Goal: Task Accomplishment & Management: Manage account settings

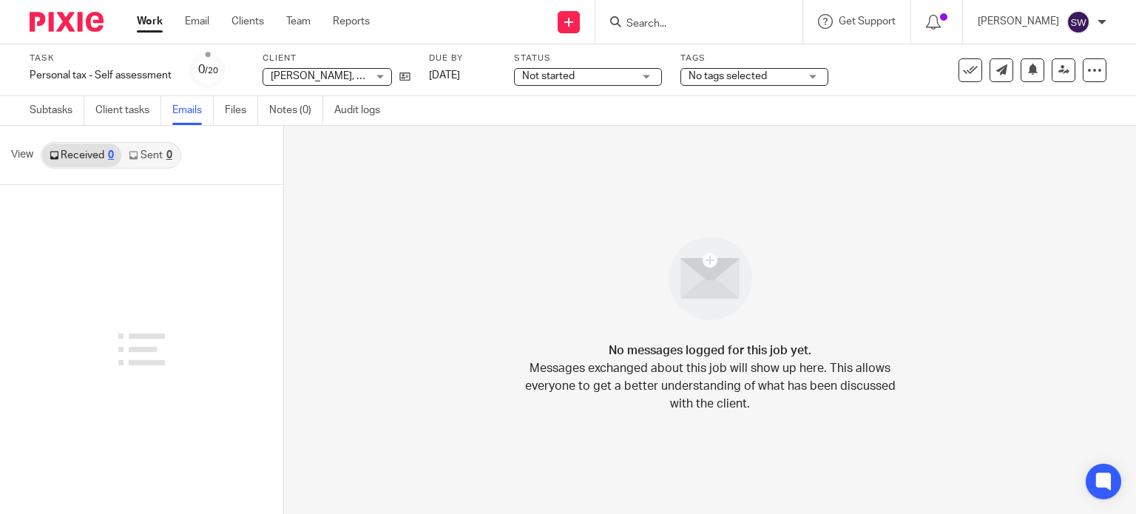
click at [150, 26] on link "Work" at bounding box center [150, 21] width 26 height 15
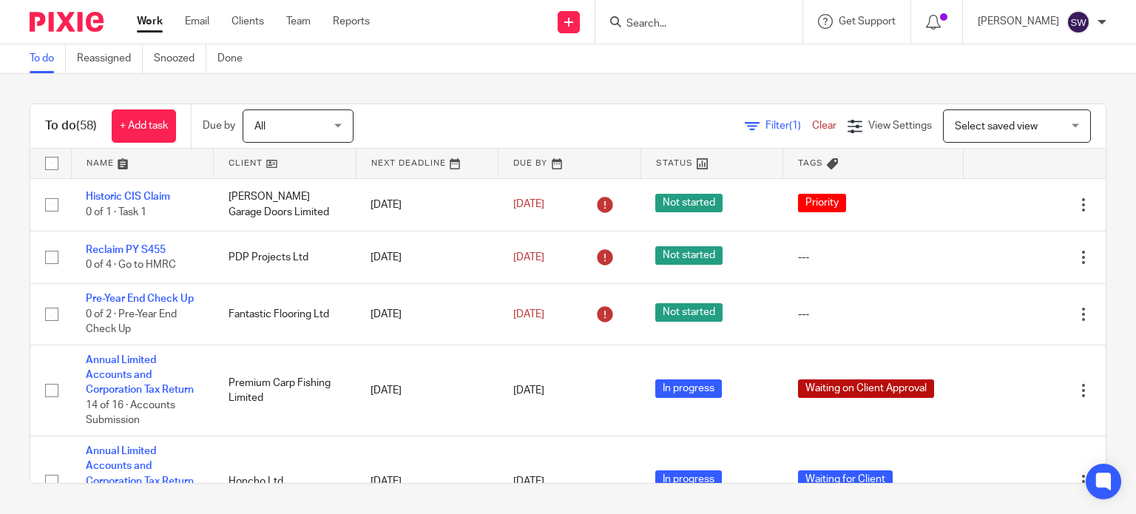
click at [703, 35] on div at bounding box center [699, 22] width 207 height 44
click at [702, 19] on input "Search" at bounding box center [691, 24] width 133 height 13
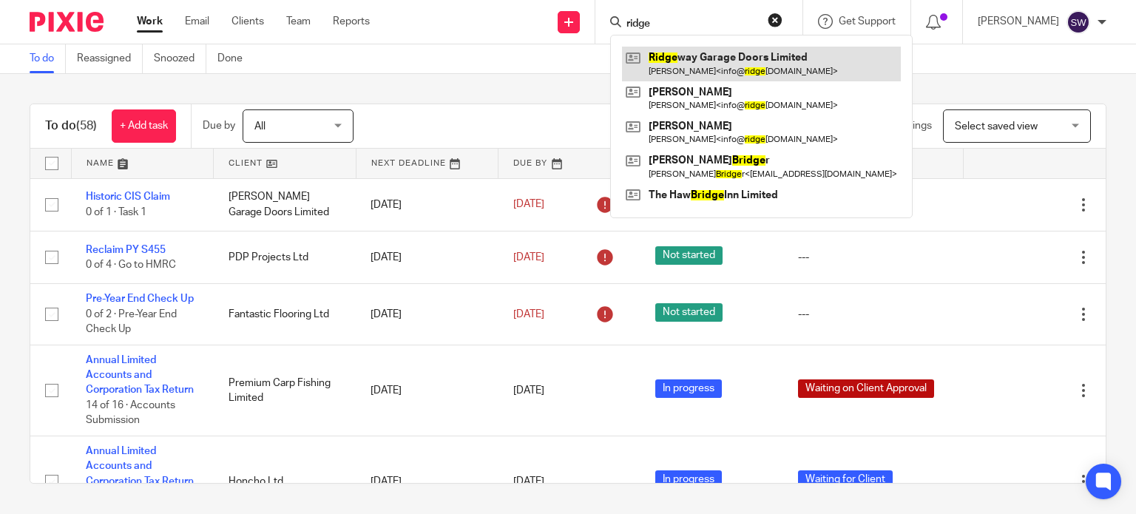
type input "ridge"
click at [711, 58] on link at bounding box center [761, 64] width 279 height 34
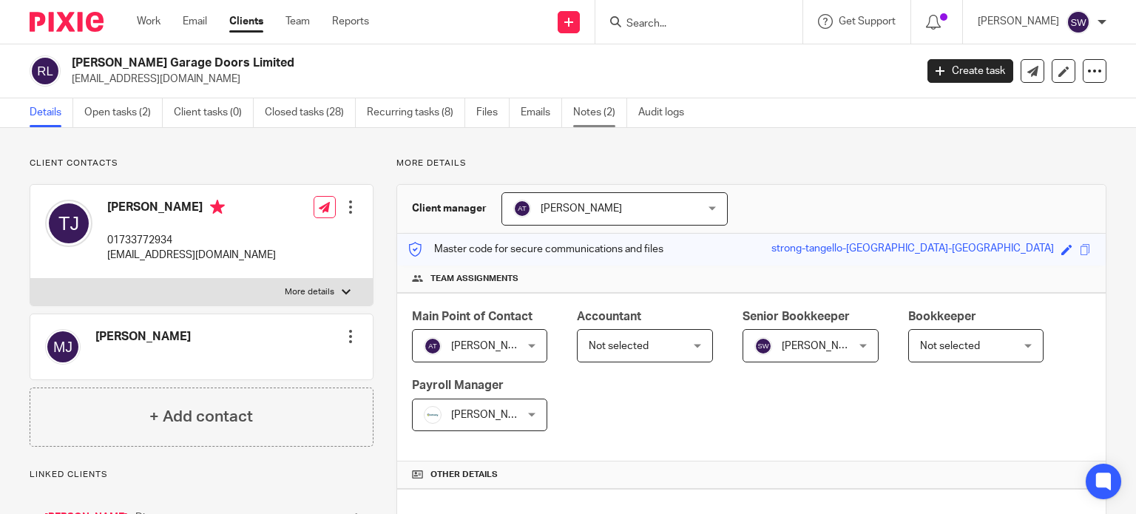
click at [598, 117] on link "Notes (2)" at bounding box center [600, 112] width 54 height 29
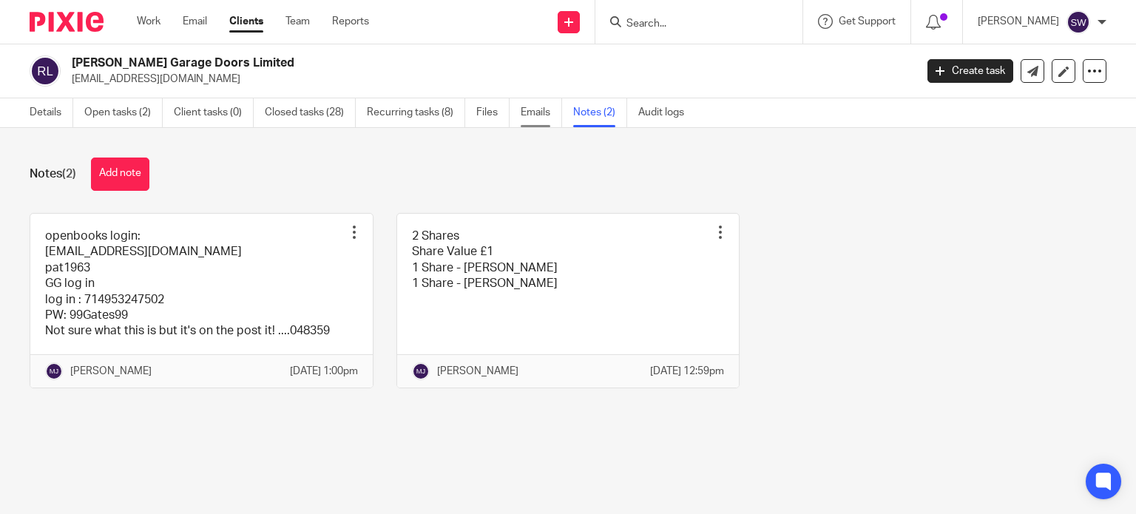
click at [540, 112] on link "Emails" at bounding box center [541, 112] width 41 height 29
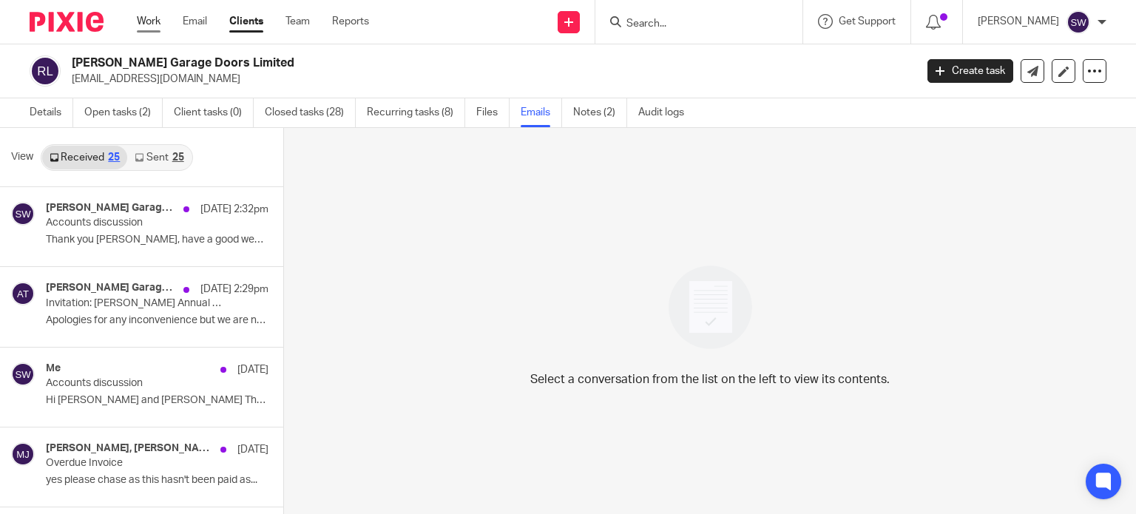
click at [142, 21] on link "Work" at bounding box center [149, 21] width 24 height 15
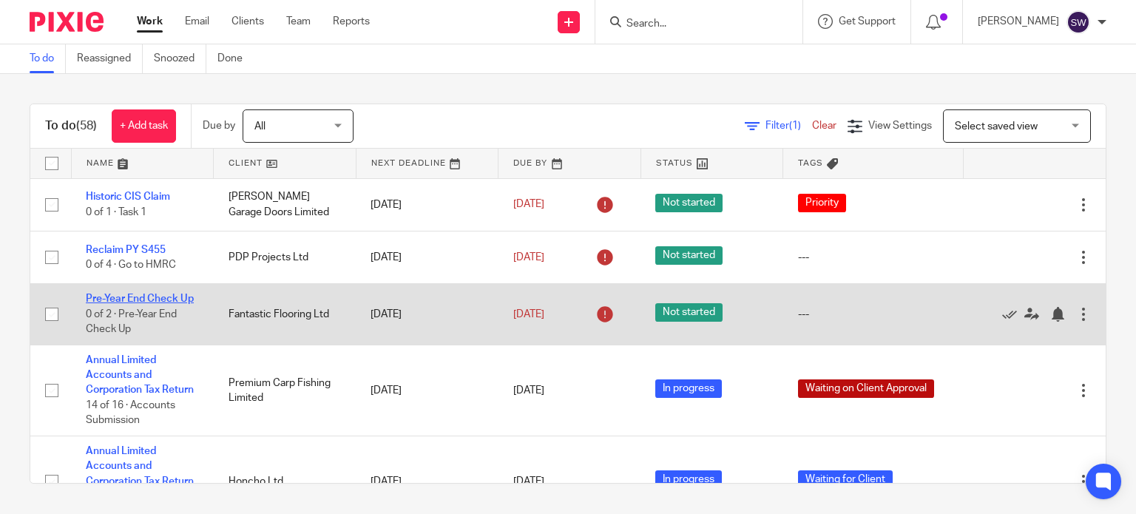
click at [108, 297] on link "Pre-Year End Check Up" at bounding box center [140, 299] width 108 height 10
click at [110, 301] on link "Pre-Year End Check Up" at bounding box center [140, 299] width 108 height 10
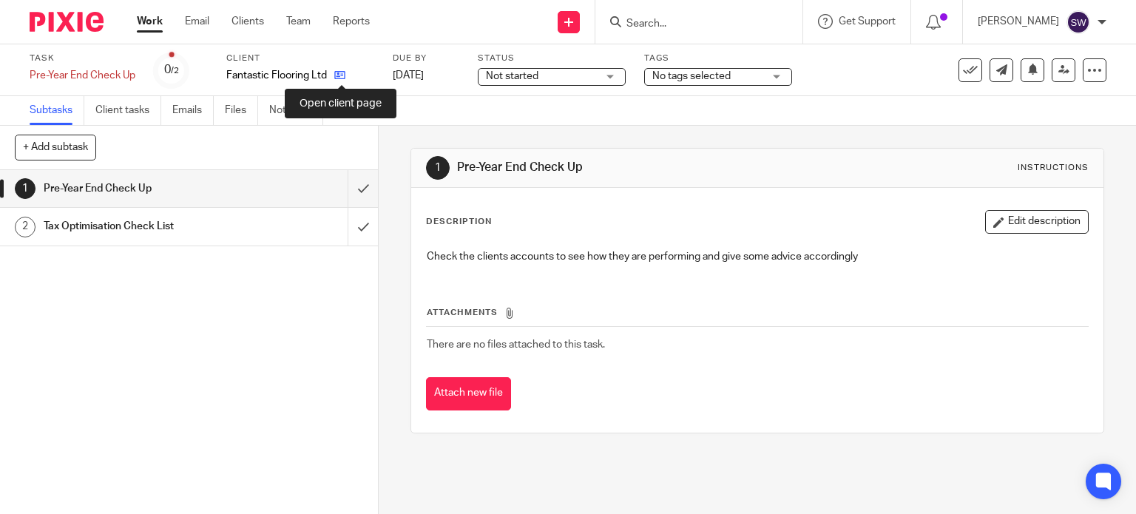
click at [341, 73] on icon at bounding box center [339, 75] width 11 height 11
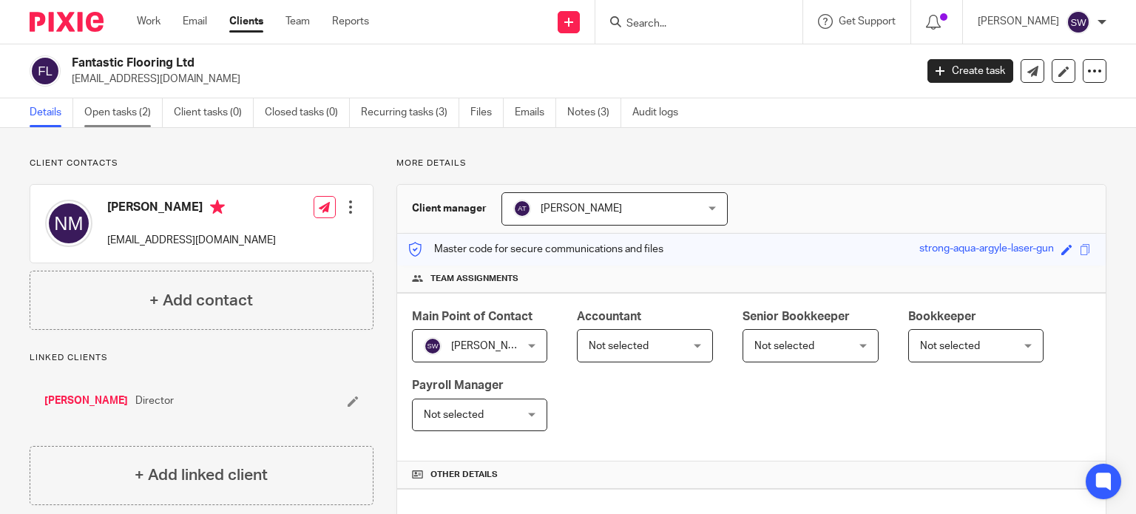
click at [102, 115] on link "Open tasks (2)" at bounding box center [123, 112] width 78 height 29
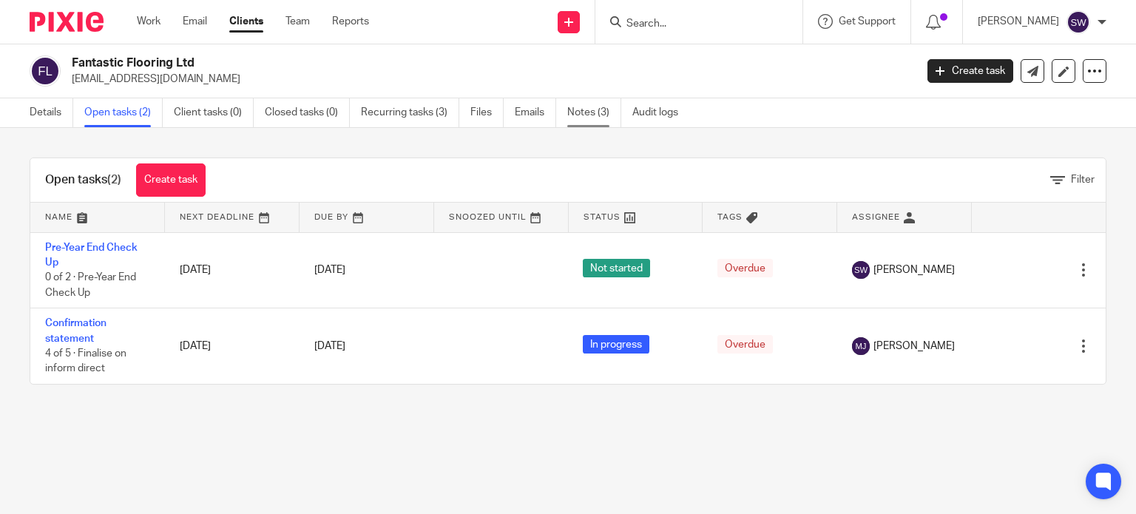
click at [592, 113] on link "Notes (3)" at bounding box center [594, 112] width 54 height 29
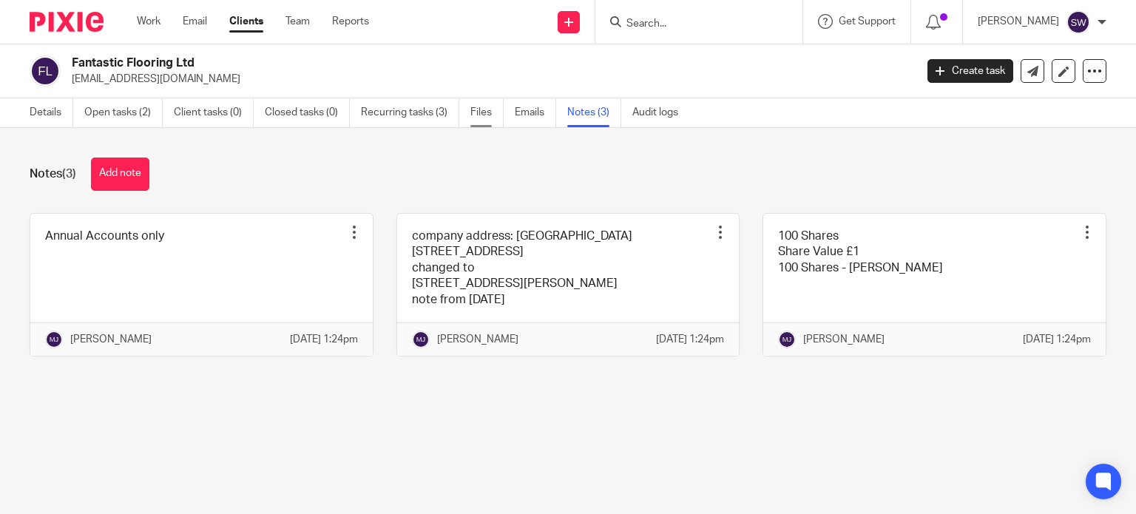
click at [490, 109] on link "Files" at bounding box center [487, 112] width 33 height 29
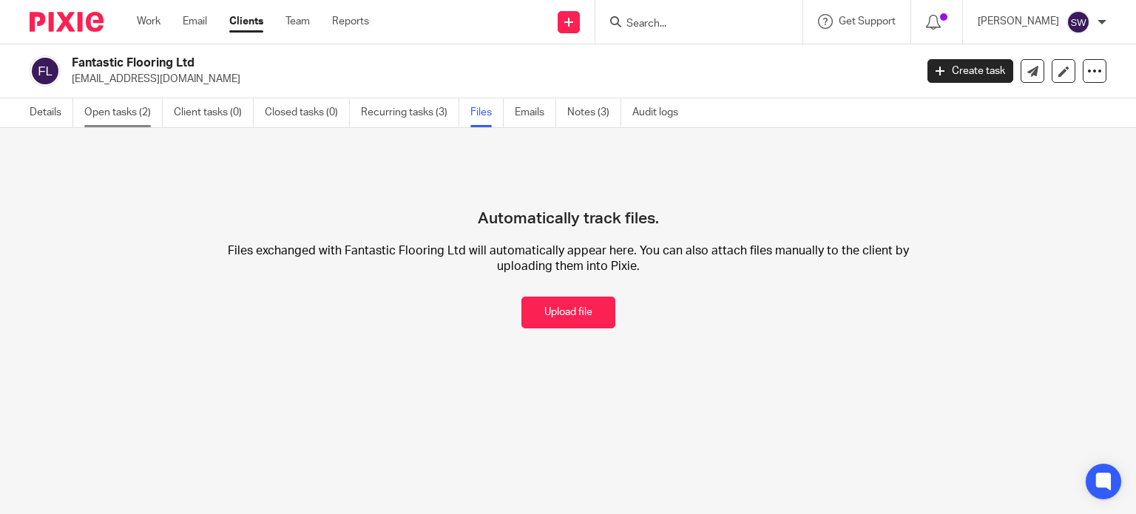
click at [121, 117] on link "Open tasks (2)" at bounding box center [123, 112] width 78 height 29
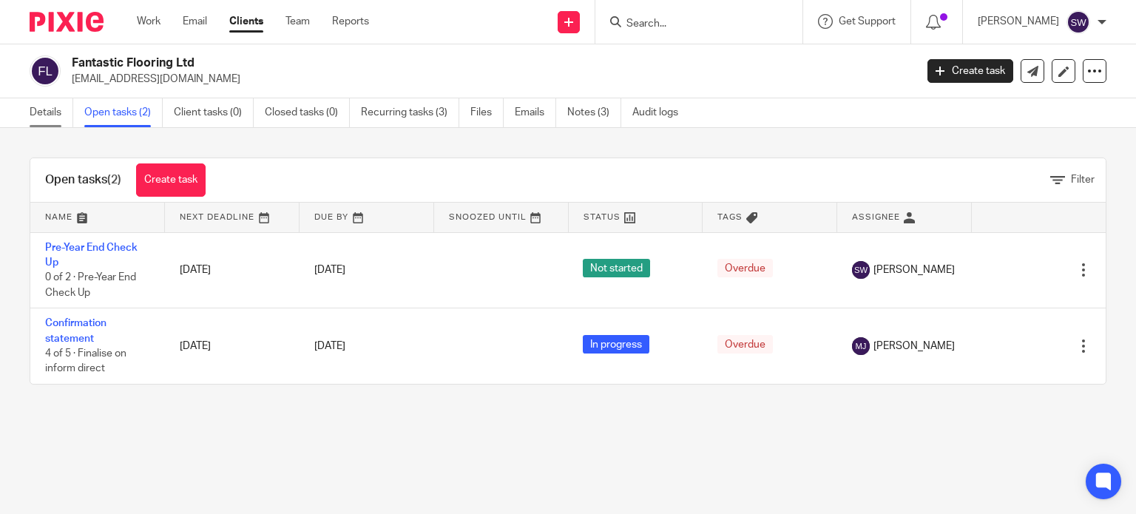
click at [55, 115] on link "Details" at bounding box center [52, 112] width 44 height 29
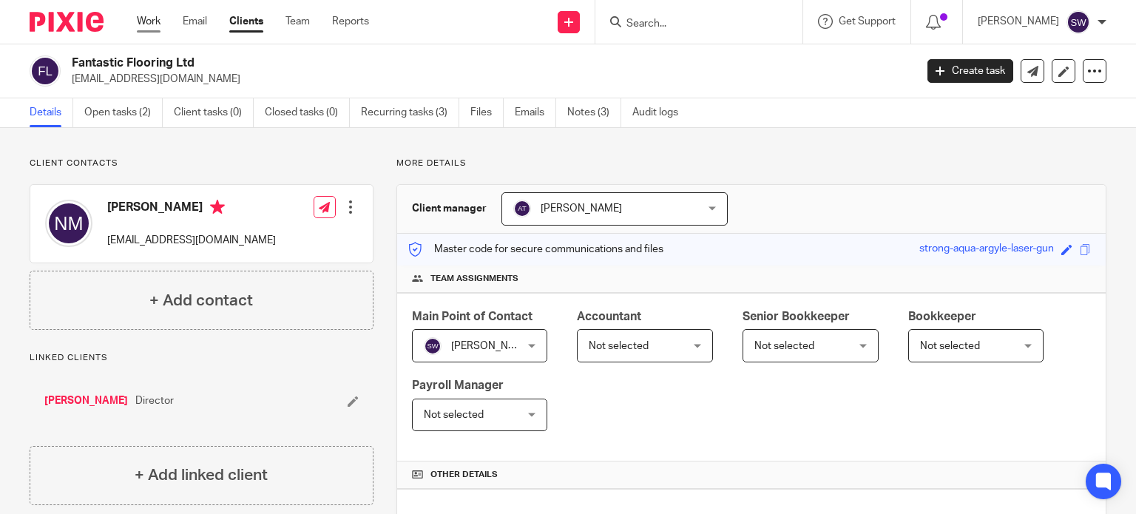
click at [154, 20] on link "Work" at bounding box center [149, 21] width 24 height 15
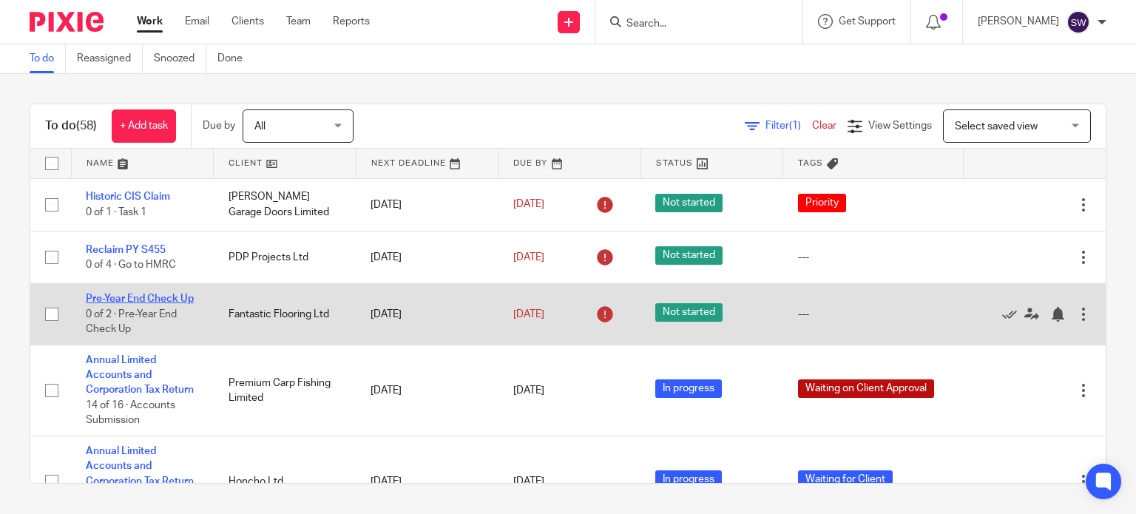
click at [143, 300] on link "Pre-Year End Check Up" at bounding box center [140, 299] width 108 height 10
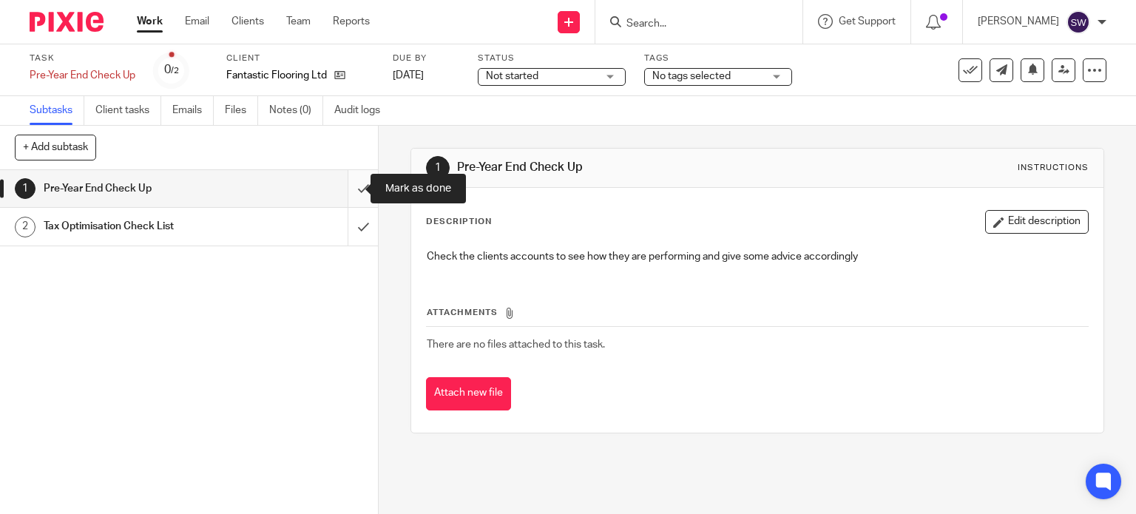
click at [346, 191] on input "submit" at bounding box center [189, 188] width 378 height 37
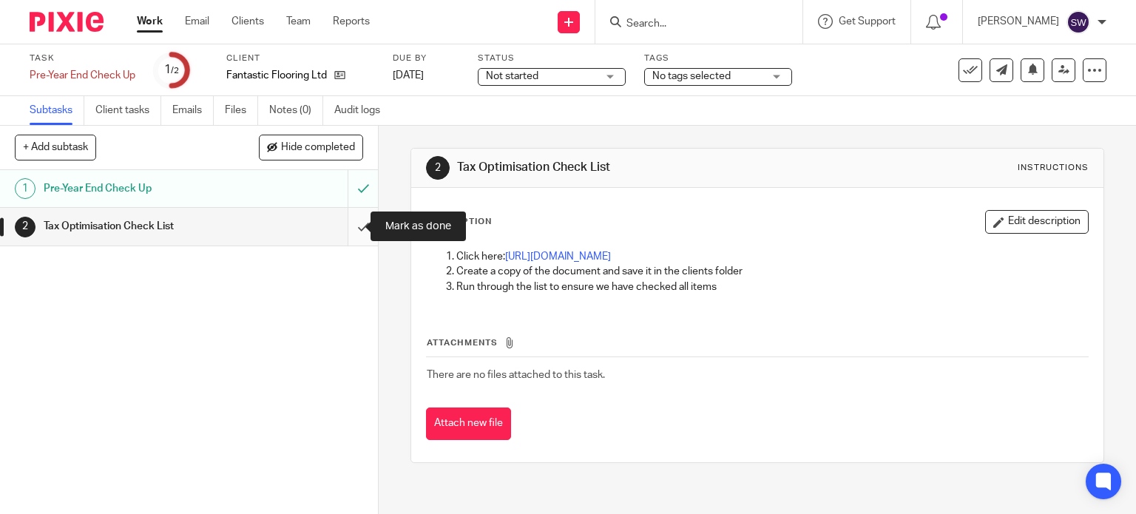
click at [346, 228] on input "submit" at bounding box center [189, 226] width 378 height 37
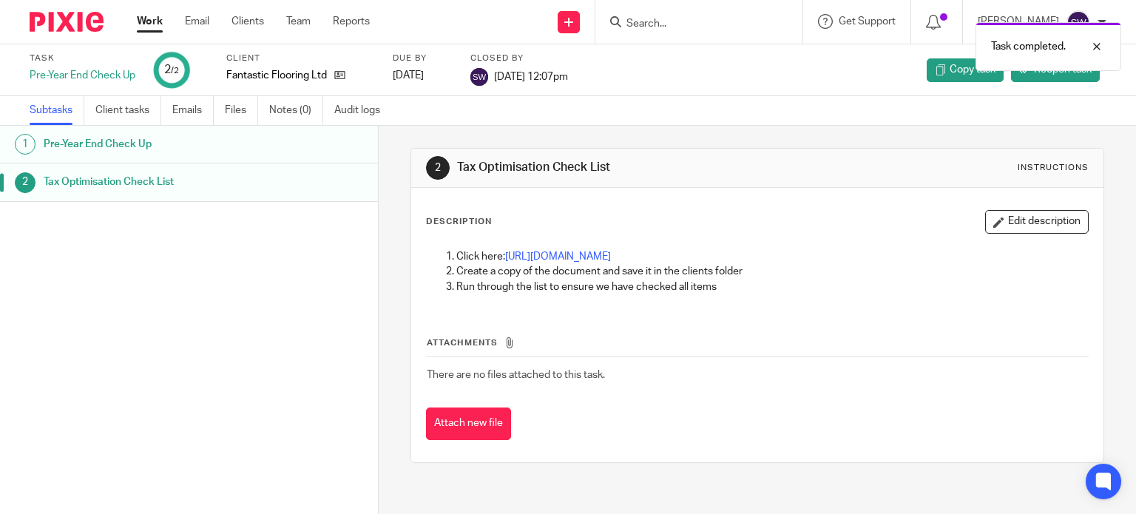
click at [147, 25] on link "Work" at bounding box center [150, 21] width 26 height 15
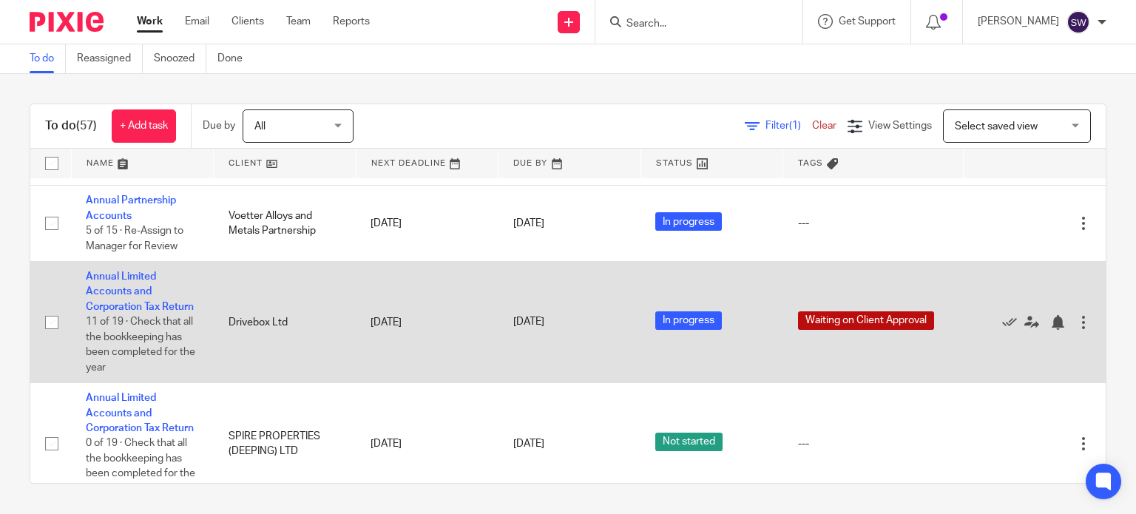
scroll to position [4113, 0]
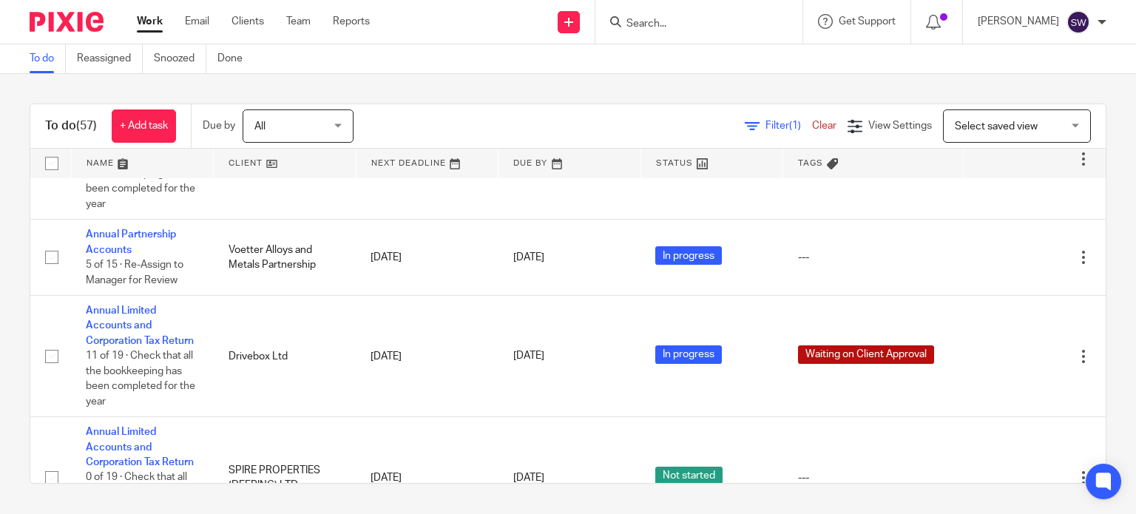
click at [890, 74] on div "To do (57) + Add task Due by All All Today Tomorrow This week Next week This mo…" at bounding box center [568, 293] width 1136 height 439
click at [678, 23] on input "Search" at bounding box center [691, 24] width 133 height 13
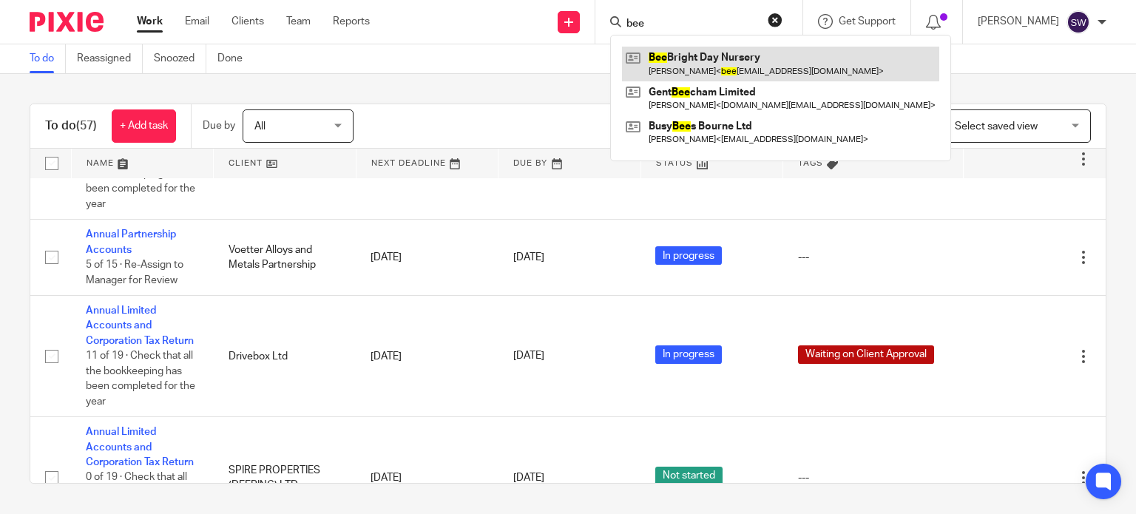
type input "bee"
click at [716, 60] on link at bounding box center [780, 64] width 317 height 34
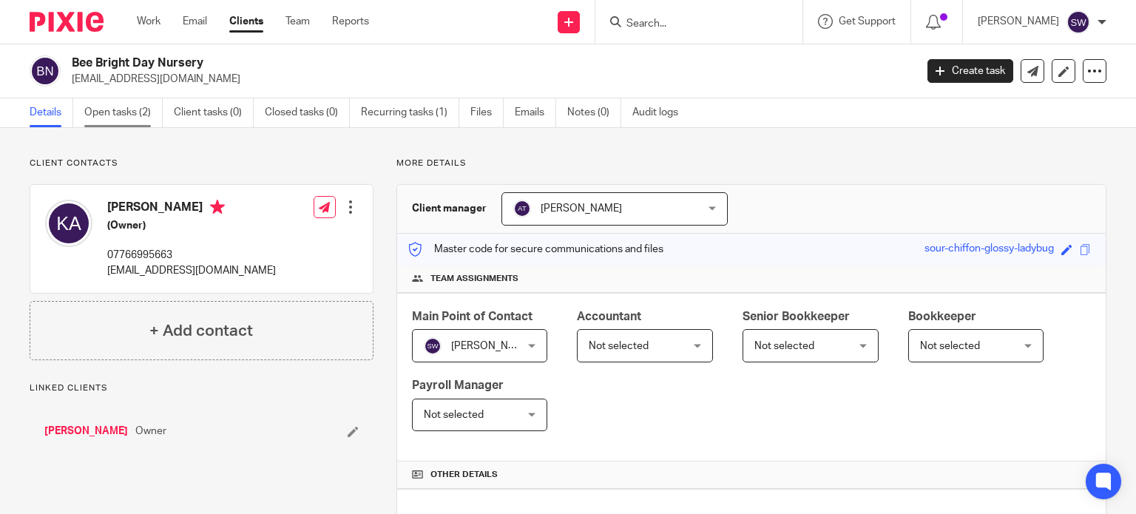
click at [135, 110] on link "Open tasks (2)" at bounding box center [123, 112] width 78 height 29
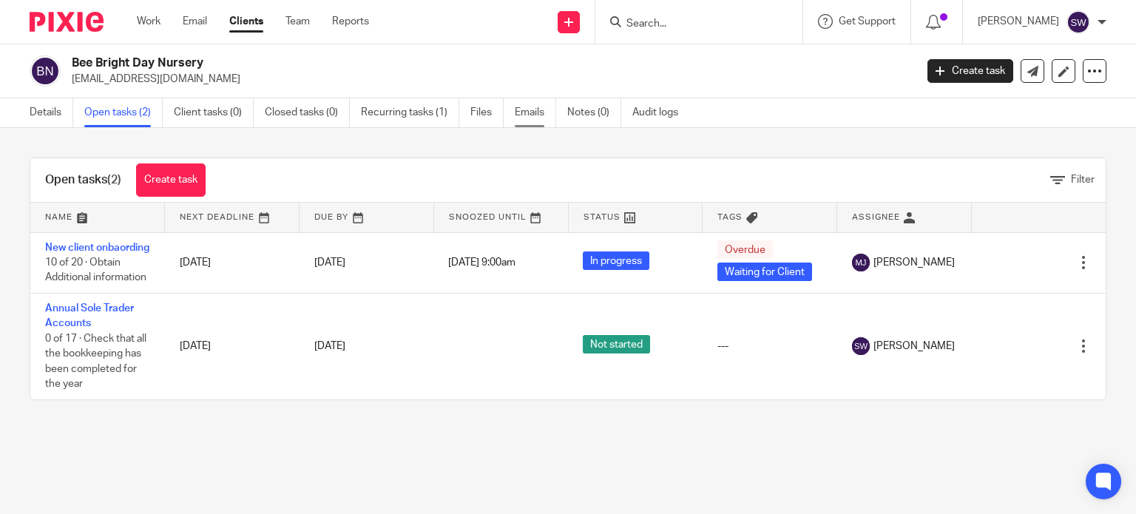
click at [527, 113] on link "Emails" at bounding box center [535, 112] width 41 height 29
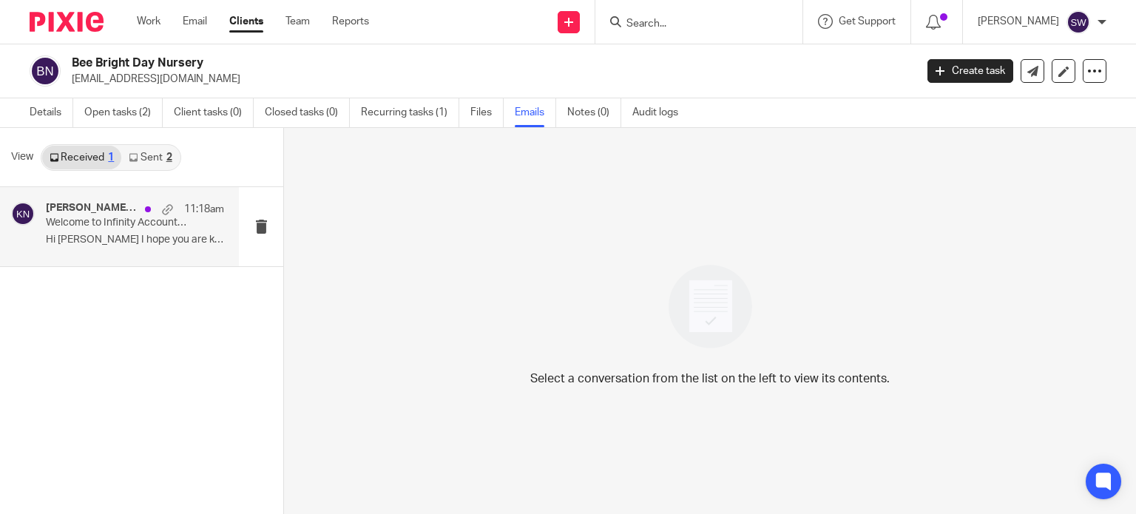
click at [91, 236] on p "Hi Kate I hope you are keeping well. I just..." at bounding box center [135, 240] width 178 height 13
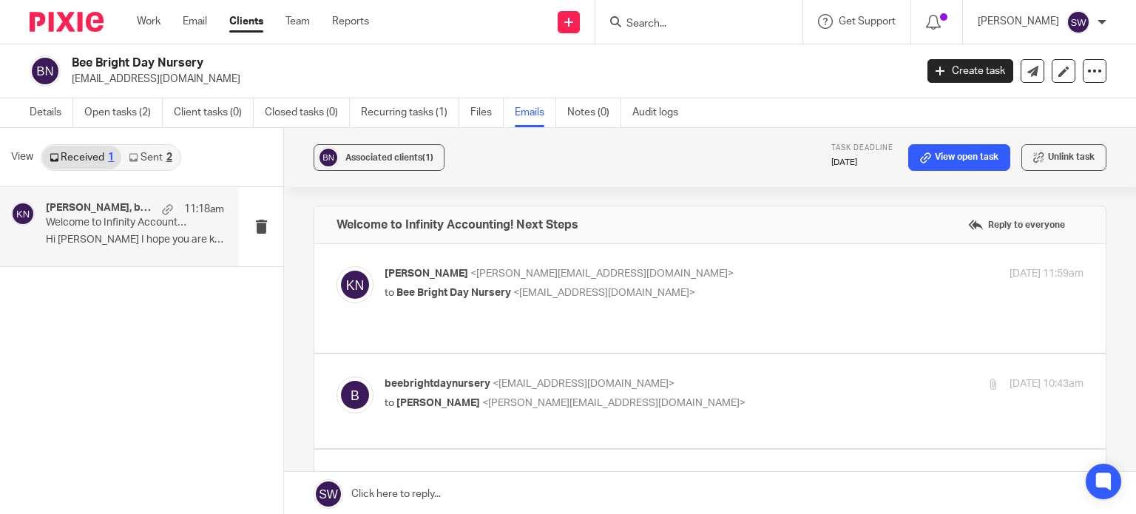
click at [764, 277] on p "Karl Newman <karl@infinity-accounting.co.uk>" at bounding box center [618, 274] width 466 height 16
checkbox input "true"
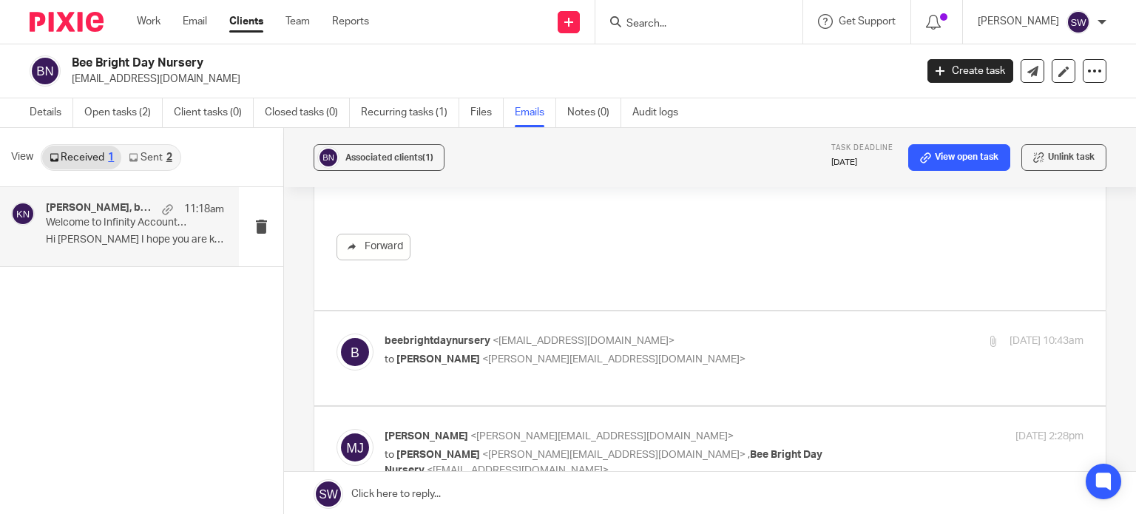
scroll to position [444, 0]
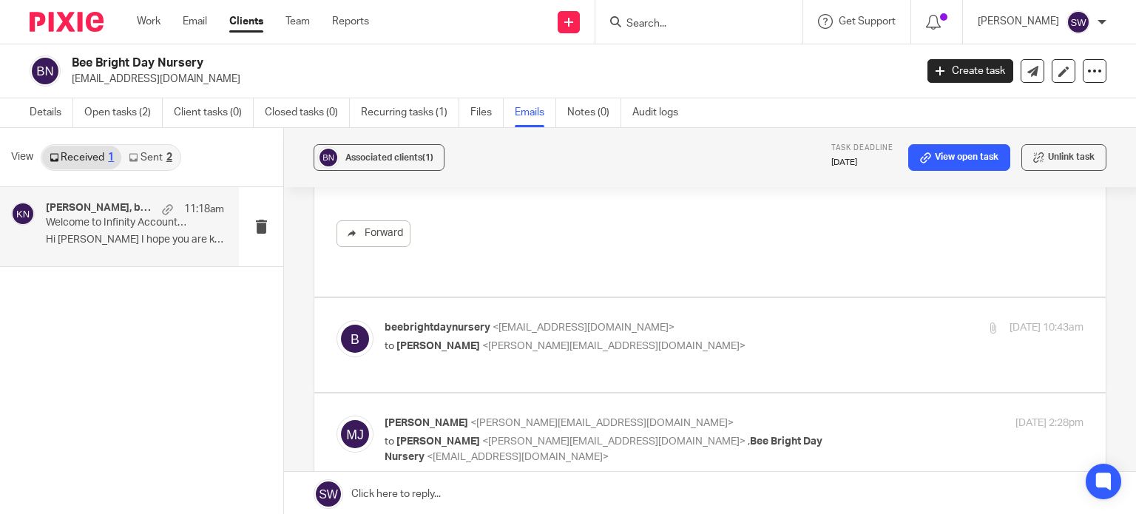
click at [719, 320] on p "beebrightdaynursery <beebrightdaynursery@gmail.com>" at bounding box center [618, 328] width 466 height 16
checkbox input "true"
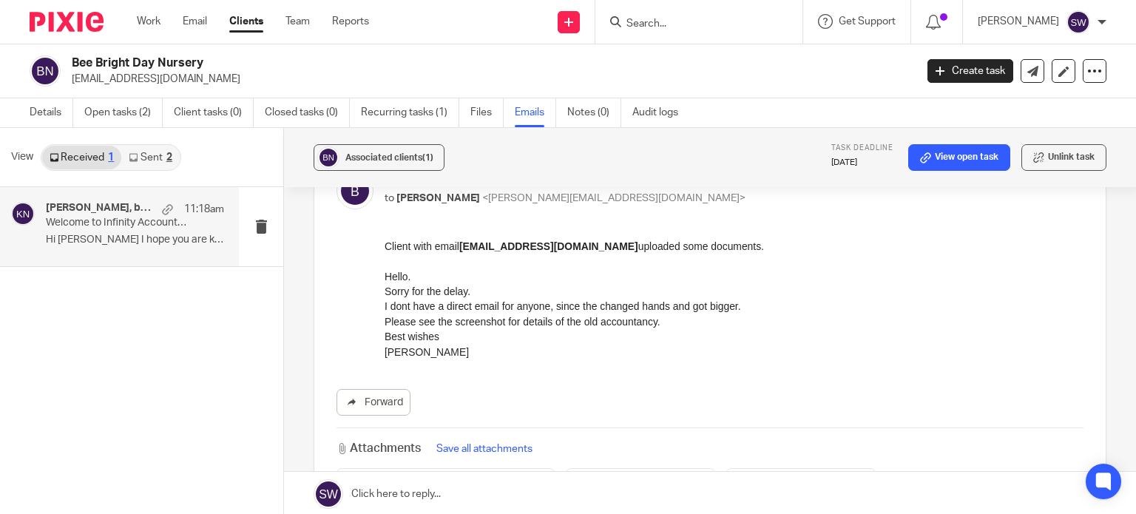
scroll to position [666, 0]
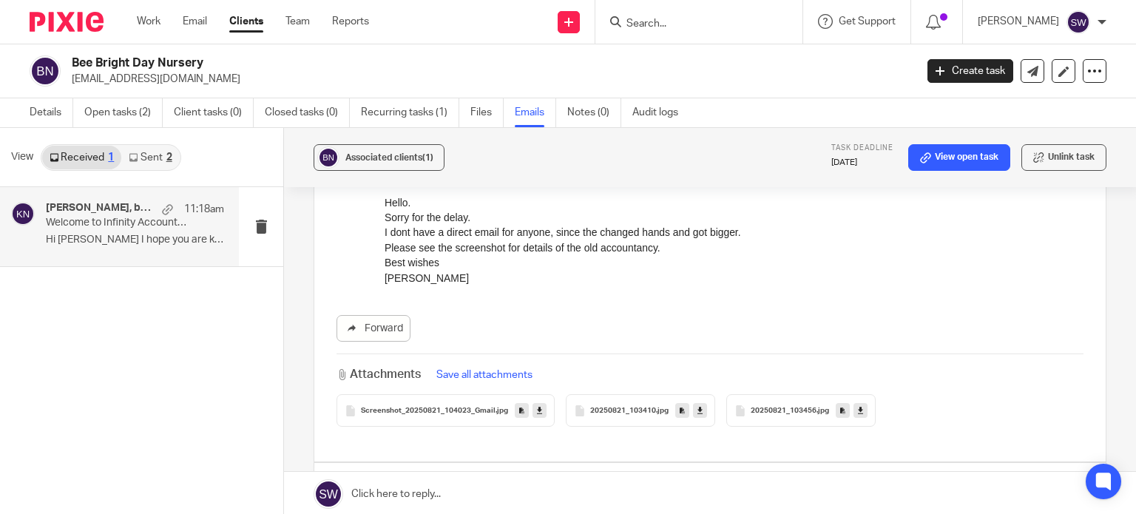
click at [537, 405] on icon at bounding box center [539, 410] width 5 height 11
click at [698, 405] on icon at bounding box center [700, 410] width 5 height 11
click at [858, 405] on icon at bounding box center [860, 410] width 5 height 11
click at [537, 405] on icon at bounding box center [539, 410] width 5 height 11
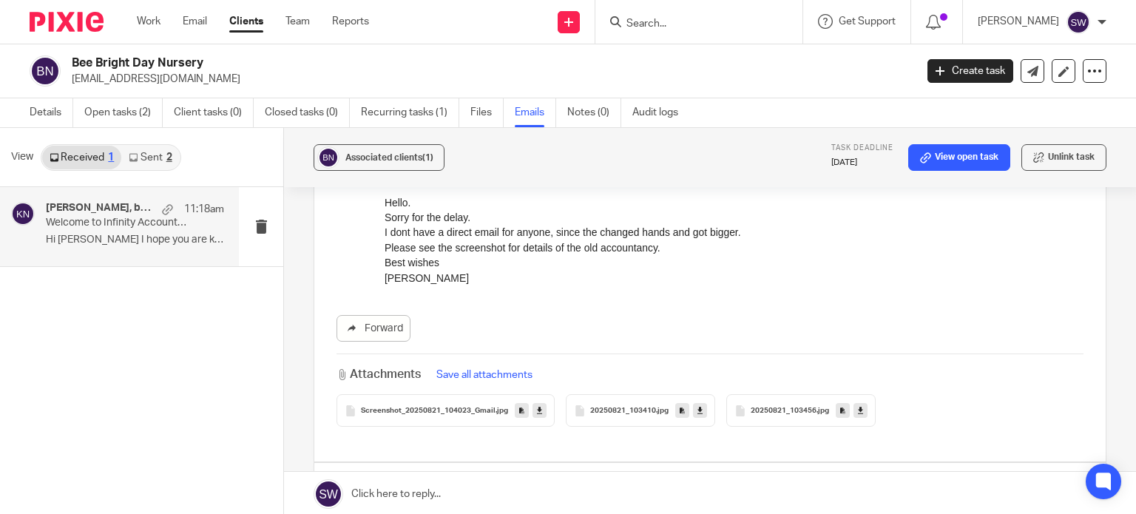
scroll to position [814, 0]
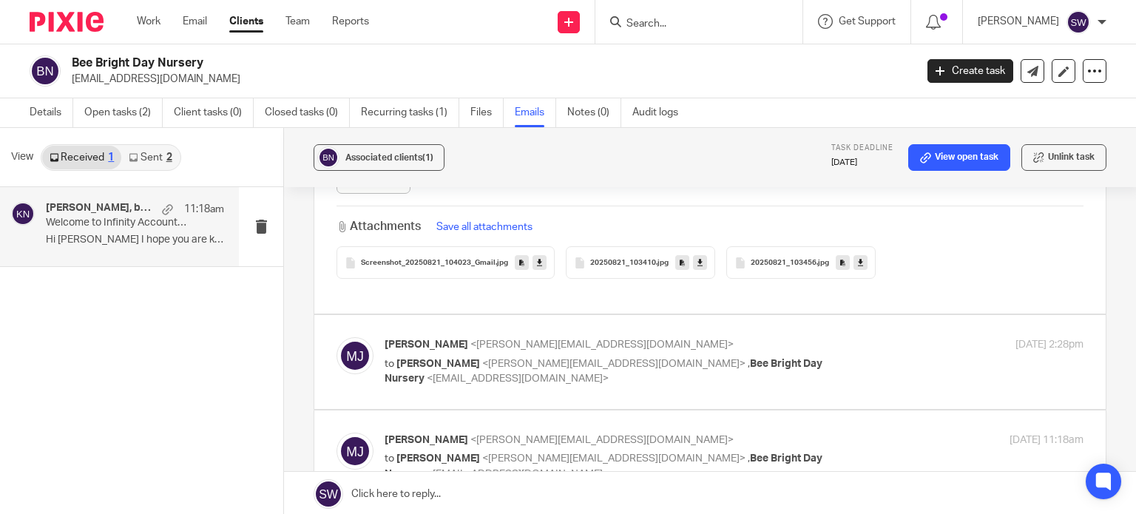
click at [781, 357] on p "to Karl Newman <karl@infinity-accounting.co.uk> , Bee Bright Day Nursery <beebr…" at bounding box center [618, 372] width 466 height 30
checkbox input "true"
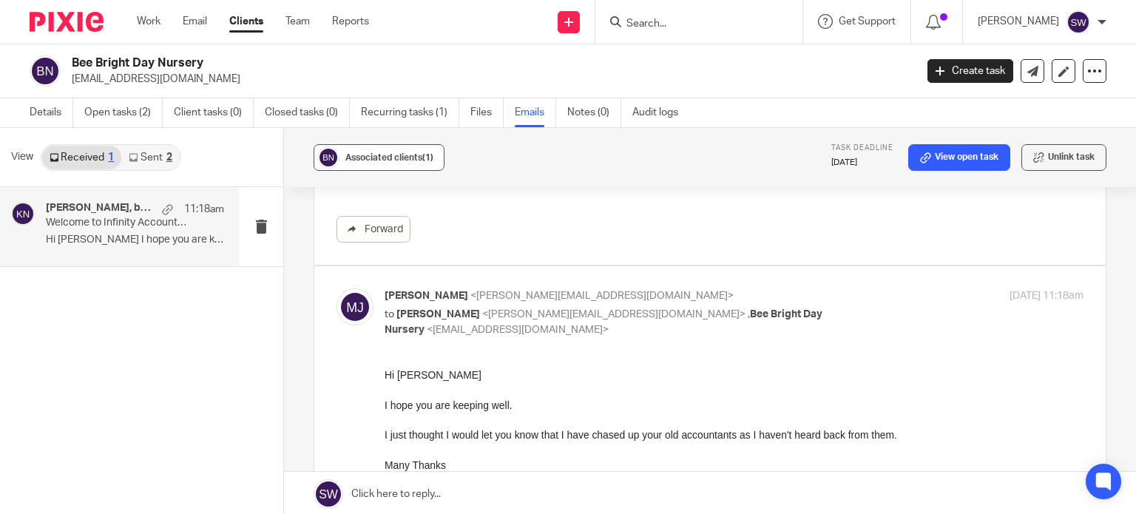
scroll to position [1258, 0]
click at [145, 152] on link "Sent 2" at bounding box center [150, 158] width 58 height 24
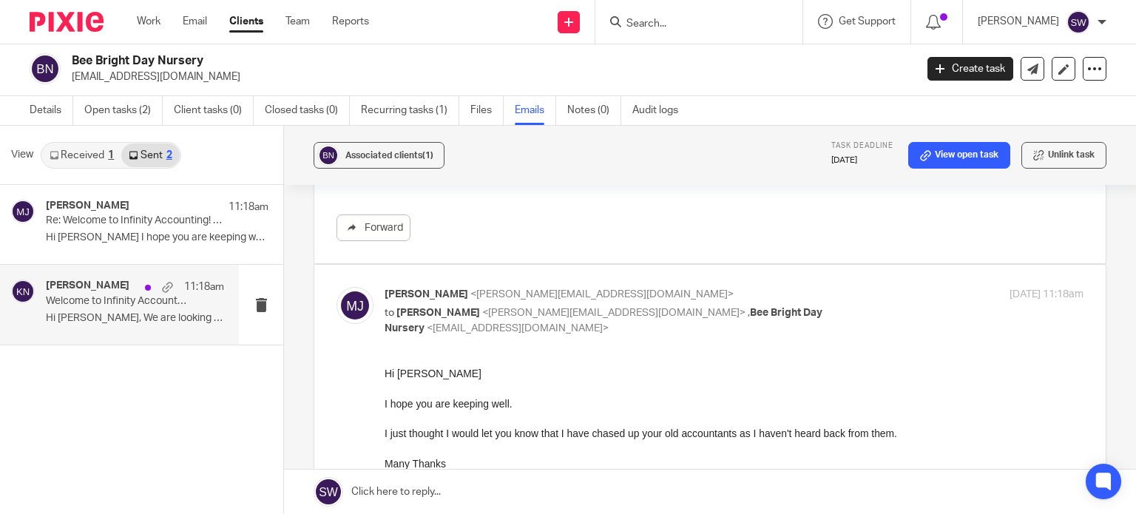
click at [90, 300] on p "Welcome to Infinity Accounting! Next Steps" at bounding box center [117, 301] width 143 height 13
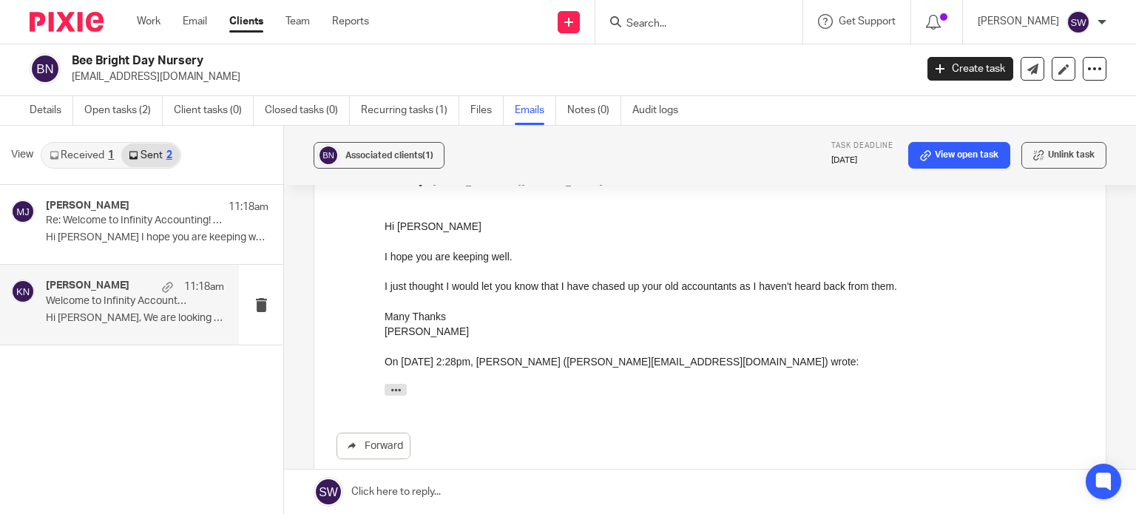
scroll to position [1406, 0]
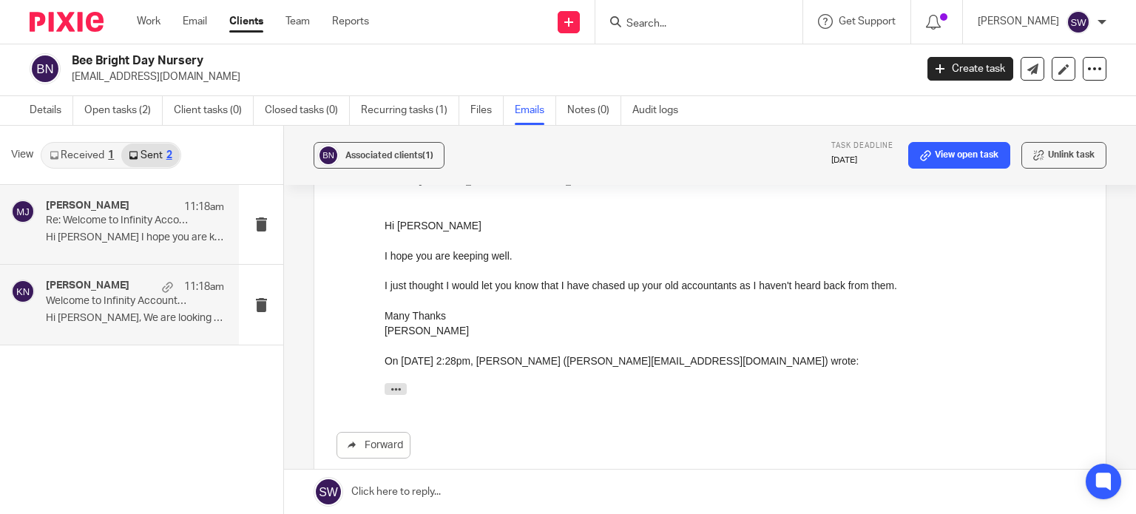
click at [77, 217] on p "Re: Welcome to Infinity Accounting! Next Steps" at bounding box center [117, 221] width 143 height 13
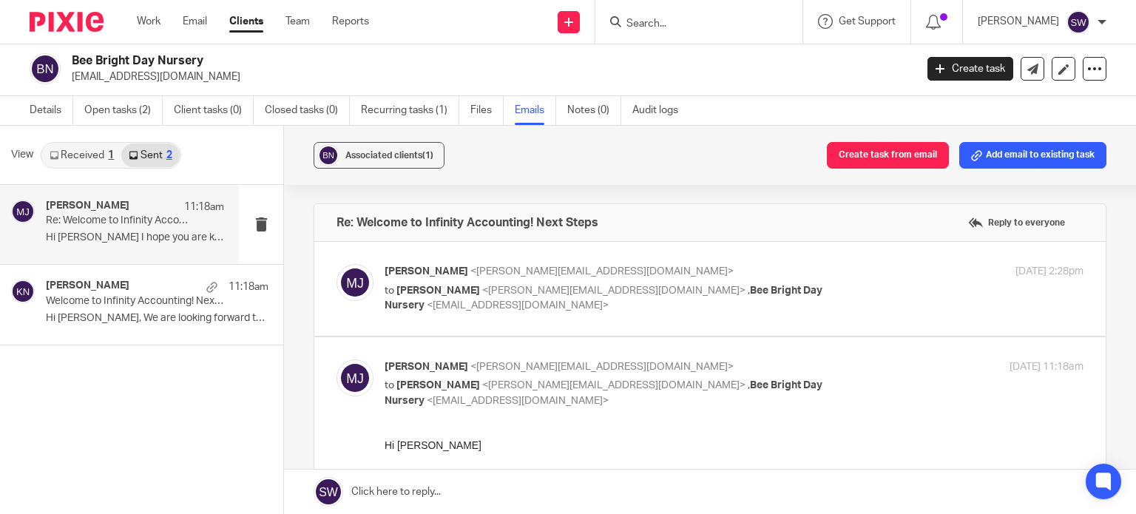
scroll to position [0, 0]
click at [861, 285] on div "Melissa Jones <melissa@infinity-accounting.co.uk> to Karl Newman <karl@infinity…" at bounding box center [734, 289] width 699 height 50
checkbox input "true"
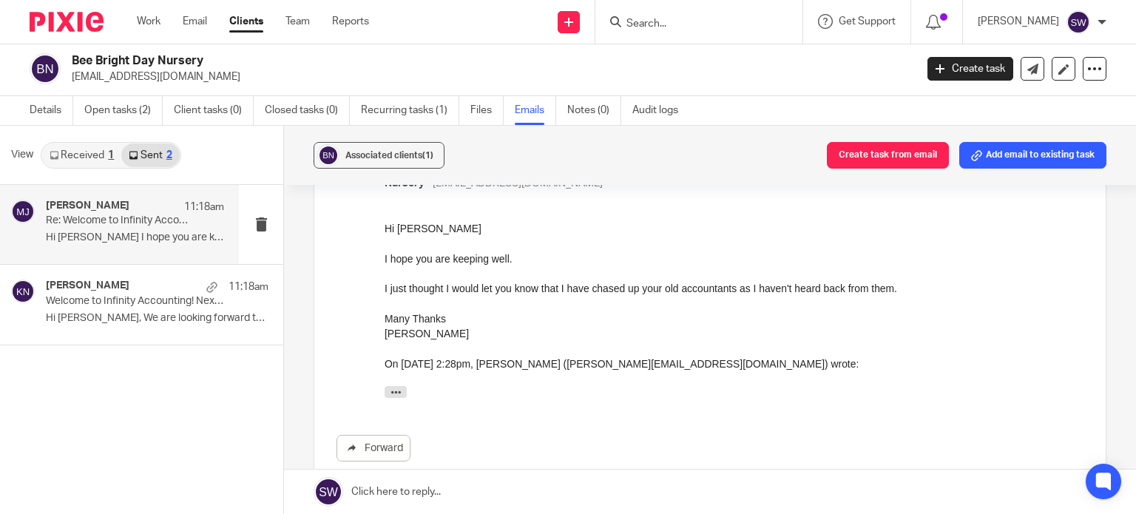
scroll to position [444, 0]
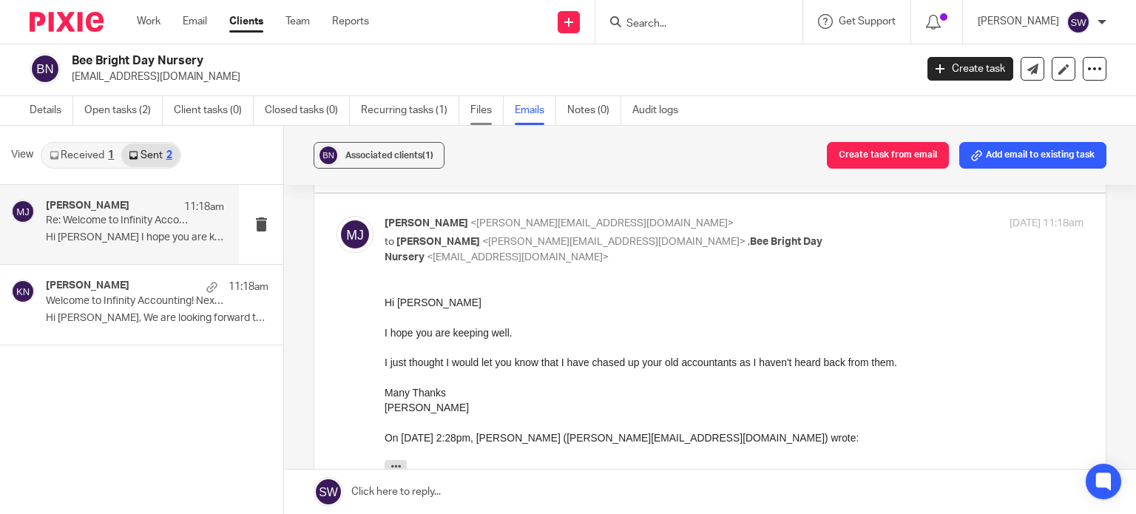
click at [482, 110] on link "Files" at bounding box center [487, 110] width 33 height 29
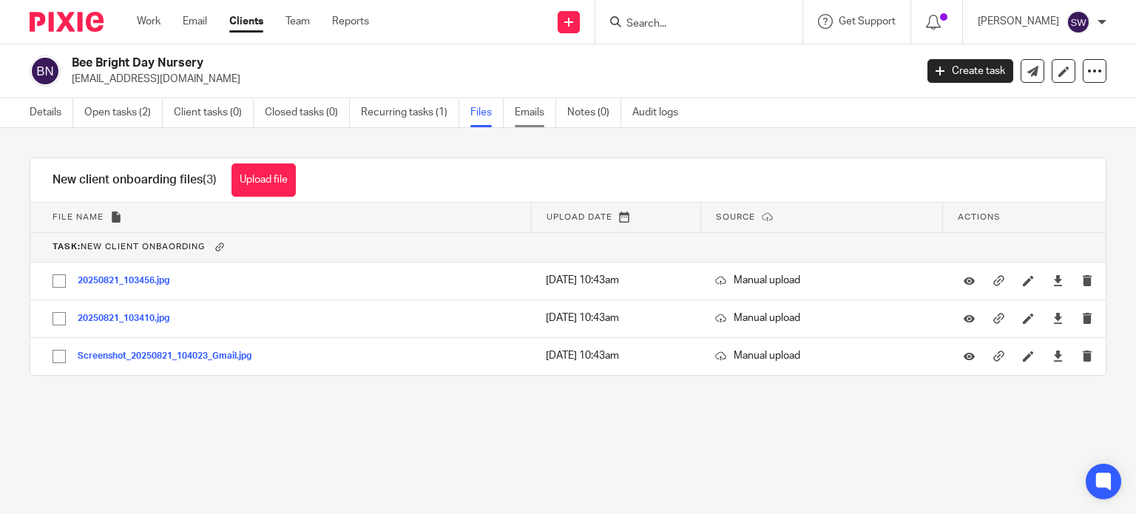
click at [539, 115] on link "Emails" at bounding box center [535, 112] width 41 height 29
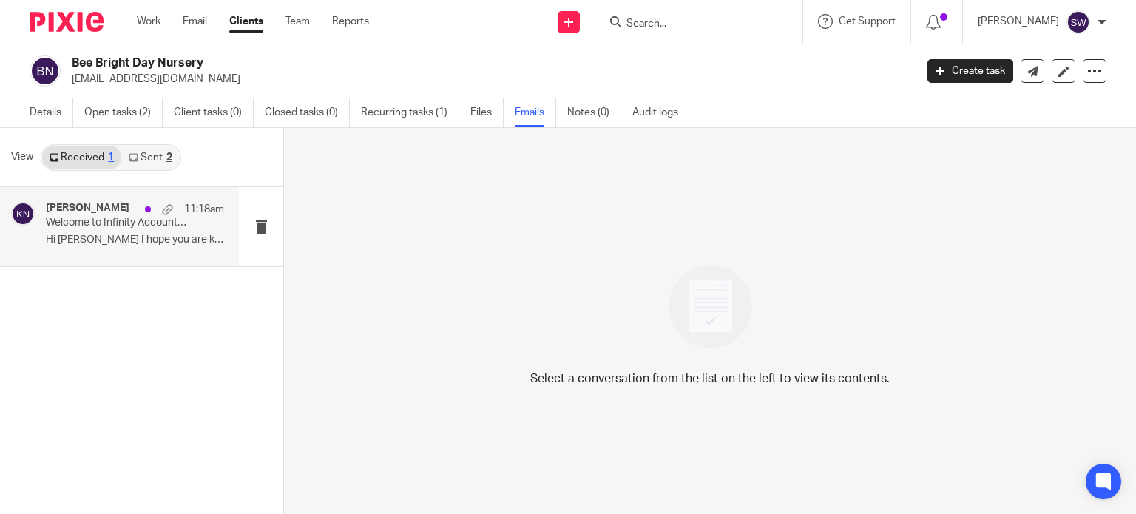
click at [77, 218] on p "Welcome to Infinity Accounting! Next Steps" at bounding box center [117, 223] width 143 height 13
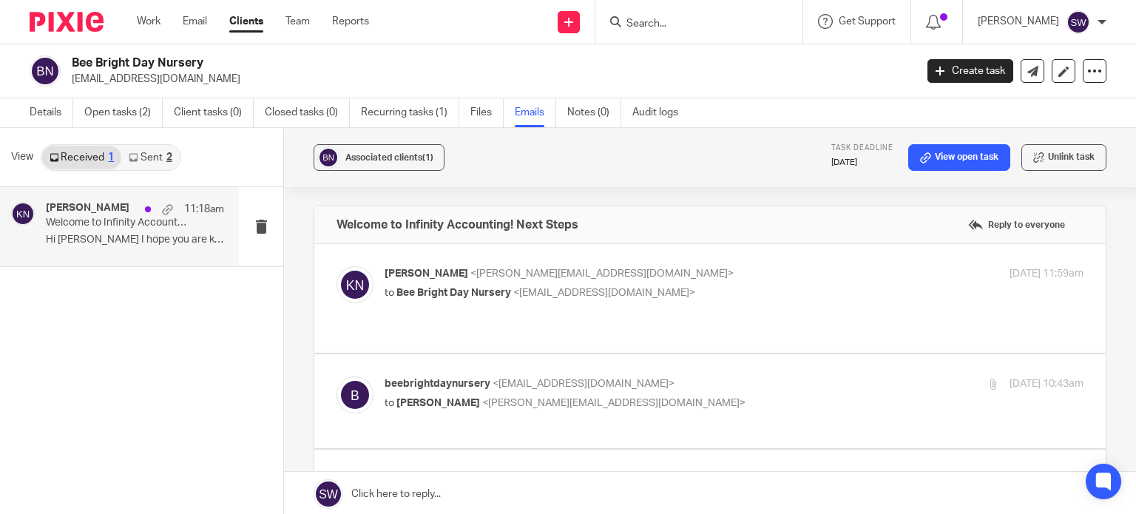
click at [148, 155] on link "Sent 2" at bounding box center [150, 158] width 58 height 24
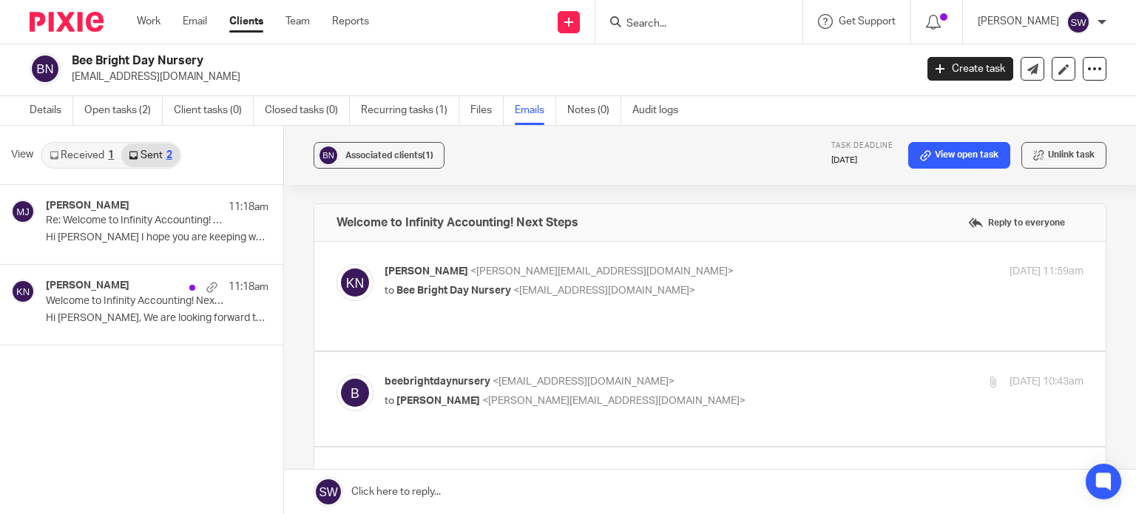
scroll to position [74, 0]
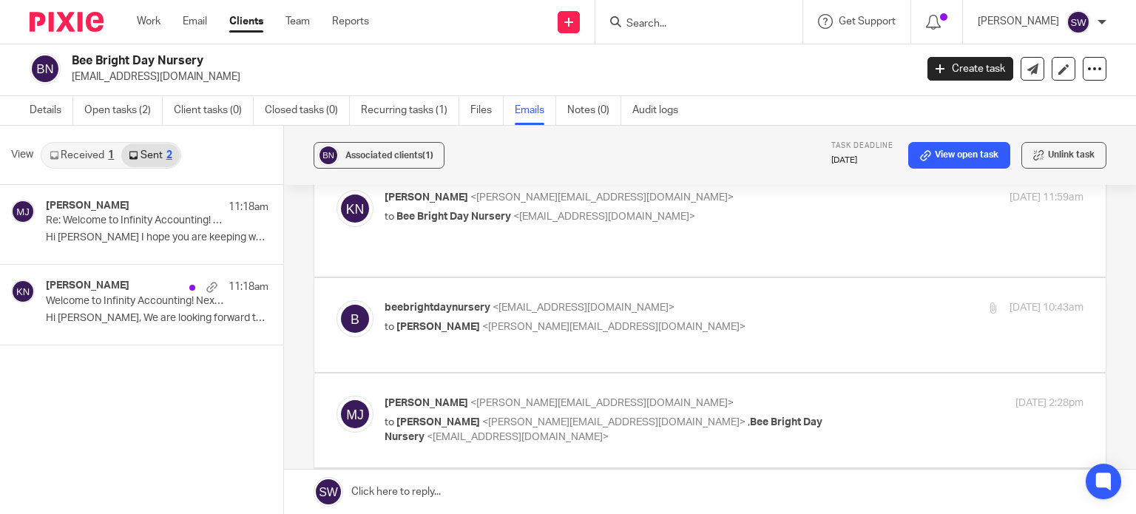
click at [789, 396] on p "Melissa Jones <melissa@infinity-accounting.co.uk>" at bounding box center [618, 404] width 466 height 16
checkbox input "true"
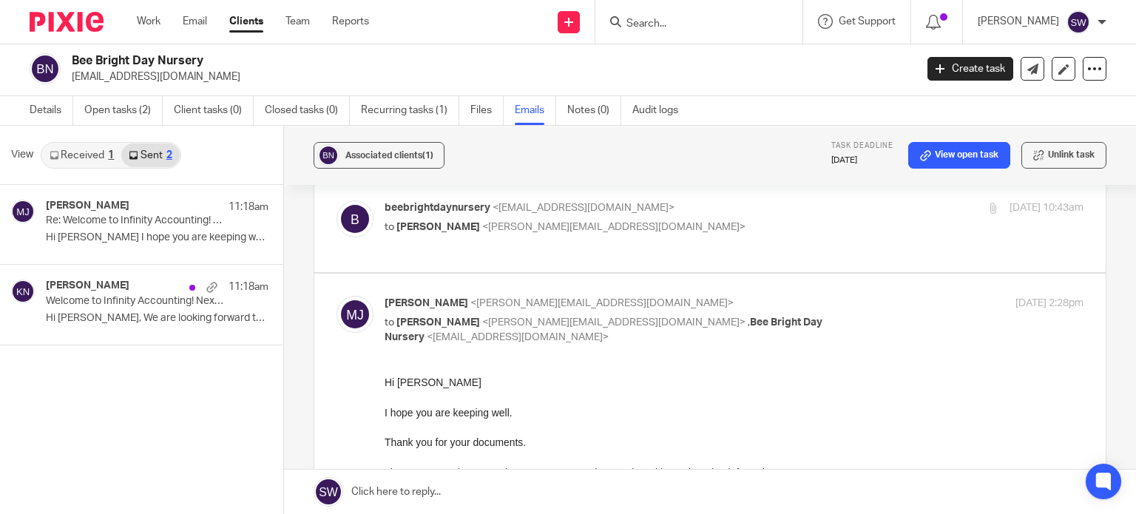
scroll to position [148, 0]
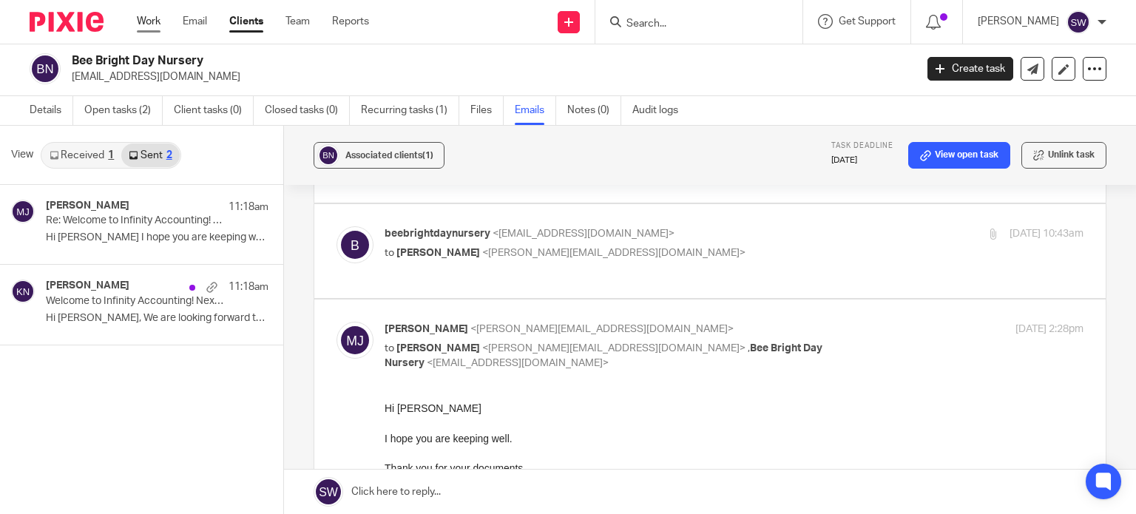
click at [151, 23] on link "Work" at bounding box center [149, 21] width 24 height 15
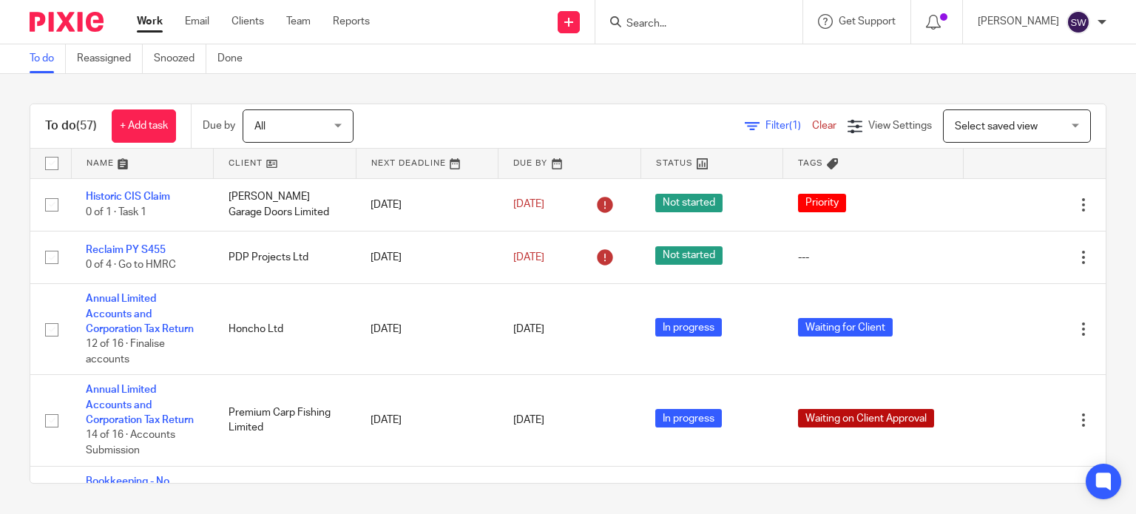
click at [687, 23] on input "Search" at bounding box center [691, 24] width 133 height 13
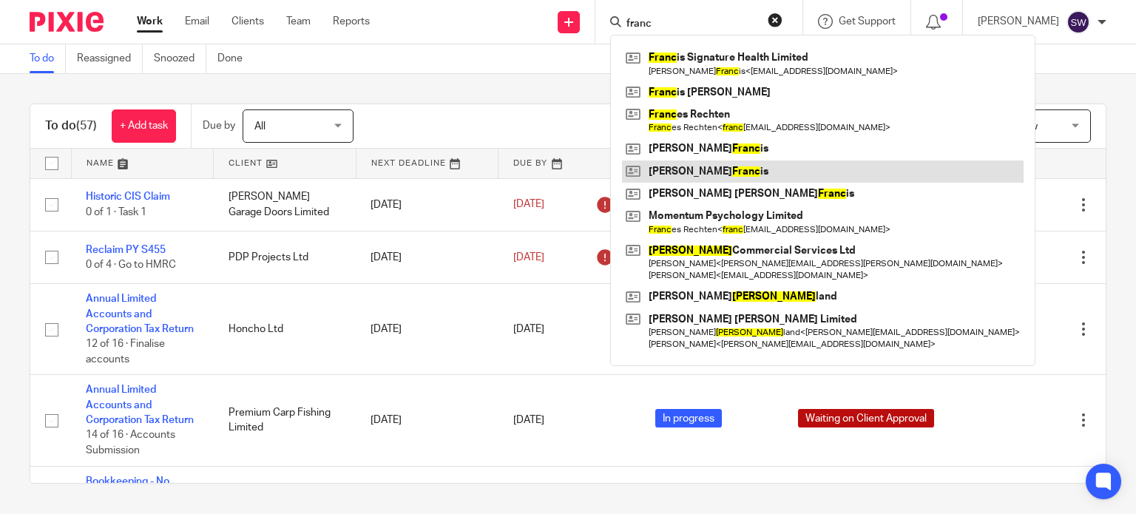
type input "franc"
click at [714, 172] on link at bounding box center [823, 172] width 402 height 22
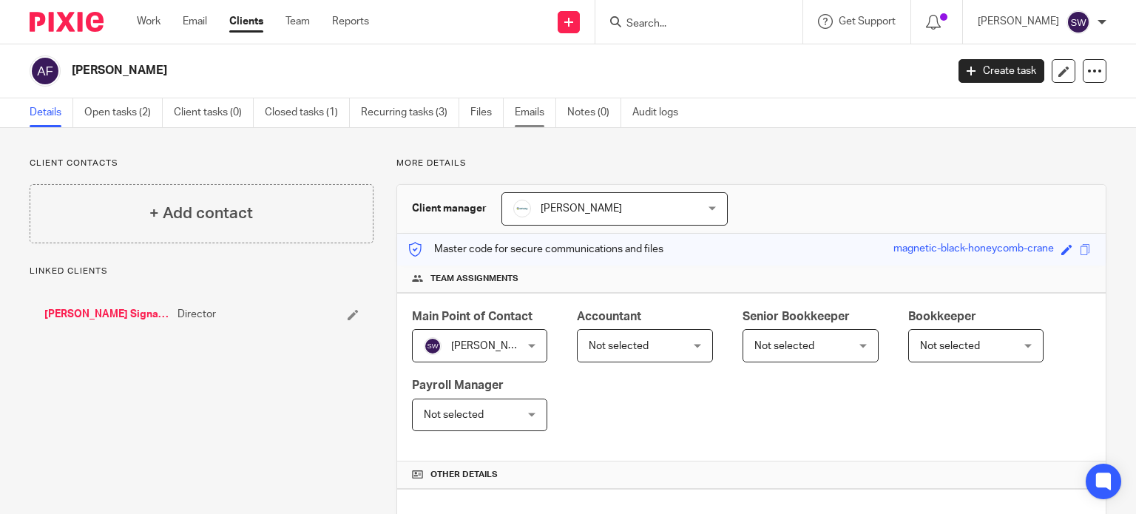
click at [534, 105] on link "Emails" at bounding box center [535, 112] width 41 height 29
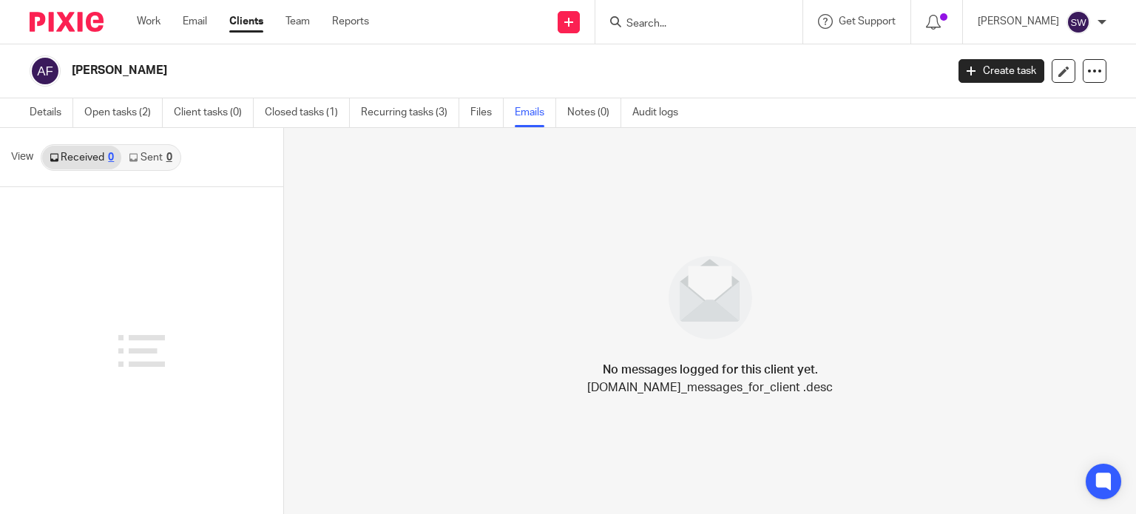
click at [144, 153] on link "Sent 0" at bounding box center [150, 158] width 58 height 24
click at [680, 27] on input "Search" at bounding box center [691, 24] width 133 height 13
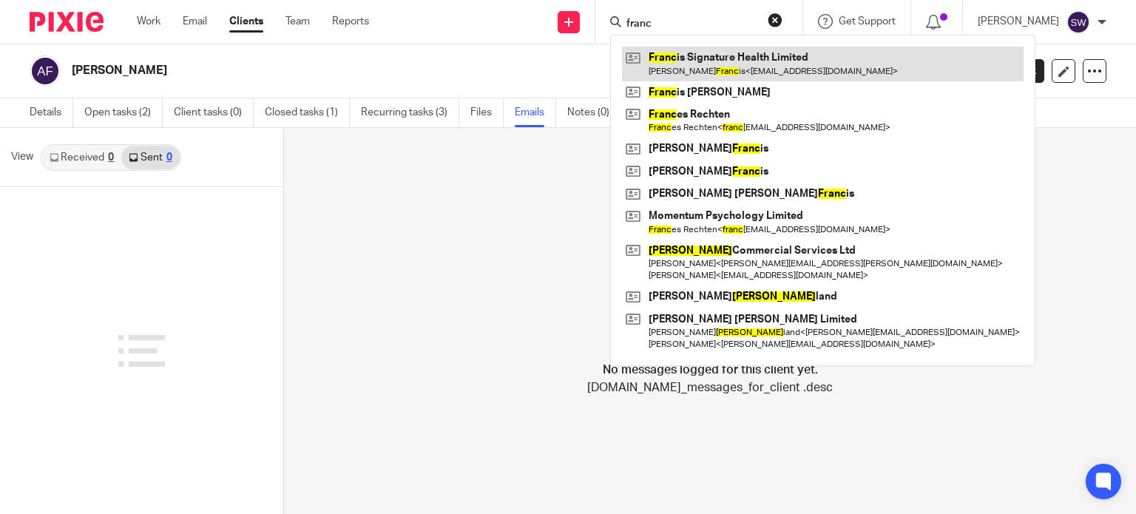
type input "franc"
click at [770, 61] on link at bounding box center [823, 64] width 402 height 34
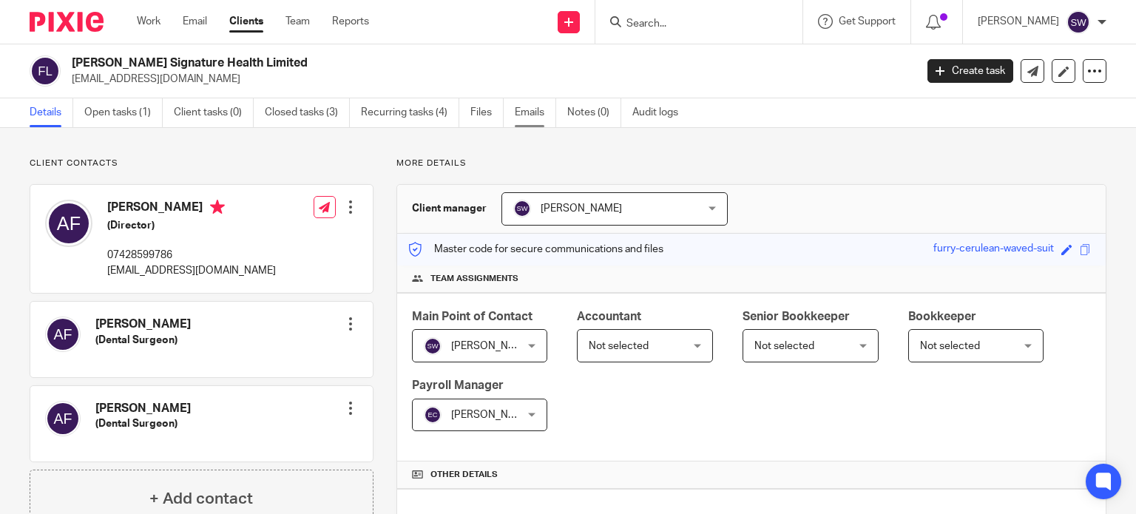
click at [525, 112] on link "Emails" at bounding box center [535, 112] width 41 height 29
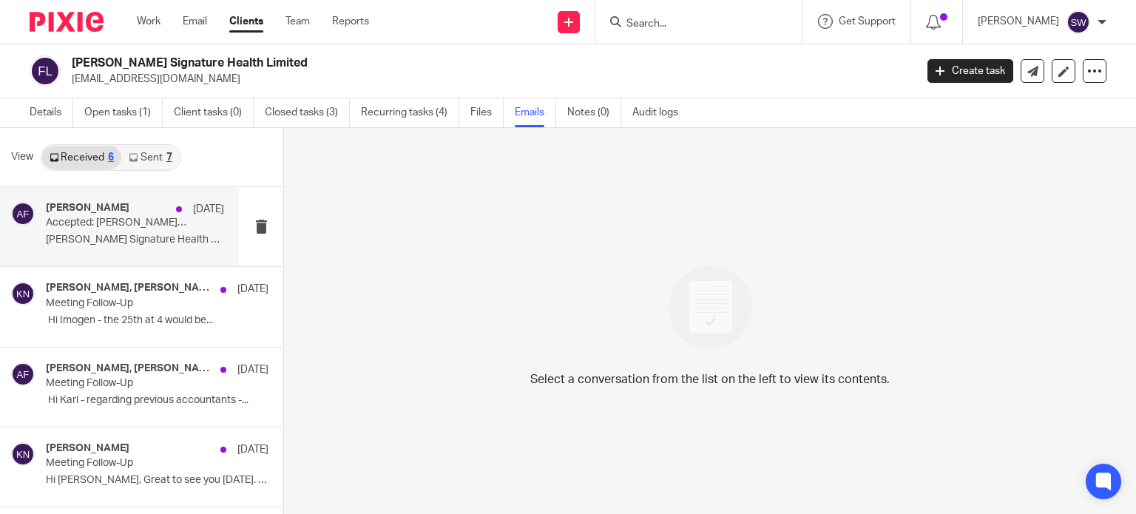
click at [74, 218] on p "Accepted: [PERSON_NAME] Signature Health Limited - Xero Training @ [DATE] 4pm -…" at bounding box center [117, 223] width 143 height 13
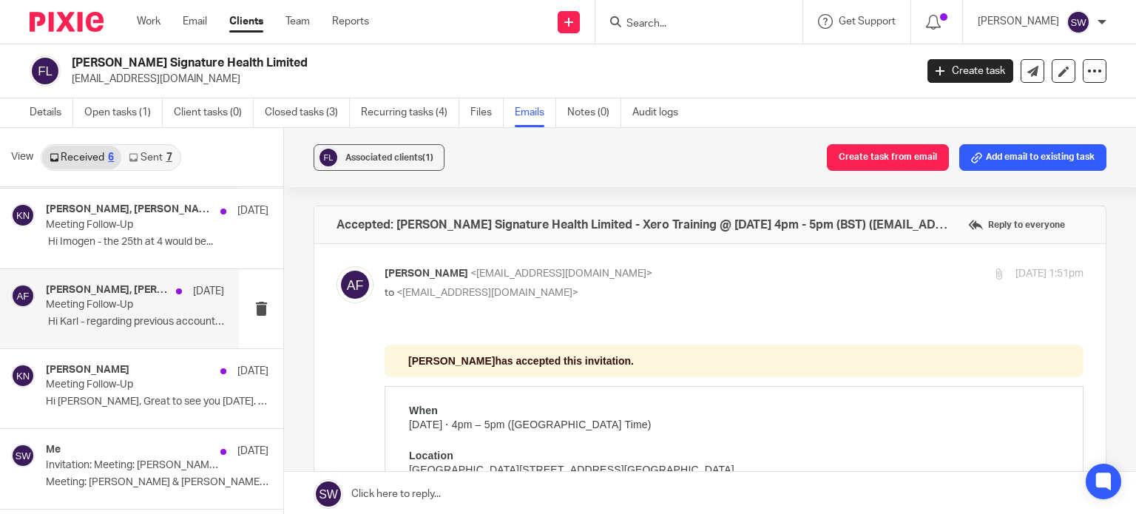
scroll to position [148, 0]
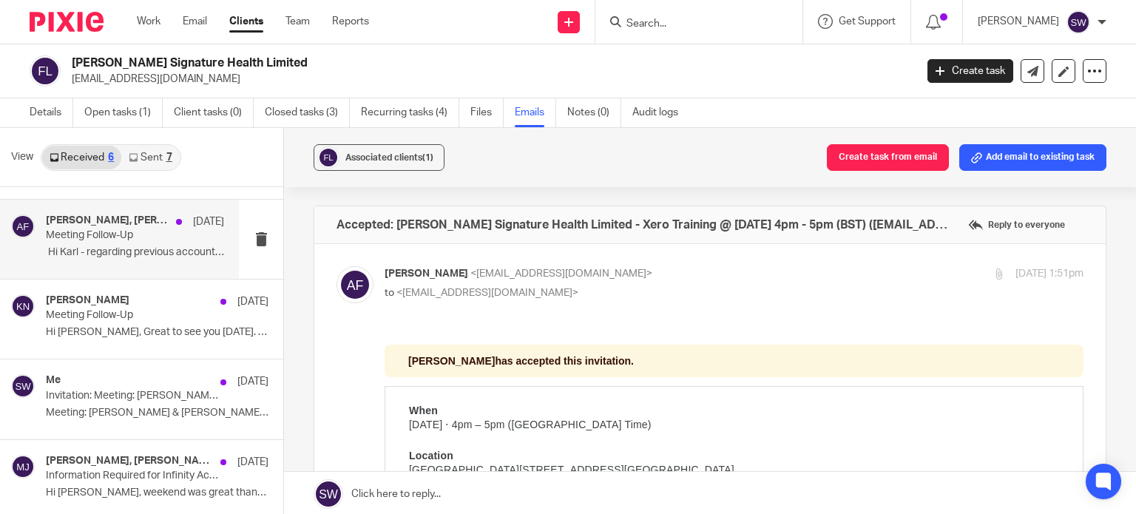
click at [103, 254] on p "﻿ Hi Karl - regarding previous accountants -..." at bounding box center [135, 252] width 178 height 13
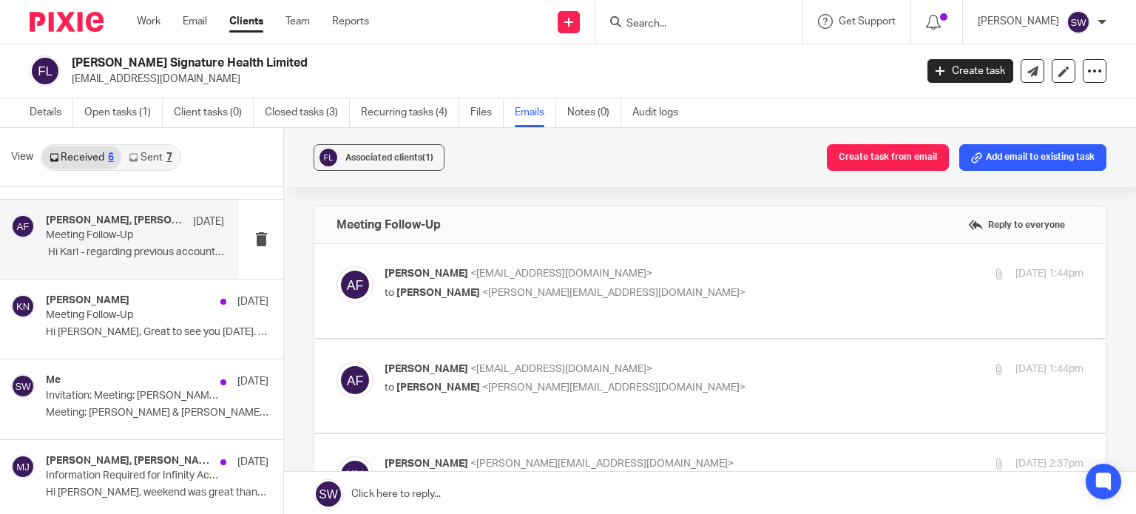
scroll to position [0, 0]
click at [648, 257] on label at bounding box center [710, 291] width 792 height 94
click at [337, 266] on input "checkbox" at bounding box center [336, 266] width 1 height 1
checkbox input "true"
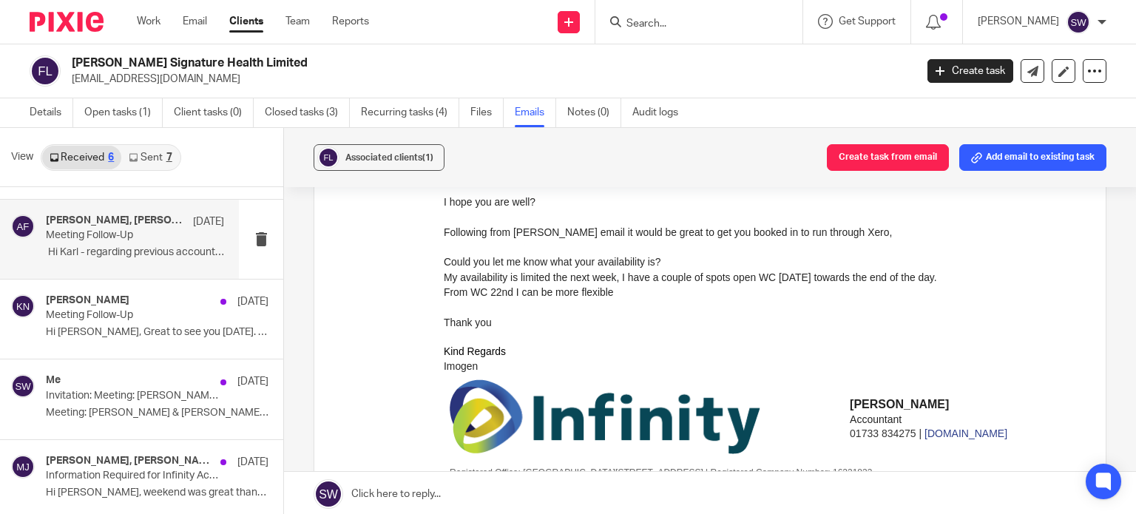
scroll to position [592, 0]
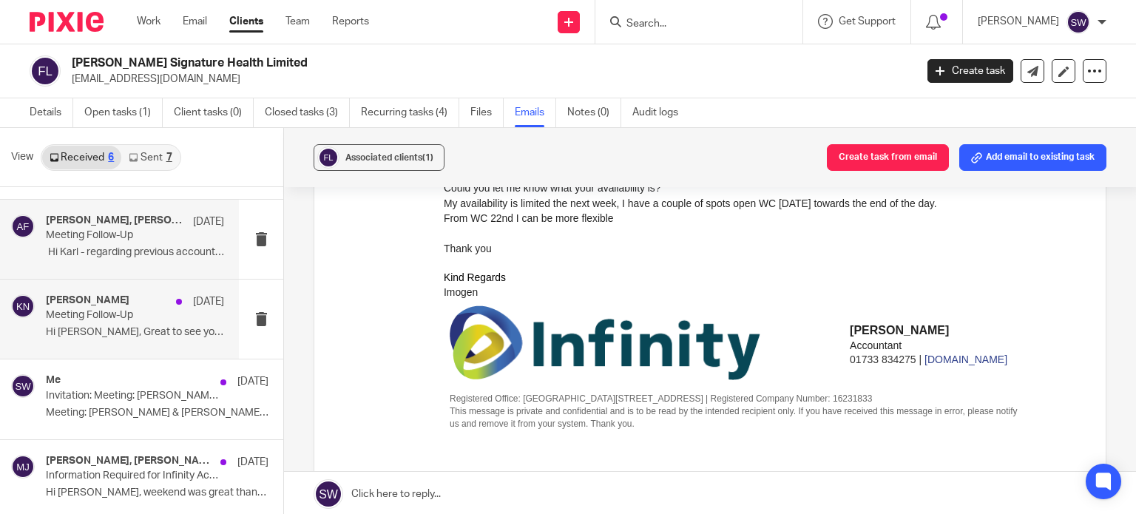
click at [118, 313] on p "Meeting Follow-Up" at bounding box center [117, 315] width 143 height 13
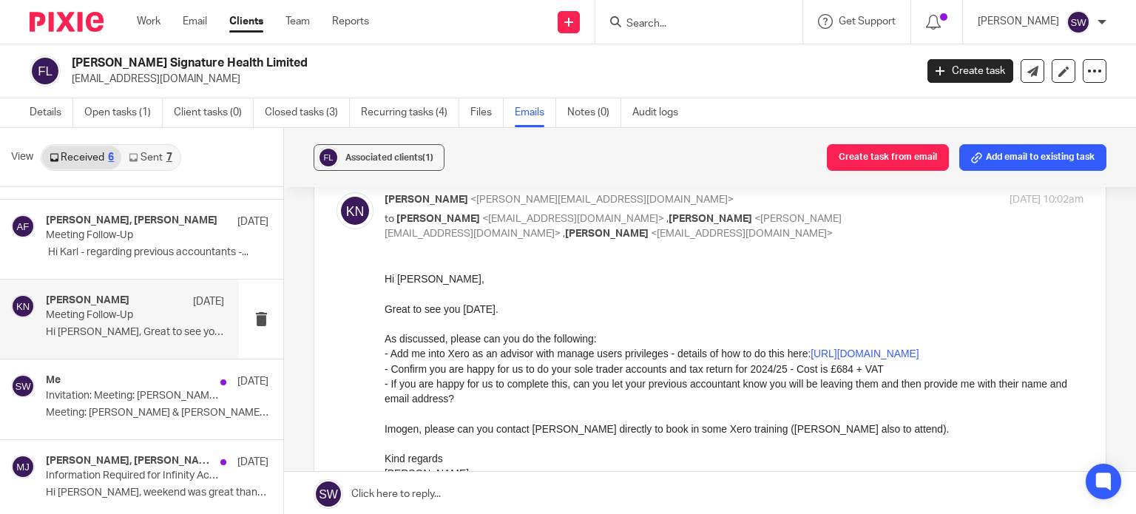
scroll to position [148, 0]
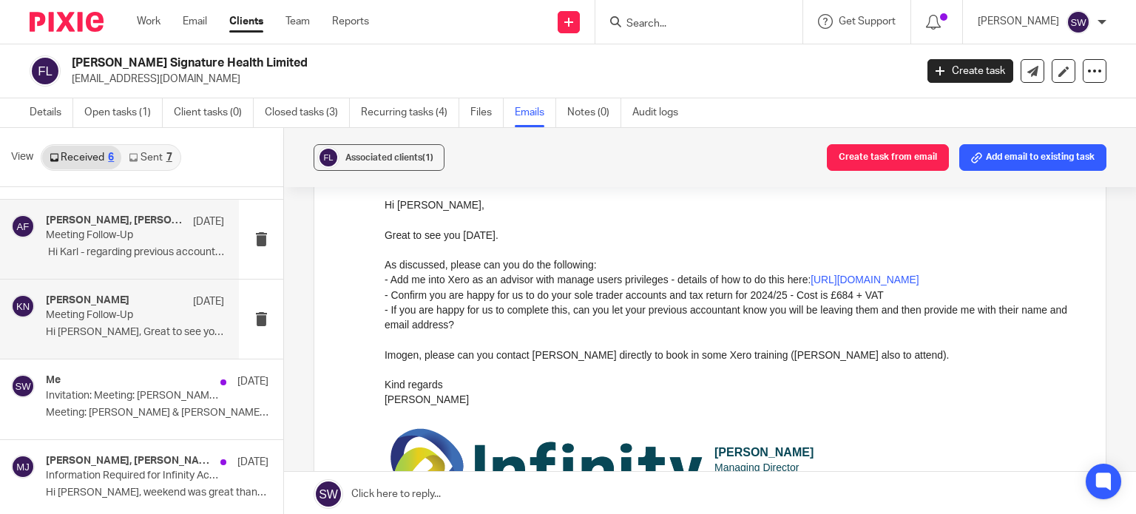
click at [91, 245] on div "Karl Newman, Andrew Francis 9 Sep Meeting Follow-Up ﻿ Hi Karl - regarding previ…" at bounding box center [135, 240] width 178 height 50
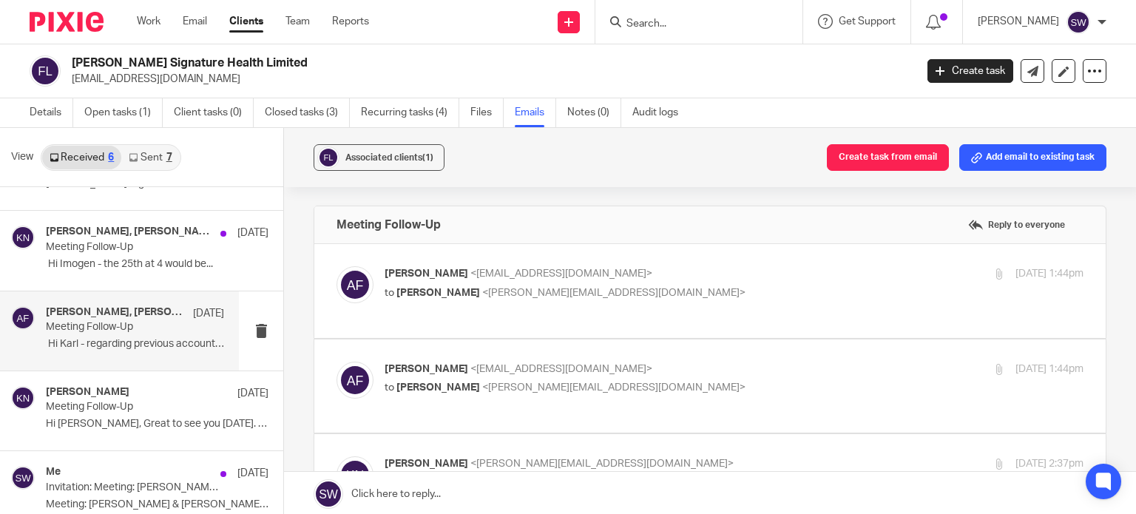
scroll to position [0, 0]
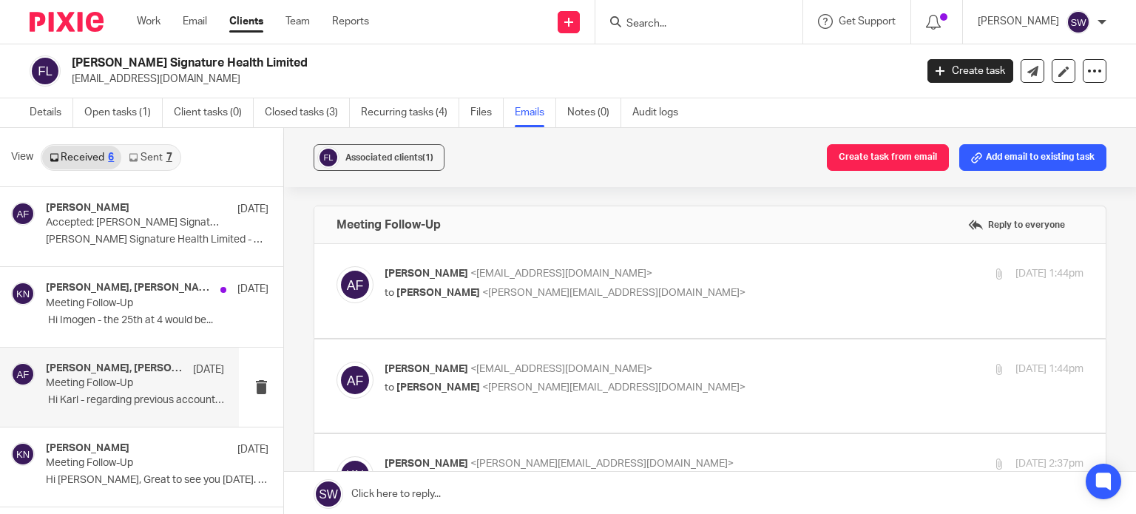
click at [145, 152] on link "Sent 7" at bounding box center [150, 158] width 58 height 24
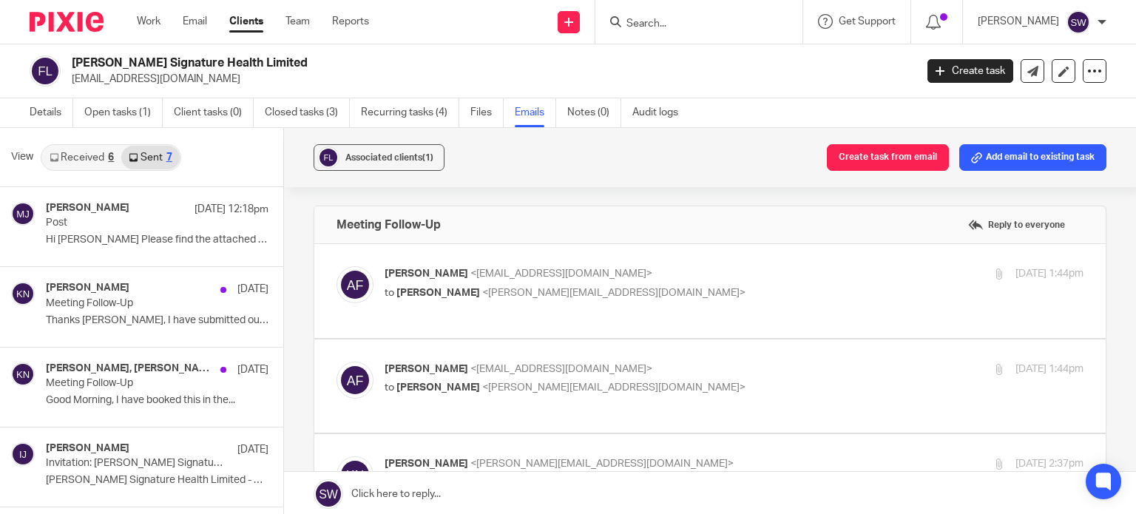
scroll to position [2, 0]
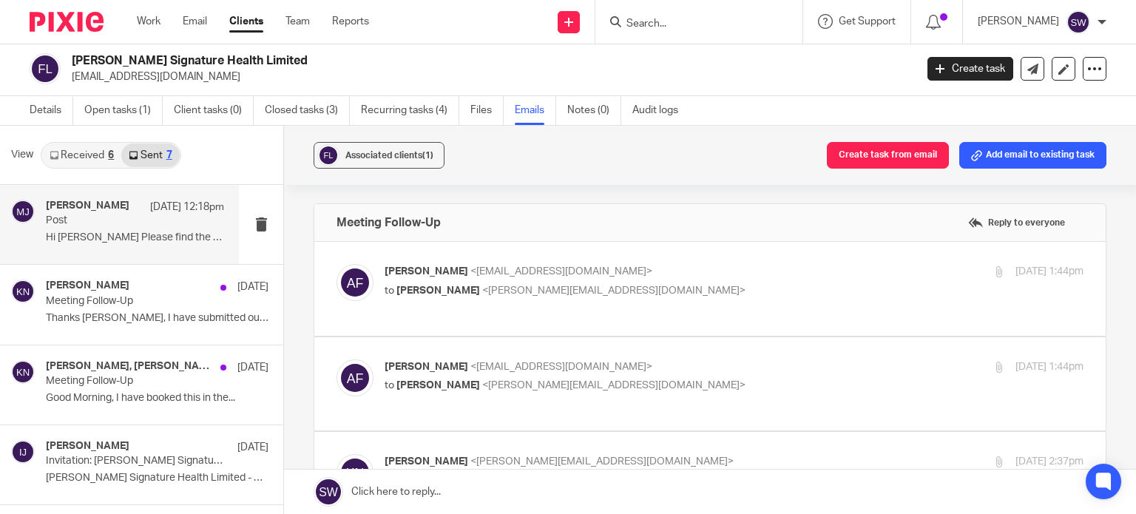
click at [92, 228] on div "Melissa Jones 15 Sep 12:18pm Post Hi Andrew Please find the attached letter..." at bounding box center [135, 225] width 178 height 50
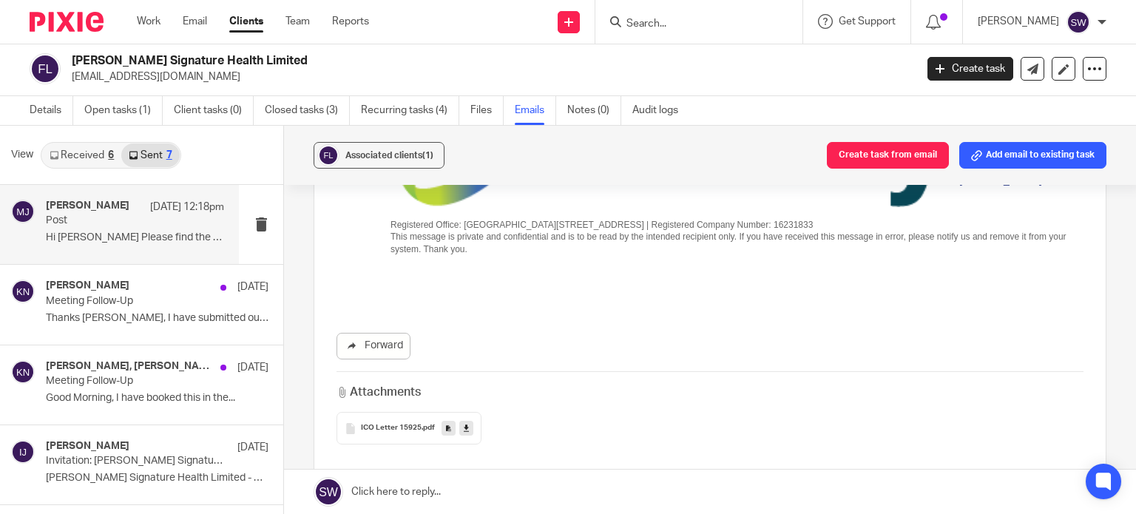
scroll to position [370, 0]
click at [466, 423] on link at bounding box center [466, 427] width 14 height 15
click at [80, 304] on p "Meeting Follow-Up" at bounding box center [117, 301] width 143 height 13
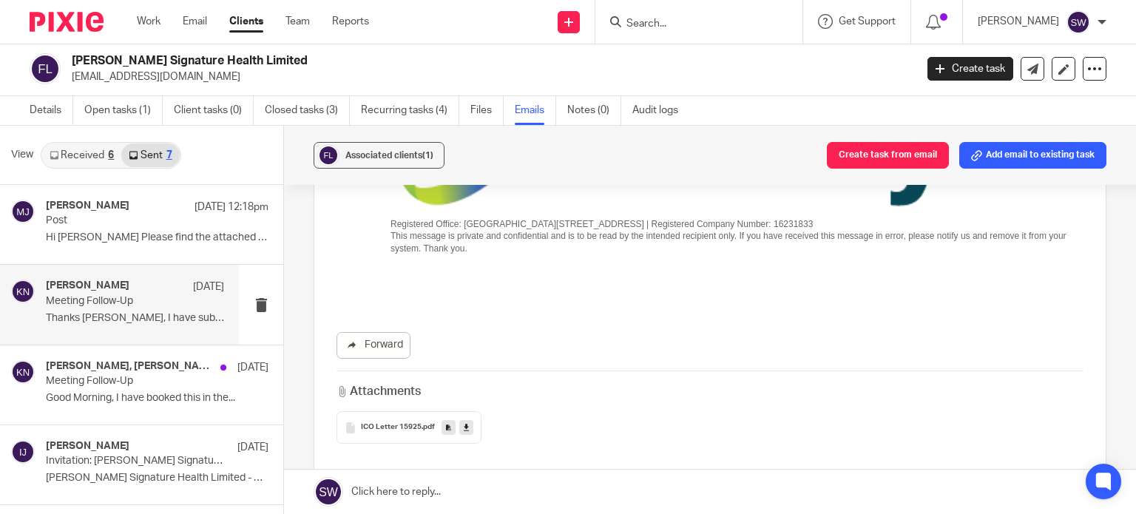
click at [97, 304] on p "Meeting Follow-Up" at bounding box center [117, 301] width 143 height 13
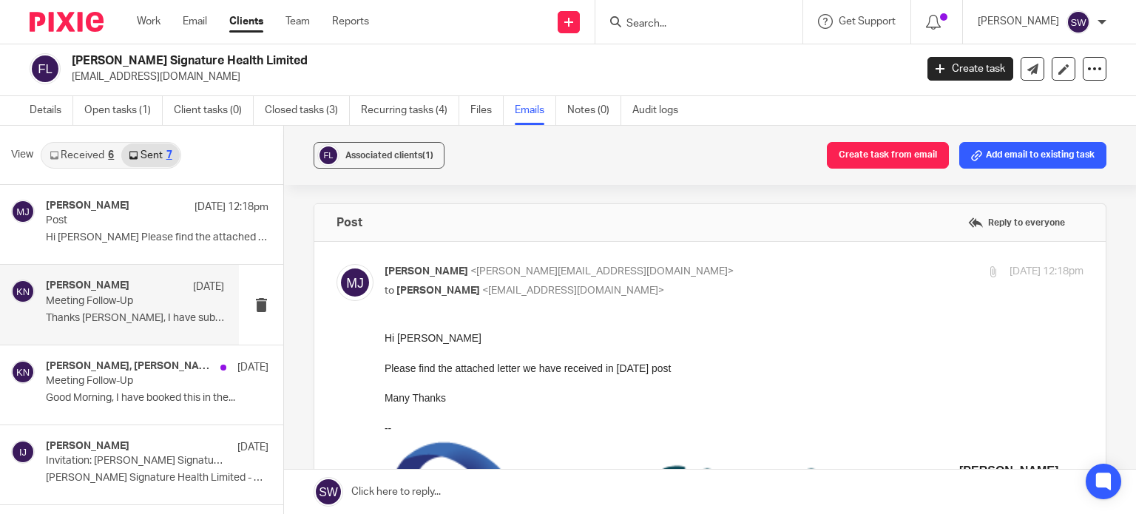
scroll to position [0, 0]
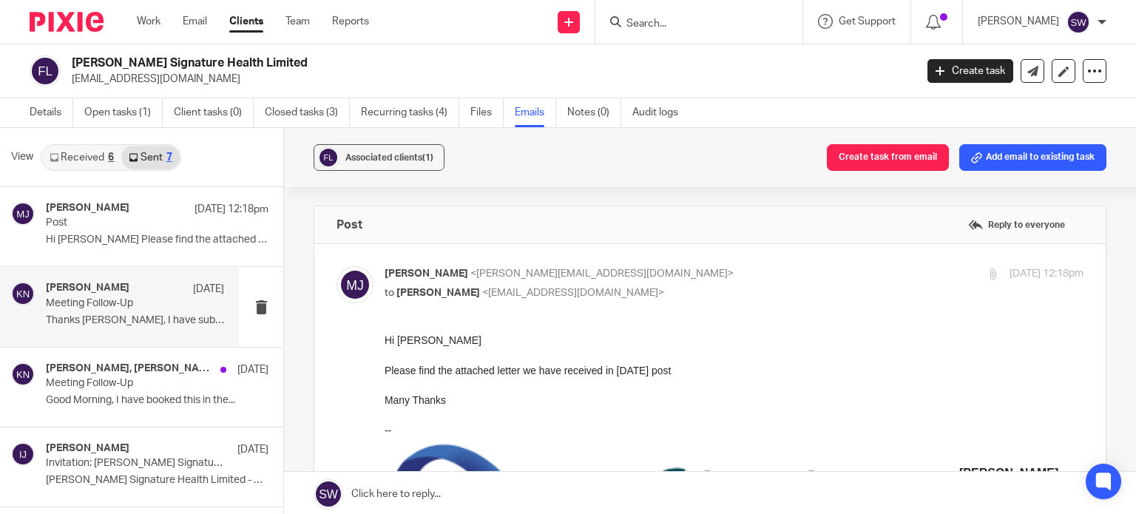
click at [70, 293] on h4 "Karl Newman" at bounding box center [88, 288] width 84 height 13
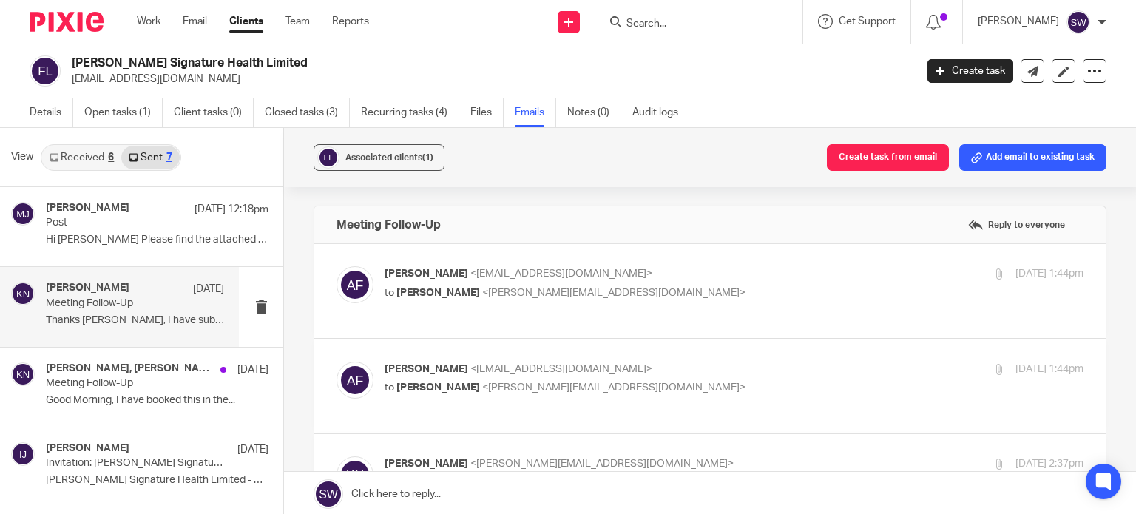
click at [667, 278] on p "Andrew Francis <drewfrancisdental@gmail.com>" at bounding box center [618, 274] width 466 height 16
checkbox input "true"
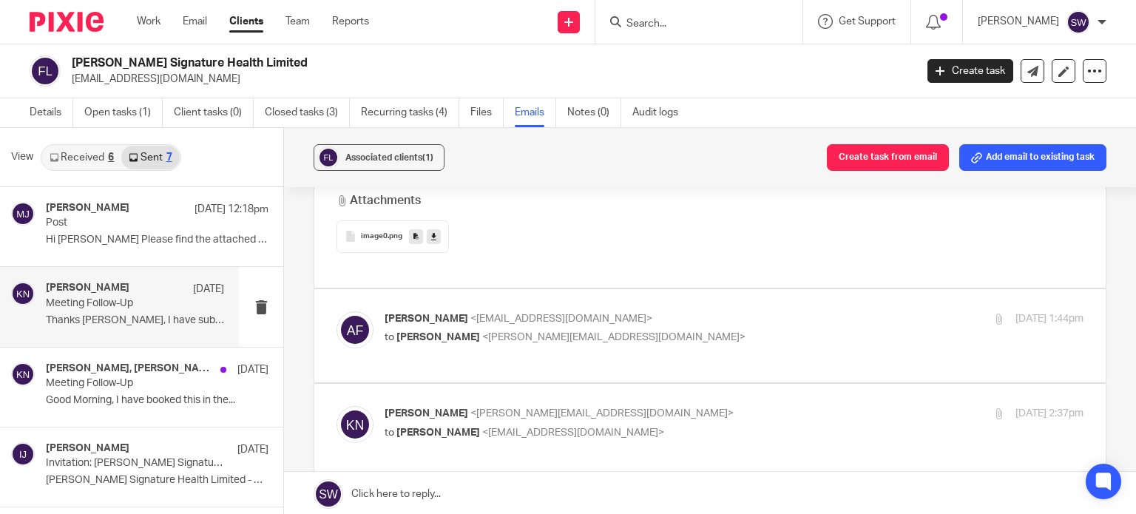
scroll to position [1924, 0]
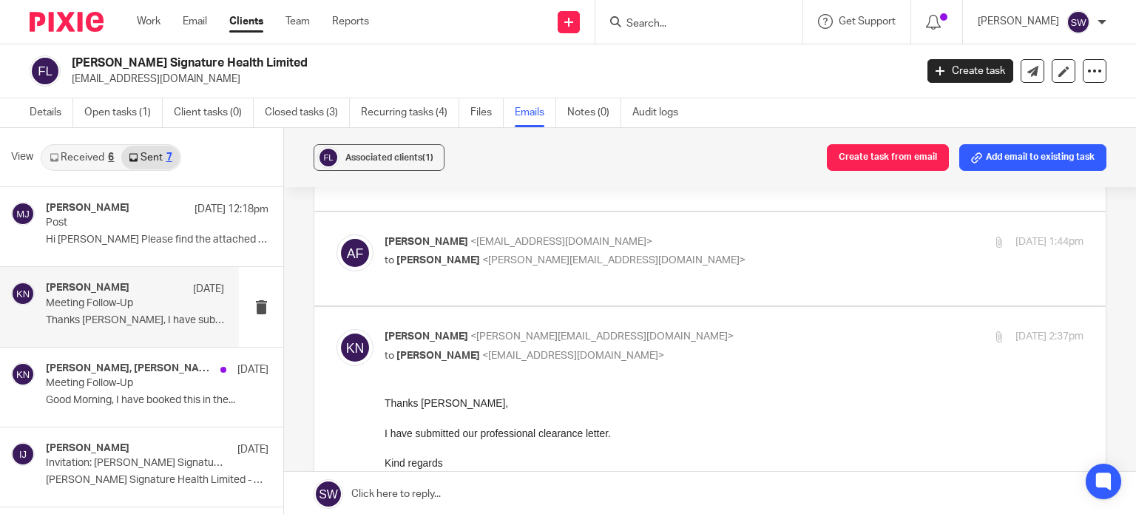
click at [761, 269] on p "to Karl Newman <karl@infinity-accounting.co.uk>" at bounding box center [618, 261] width 466 height 16
checkbox input "true"
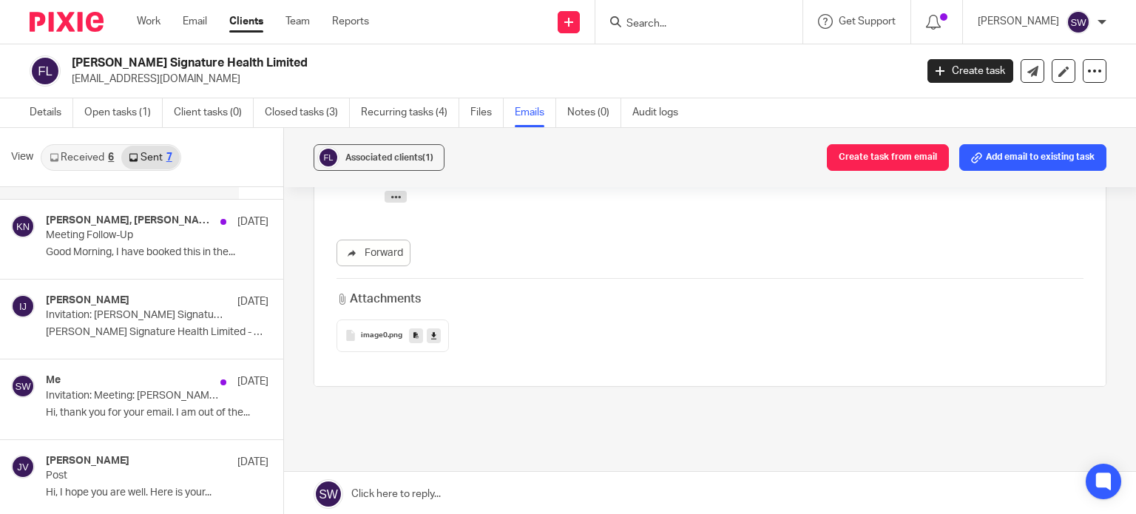
scroll to position [4291, 0]
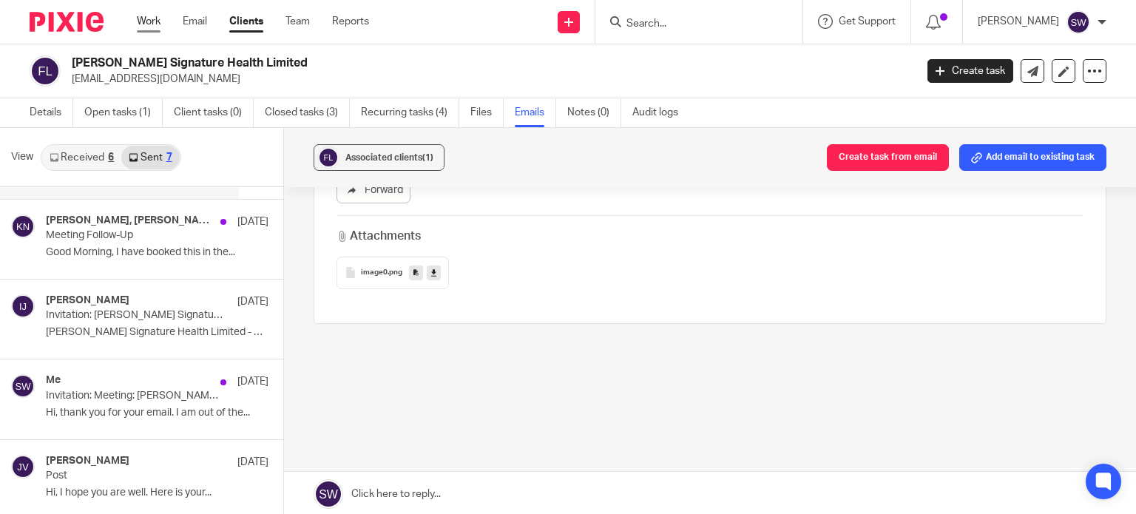
click at [151, 21] on link "Work" at bounding box center [149, 21] width 24 height 15
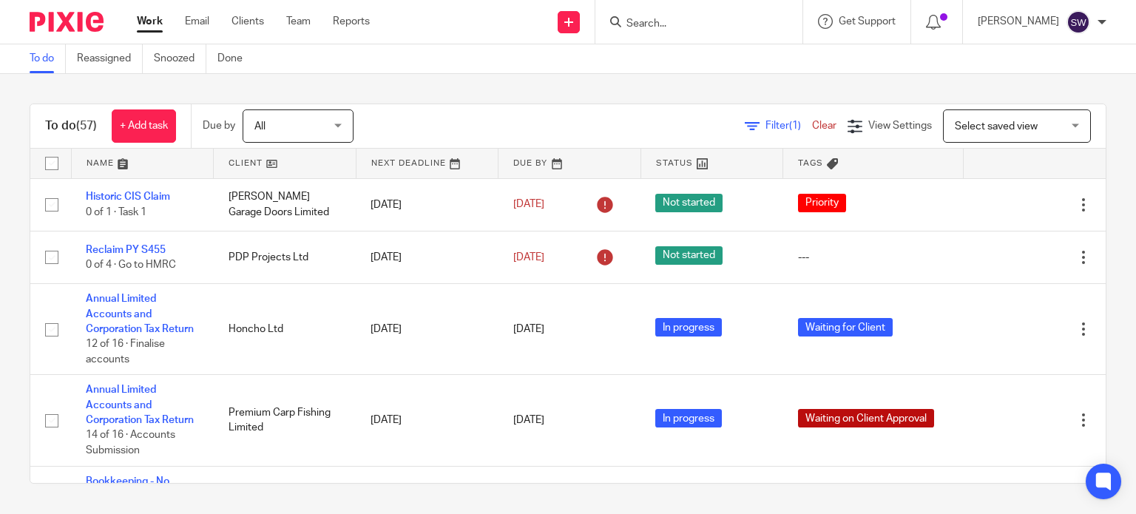
click at [664, 24] on input "Search" at bounding box center [691, 24] width 133 height 13
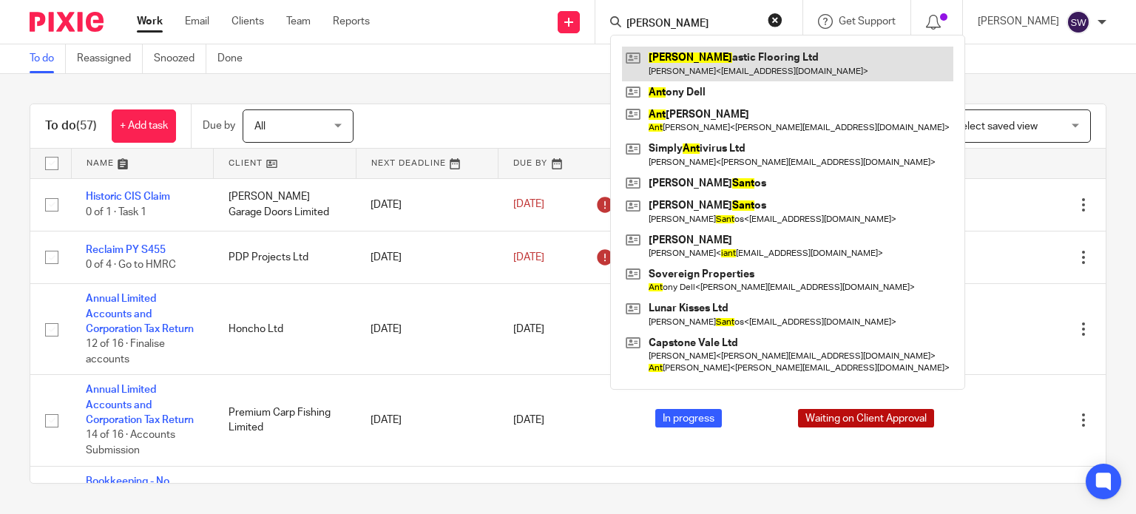
type input "[PERSON_NAME]"
click at [705, 58] on link at bounding box center [787, 64] width 331 height 34
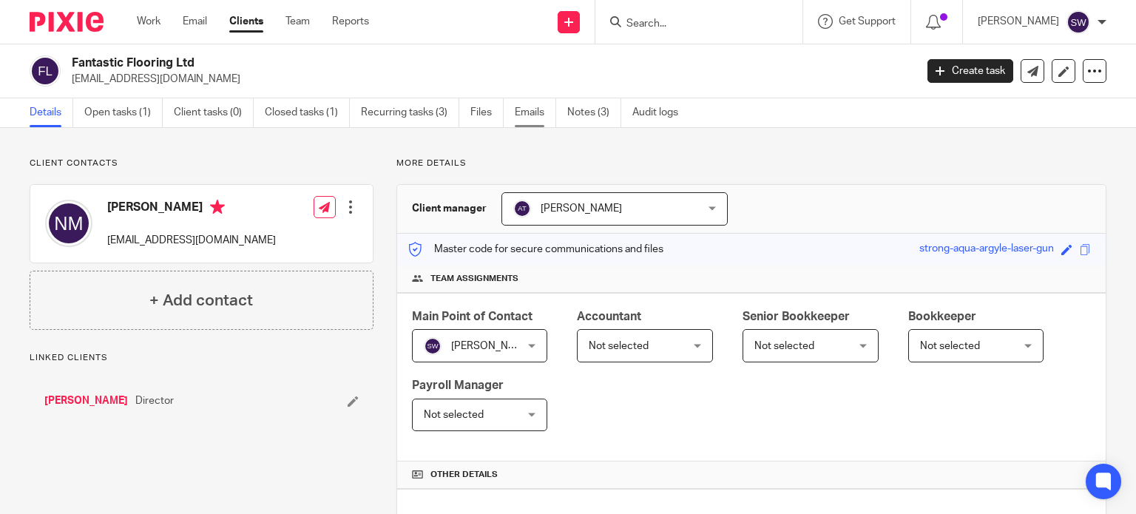
click at [536, 112] on link "Emails" at bounding box center [535, 112] width 41 height 29
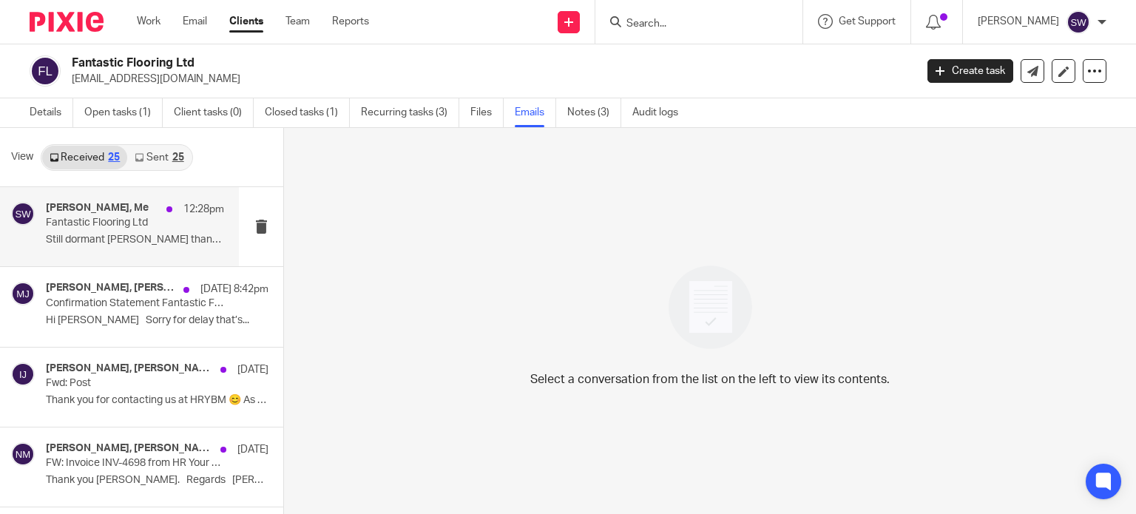
click at [130, 229] on div "[PERSON_NAME], Me 12:28pm Fantastic Flooring Ltd Still dormant [PERSON_NAME] th…" at bounding box center [135, 227] width 178 height 50
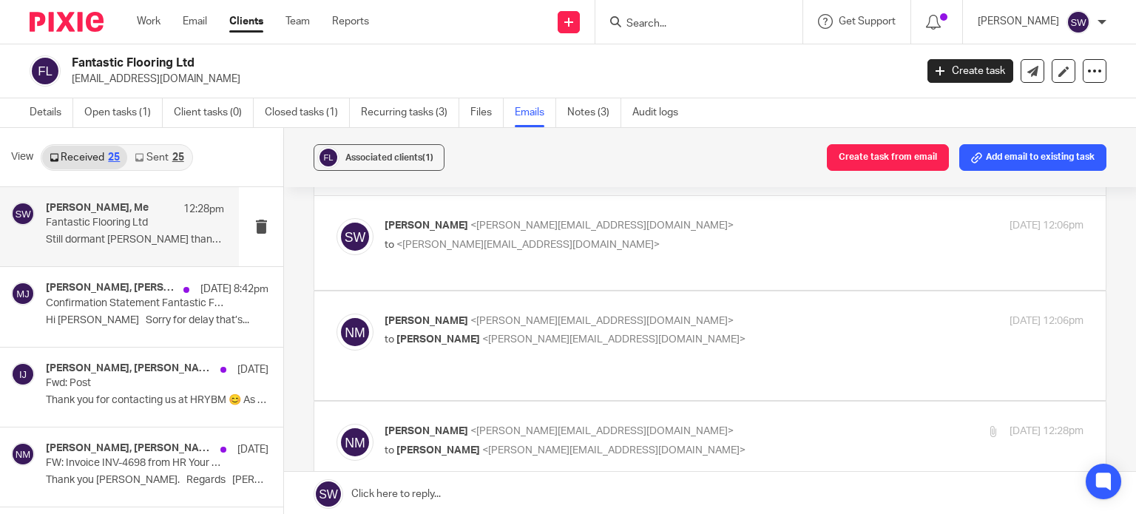
scroll to position [74, 0]
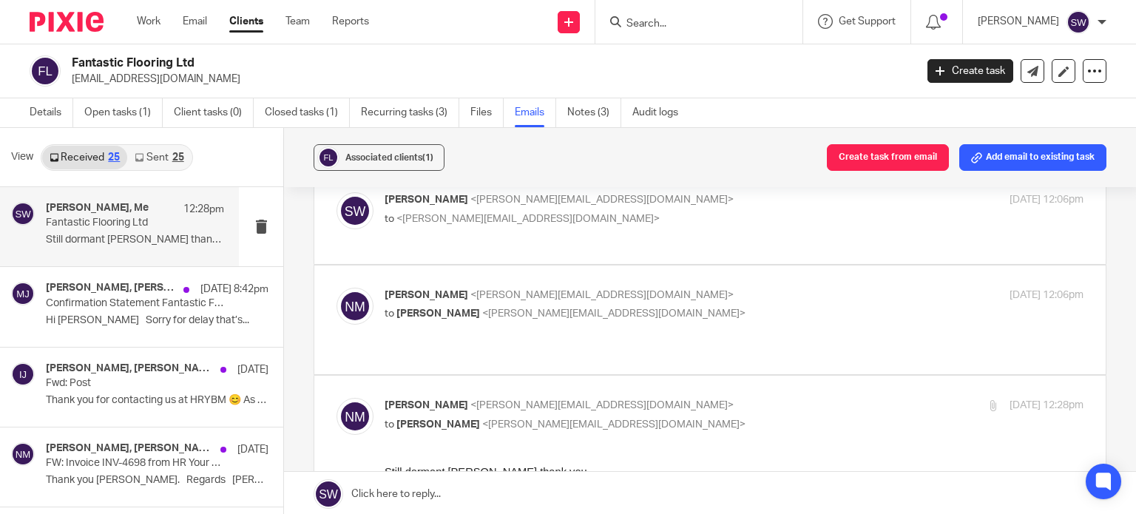
click at [664, 294] on p "[PERSON_NAME] <[EMAIL_ADDRESS][DOMAIN_NAME]>" at bounding box center [618, 296] width 466 height 16
checkbox input "true"
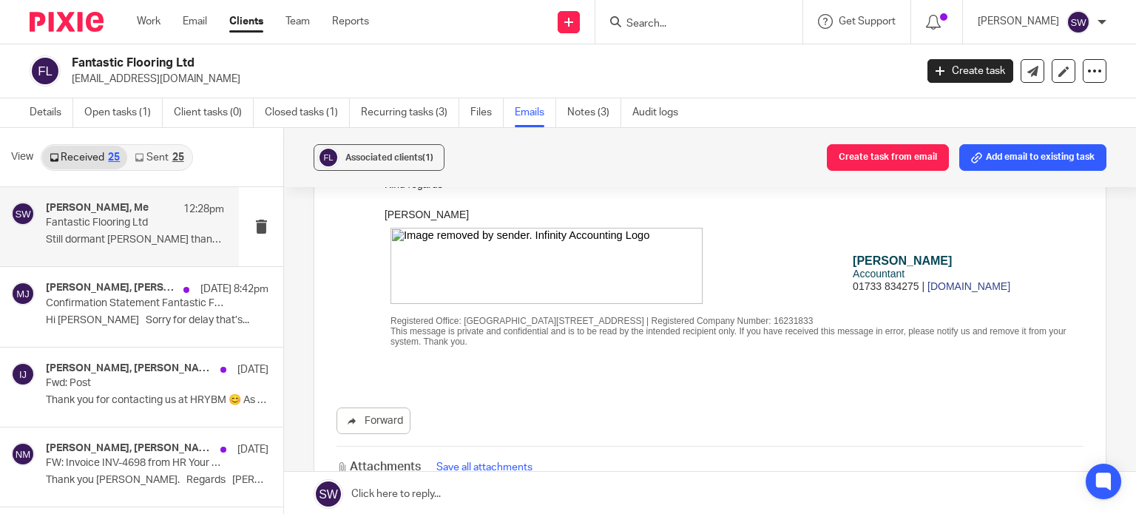
scroll to position [1184, 0]
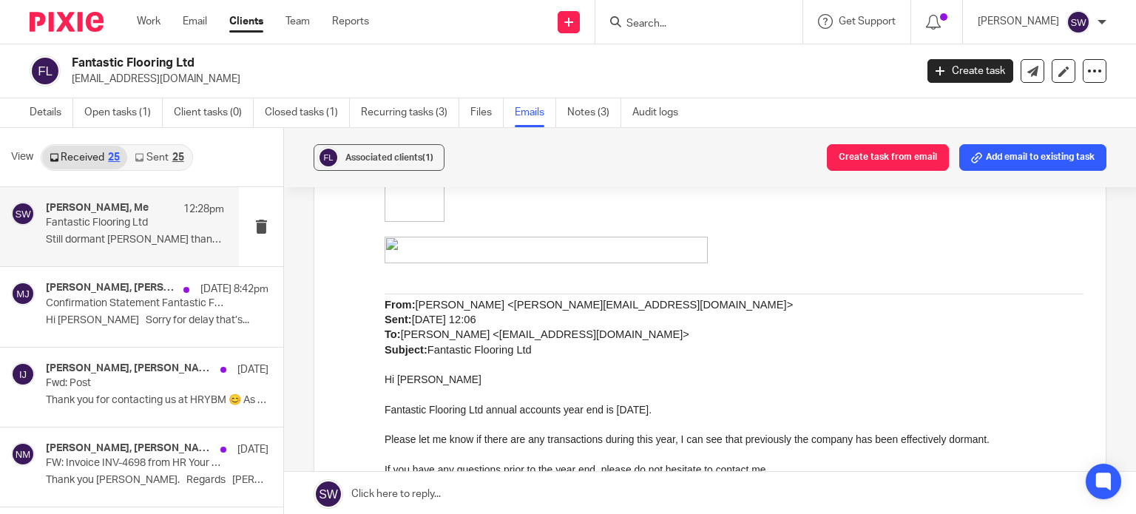
click at [672, 29] on input "Search" at bounding box center [691, 24] width 133 height 13
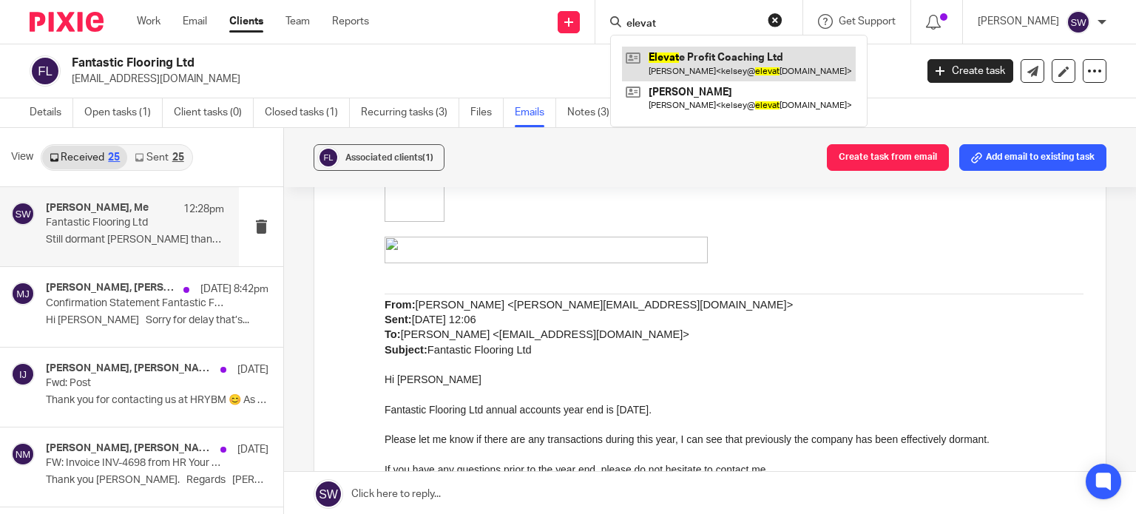
type input "elevat"
click at [724, 64] on link at bounding box center [739, 64] width 234 height 34
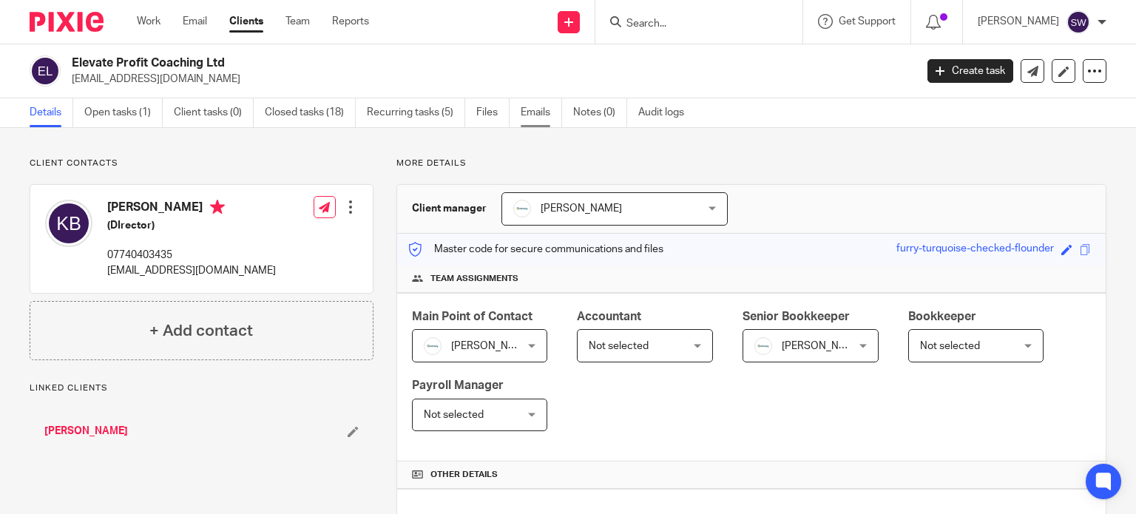
click at [539, 117] on link "Emails" at bounding box center [541, 112] width 41 height 29
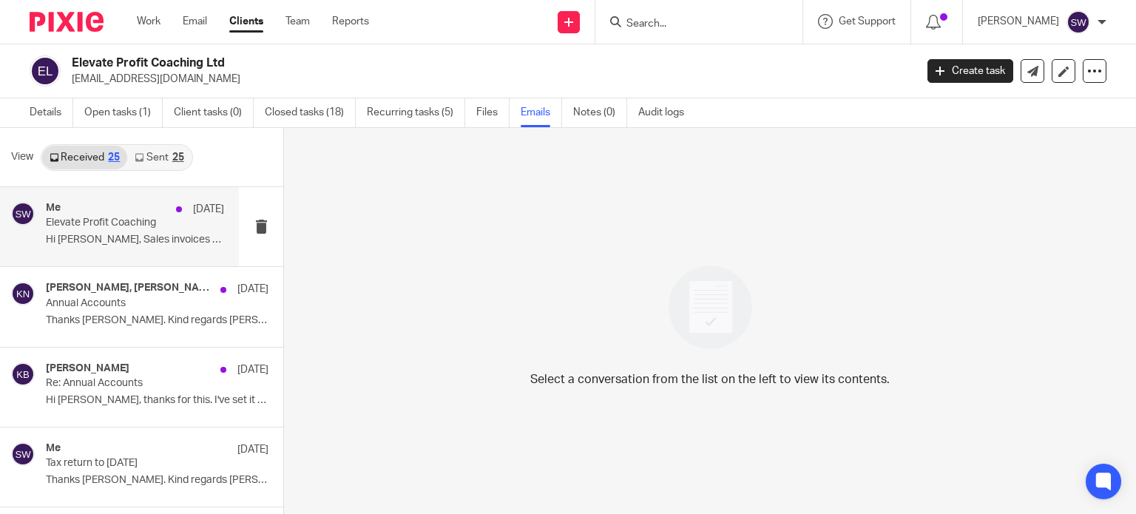
click at [118, 228] on p "Elevate Profit Coaching" at bounding box center [117, 223] width 143 height 13
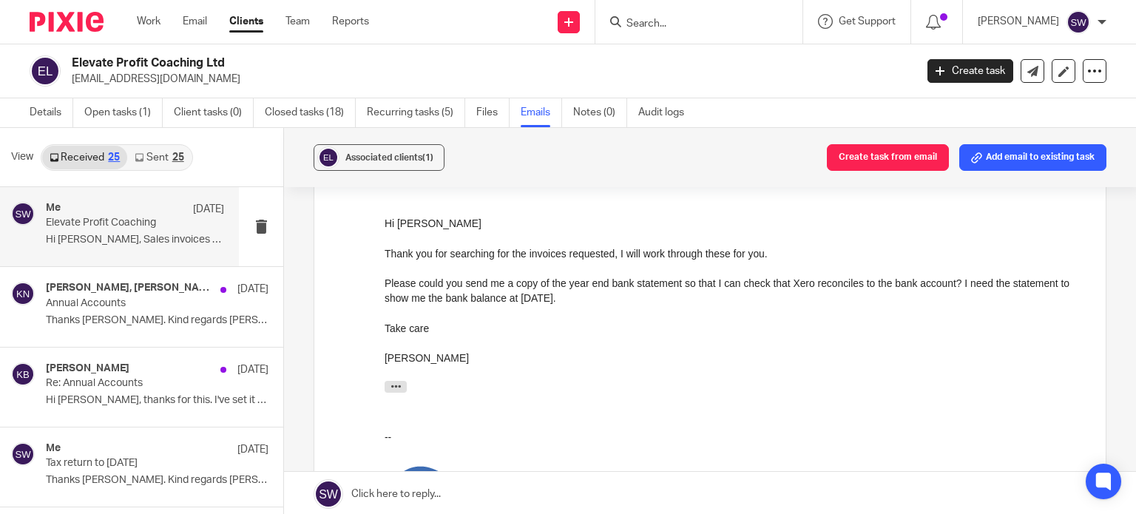
scroll to position [329, 0]
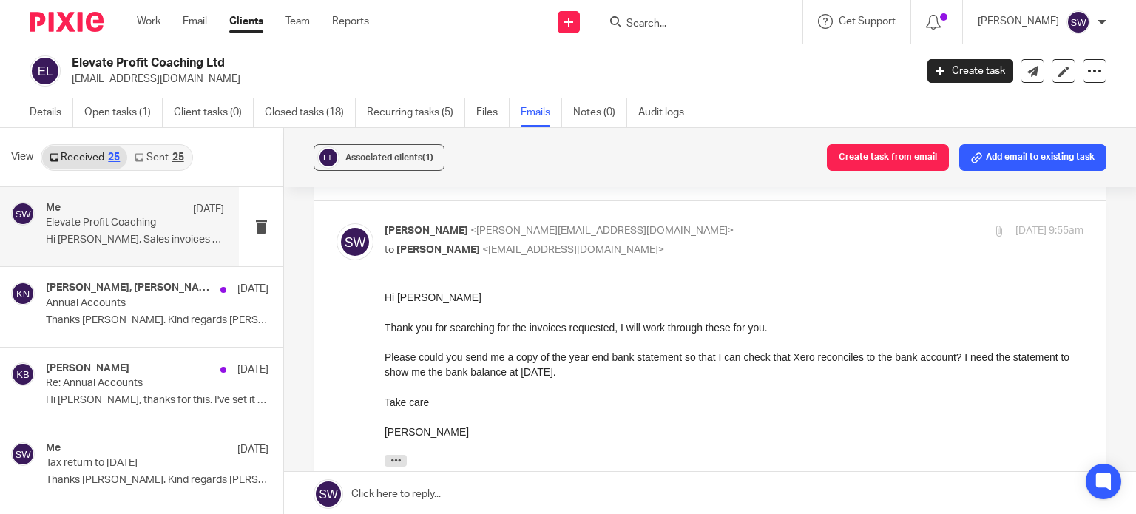
drag, startPoint x: 652, startPoint y: 22, endPoint x: 669, endPoint y: 22, distance: 17.0
click at [655, 22] on div at bounding box center [696, 22] width 172 height 18
click at [669, 22] on input "Search" at bounding box center [691, 24] width 133 height 13
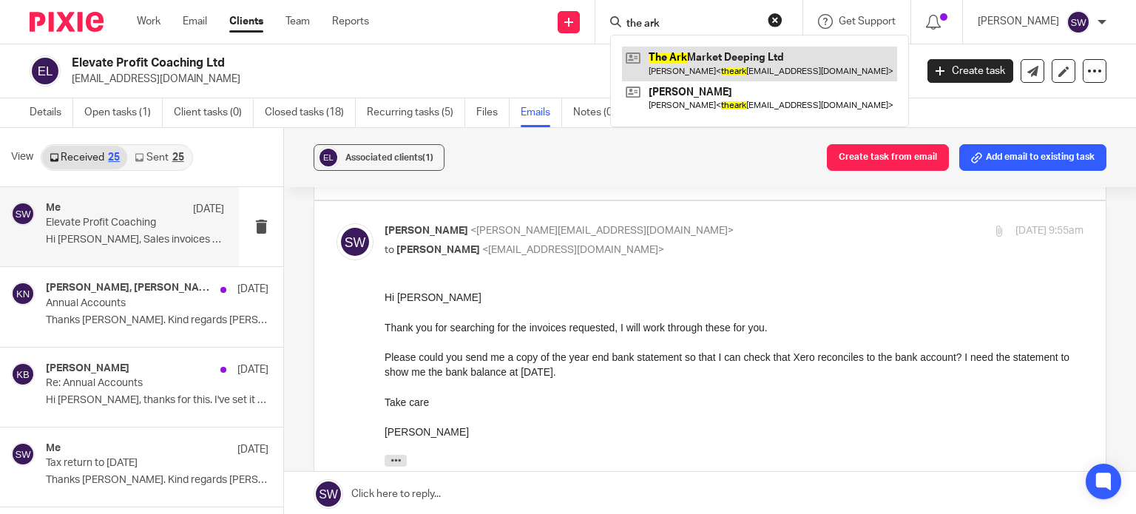
type input "the ark"
click at [704, 56] on link at bounding box center [759, 64] width 275 height 34
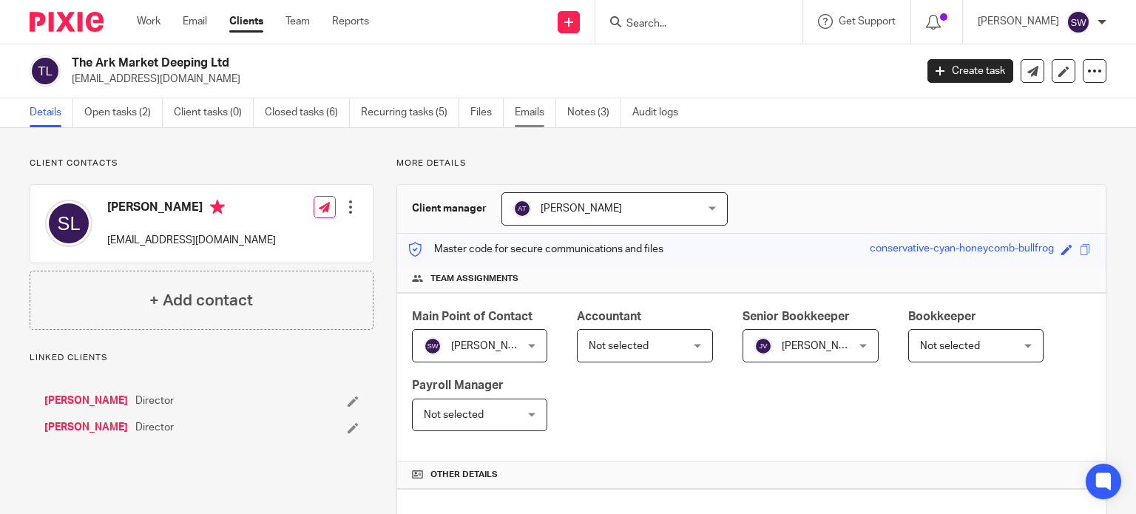
click at [532, 118] on link "Emails" at bounding box center [535, 112] width 41 height 29
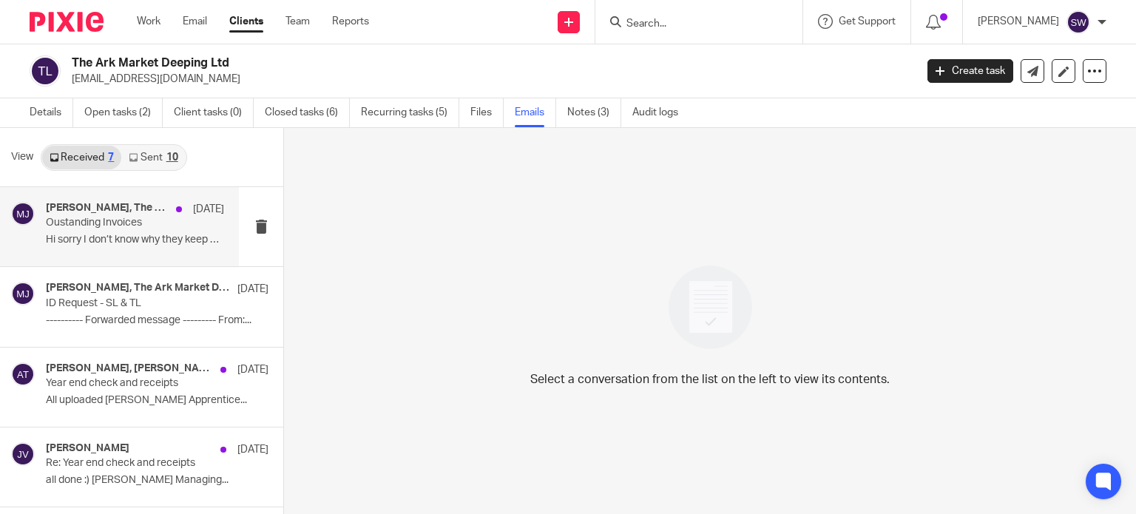
click at [152, 240] on p "Hi sorry I don’t know why they keep doing that,..." at bounding box center [135, 240] width 178 height 13
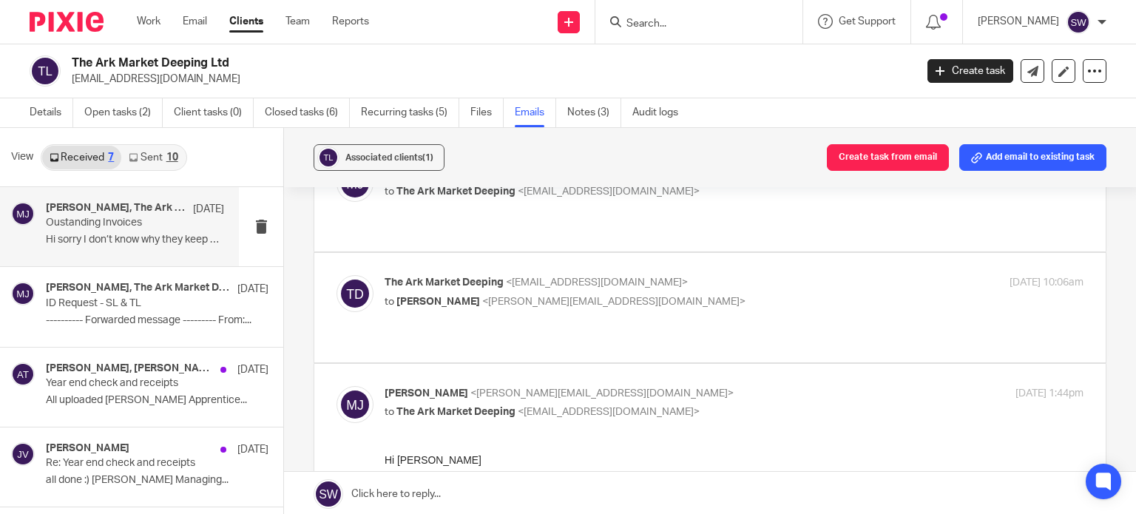
scroll to position [74, 0]
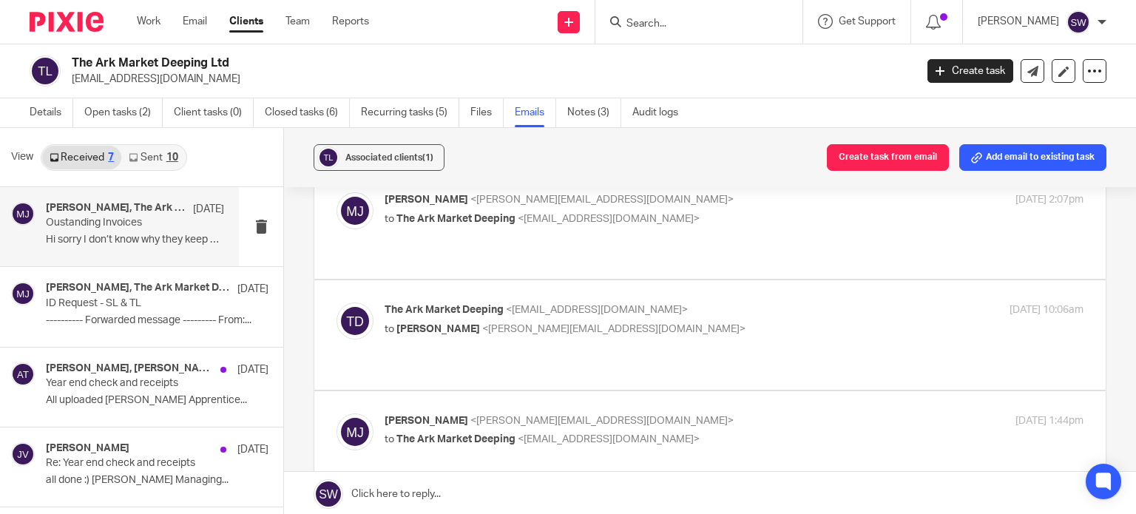
click at [784, 286] on label at bounding box center [710, 334] width 792 height 109
click at [337, 302] on input "checkbox" at bounding box center [336, 302] width 1 height 1
checkbox input "true"
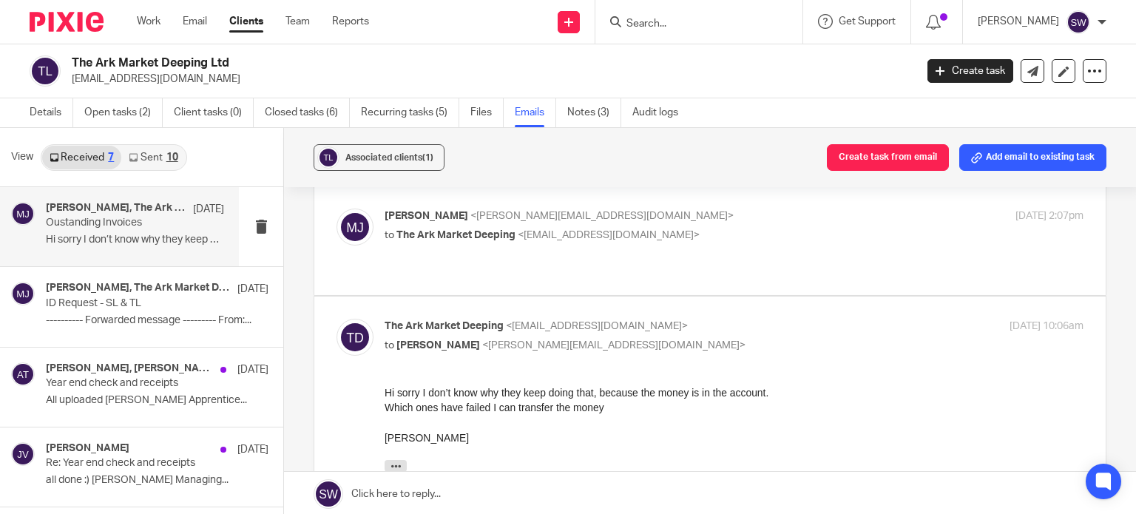
scroll to position [0, 0]
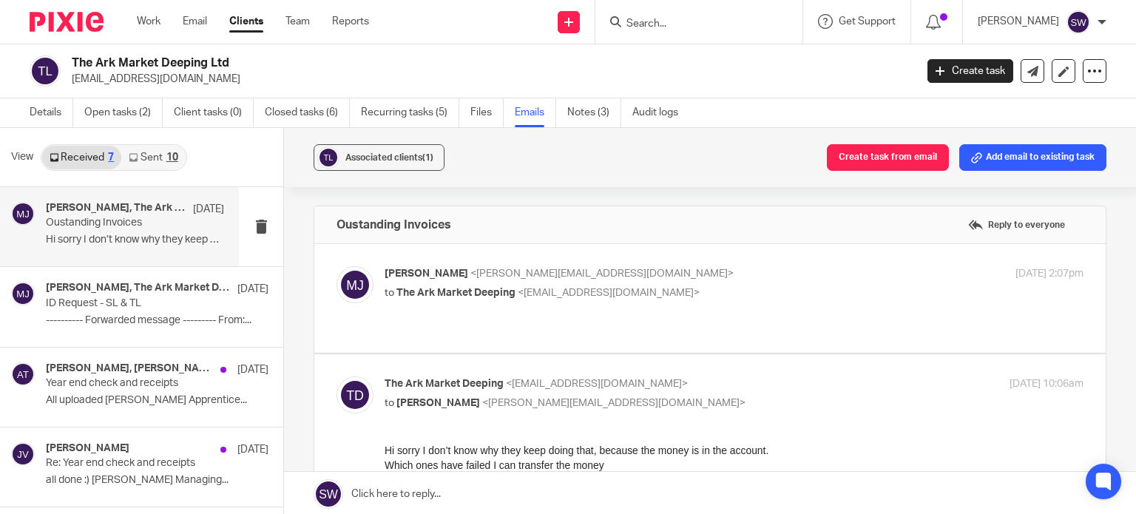
click at [783, 277] on p "Melissa Jones <melissa@infinity-accounting.co.uk>" at bounding box center [618, 274] width 466 height 16
checkbox input "true"
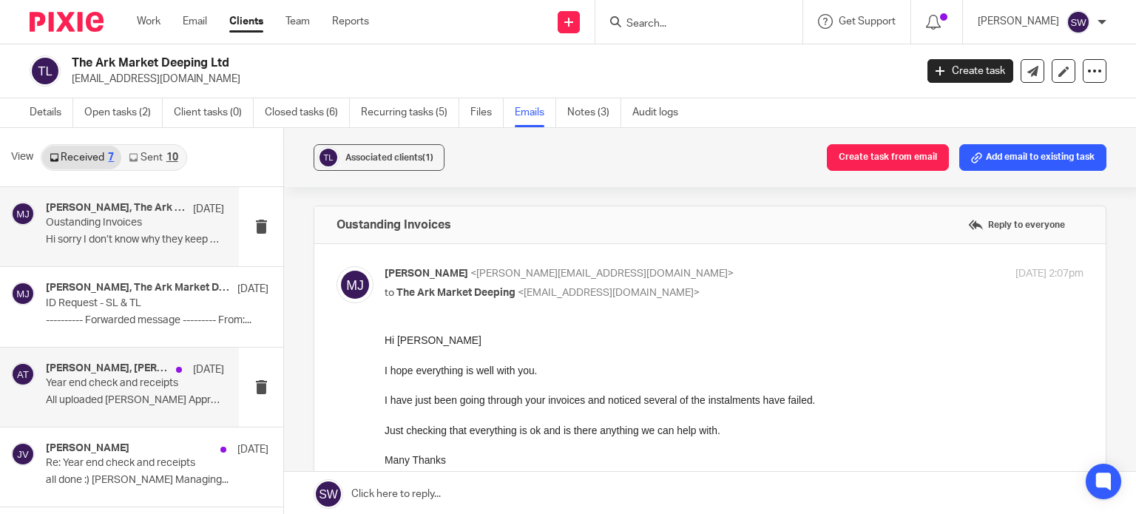
click at [107, 388] on p "Year end check and receipts" at bounding box center [117, 383] width 143 height 13
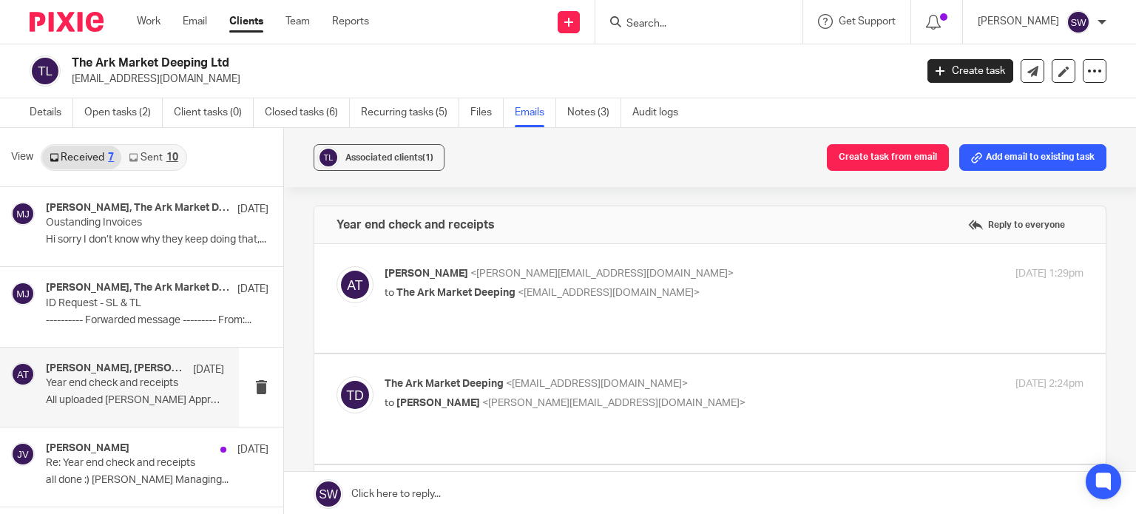
click at [764, 287] on p "to The Ark Market Deeping <thearkmarketdeeping@gmail.com>" at bounding box center [618, 294] width 466 height 16
checkbox input "true"
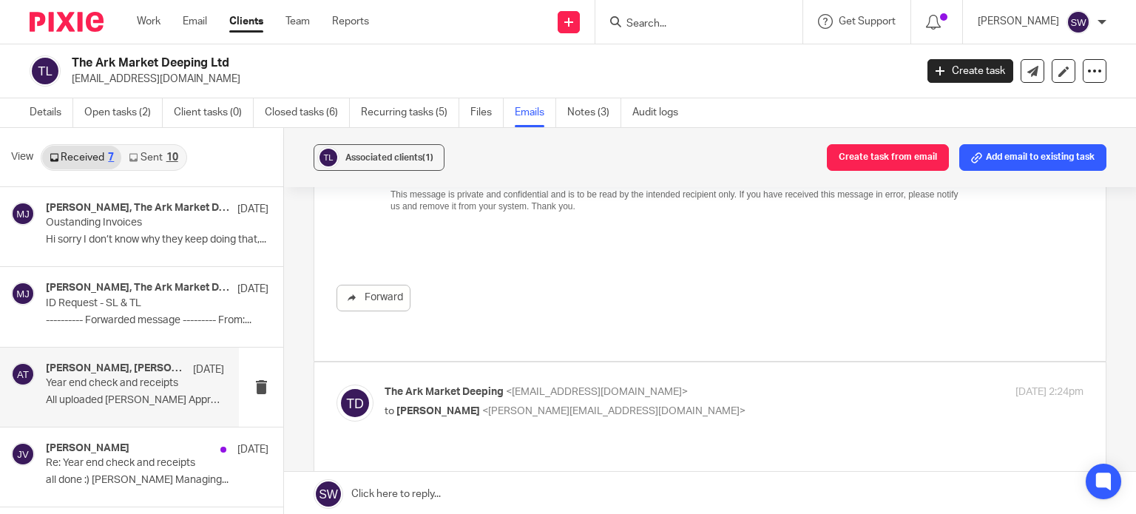
scroll to position [444, 0]
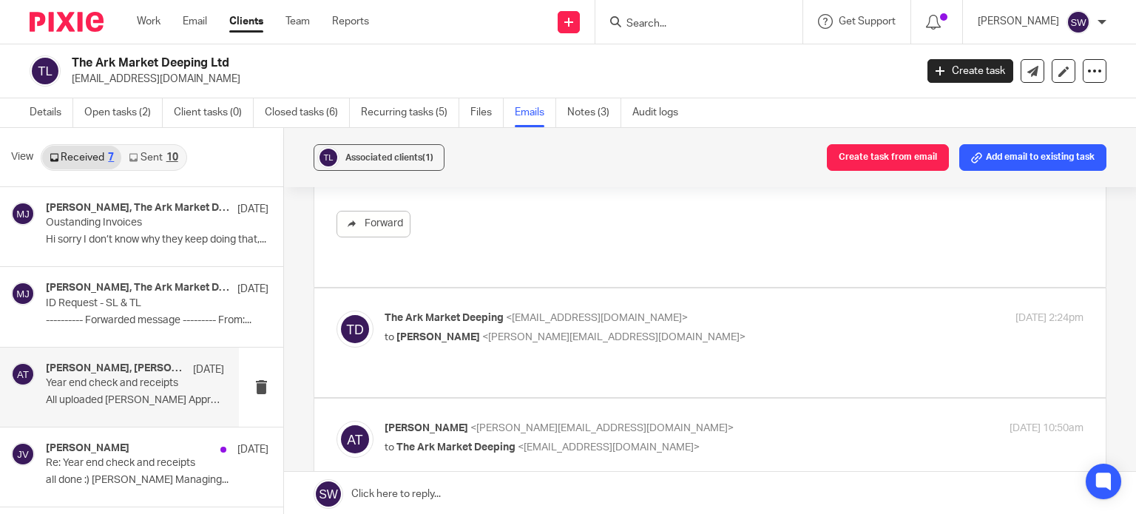
click at [740, 330] on p "to Aimee Tamburrini <aimee@infinity-accounting.co.uk>" at bounding box center [618, 338] width 466 height 16
checkbox input "true"
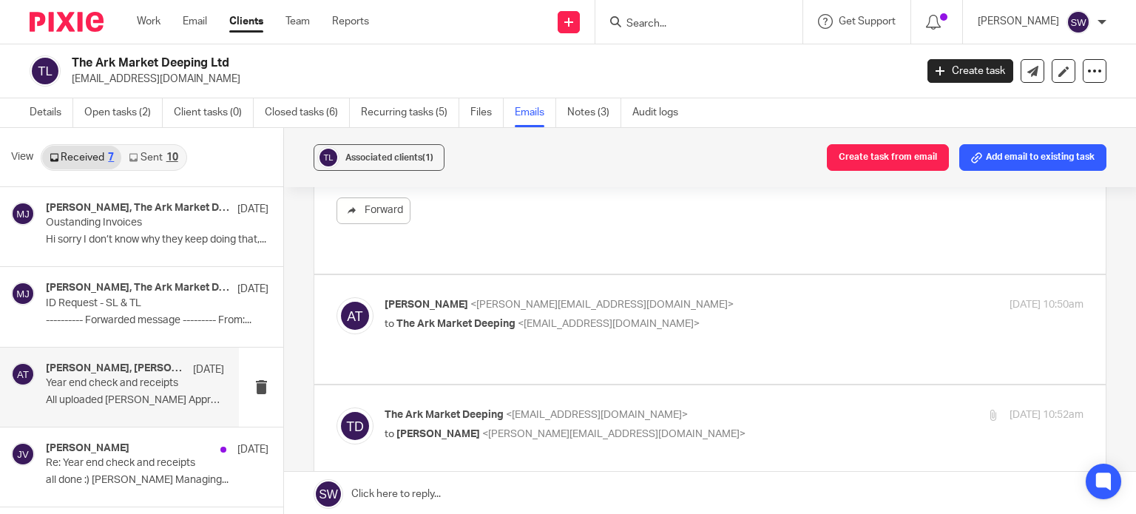
scroll to position [740, 0]
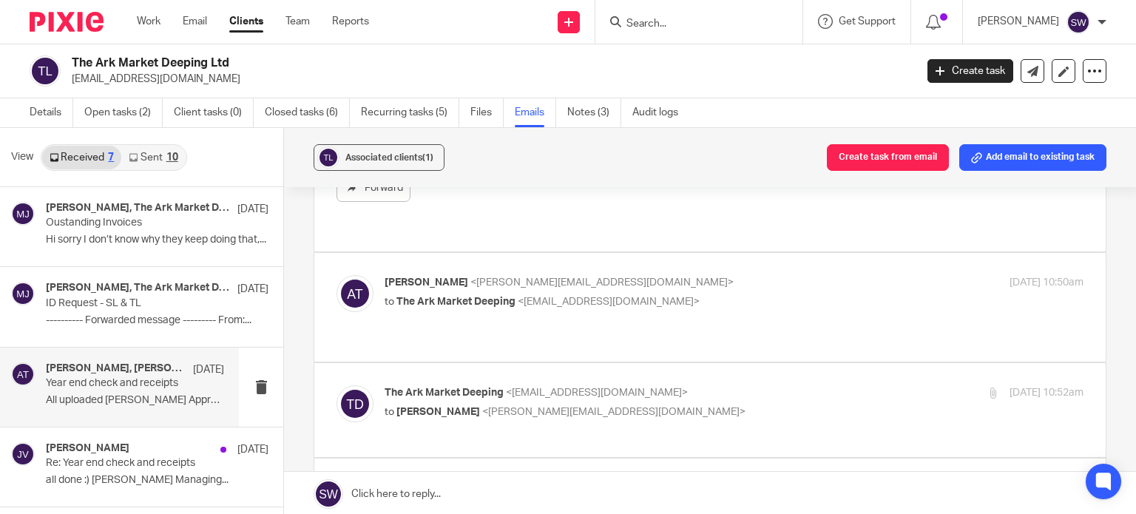
click at [749, 294] on p "to The Ark Market Deeping <thearkmarketdeeping@gmail.com>" at bounding box center [618, 302] width 466 height 16
checkbox input "true"
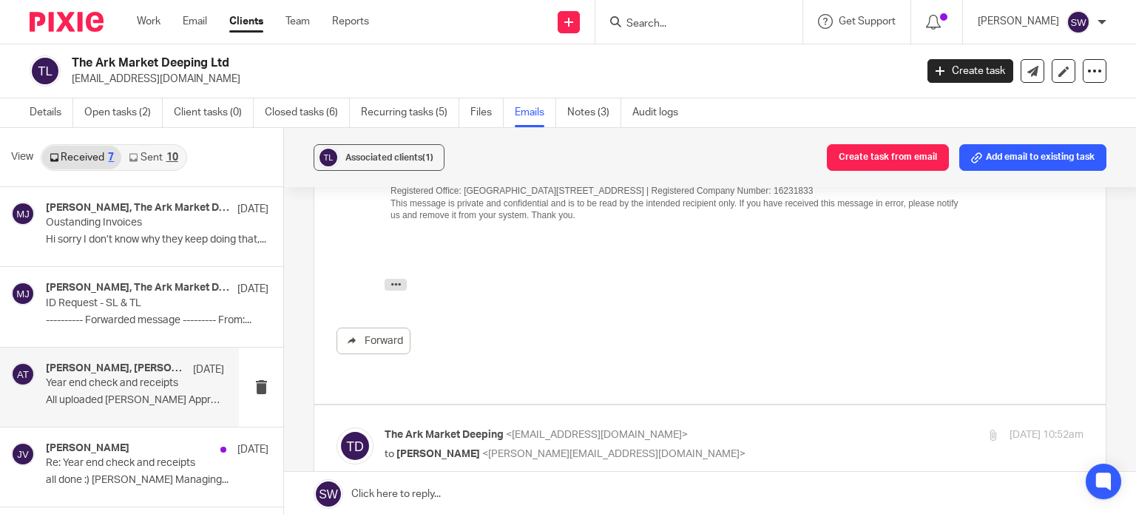
scroll to position [1184, 0]
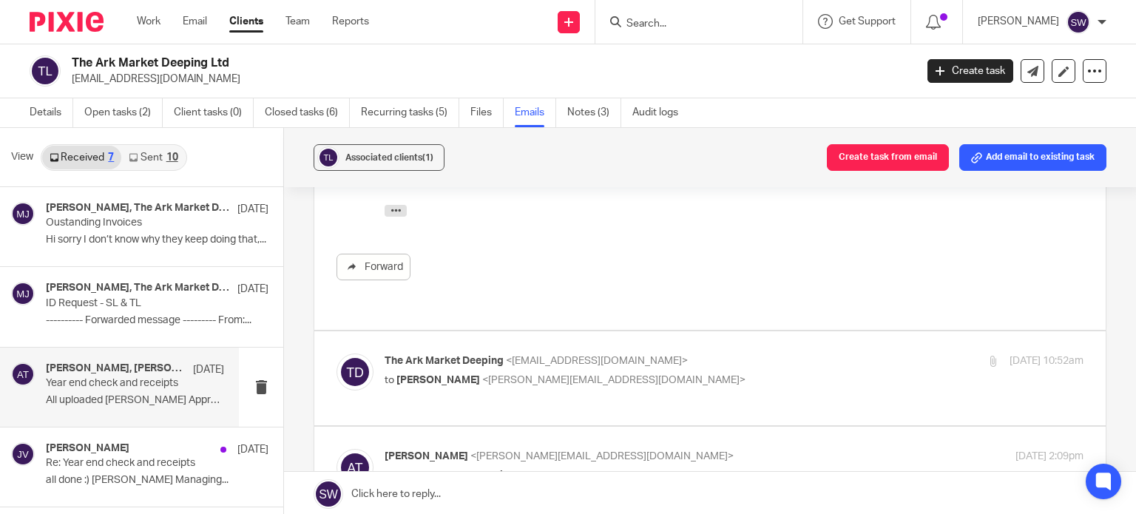
click at [734, 354] on p "The Ark Market Deeping <thearkmarketdeeping@gmail.com>" at bounding box center [618, 362] width 466 height 16
checkbox input "true"
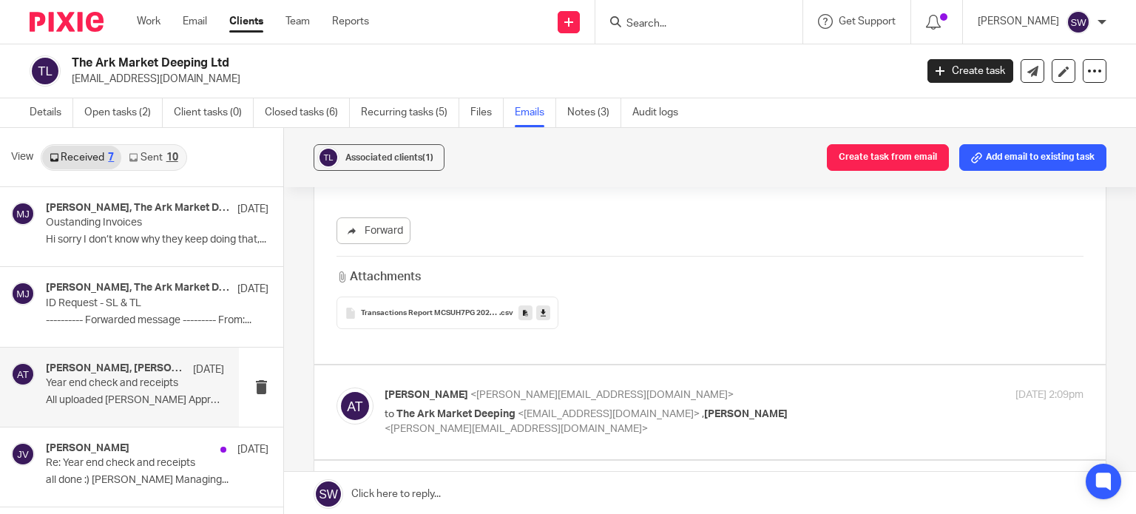
scroll to position [1554, 0]
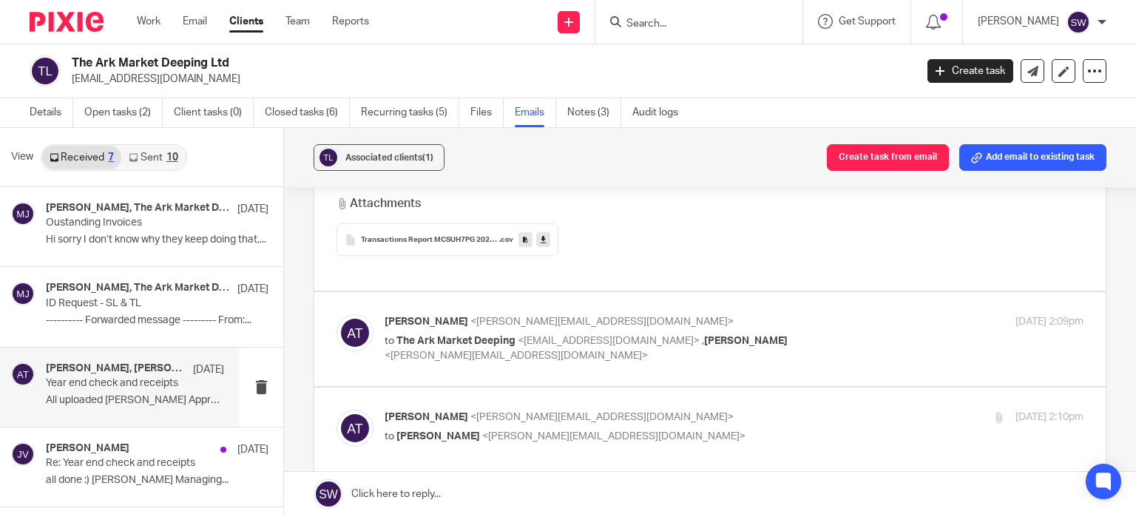
click at [858, 315] on div "Aimee Tamburrini <aimee@infinity-accounting.co.uk> to The Ark Market Deeping <t…" at bounding box center [734, 339] width 699 height 50
checkbox input "true"
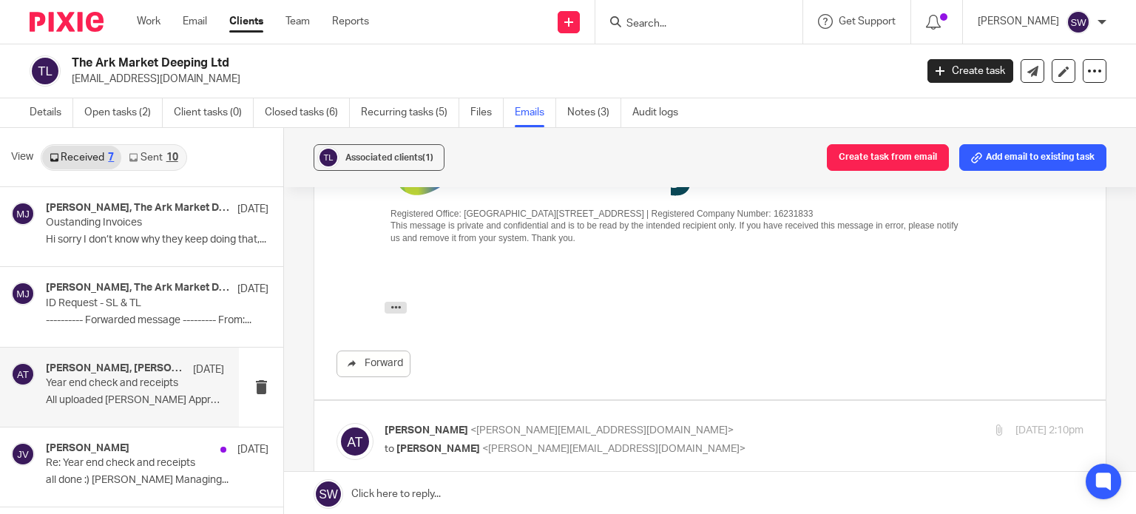
scroll to position [2072, 0]
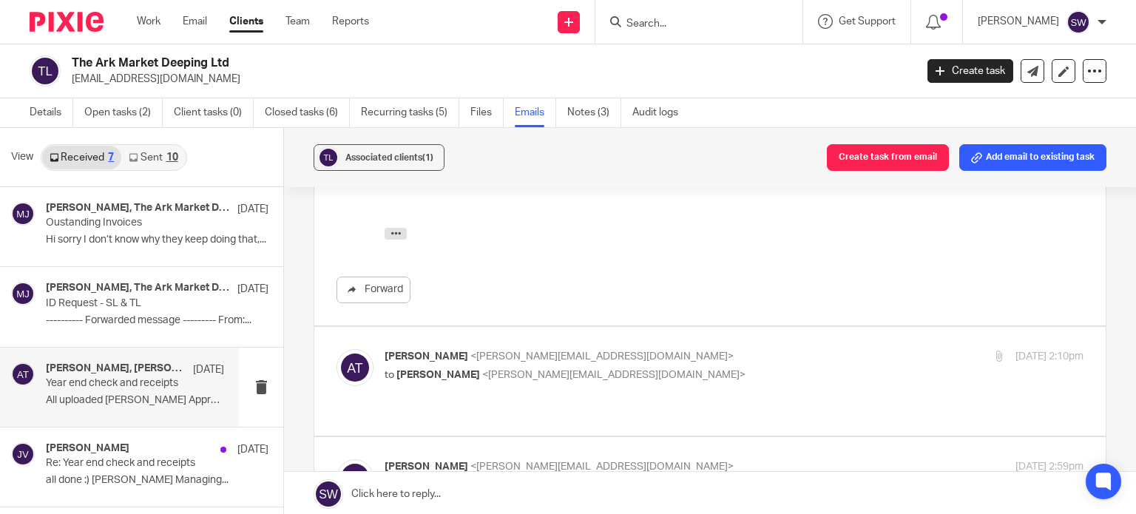
click at [681, 368] on p "to Jamie Vinn <jamie@infinity-accounting.co.uk>" at bounding box center [618, 376] width 466 height 16
checkbox input "true"
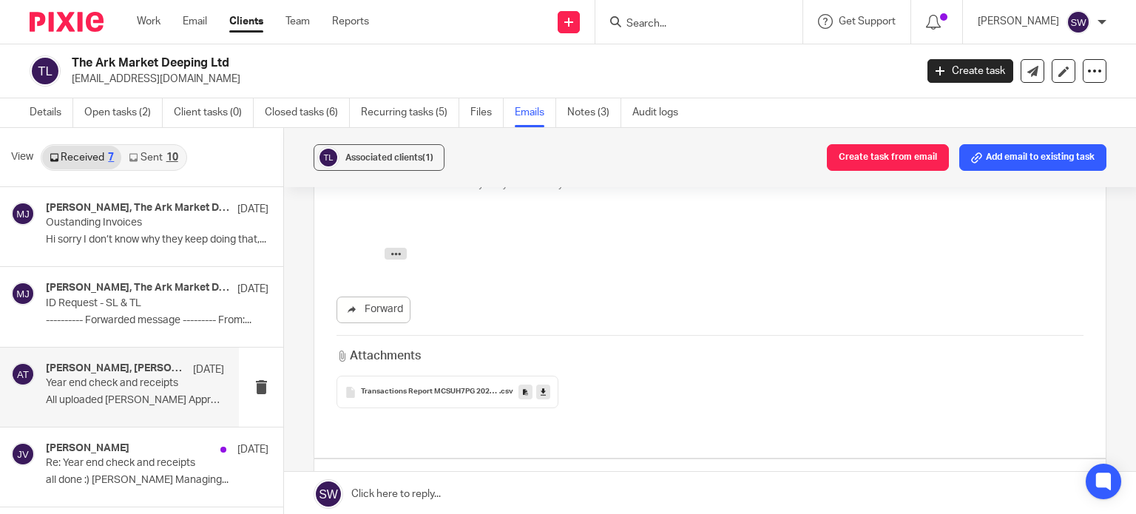
scroll to position [2516, 0]
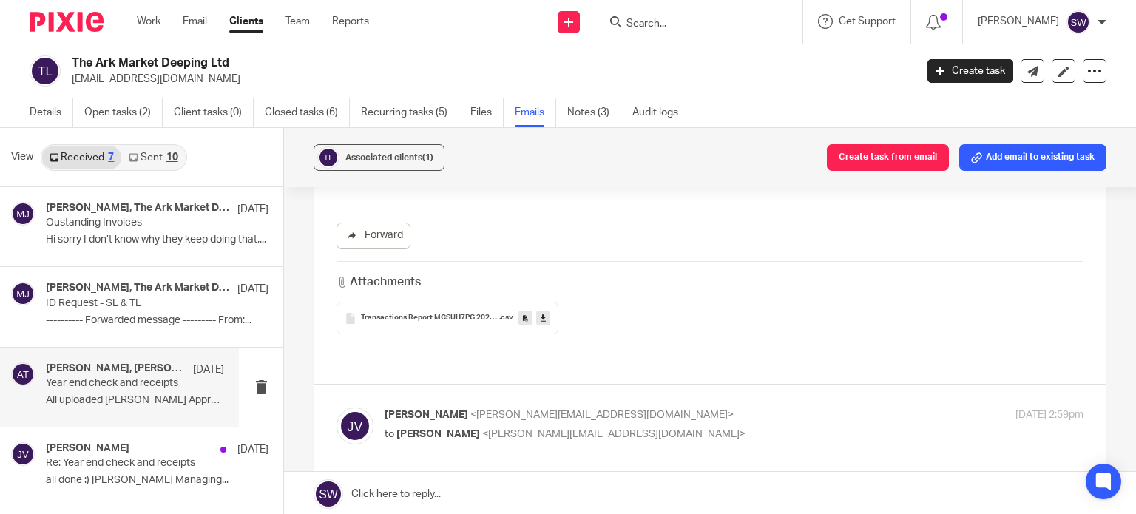
click at [680, 385] on label at bounding box center [710, 439] width 792 height 109
click at [337, 407] on input "checkbox" at bounding box center [336, 407] width 1 height 1
checkbox input "true"
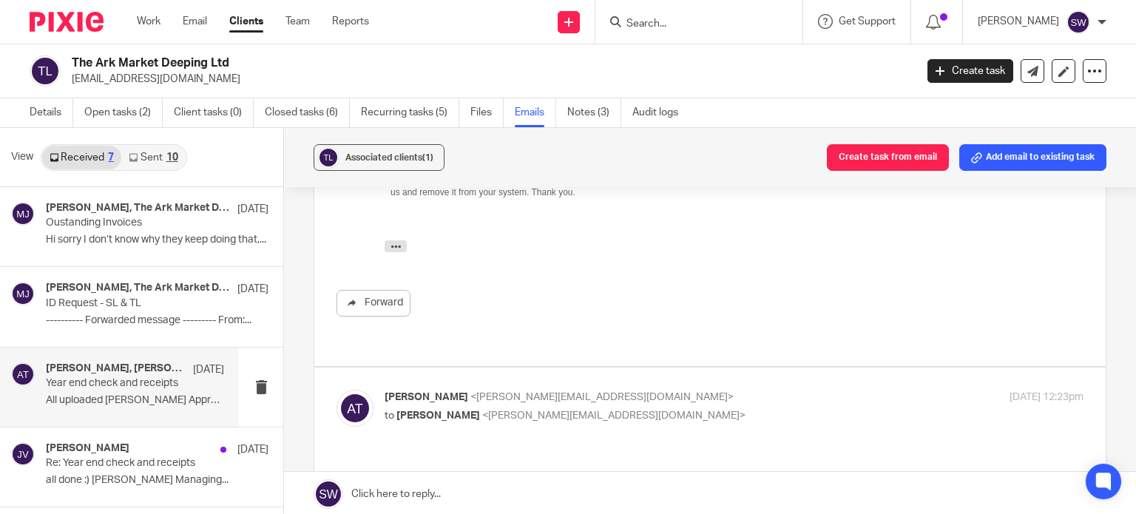
scroll to position [3033, 0]
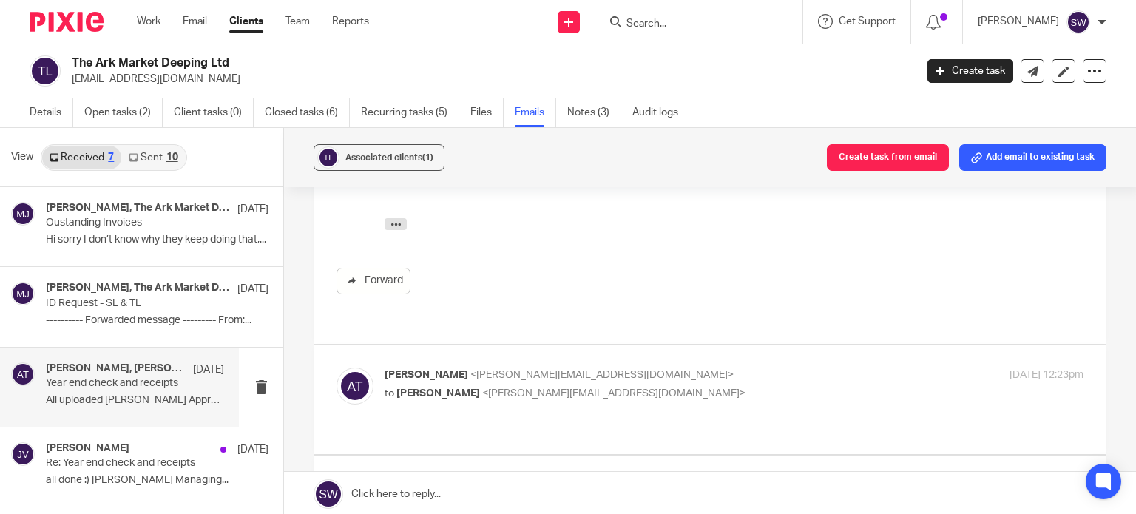
click at [684, 386] on p "to Jamie Vinn <jamie@infinity-accounting.co.uk>" at bounding box center [618, 394] width 466 height 16
checkbox input "true"
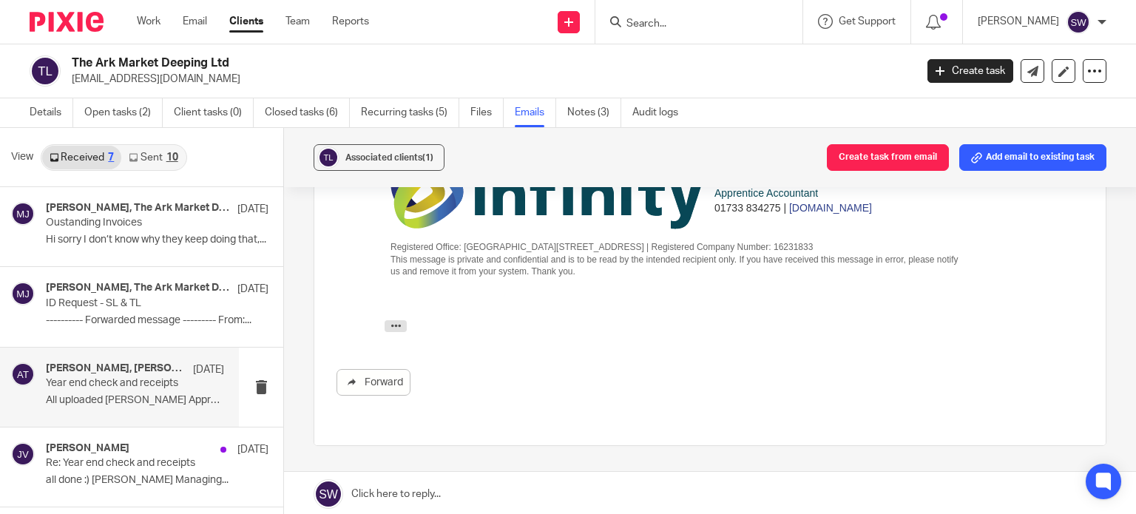
scroll to position [3773, 0]
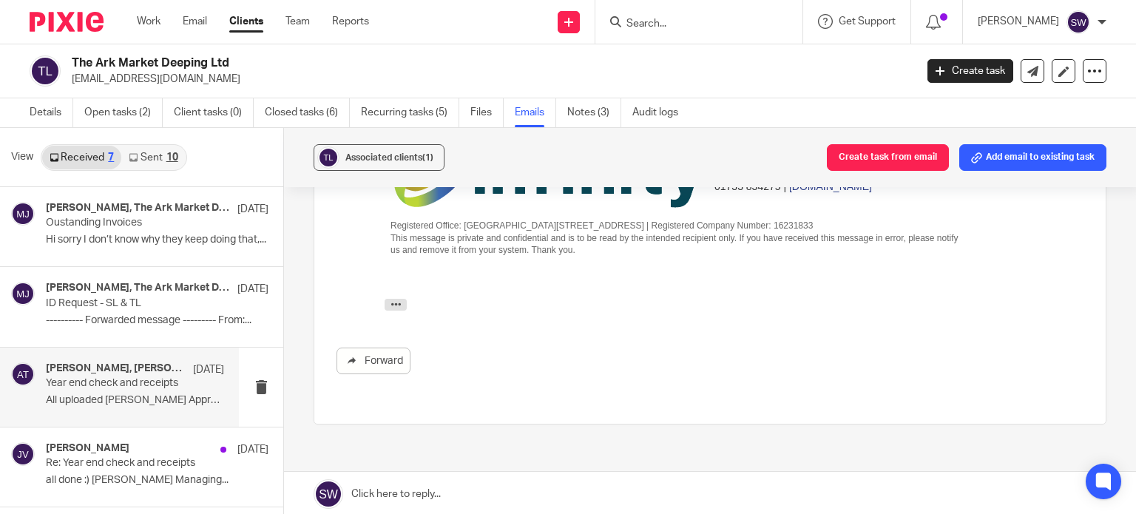
click at [158, 162] on link "Sent 10" at bounding box center [153, 158] width 64 height 24
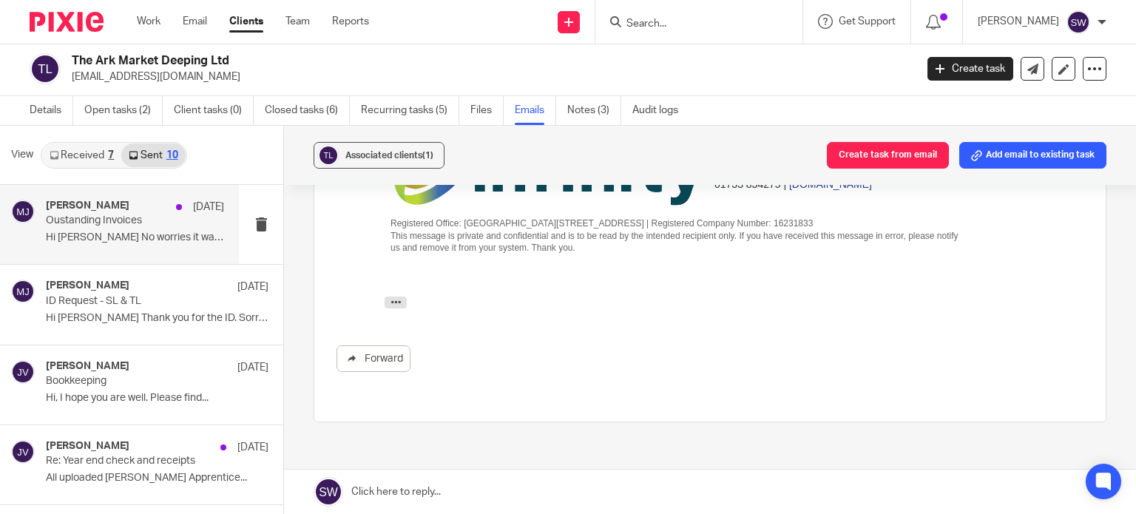
click at [112, 227] on div "Melissa Jones 12 Sep Oustanding Invoices Hi Shelby No worries it was the follow…" at bounding box center [135, 225] width 178 height 50
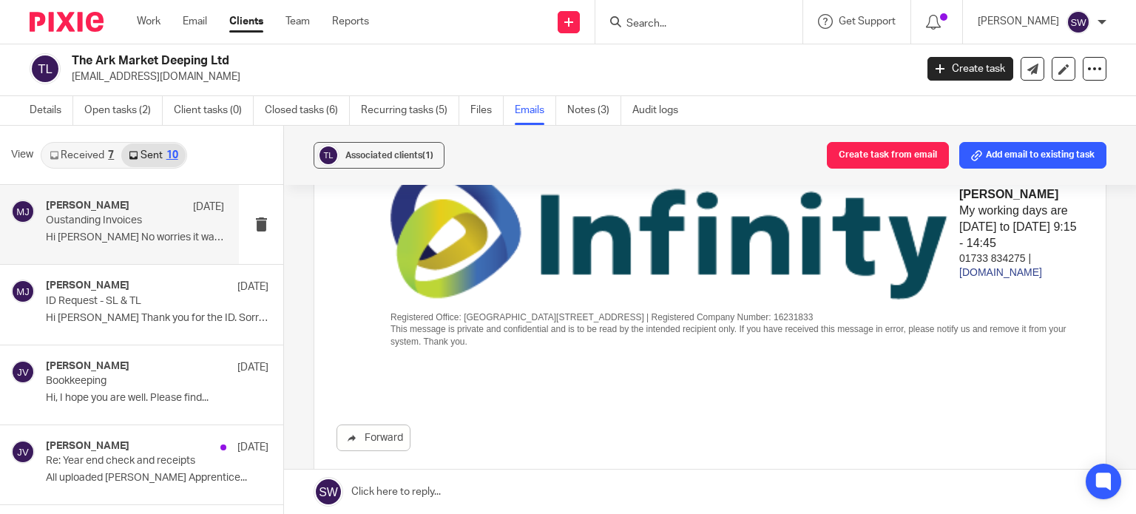
scroll to position [814, 0]
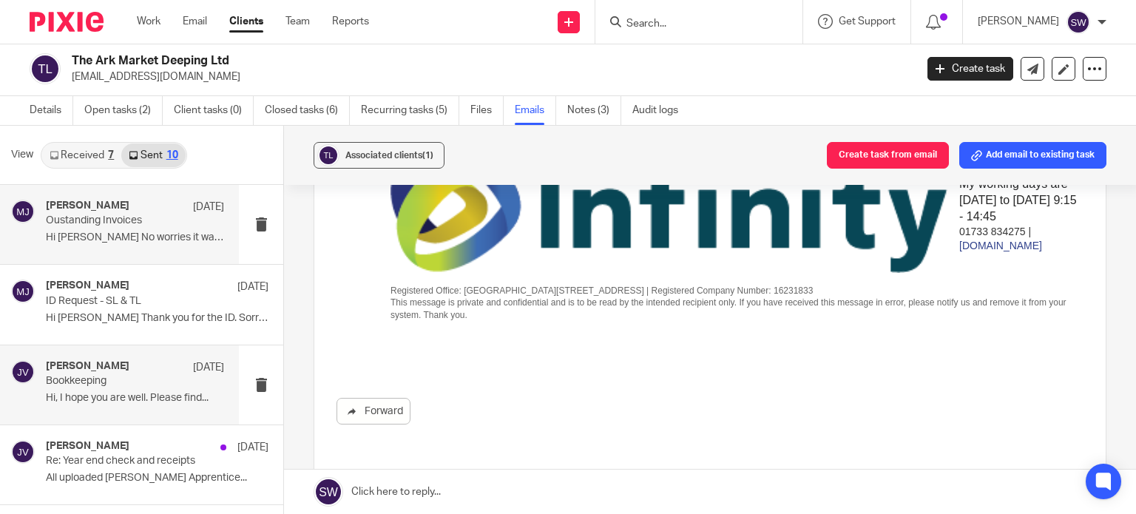
click at [68, 372] on div "Jamie Vinn 12 Aug" at bounding box center [135, 367] width 178 height 15
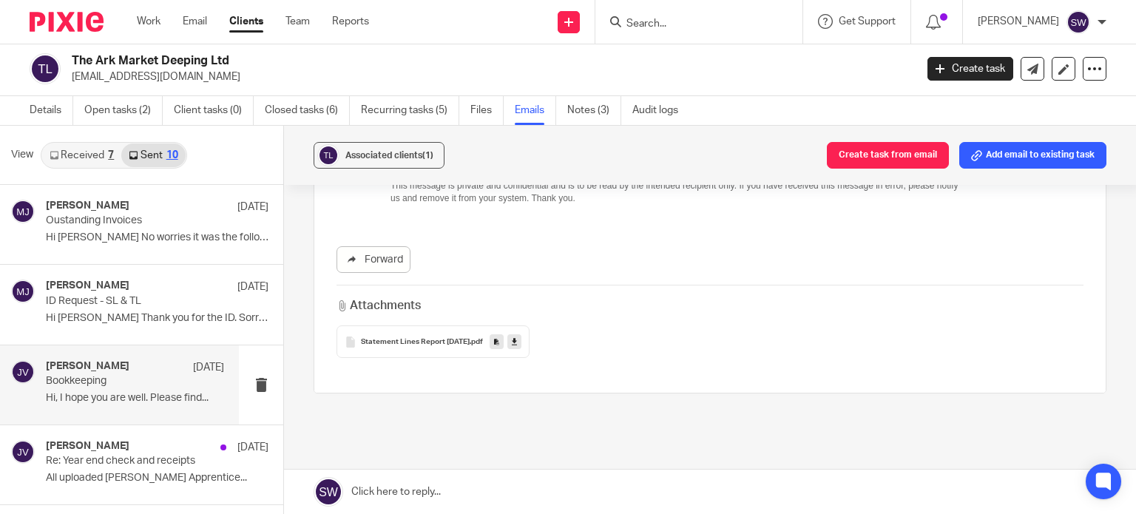
scroll to position [444, 0]
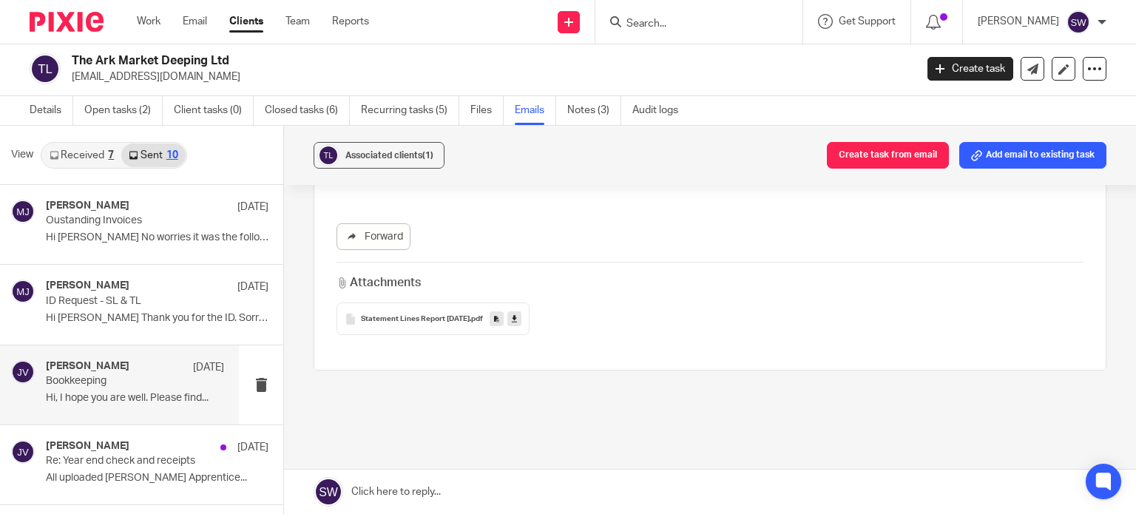
click at [517, 317] on icon at bounding box center [514, 319] width 5 height 11
click at [90, 368] on h4 "Jamie Vinn" at bounding box center [88, 366] width 84 height 13
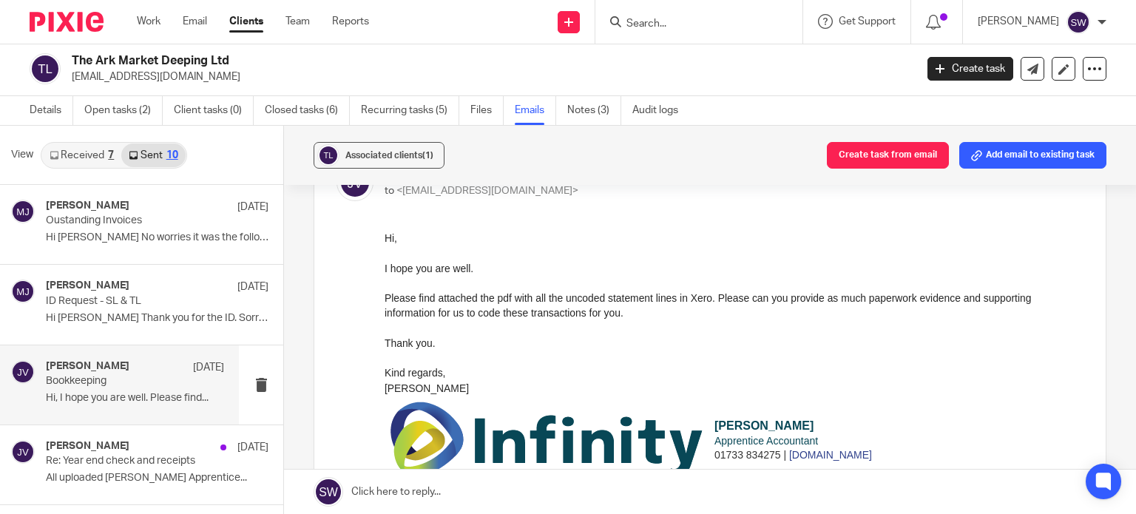
scroll to position [74, 0]
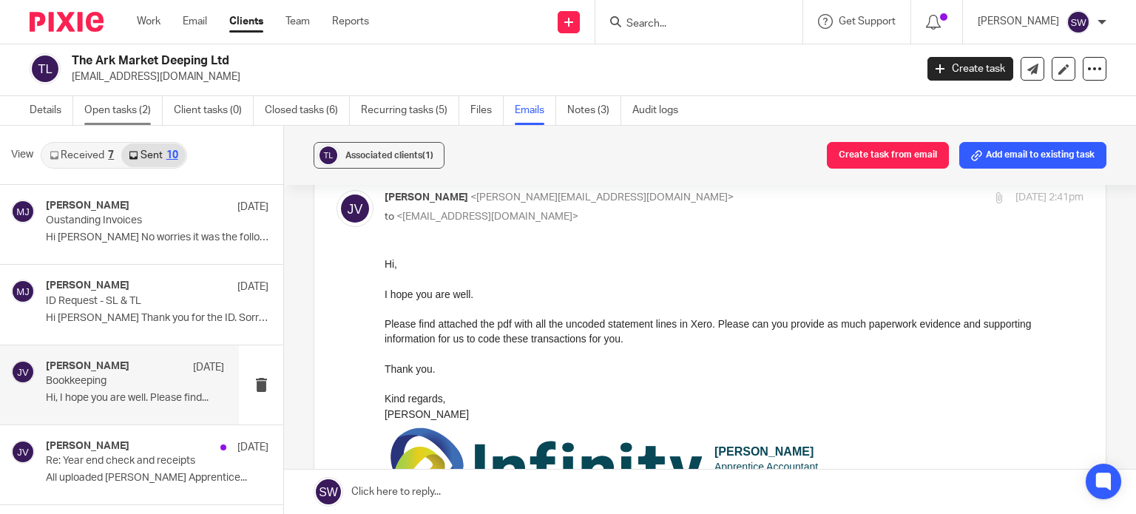
click at [107, 107] on link "Open tasks (2)" at bounding box center [123, 110] width 78 height 29
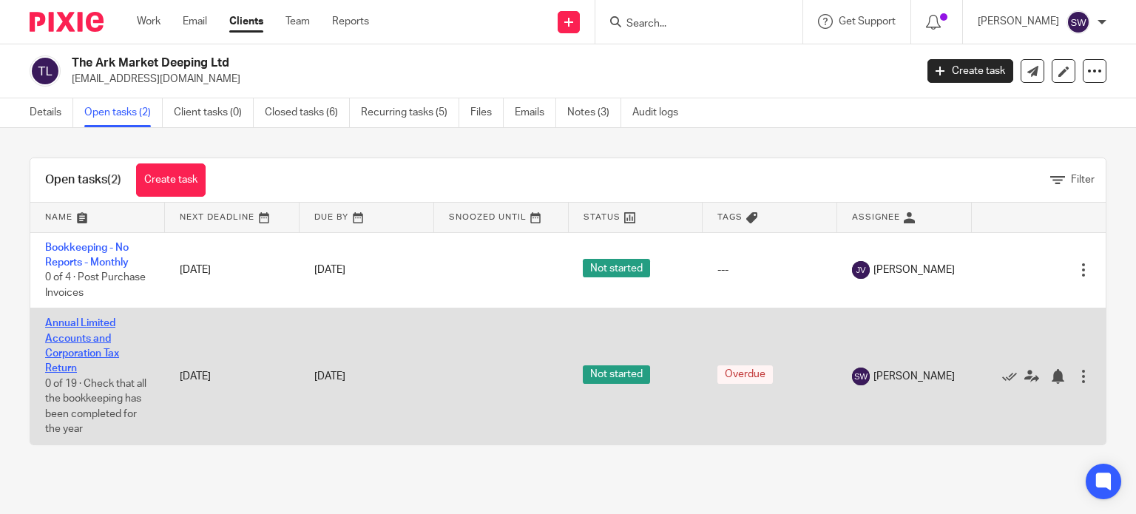
click at [87, 324] on link "Annual Limited Accounts and Corporation Tax Return" at bounding box center [82, 345] width 74 height 55
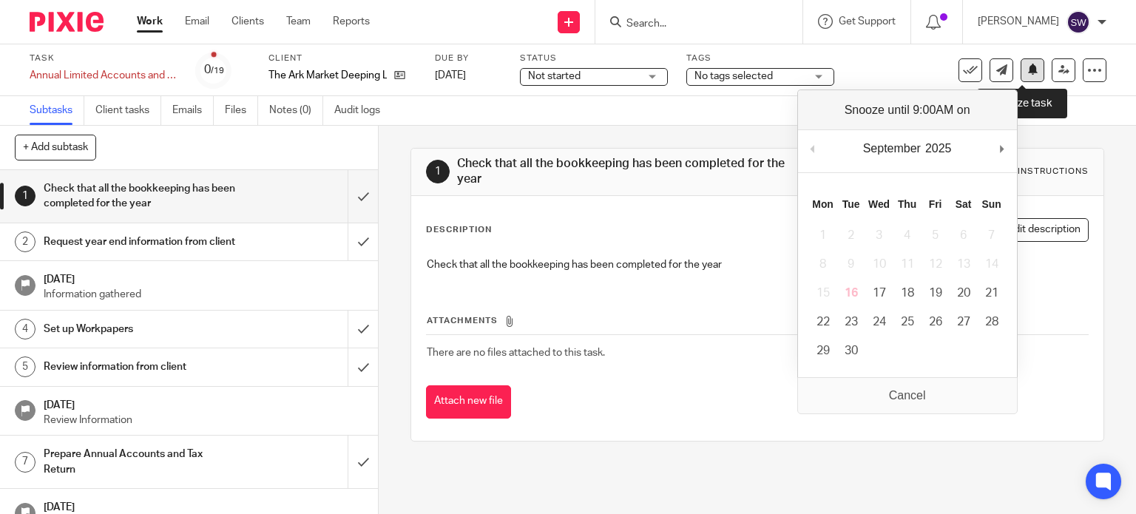
click at [1028, 66] on icon at bounding box center [1033, 69] width 11 height 11
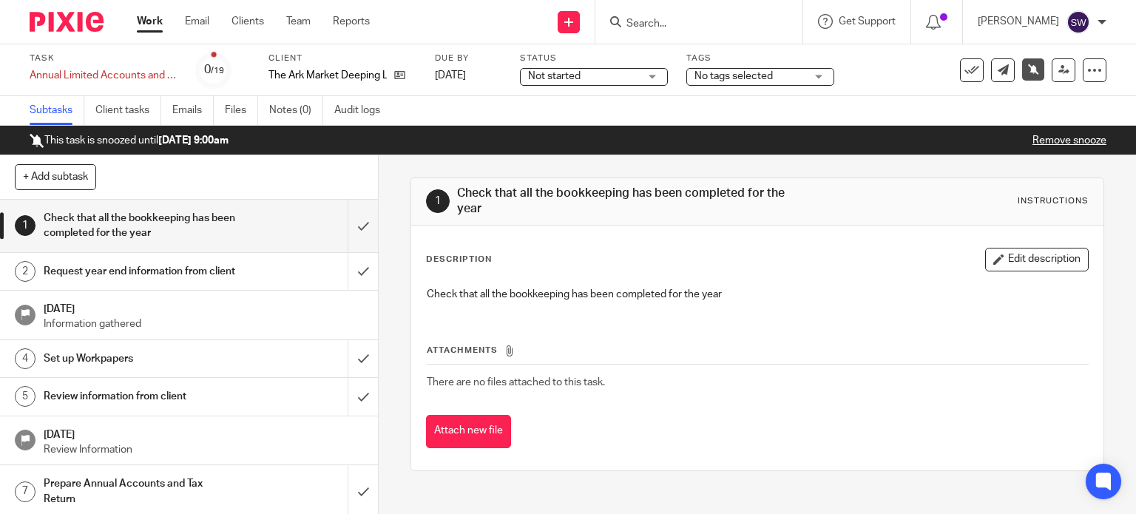
click at [152, 19] on link "Work" at bounding box center [150, 21] width 26 height 15
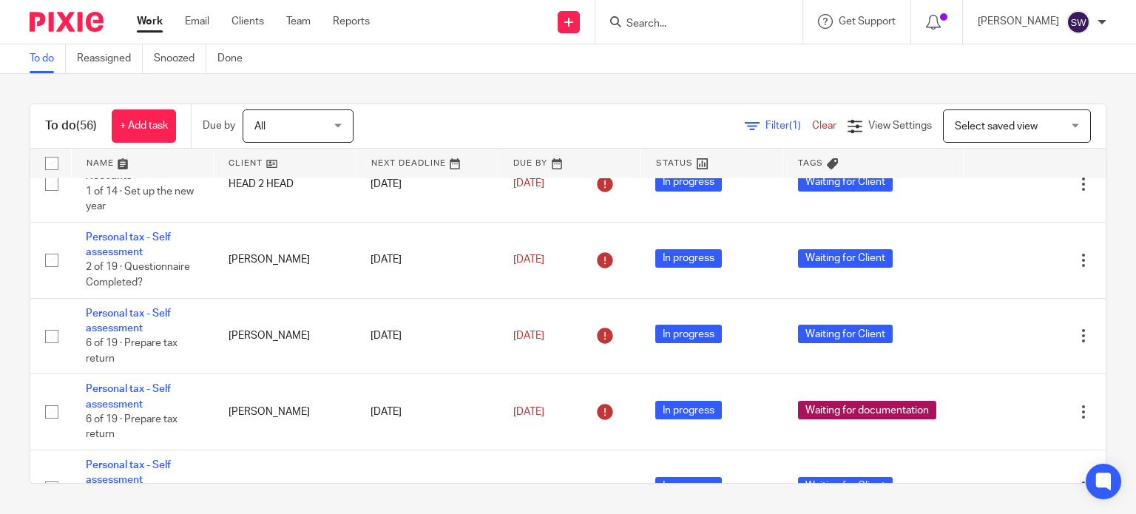
scroll to position [1332, 0]
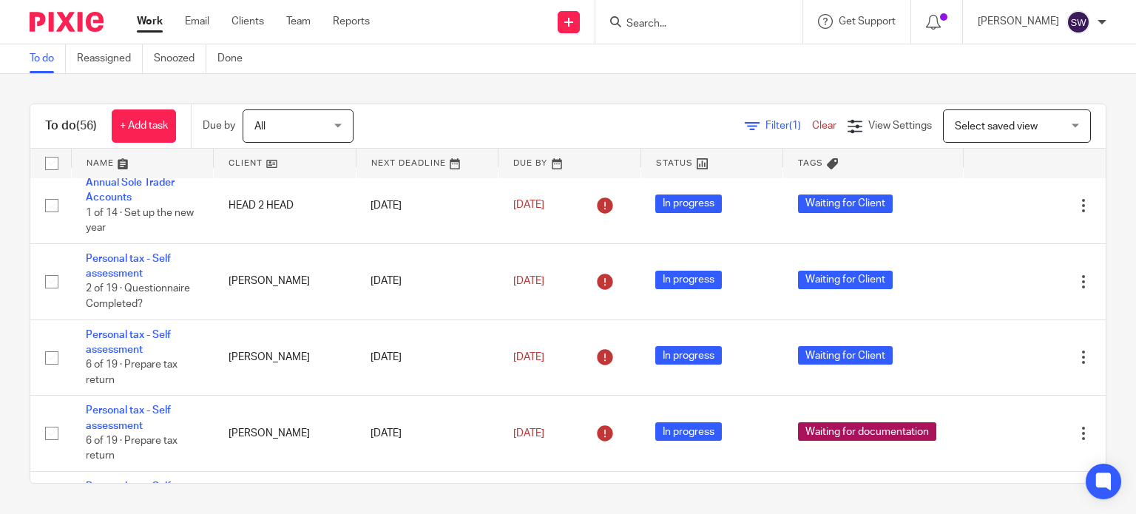
click at [121, 142] on link "Annual Limited Accounts and Corporation Tax Return" at bounding box center [140, 121] width 108 height 41
click at [122, 142] on link "Annual Limited Accounts and Corporation Tax Return" at bounding box center [140, 121] width 108 height 41
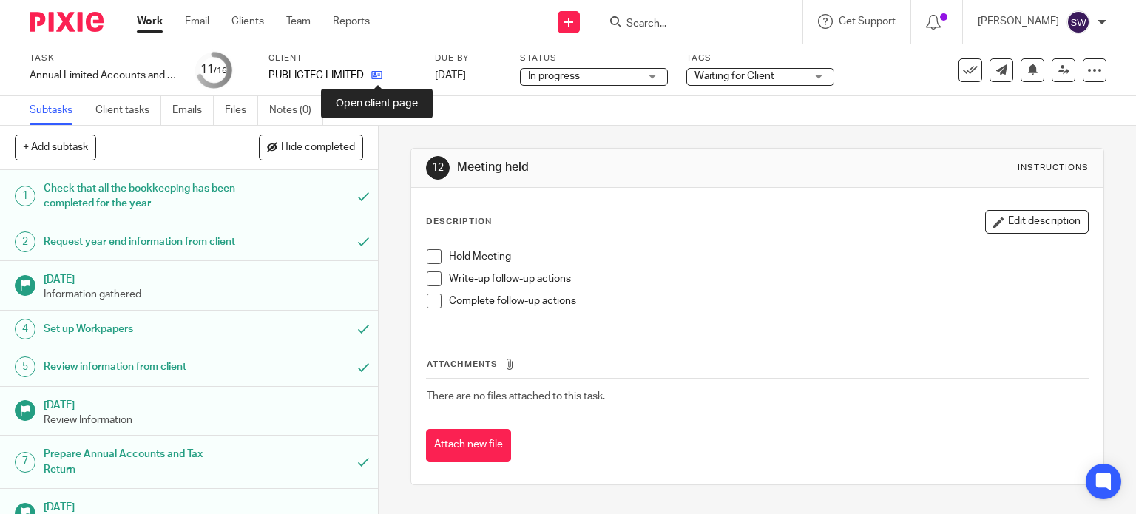
click at [379, 75] on icon at bounding box center [376, 75] width 11 height 11
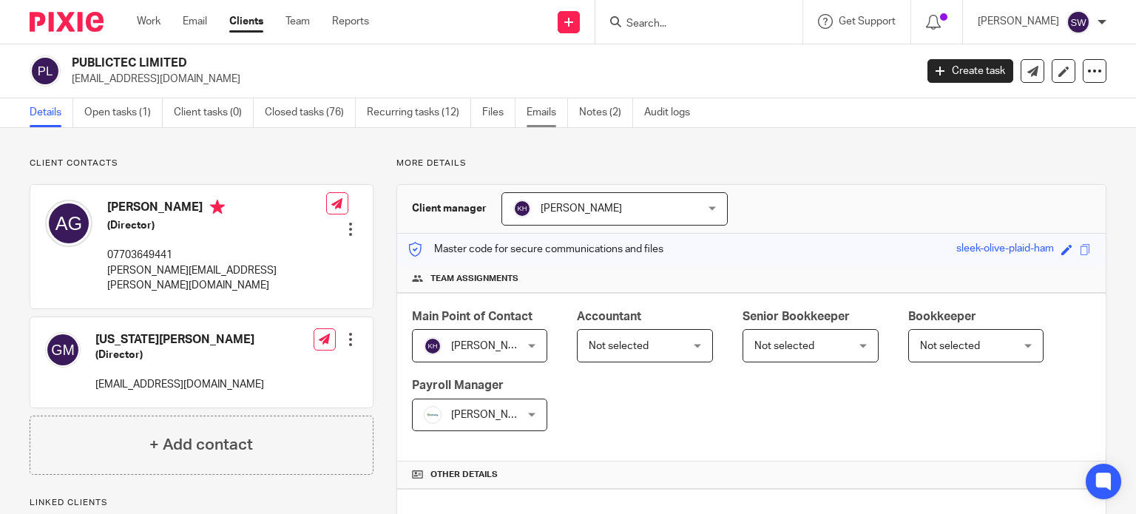
click at [536, 112] on link "Emails" at bounding box center [547, 112] width 41 height 29
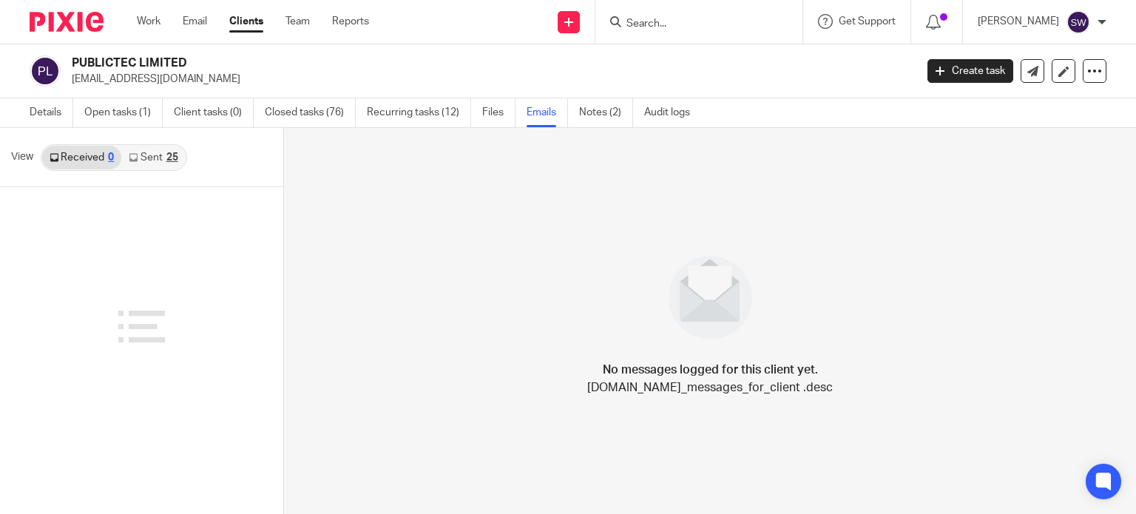
click at [146, 157] on link "Sent 25" at bounding box center [153, 158] width 64 height 24
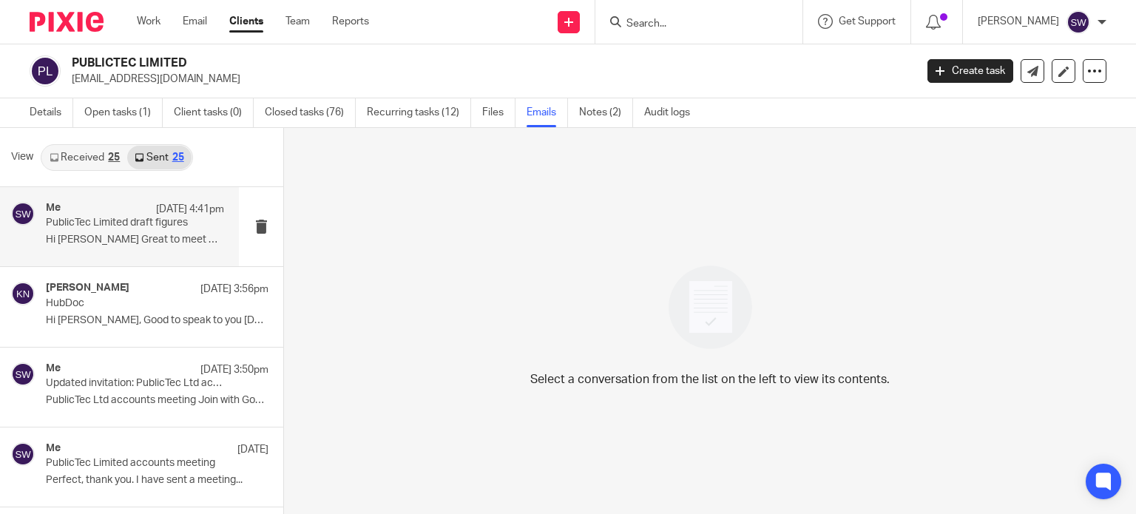
click at [126, 221] on p "PublicTec Limited draft figures" at bounding box center [117, 223] width 143 height 13
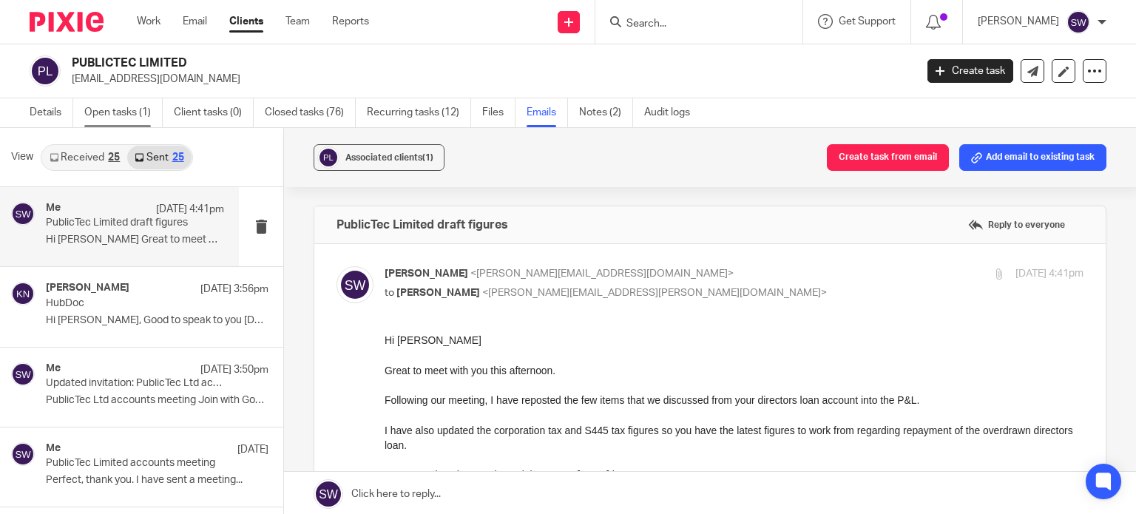
click at [110, 107] on link "Open tasks (1)" at bounding box center [123, 112] width 78 height 29
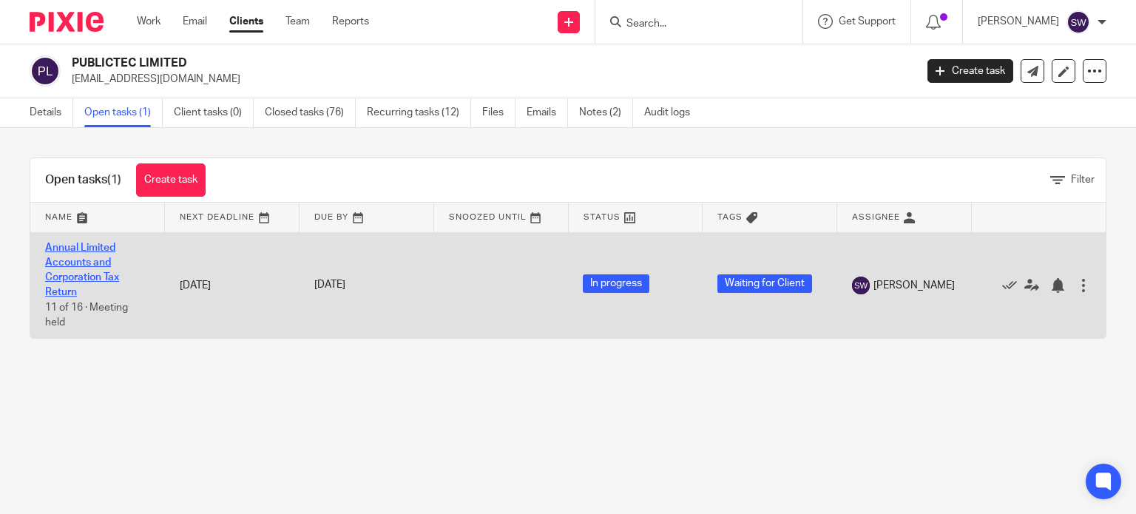
click at [78, 245] on link "Annual Limited Accounts and Corporation Tax Return" at bounding box center [82, 270] width 74 height 55
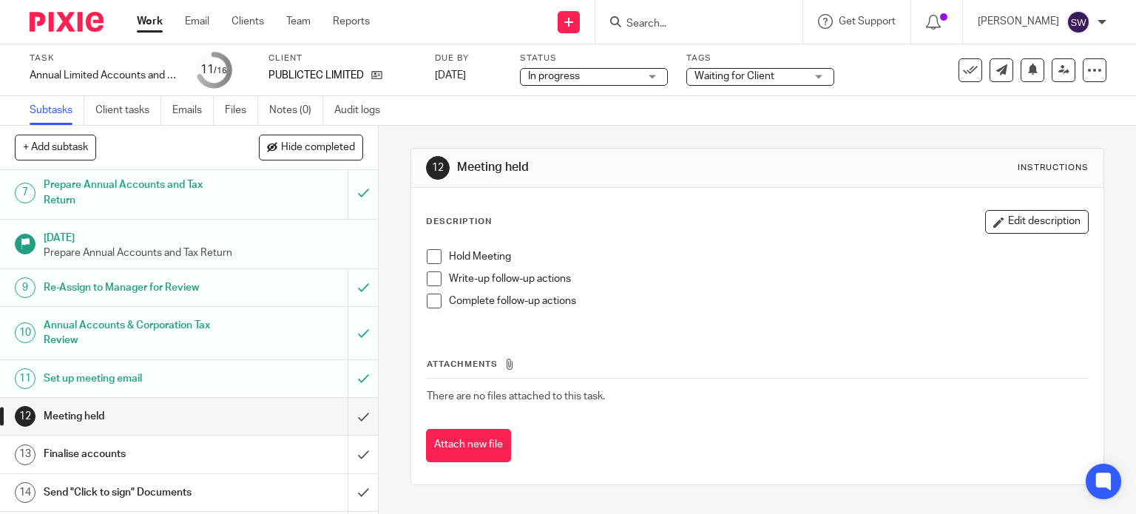
scroll to position [355, 0]
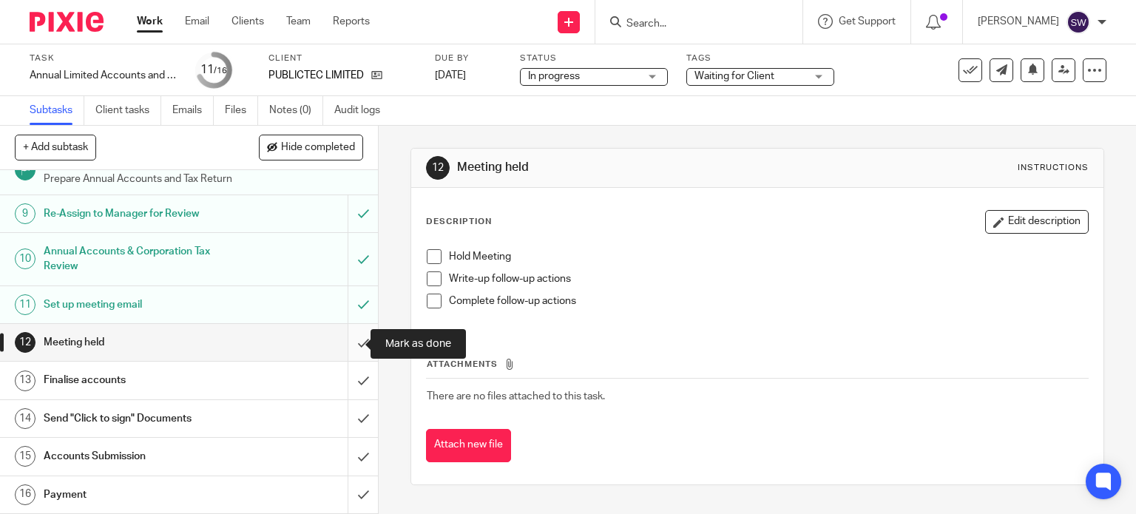
click at [346, 342] on input "submit" at bounding box center [189, 342] width 378 height 37
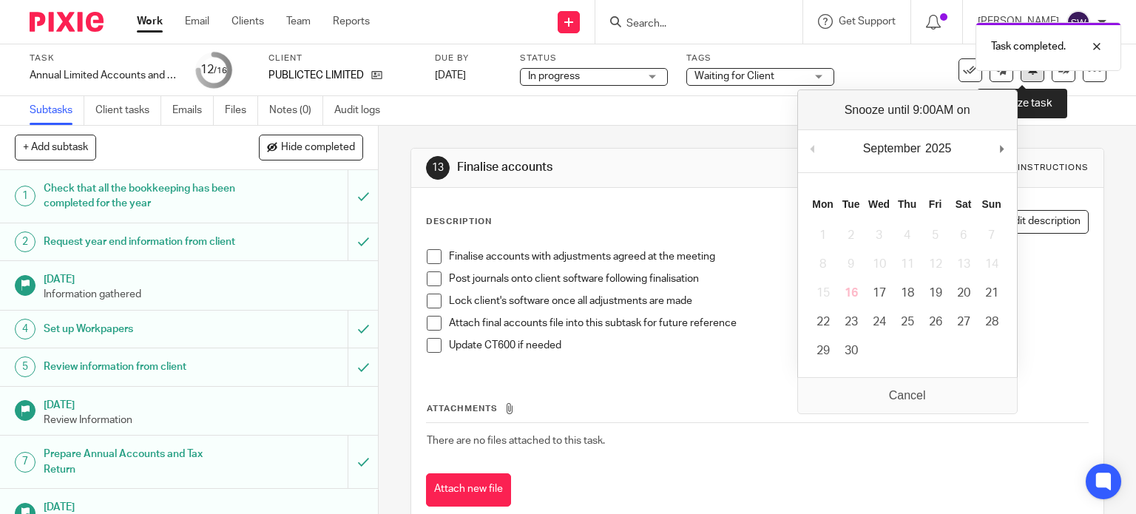
click at [1028, 74] on icon at bounding box center [1033, 69] width 11 height 11
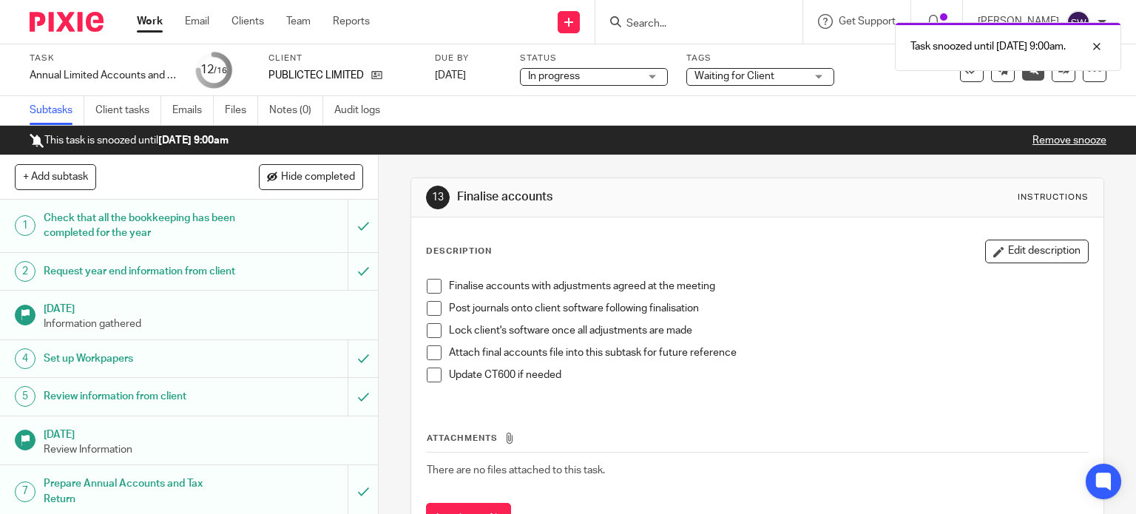
click at [144, 20] on link "Work" at bounding box center [150, 21] width 26 height 15
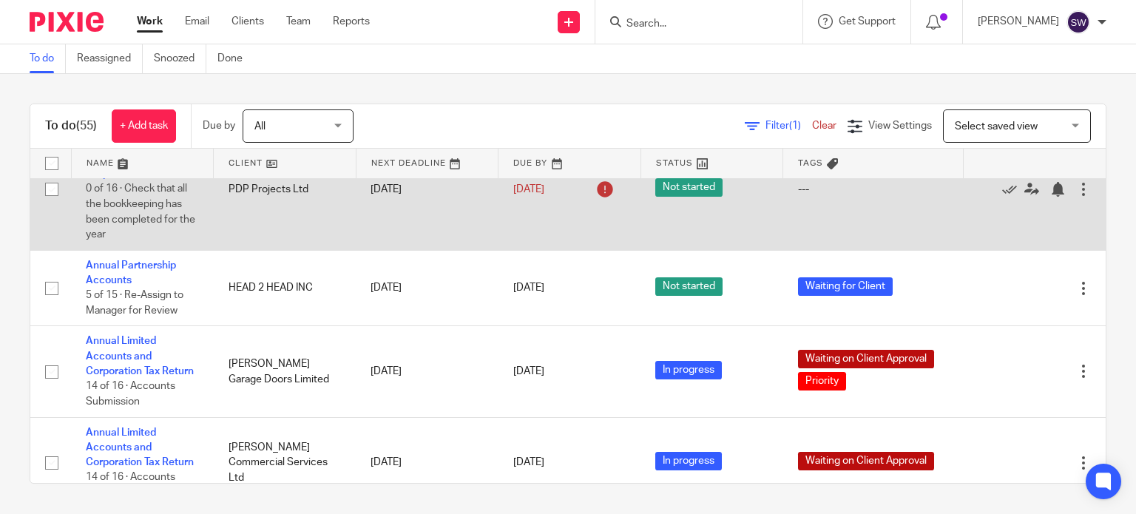
scroll to position [814, 0]
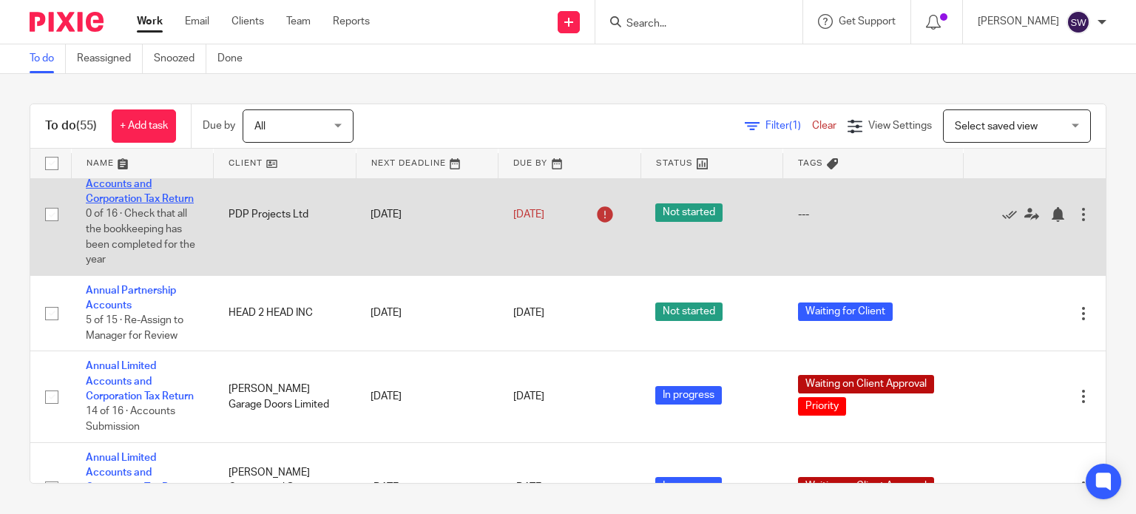
click at [143, 204] on link "Annual Limited Accounts and Corporation Tax Return" at bounding box center [140, 184] width 108 height 41
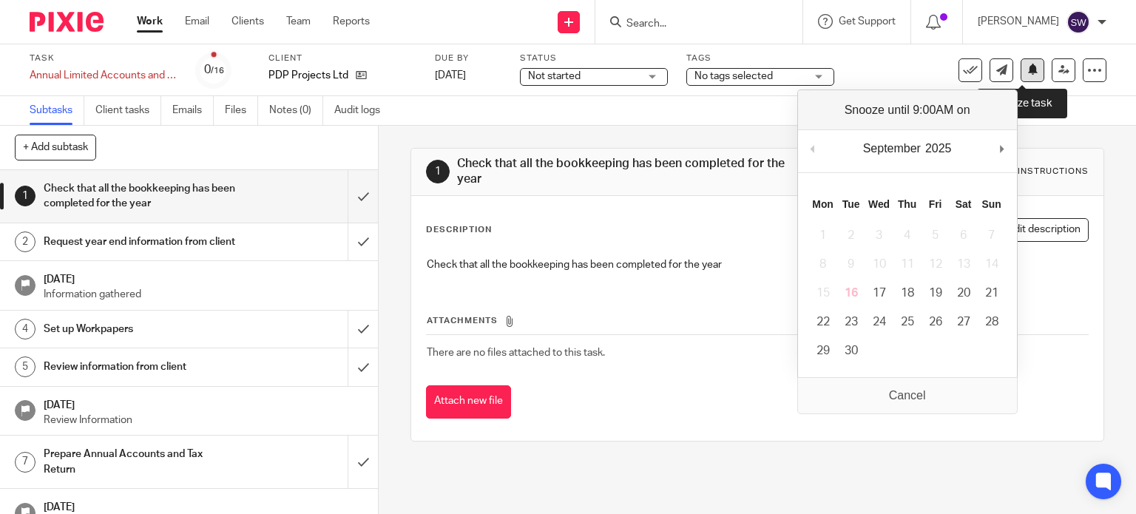
click at [1028, 70] on icon at bounding box center [1033, 69] width 11 height 11
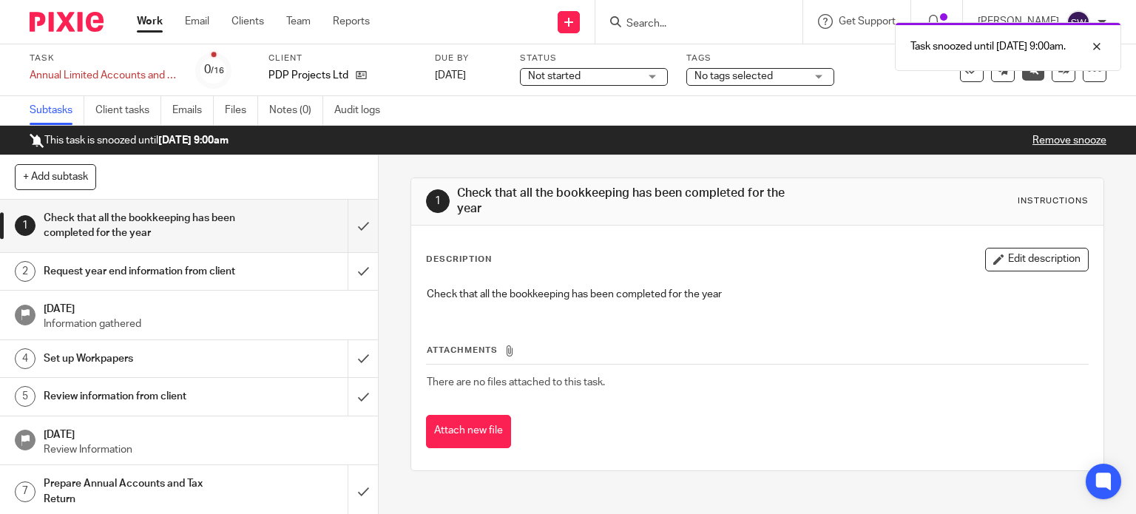
click at [157, 15] on link "Work" at bounding box center [150, 21] width 26 height 15
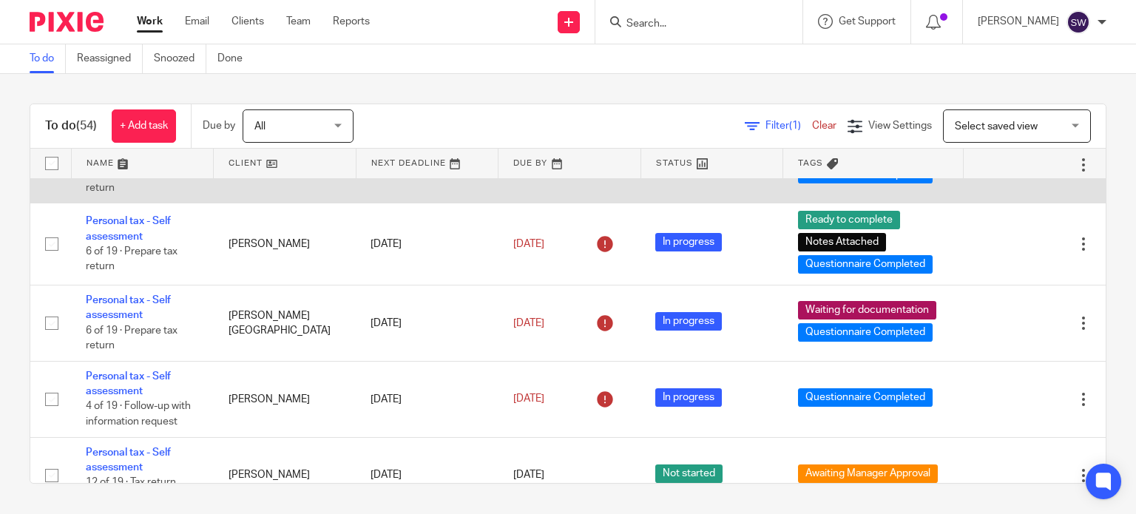
scroll to position [1480, 0]
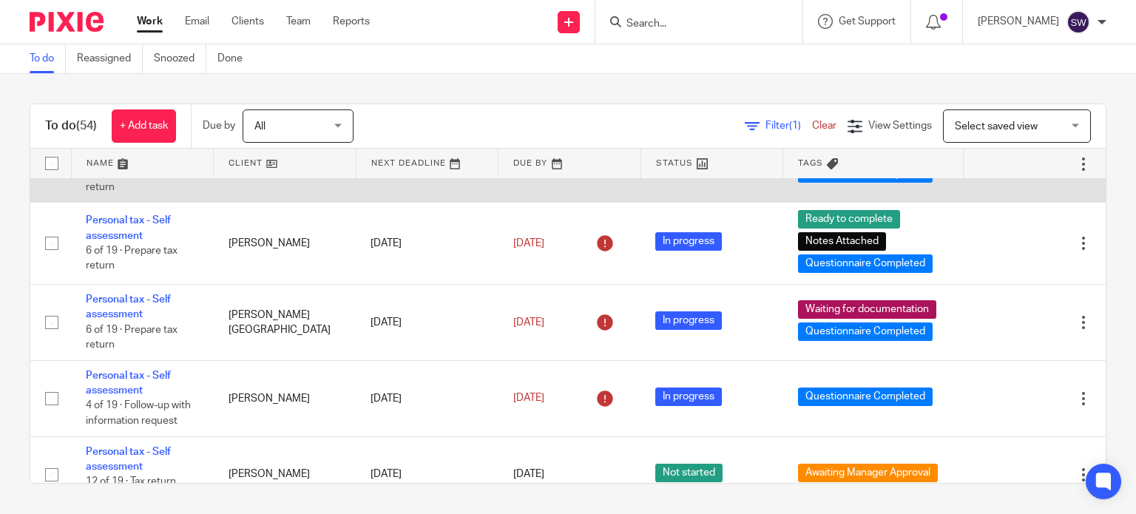
click at [118, 161] on link "Personal tax - Self assessment" at bounding box center [128, 148] width 85 height 25
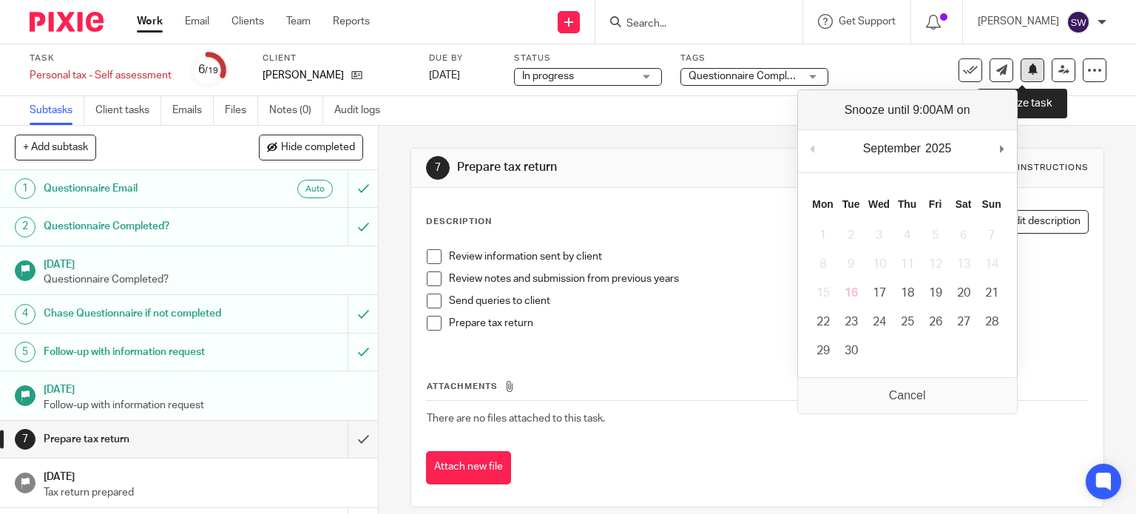
click at [1031, 70] on button at bounding box center [1033, 70] width 24 height 24
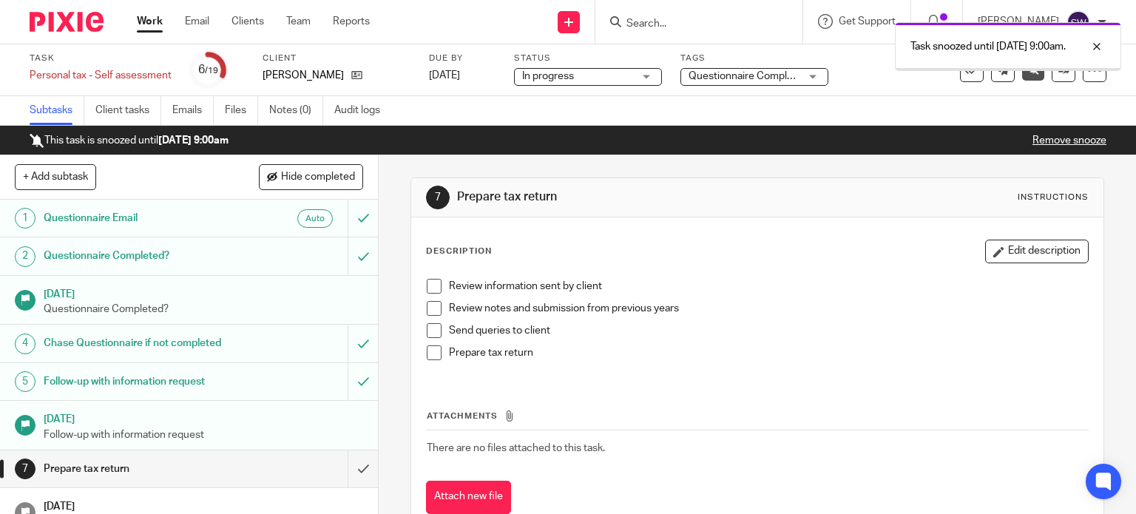
click at [153, 24] on link "Work" at bounding box center [150, 21] width 26 height 15
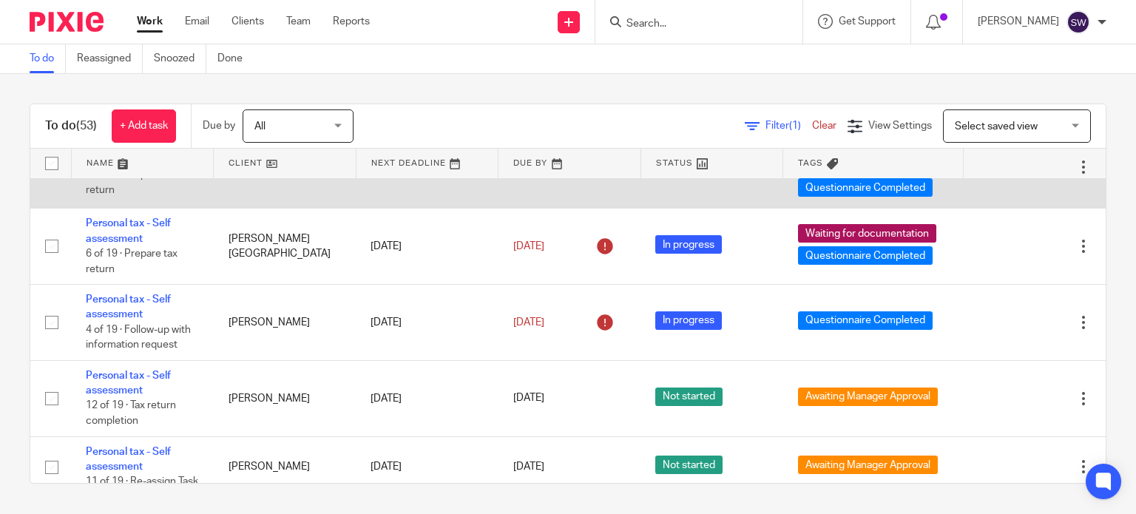
scroll to position [1554, 0]
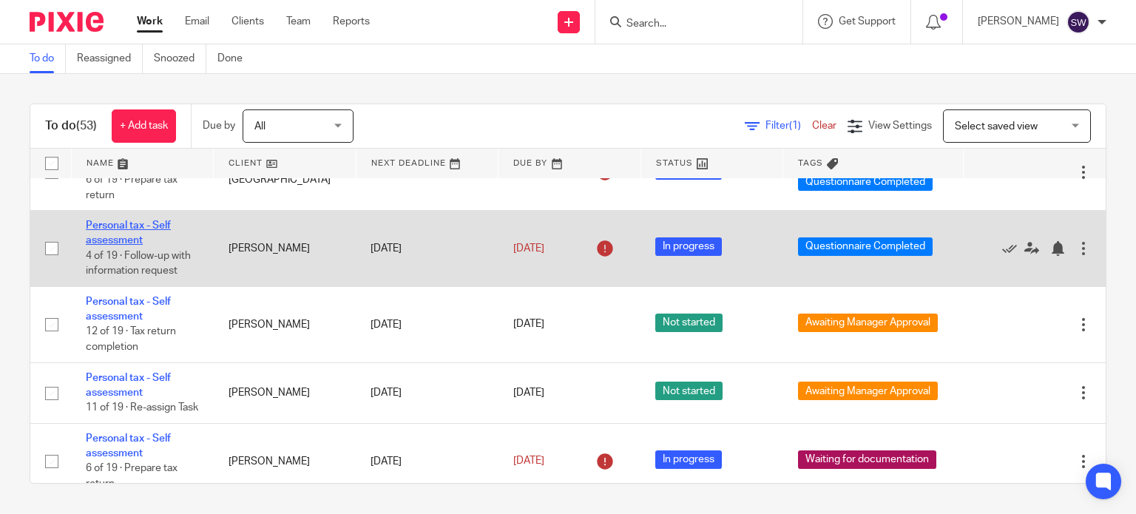
click at [147, 246] on link "Personal tax - Self assessment" at bounding box center [128, 232] width 85 height 25
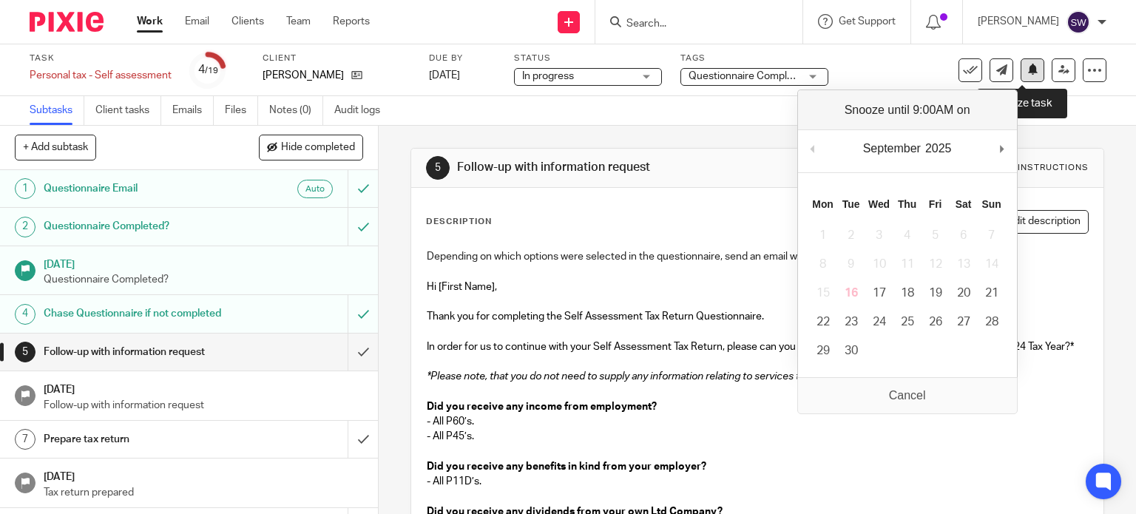
click at [1028, 67] on icon at bounding box center [1033, 69] width 11 height 11
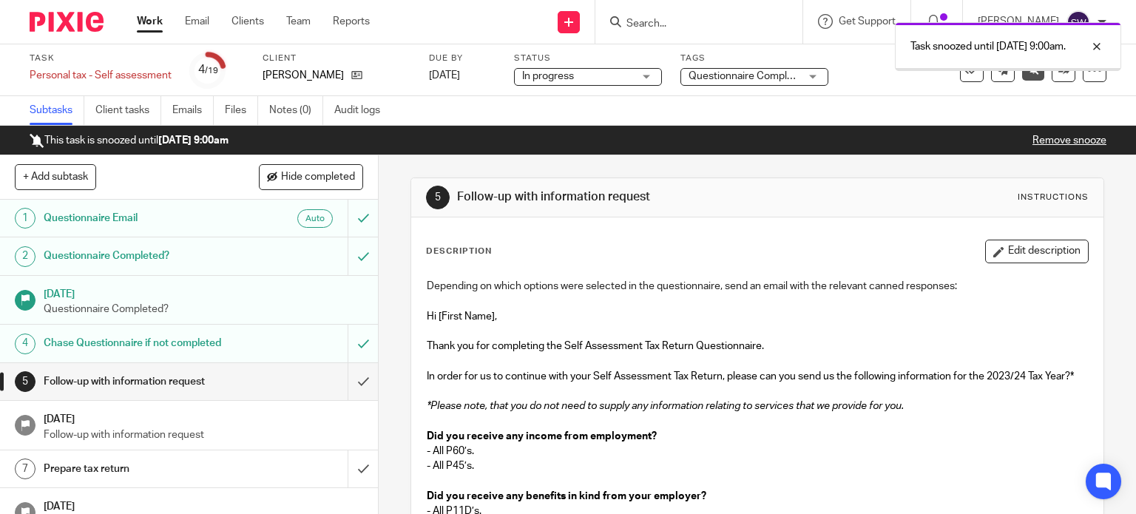
click at [153, 21] on link "Work" at bounding box center [150, 21] width 26 height 15
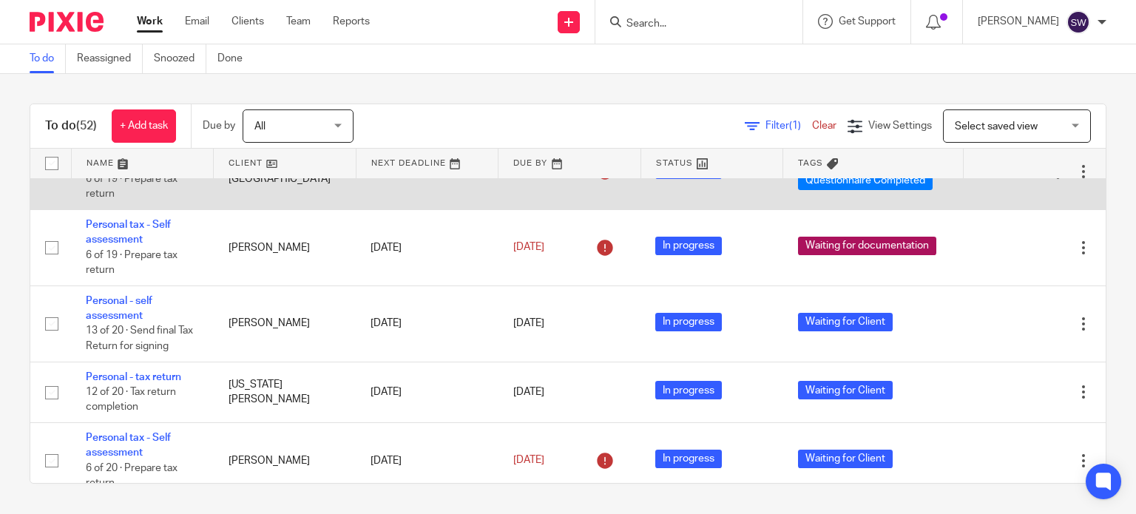
scroll to position [2146, 0]
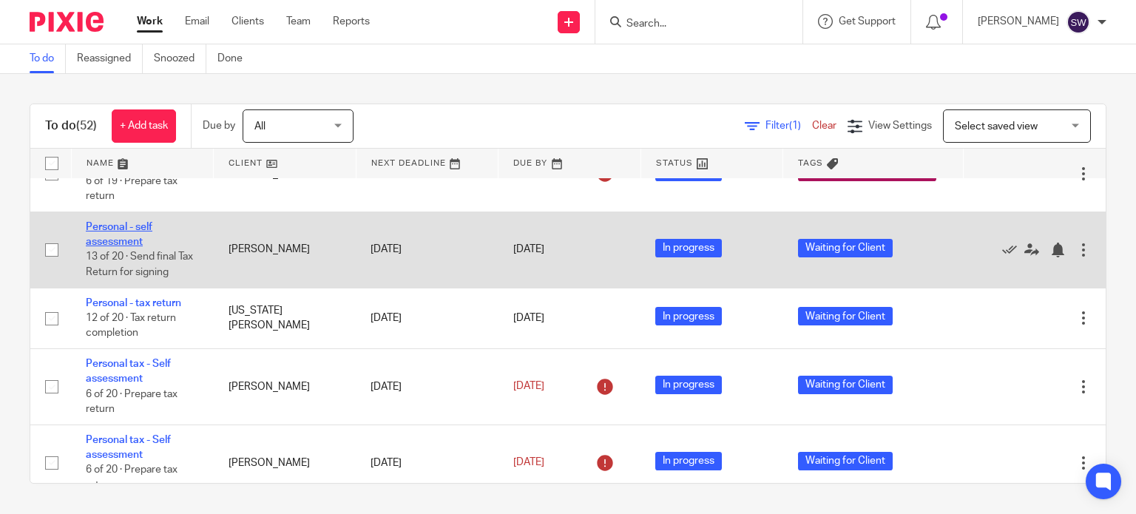
click at [124, 247] on link "Personal - self assessment" at bounding box center [119, 234] width 67 height 25
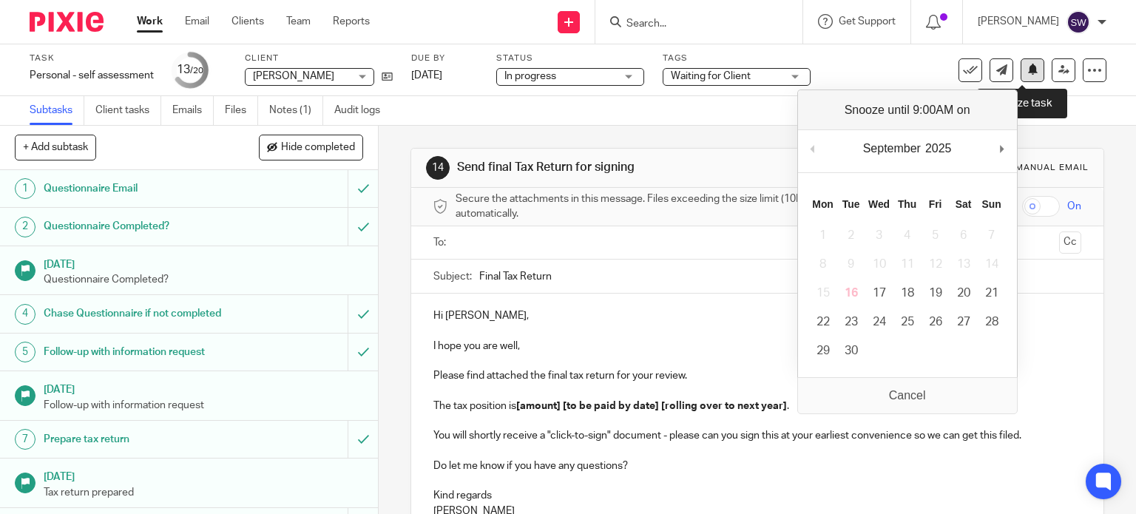
click at [1028, 70] on icon at bounding box center [1033, 69] width 11 height 11
click at [994, 147] on div "September January February March April May June July August September October N…" at bounding box center [907, 151] width 219 height 42
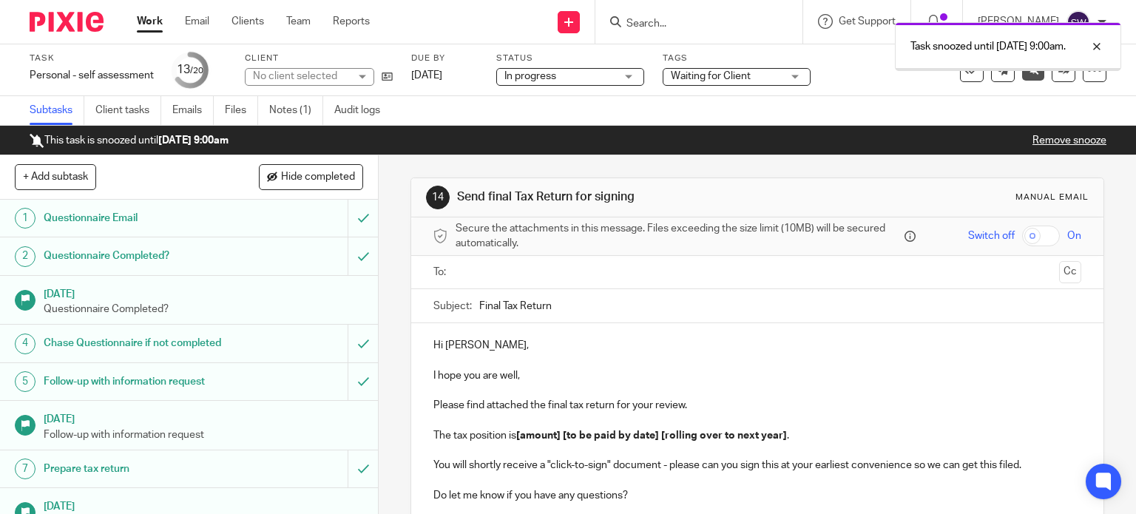
click at [148, 21] on link "Work" at bounding box center [150, 21] width 26 height 15
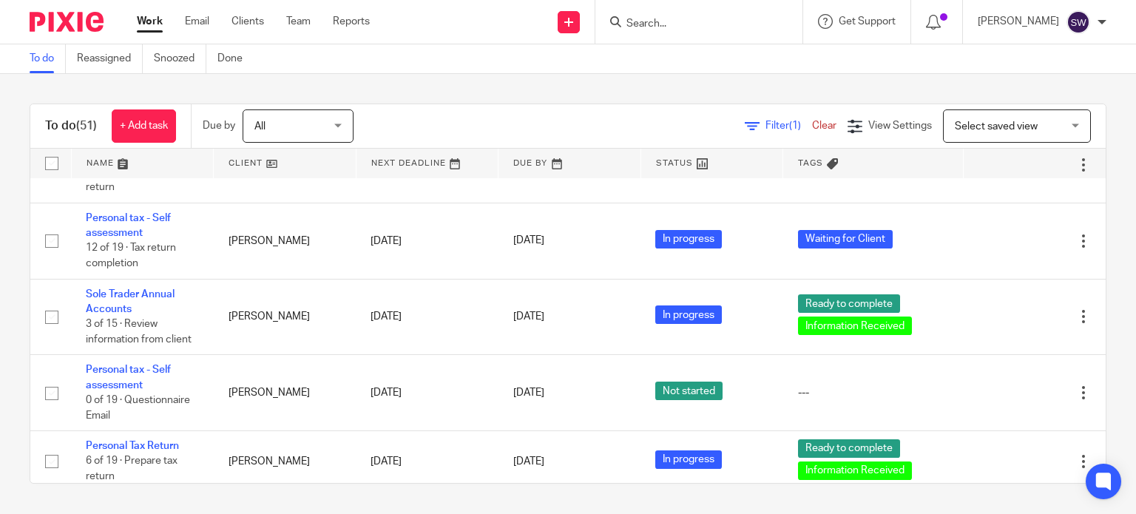
scroll to position [2294, 0]
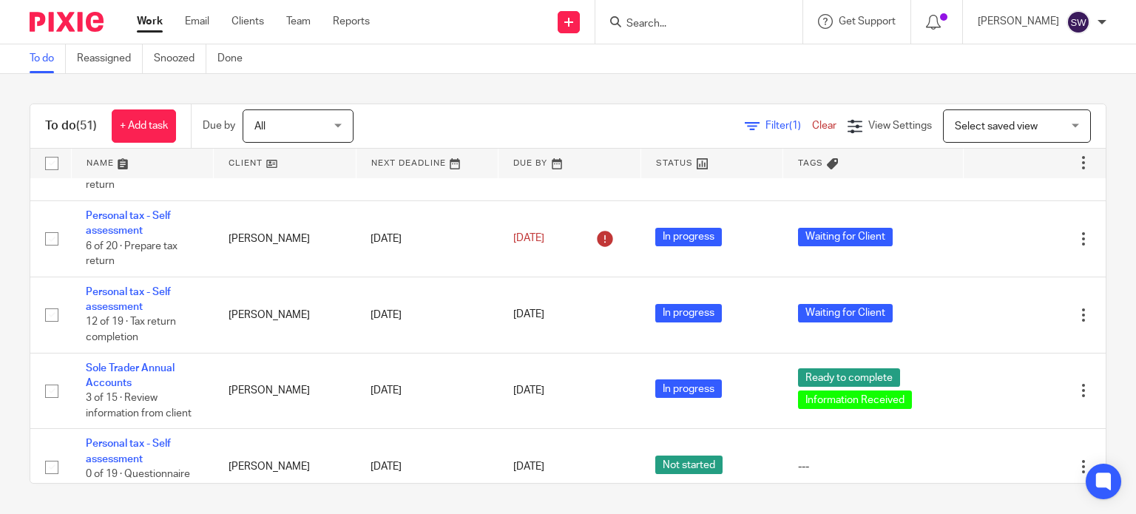
click at [152, 84] on link "Personal - tax return" at bounding box center [133, 79] width 95 height 10
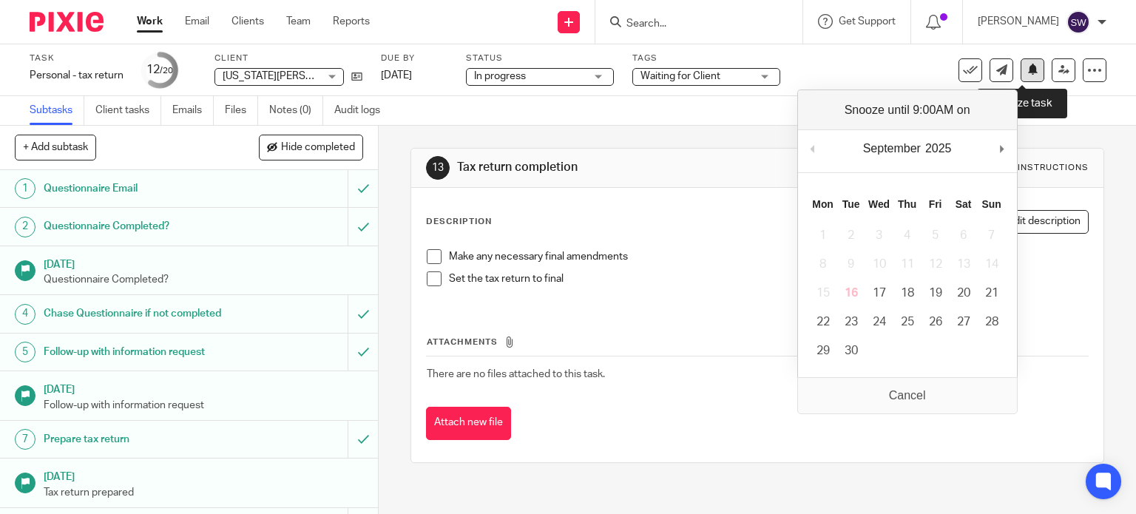
click at [1028, 69] on icon at bounding box center [1033, 69] width 11 height 11
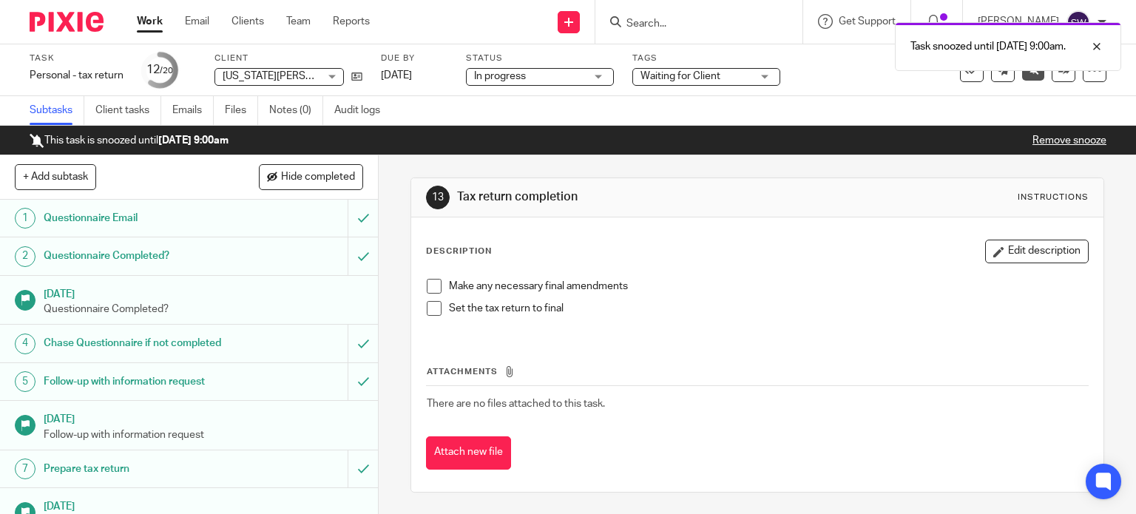
click at [146, 19] on link "Work" at bounding box center [150, 21] width 26 height 15
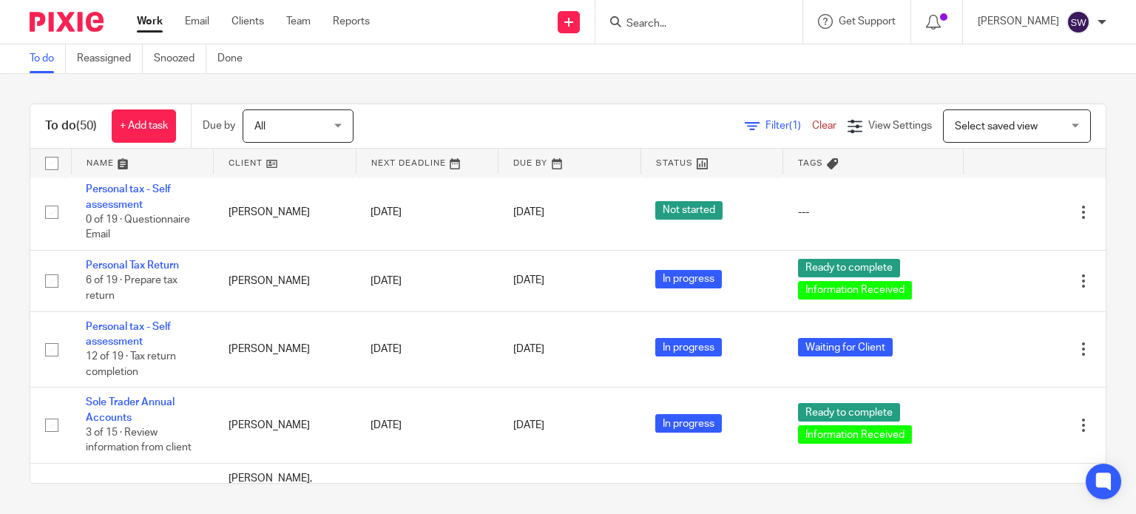
scroll to position [2442, 0]
click at [137, 175] on td "Annual Sole Trader Accounts 0 of 17 · Check that all the bookkeeping has been c…" at bounding box center [142, 121] width 143 height 107
click at [139, 103] on link "Annual Sole Trader Accounts" at bounding box center [130, 90] width 89 height 25
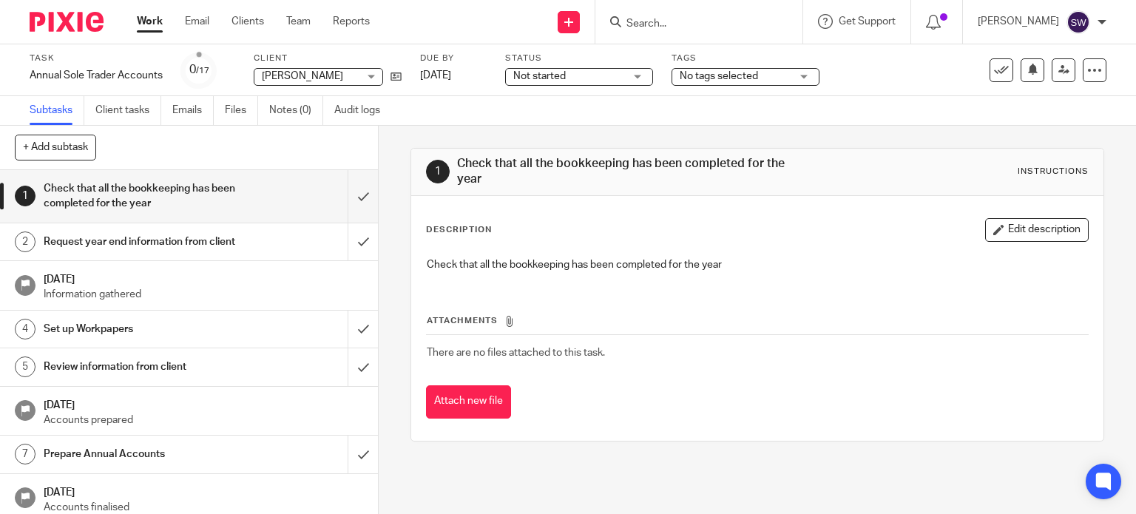
click at [719, 77] on span "No tags selected" at bounding box center [719, 76] width 78 height 10
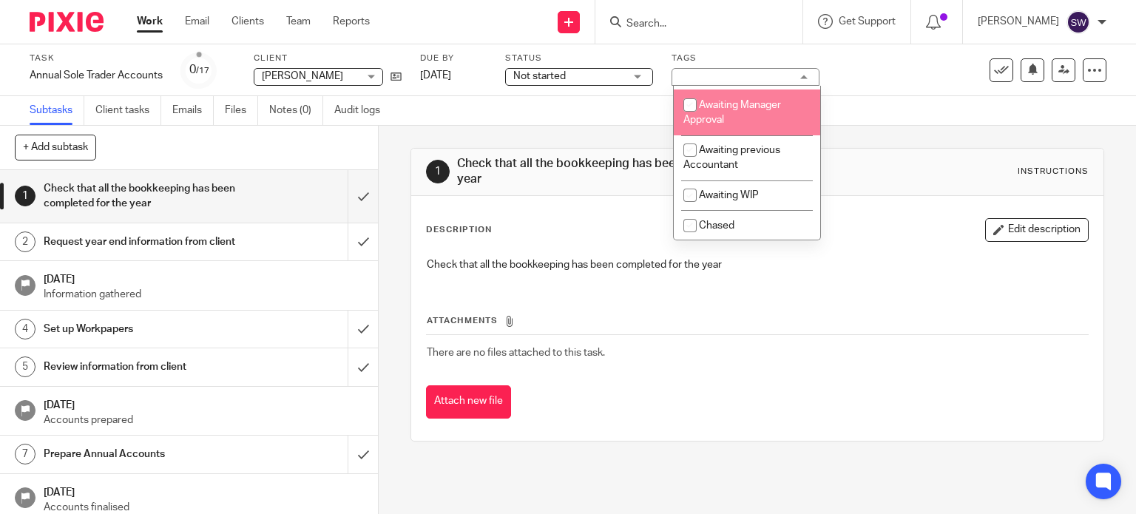
scroll to position [74, 0]
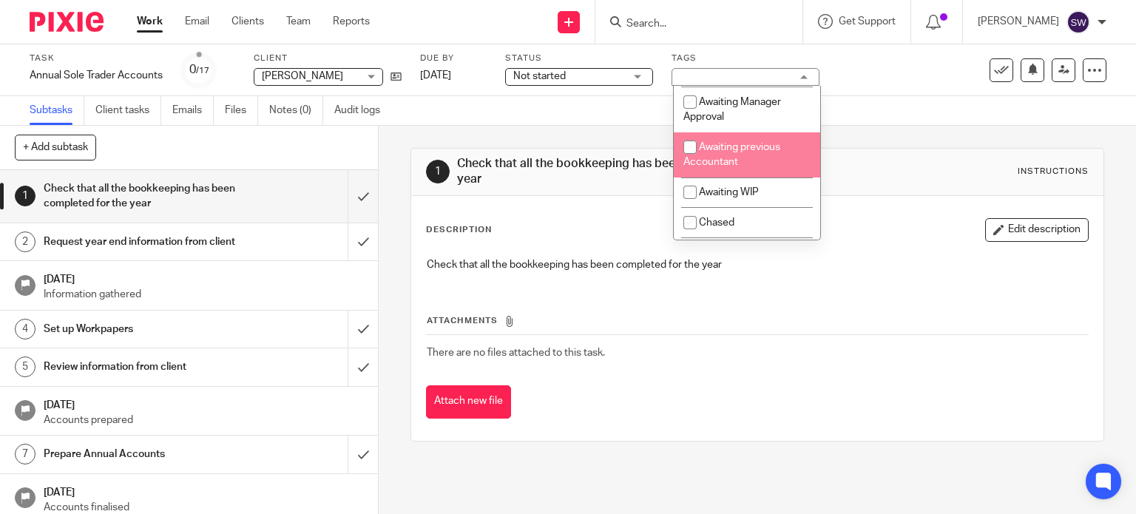
click at [759, 152] on span "Awaiting previous Accountant" at bounding box center [732, 155] width 97 height 26
checkbox input "true"
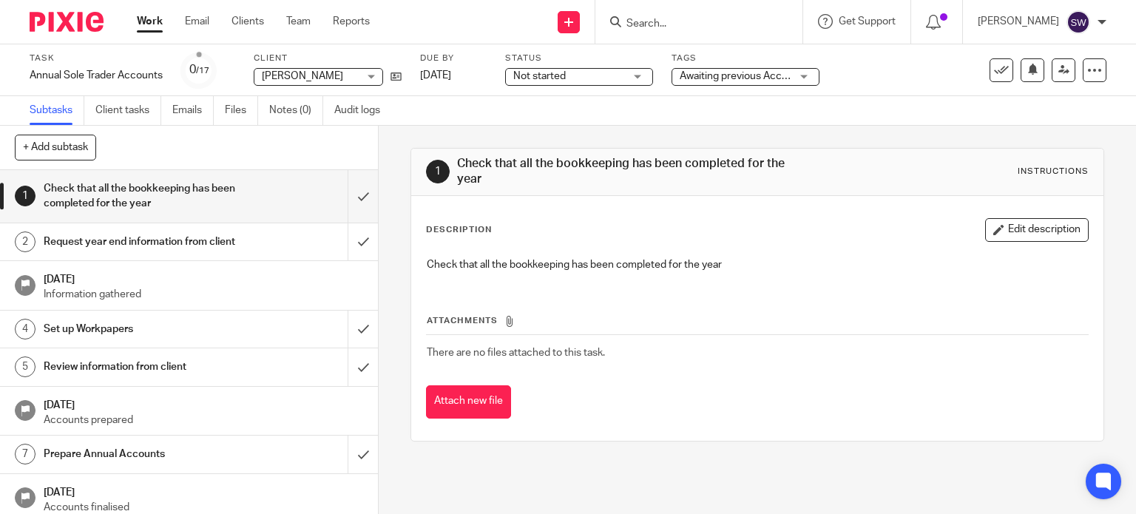
click at [144, 19] on link "Work" at bounding box center [150, 21] width 26 height 15
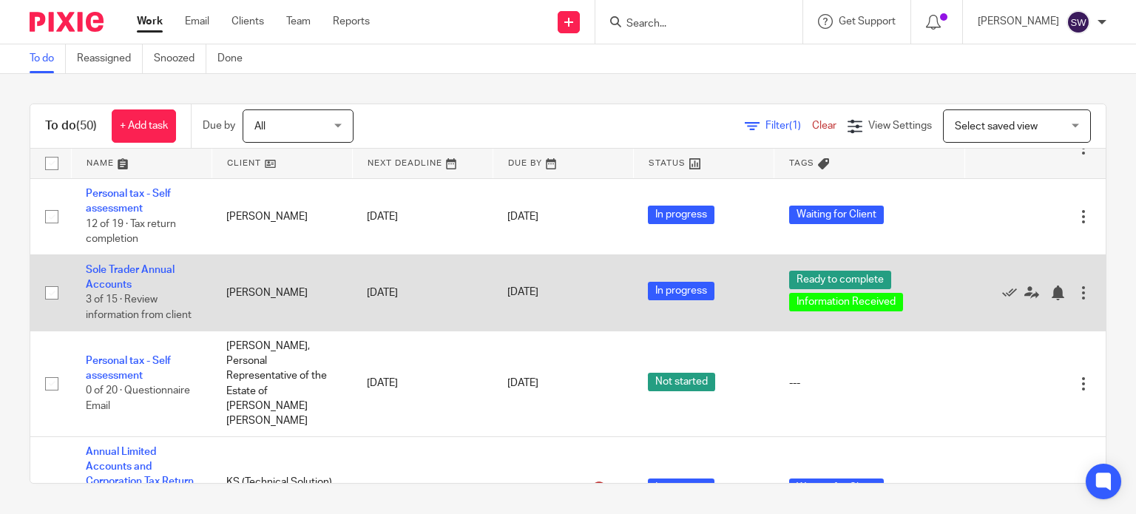
scroll to position [2516, 0]
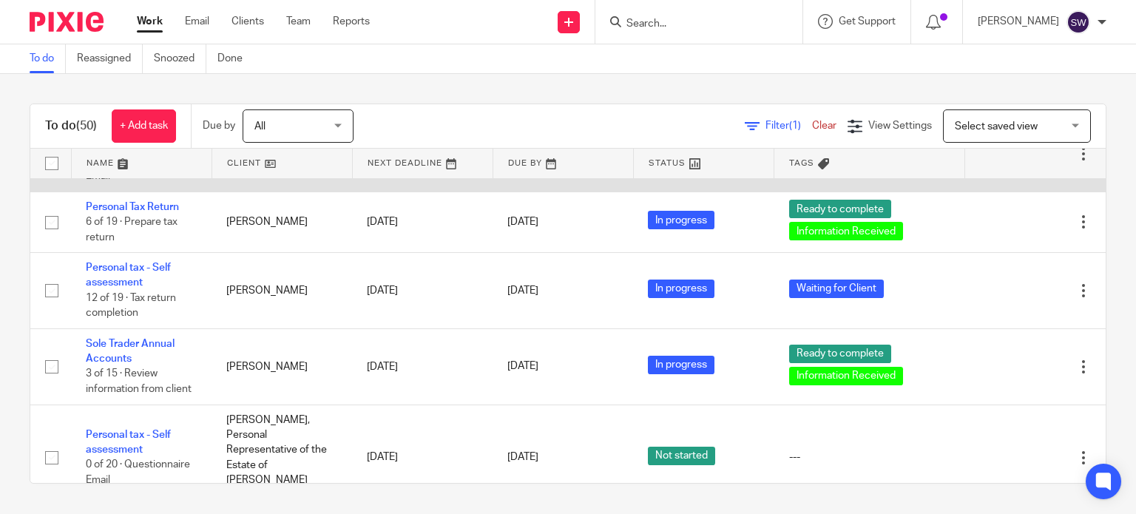
click at [124, 151] on link "Personal tax - Self assessment" at bounding box center [128, 138] width 85 height 25
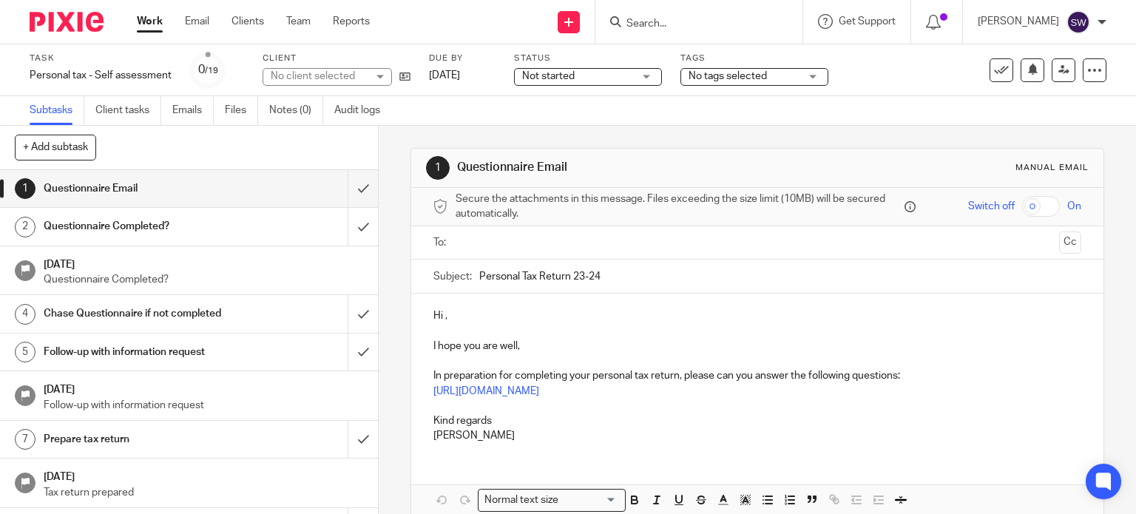
click at [747, 77] on span "No tags selected" at bounding box center [728, 76] width 78 height 10
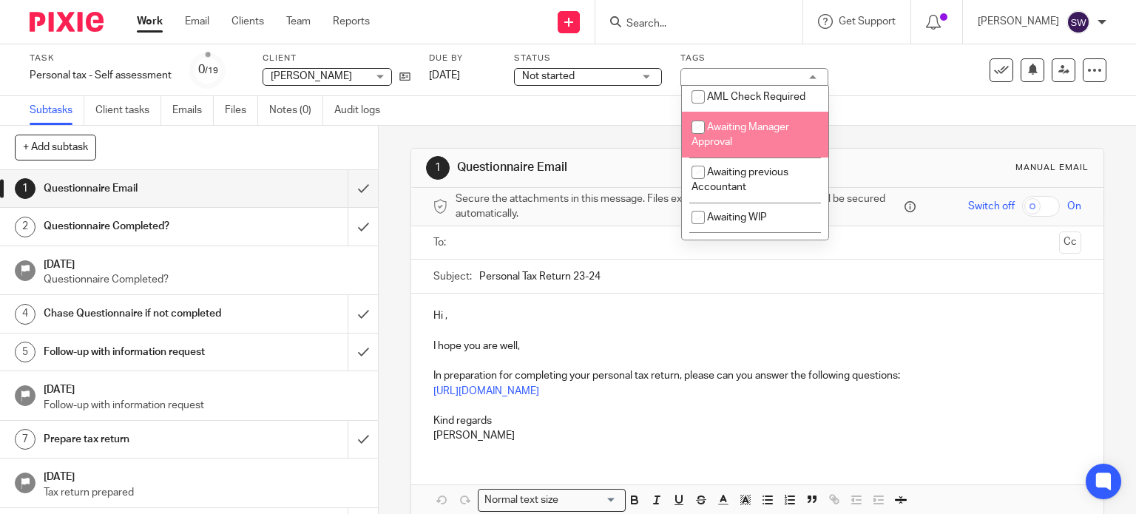
scroll to position [74, 0]
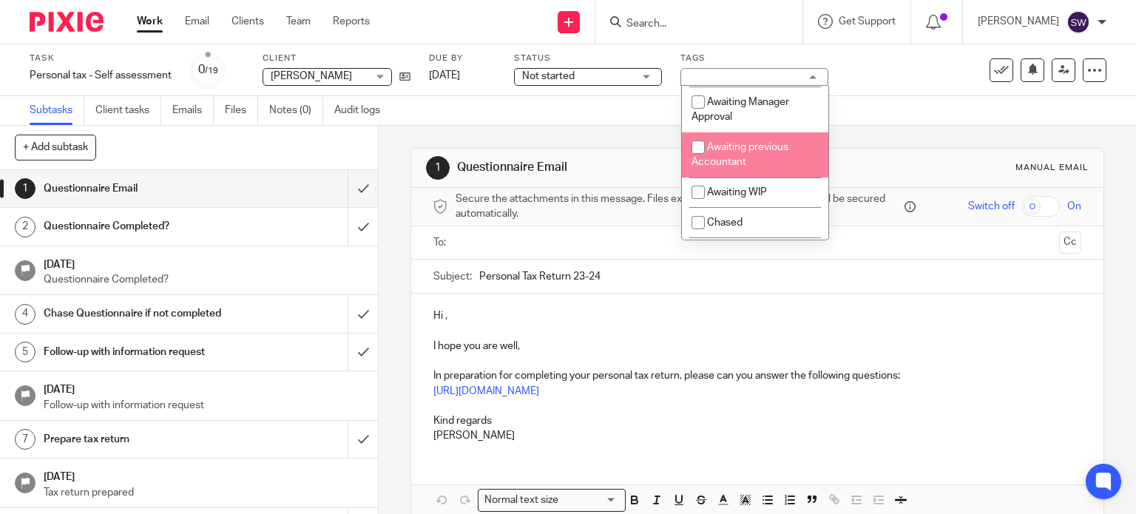
click at [747, 149] on span "Awaiting previous Accountant" at bounding box center [740, 155] width 97 height 26
checkbox input "true"
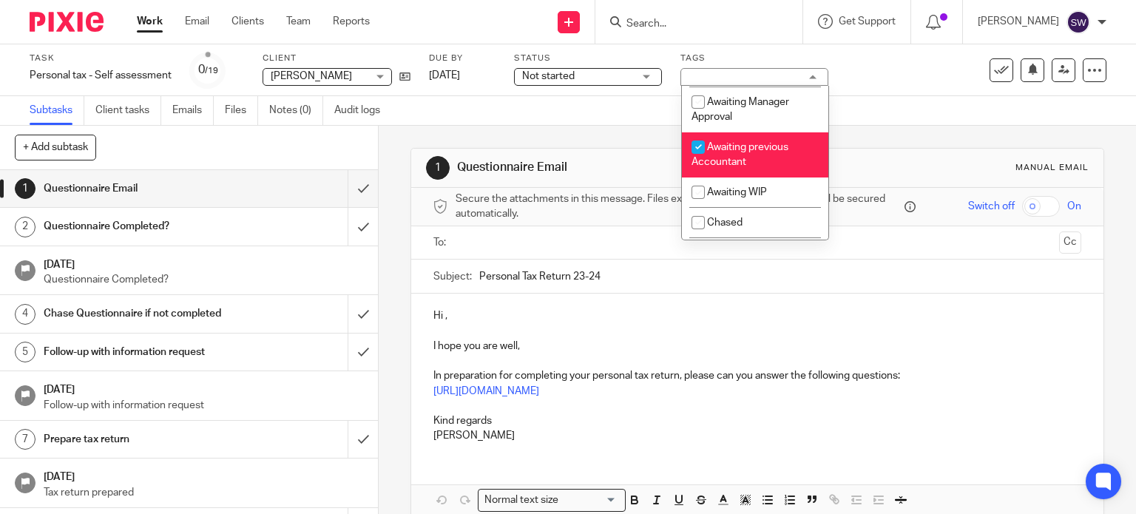
click at [151, 22] on link "Work" at bounding box center [150, 21] width 26 height 15
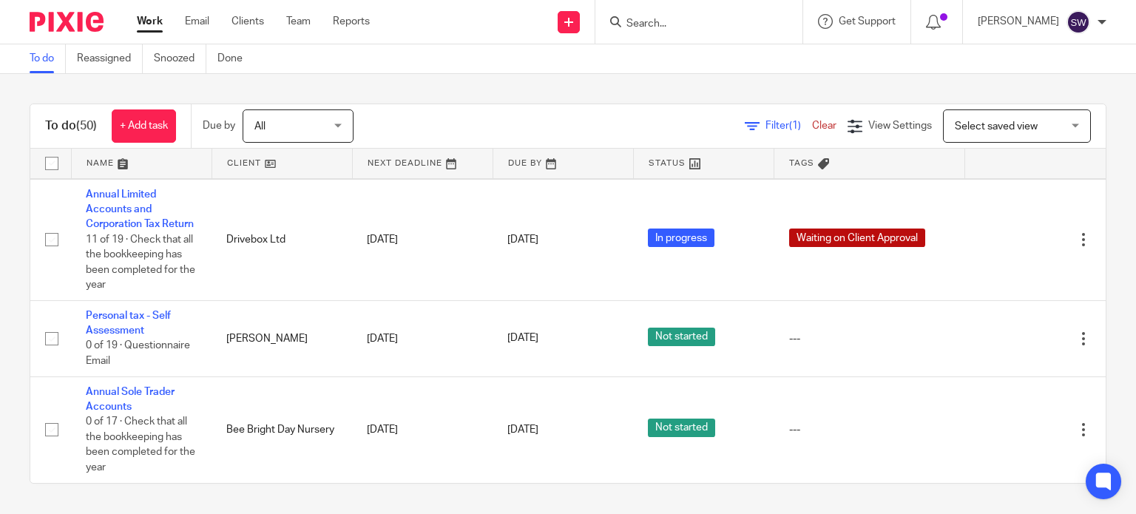
scroll to position [4269, 0]
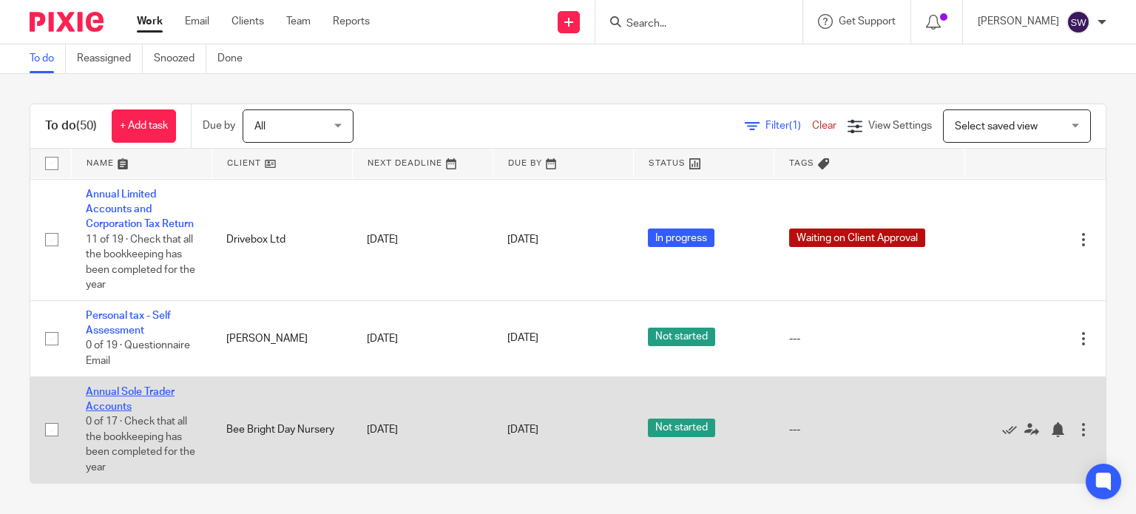
click at [141, 390] on link "Annual Sole Trader Accounts" at bounding box center [130, 399] width 89 height 25
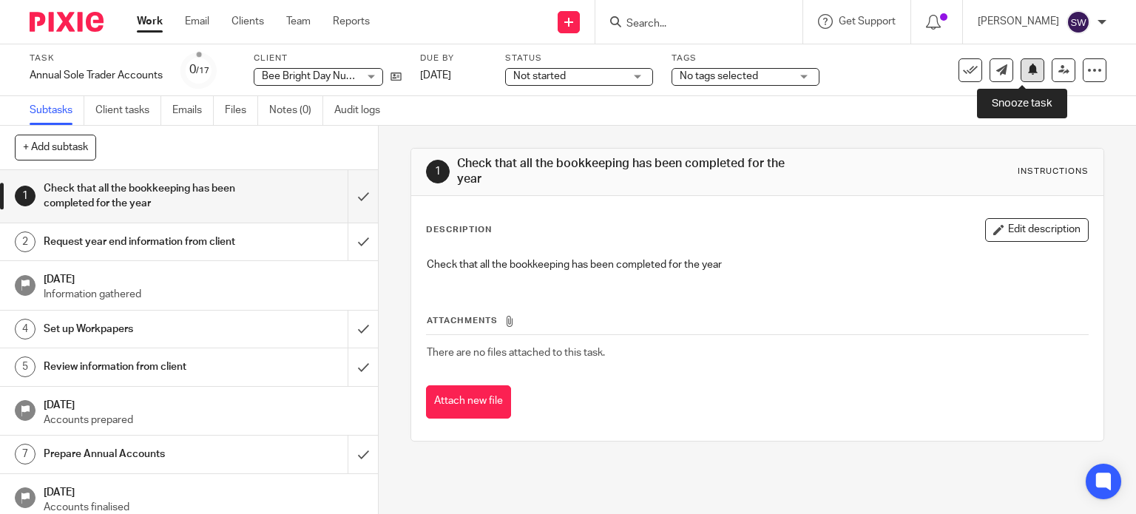
click at [1032, 68] on button at bounding box center [1033, 70] width 24 height 24
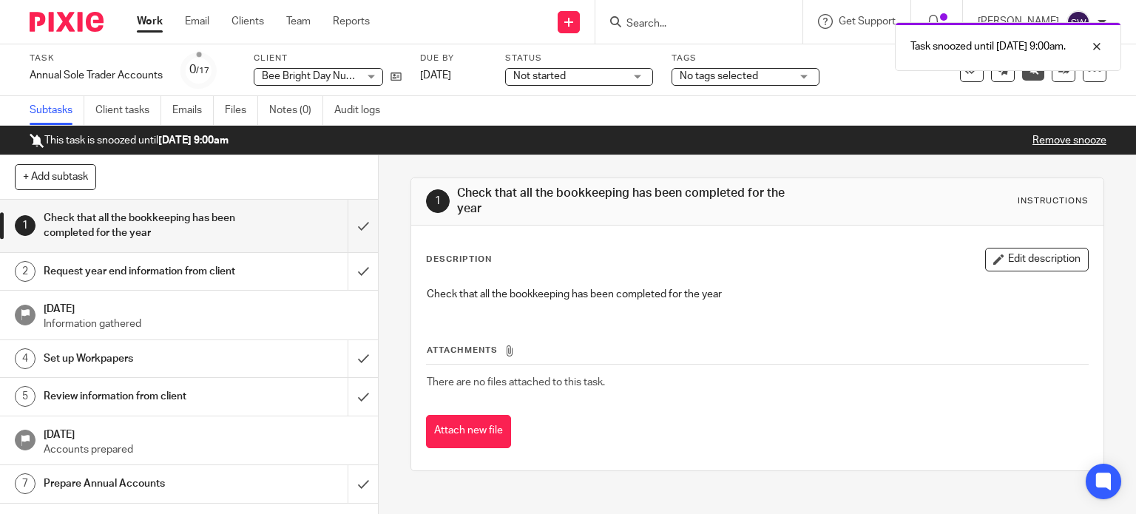
click at [672, 23] on div "Task snoozed until 13 Oct 2025 9:00am." at bounding box center [844, 43] width 553 height 56
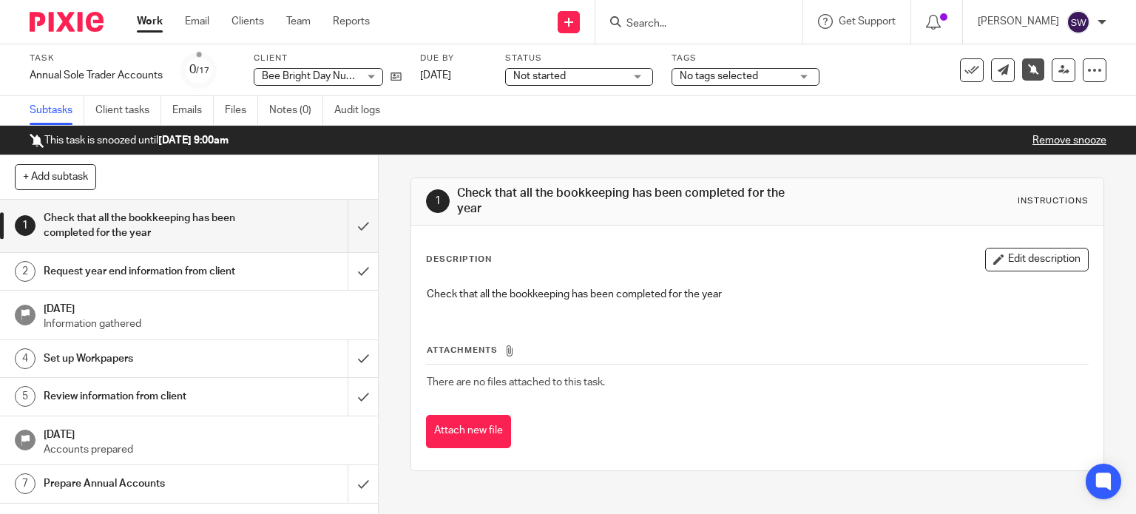
click at [156, 21] on link "Work" at bounding box center [150, 21] width 26 height 15
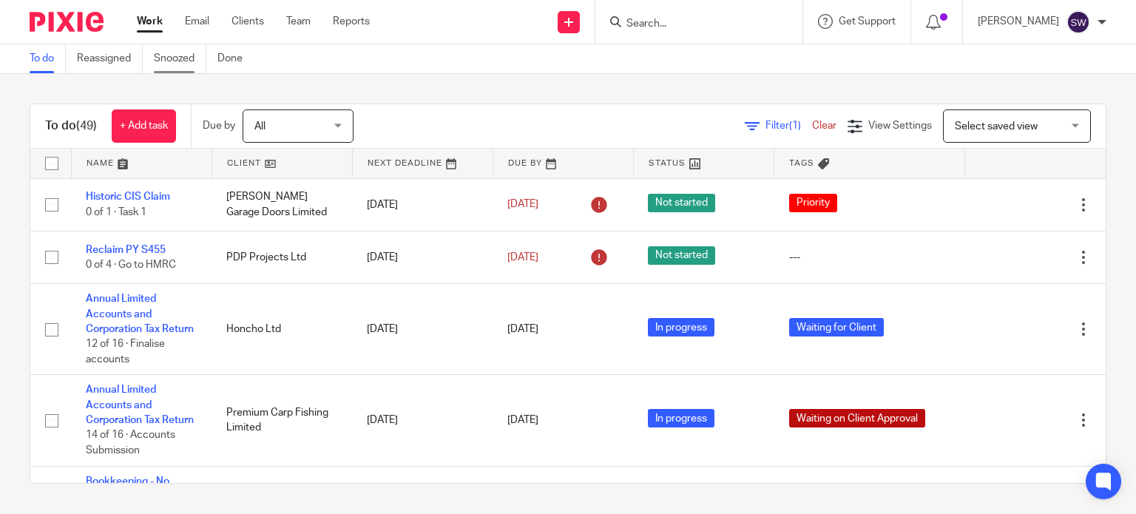
click at [177, 60] on link "Snoozed" at bounding box center [180, 58] width 53 height 29
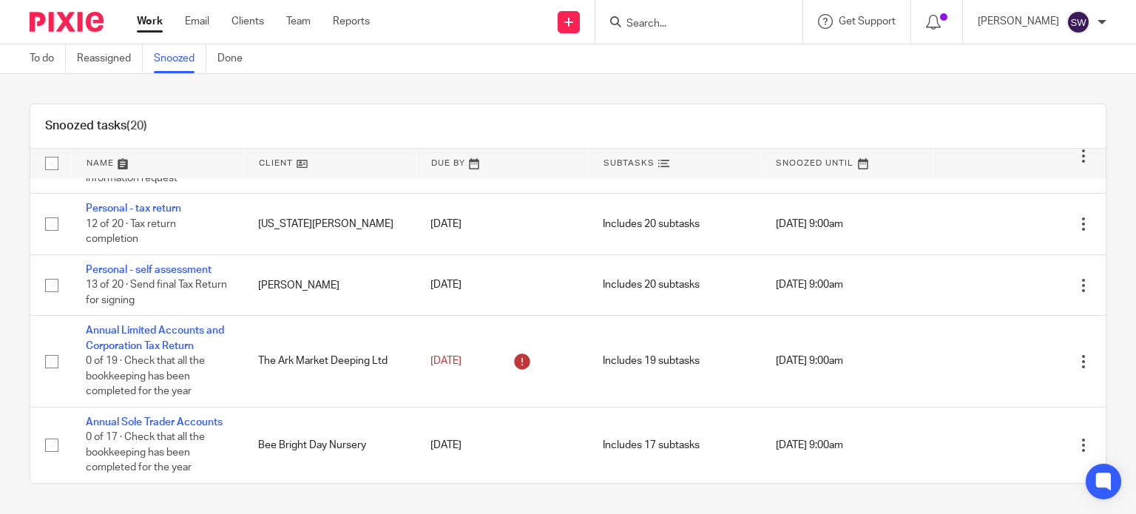
scroll to position [1133, 0]
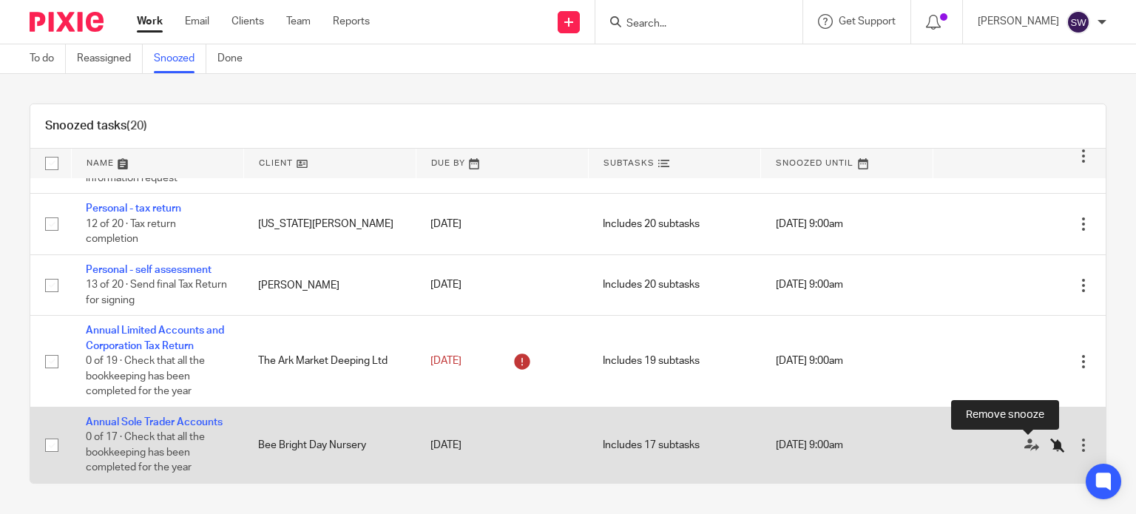
click at [1051, 447] on icon at bounding box center [1058, 445] width 15 height 15
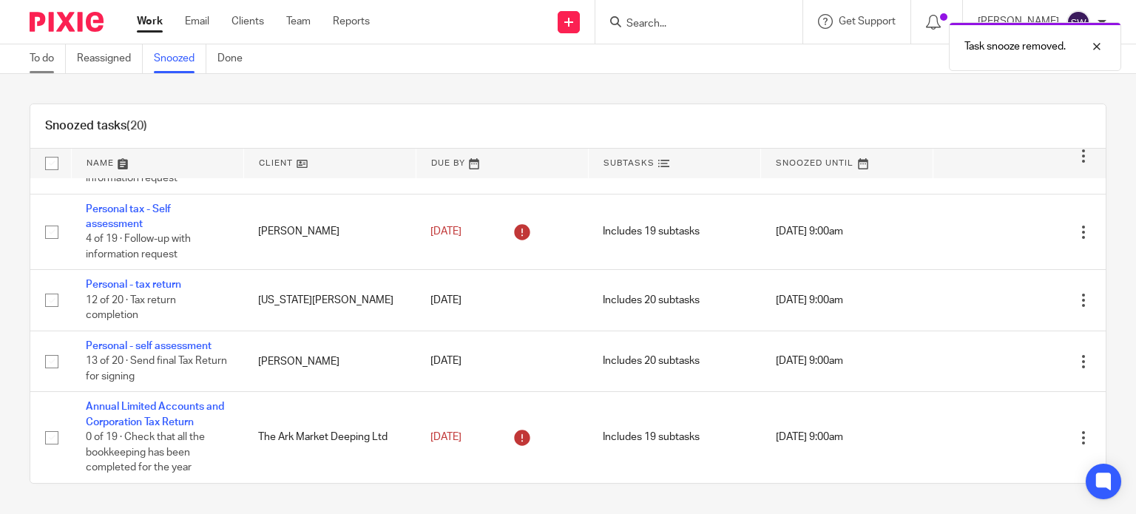
click at [45, 56] on link "To do" at bounding box center [48, 58] width 36 height 29
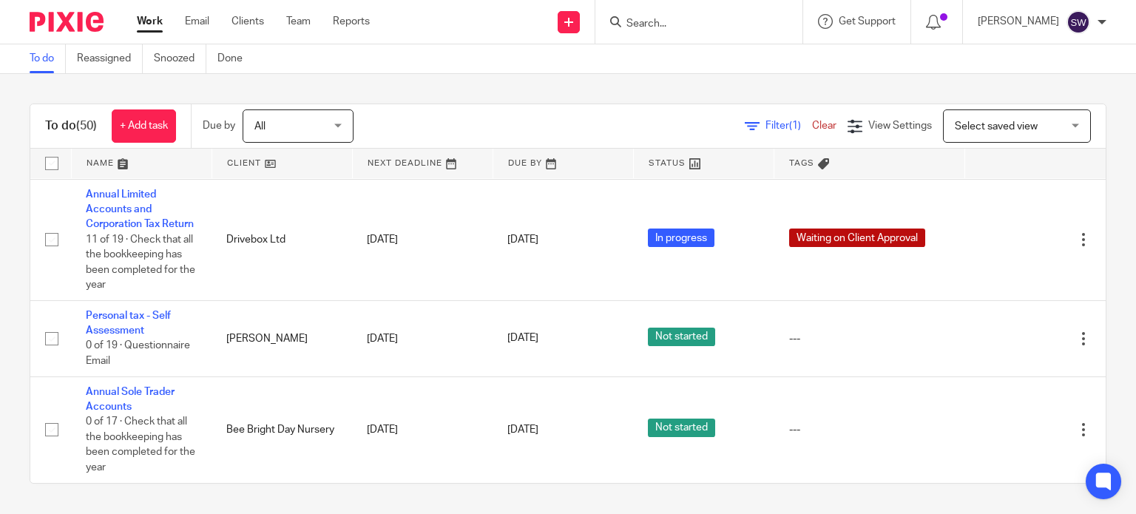
scroll to position [4269, 0]
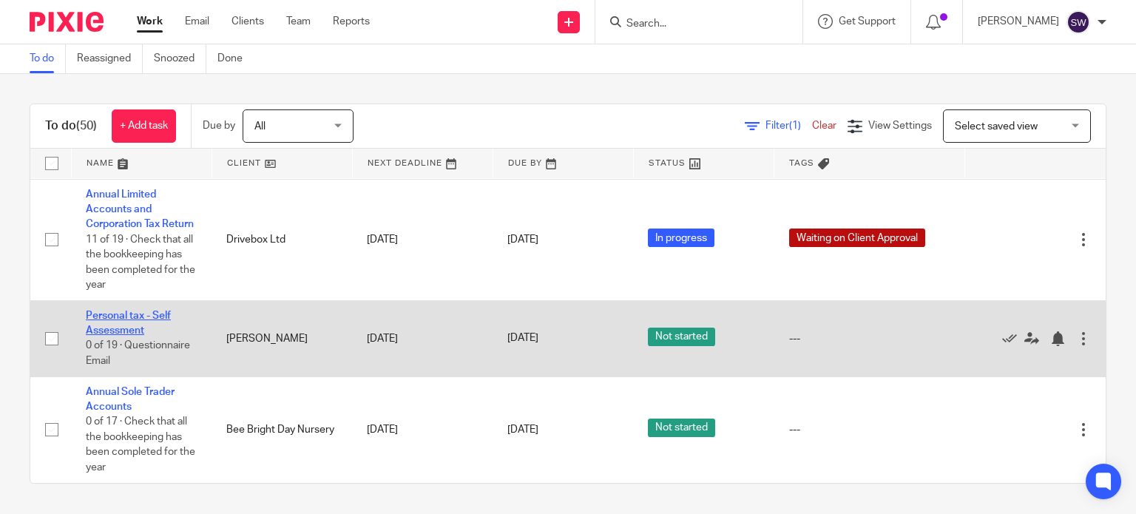
click at [121, 311] on link "Personal tax - Self Assessment" at bounding box center [128, 323] width 85 height 25
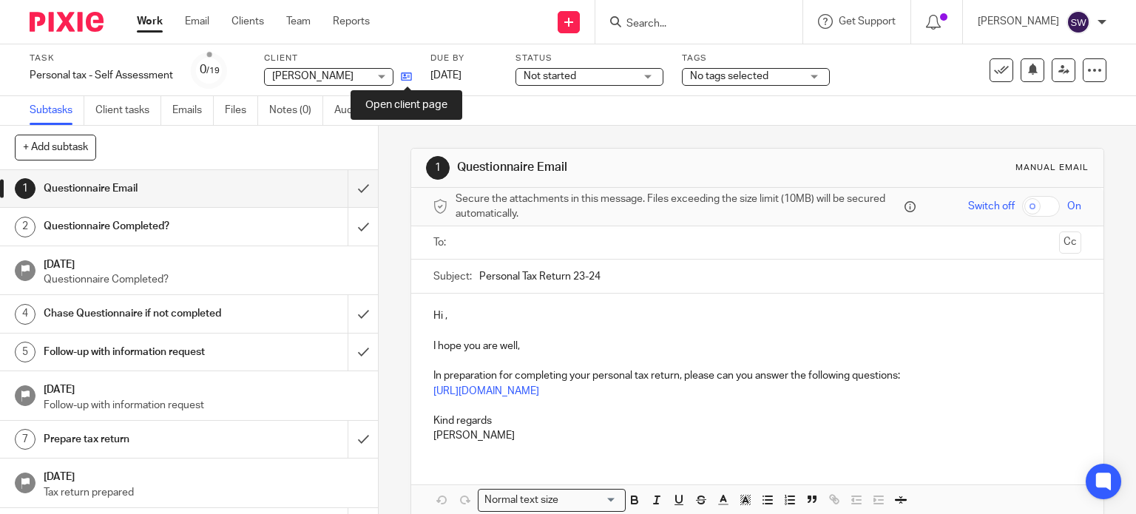
click at [405, 77] on icon at bounding box center [406, 76] width 11 height 11
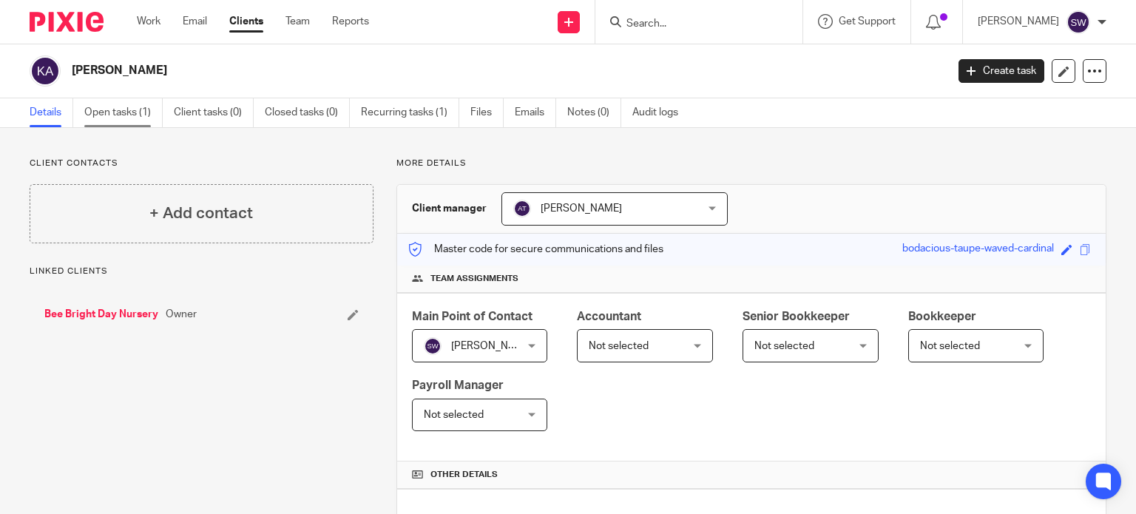
click at [122, 113] on link "Open tasks (1)" at bounding box center [123, 112] width 78 height 29
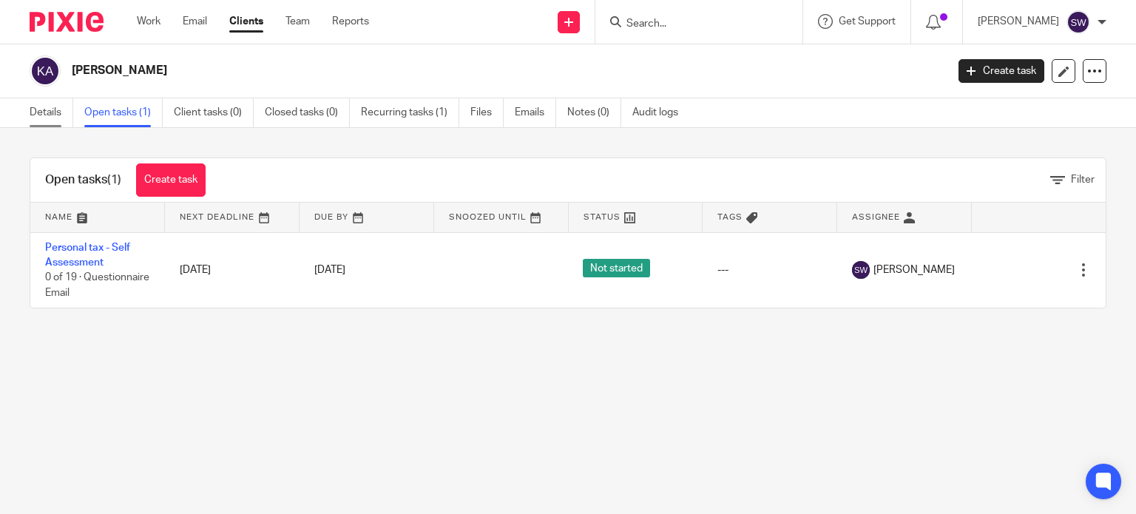
click at [53, 113] on link "Details" at bounding box center [52, 112] width 44 height 29
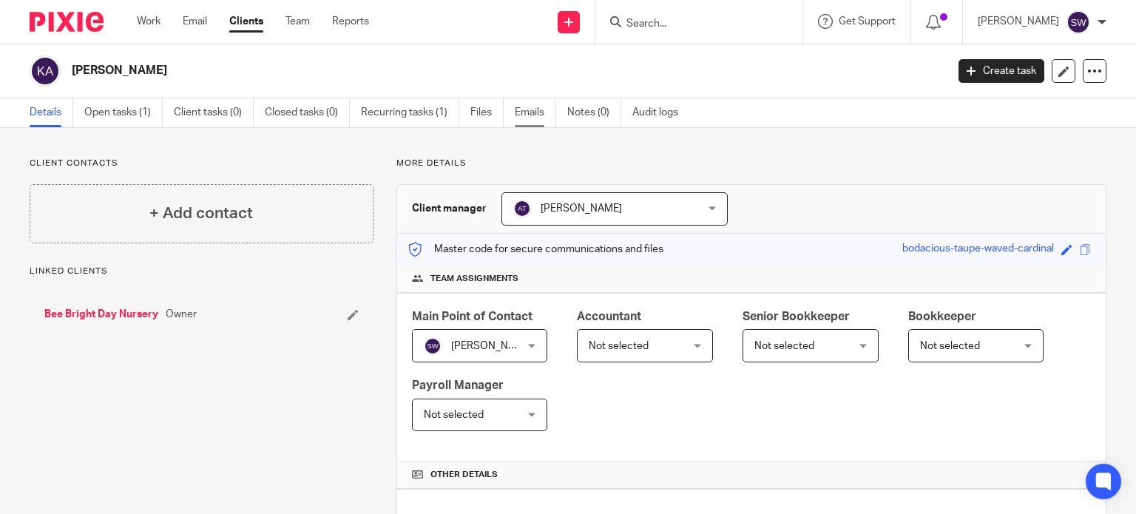
click at [528, 112] on link "Emails" at bounding box center [535, 112] width 41 height 29
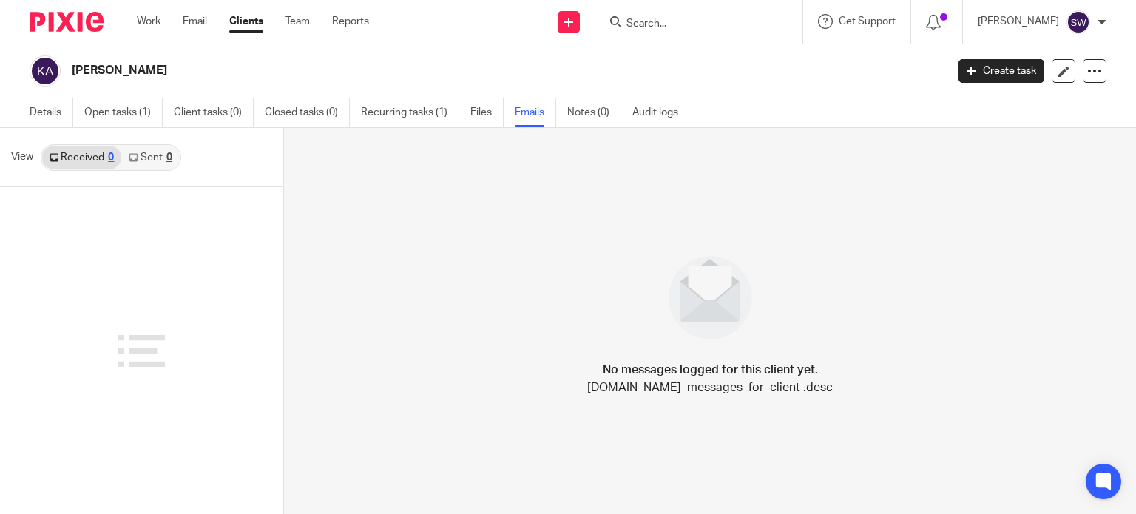
click at [148, 158] on link "Sent 0" at bounding box center [150, 158] width 58 height 24
click at [81, 156] on link "Received 0" at bounding box center [81, 158] width 79 height 24
click at [44, 110] on link "Details" at bounding box center [52, 112] width 44 height 29
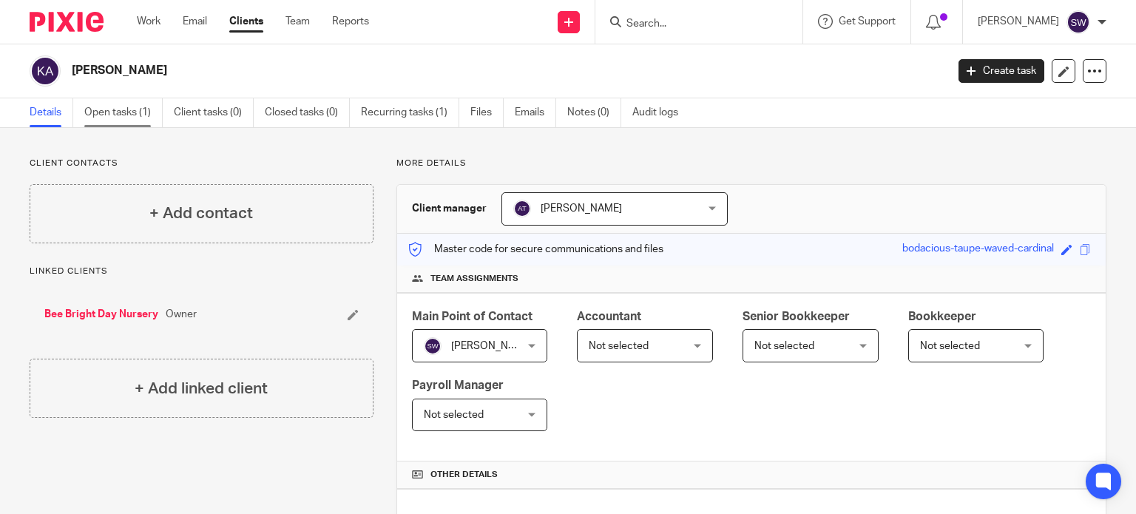
click at [132, 115] on link "Open tasks (1)" at bounding box center [123, 112] width 78 height 29
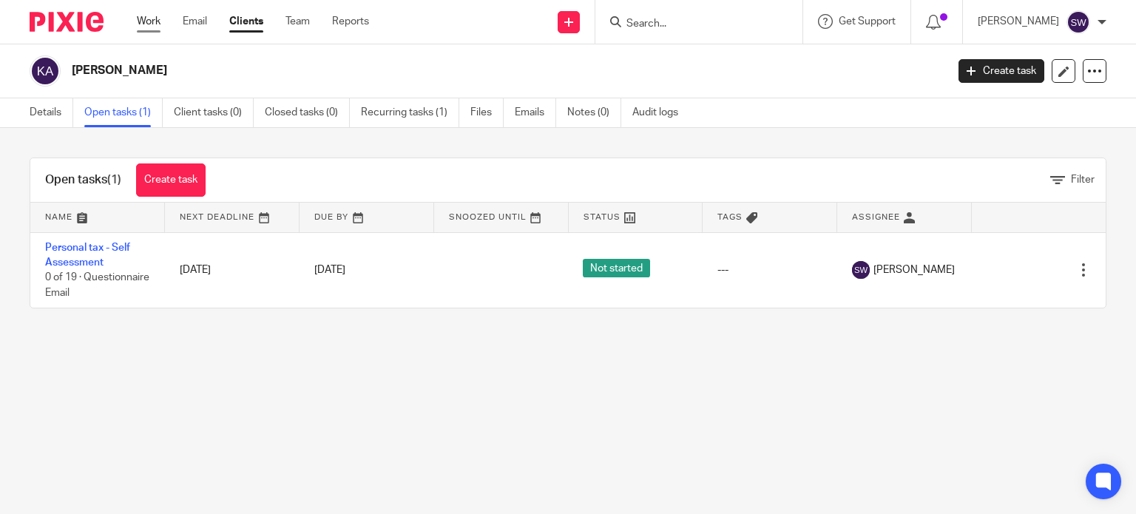
click at [151, 21] on link "Work" at bounding box center [149, 21] width 24 height 15
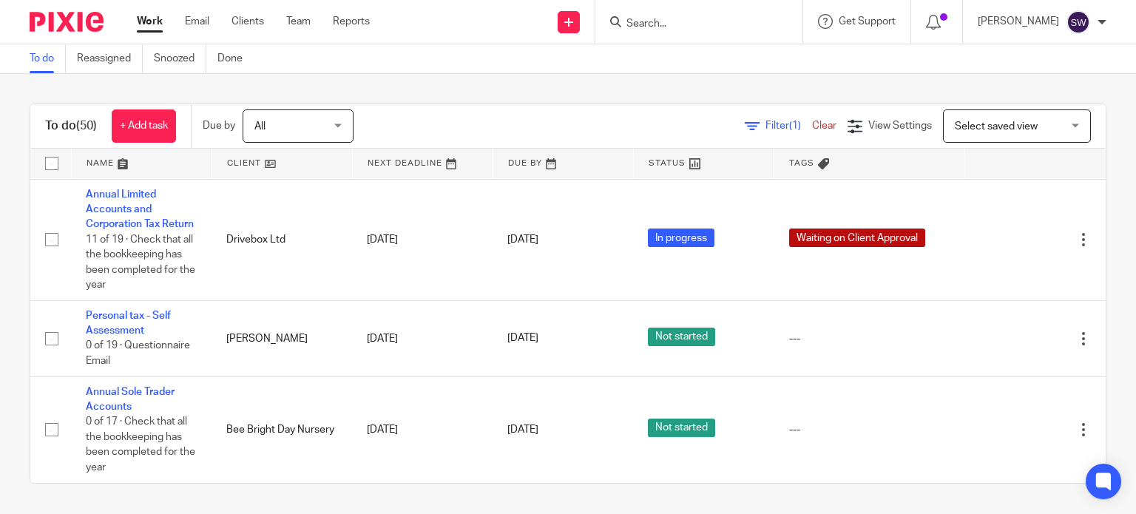
scroll to position [4269, 0]
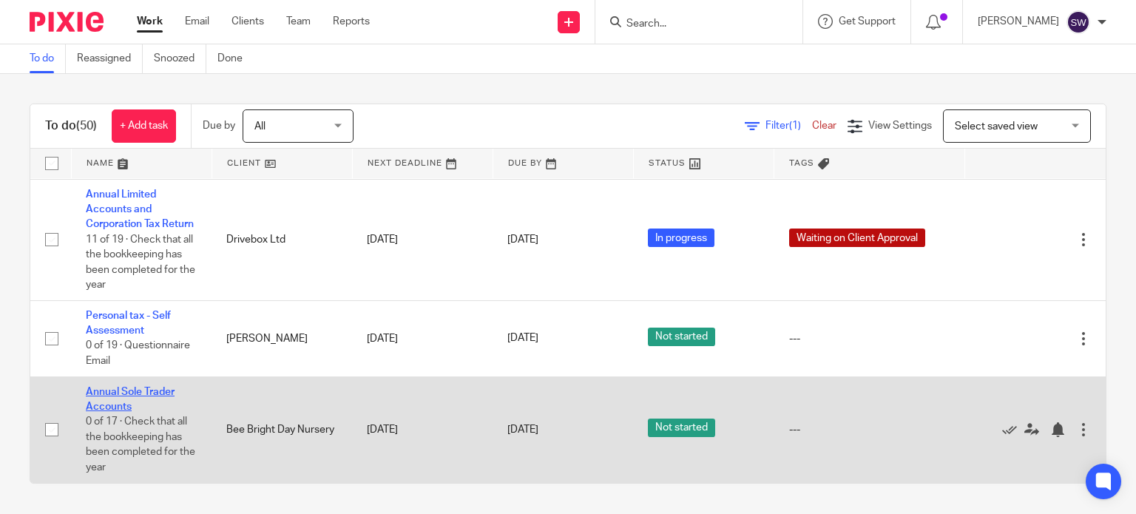
click at [138, 389] on link "Annual Sole Trader Accounts" at bounding box center [130, 399] width 89 height 25
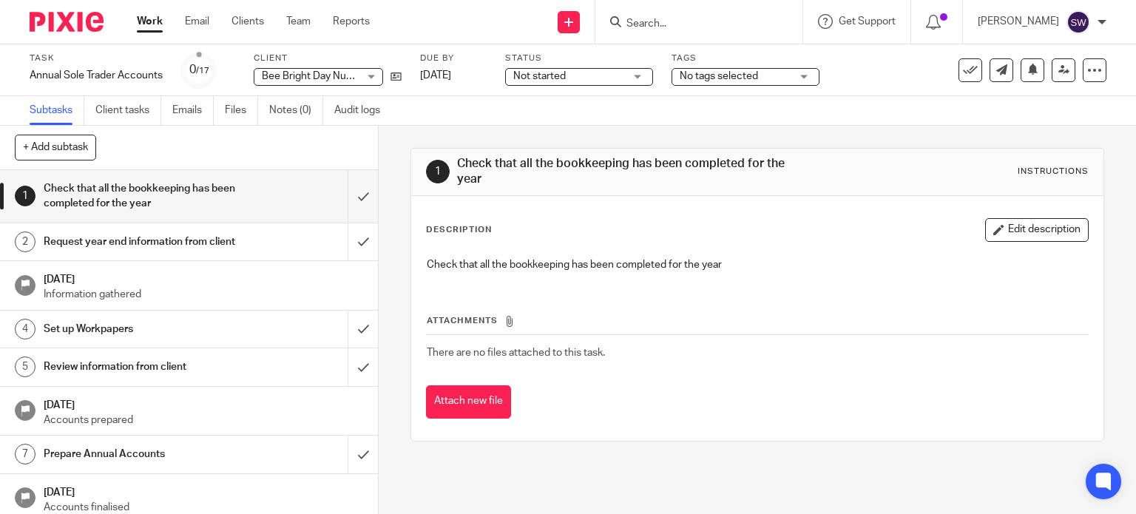
click at [781, 71] on span "No tags selected" at bounding box center [735, 77] width 111 height 16
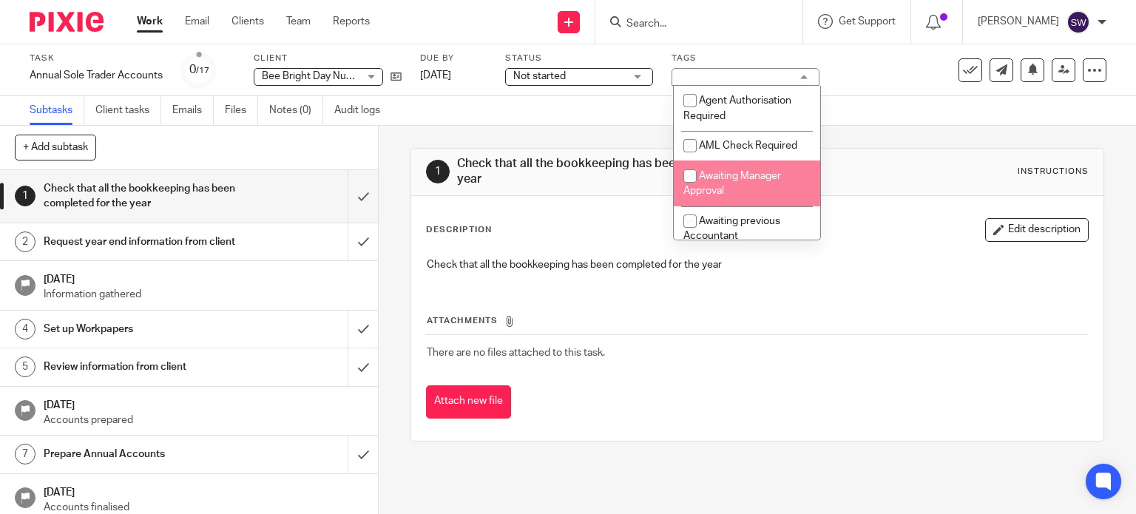
scroll to position [74, 0]
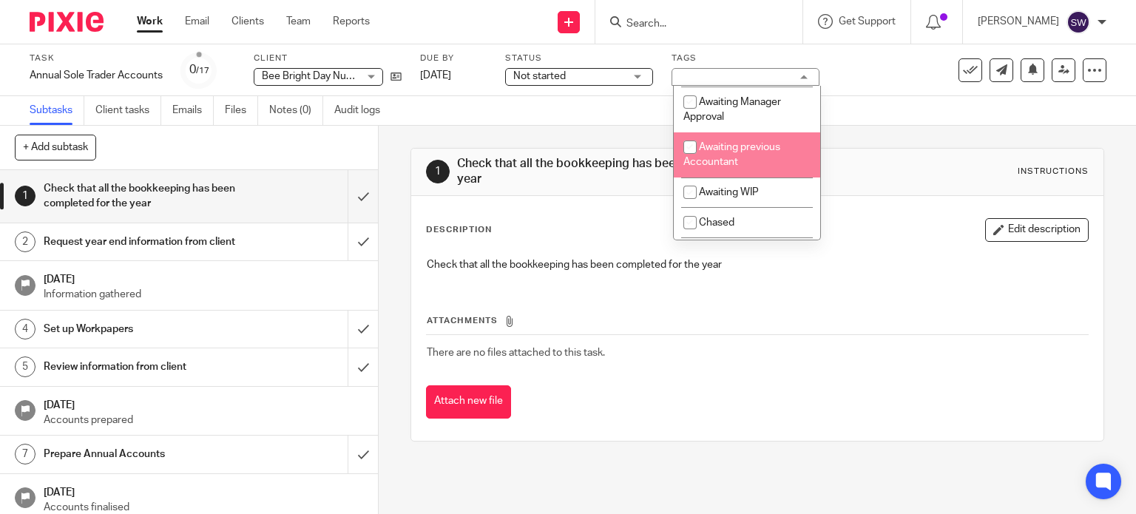
click at [730, 146] on span "Awaiting previous Accountant" at bounding box center [732, 155] width 97 height 26
checkbox input "true"
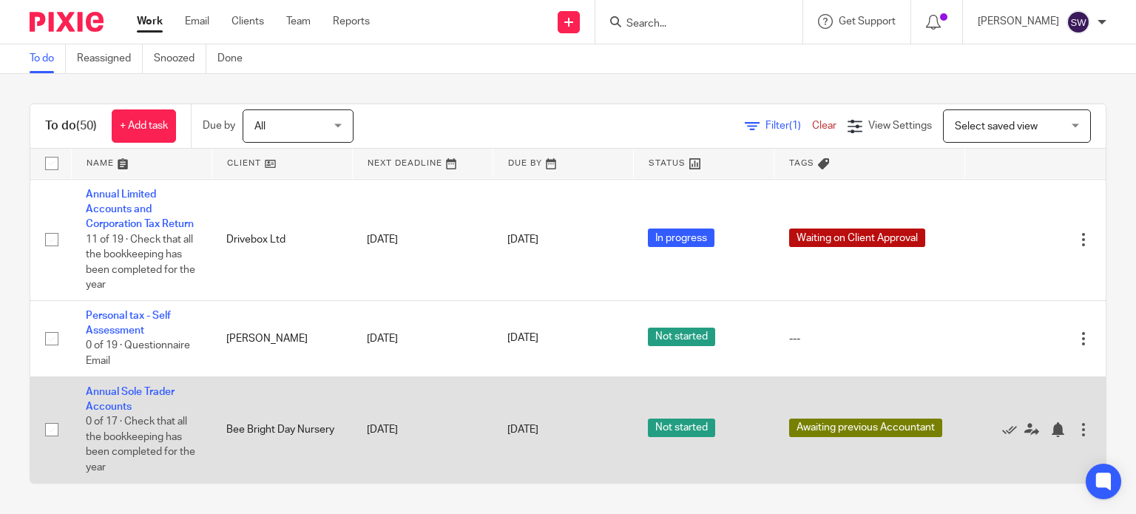
scroll to position [4269, 0]
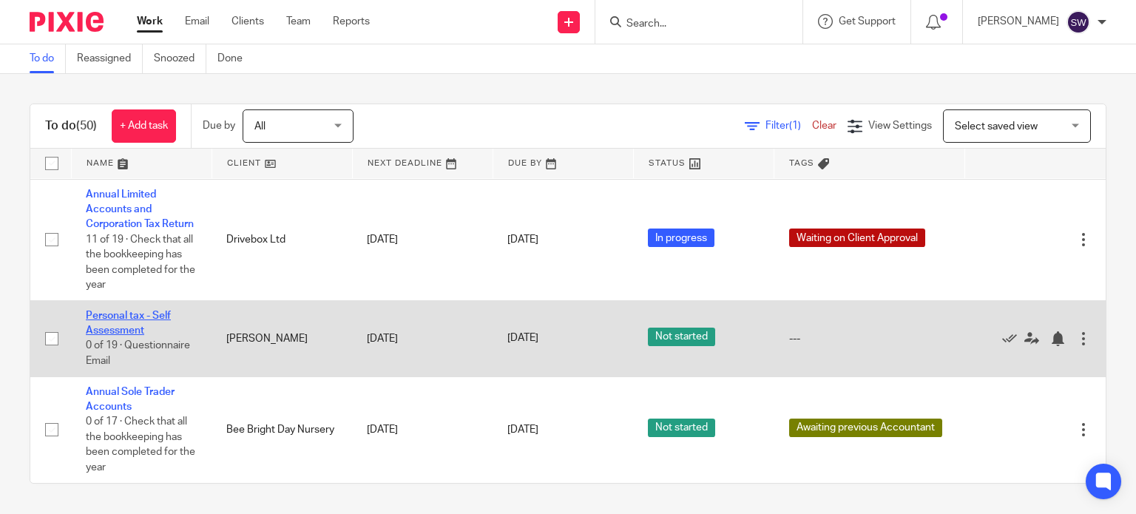
click at [134, 316] on link "Personal tax - Self Assessment" at bounding box center [128, 323] width 85 height 25
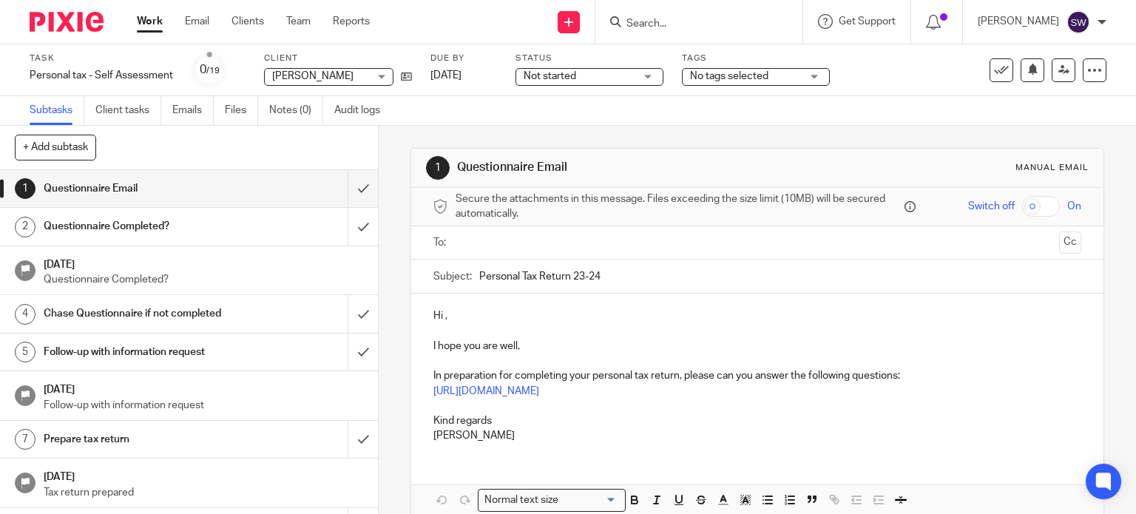
click at [728, 79] on span "No tags selected" at bounding box center [729, 76] width 78 height 10
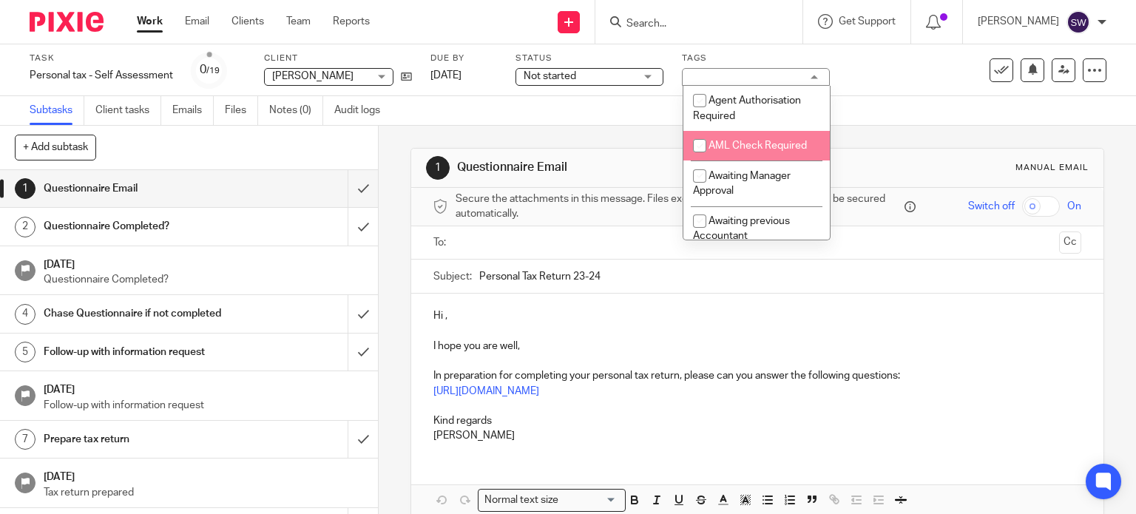
scroll to position [74, 0]
click at [743, 149] on span "Awaiting previous Accountant" at bounding box center [741, 155] width 97 height 26
checkbox input "true"
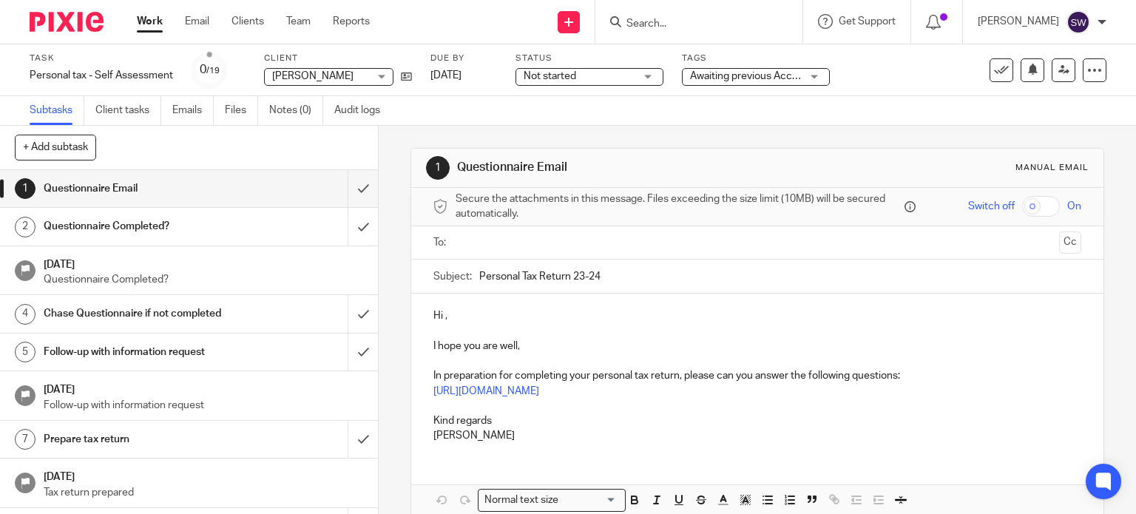
click at [154, 23] on link "Work" at bounding box center [150, 21] width 26 height 15
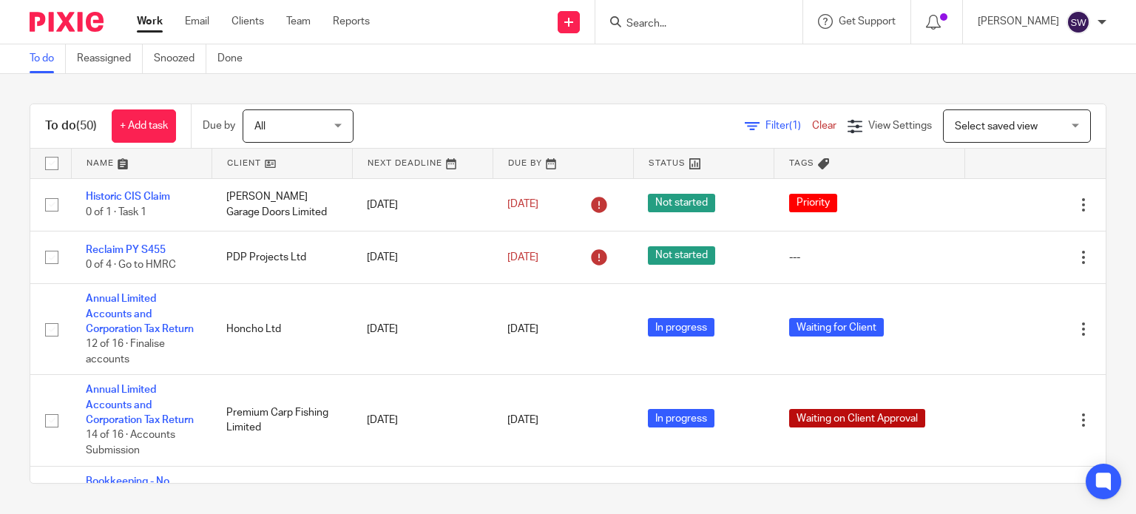
click at [678, 20] on input "Search" at bounding box center [691, 24] width 133 height 13
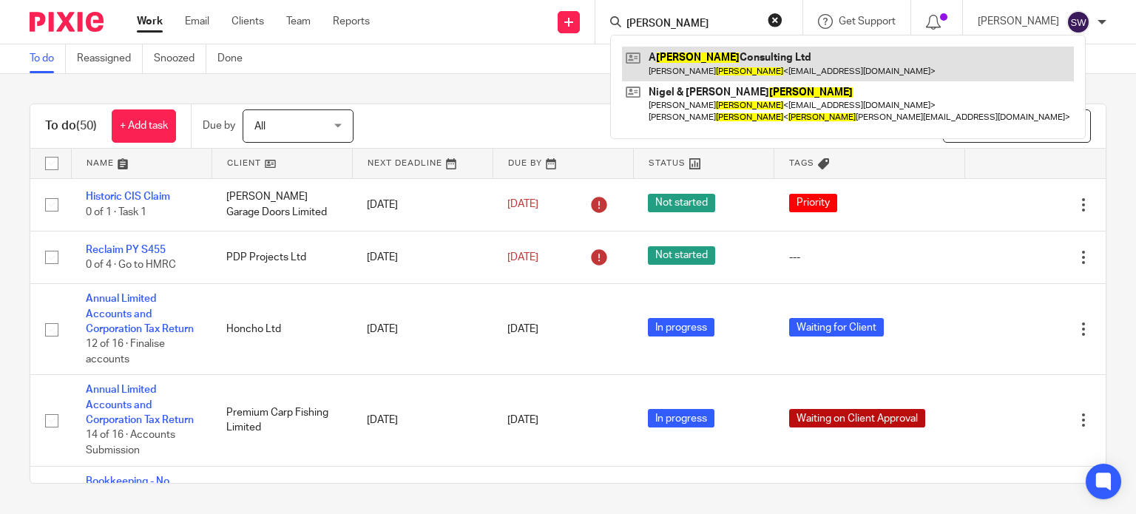
type input "goodall"
click at [710, 58] on link at bounding box center [848, 64] width 452 height 34
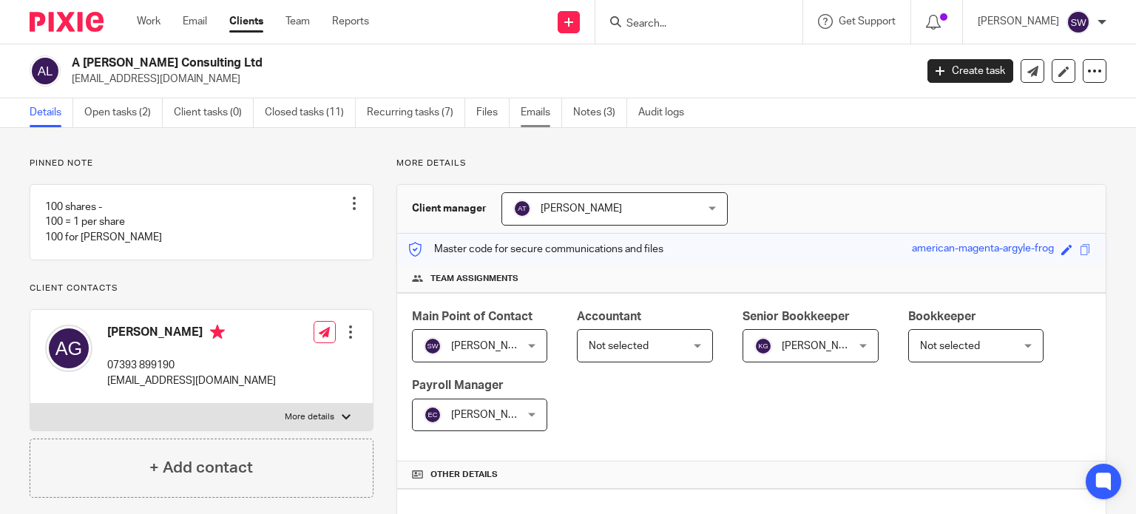
click at [536, 110] on link "Emails" at bounding box center [541, 112] width 41 height 29
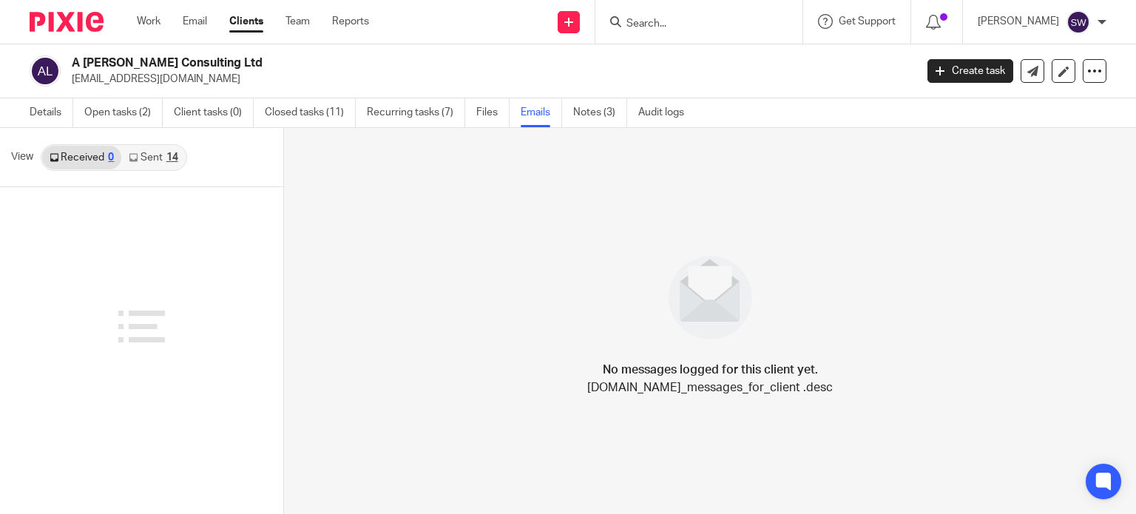
click at [142, 156] on link "Sent 14" at bounding box center [153, 158] width 64 height 24
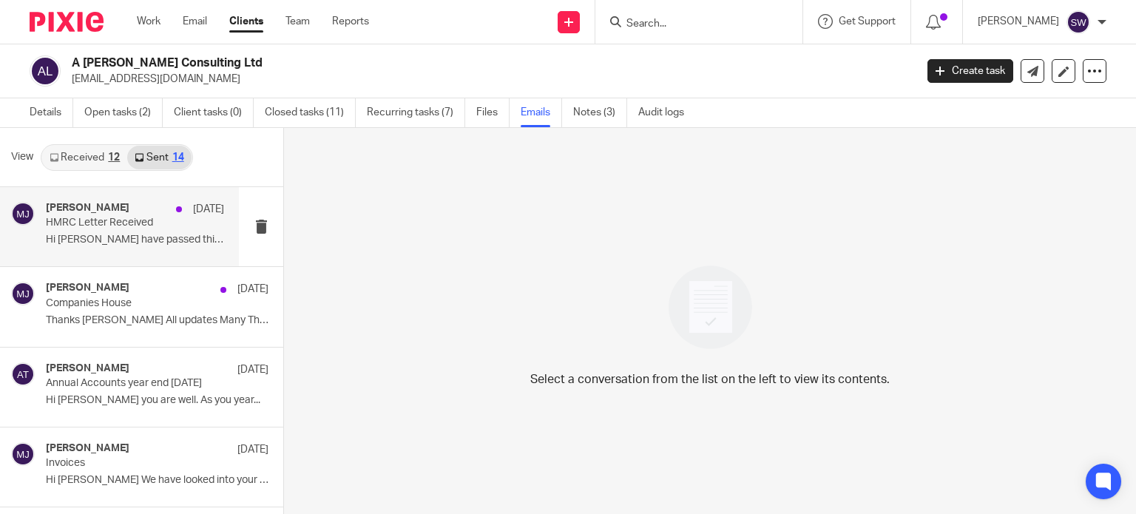
click at [121, 227] on p "HMRC Letter Received" at bounding box center [117, 223] width 143 height 13
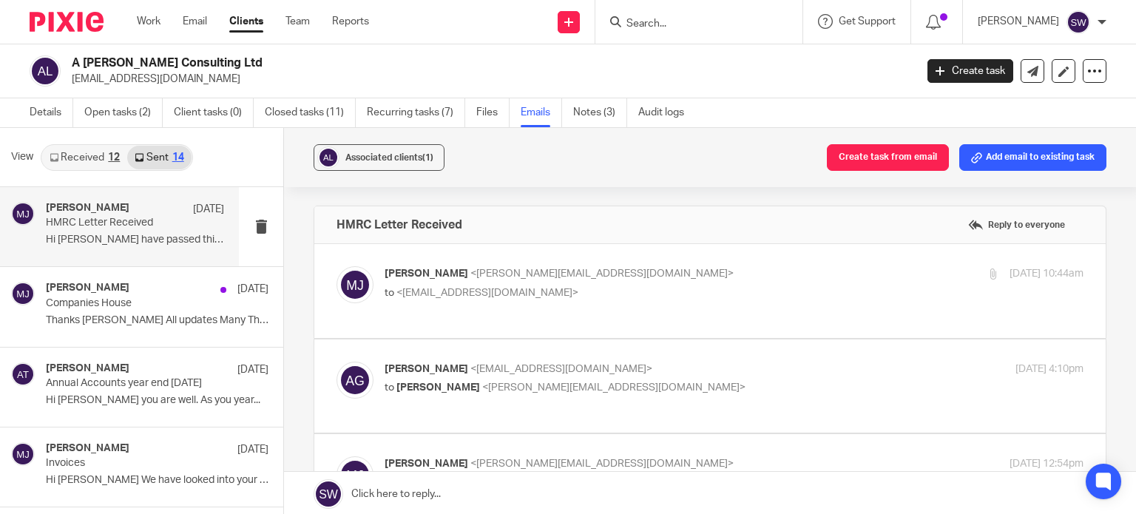
click at [628, 266] on p "[PERSON_NAME] <[PERSON_NAME][EMAIL_ADDRESS][DOMAIN_NAME]>" at bounding box center [618, 274] width 466 height 16
checkbox input "true"
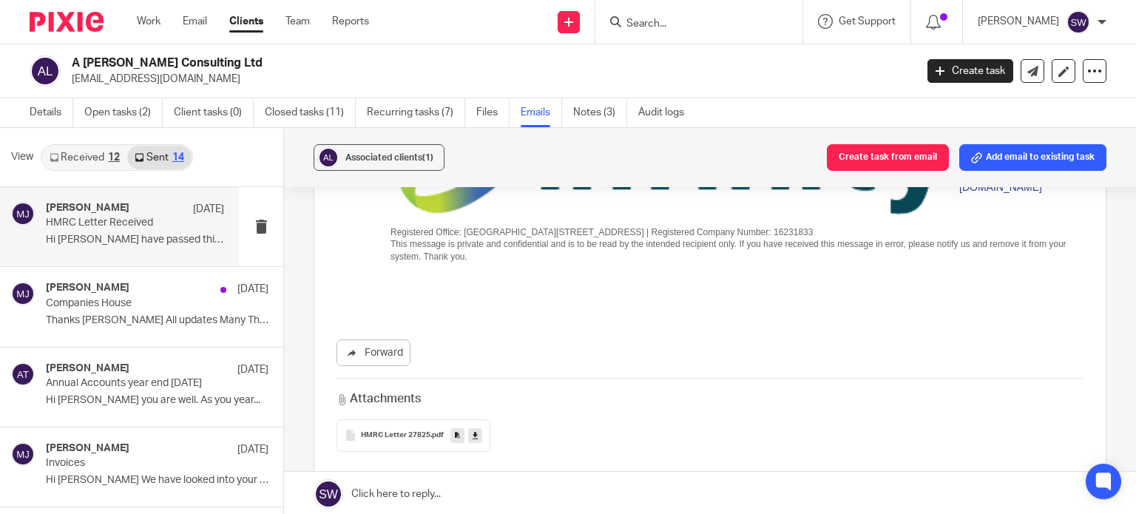
scroll to position [444, 0]
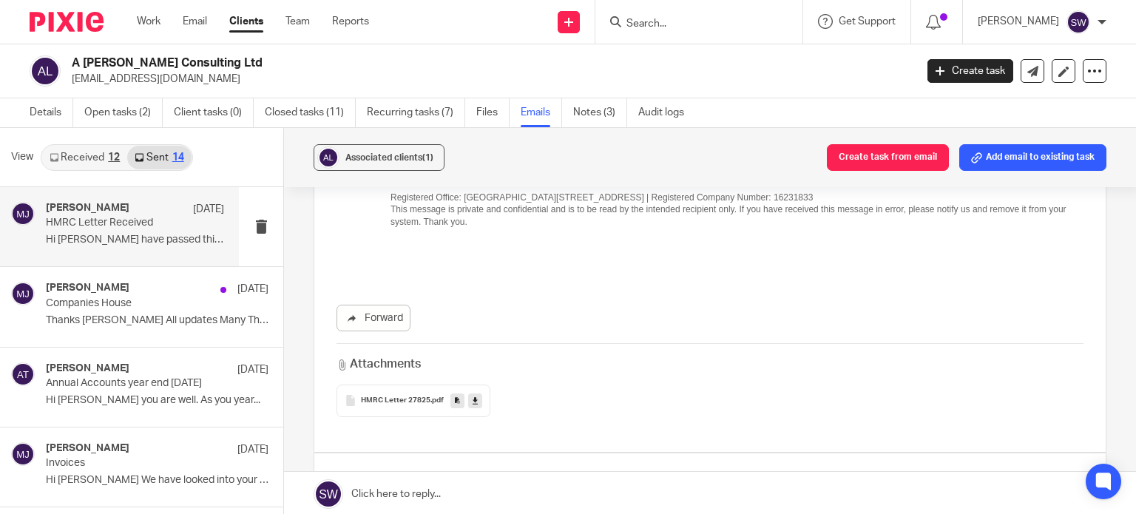
click at [473, 395] on icon at bounding box center [475, 400] width 5 height 11
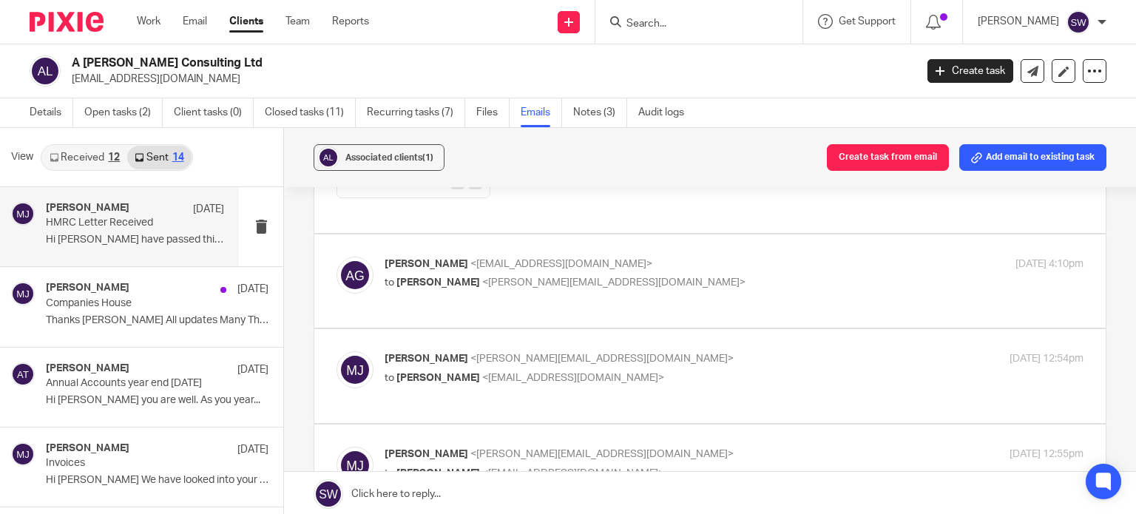
scroll to position [666, 0]
click at [684, 258] on div "anna goodall <annagood@yahoo.com> to Melissa Jones <melissa@infinity-accounting…" at bounding box center [618, 271] width 466 height 34
checkbox input "true"
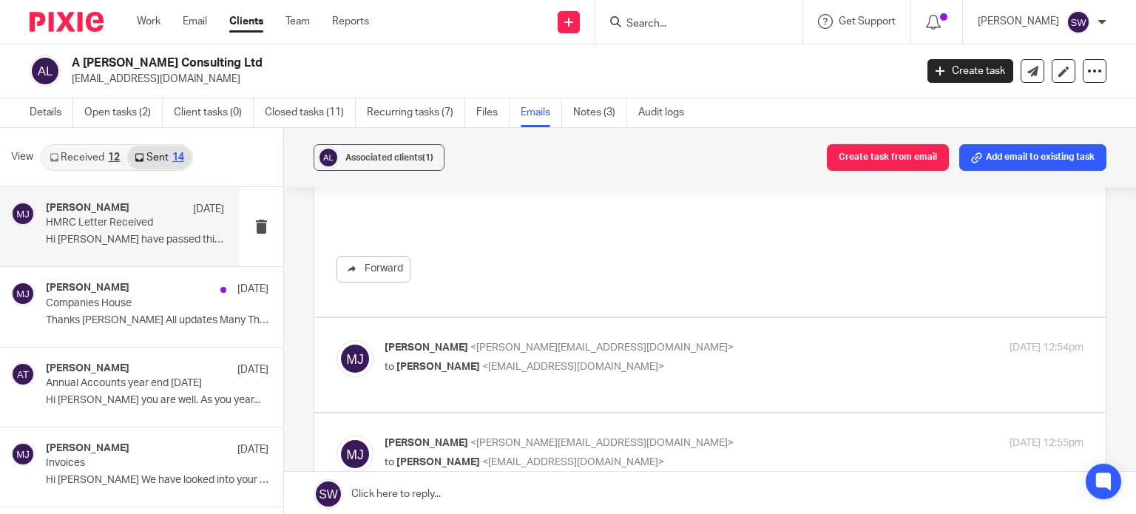
scroll to position [1332, 0]
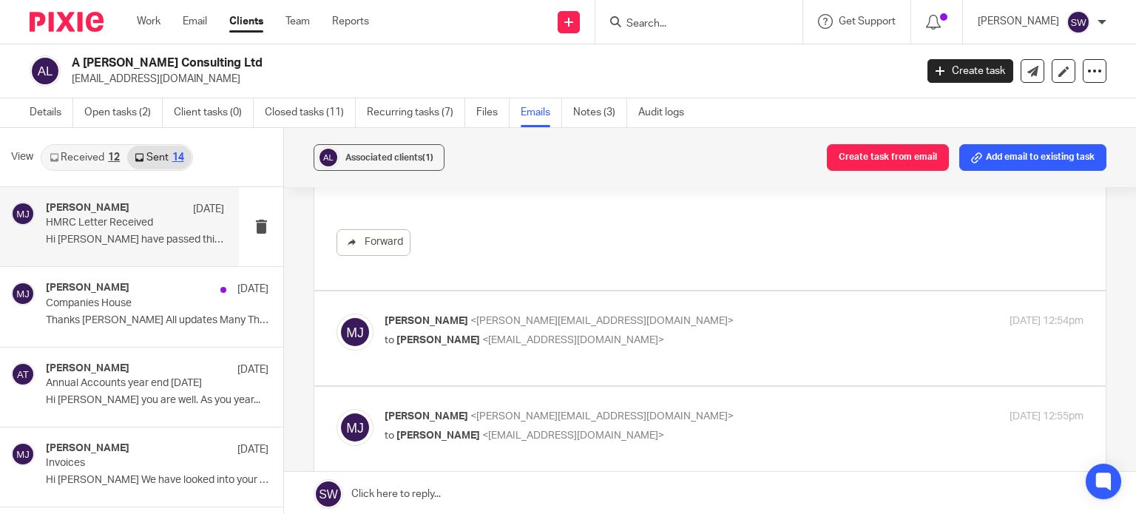
click at [682, 333] on p "to Imogen Jarvis <imogen@infinity-accounting.co.uk>" at bounding box center [618, 341] width 466 height 16
checkbox input "true"
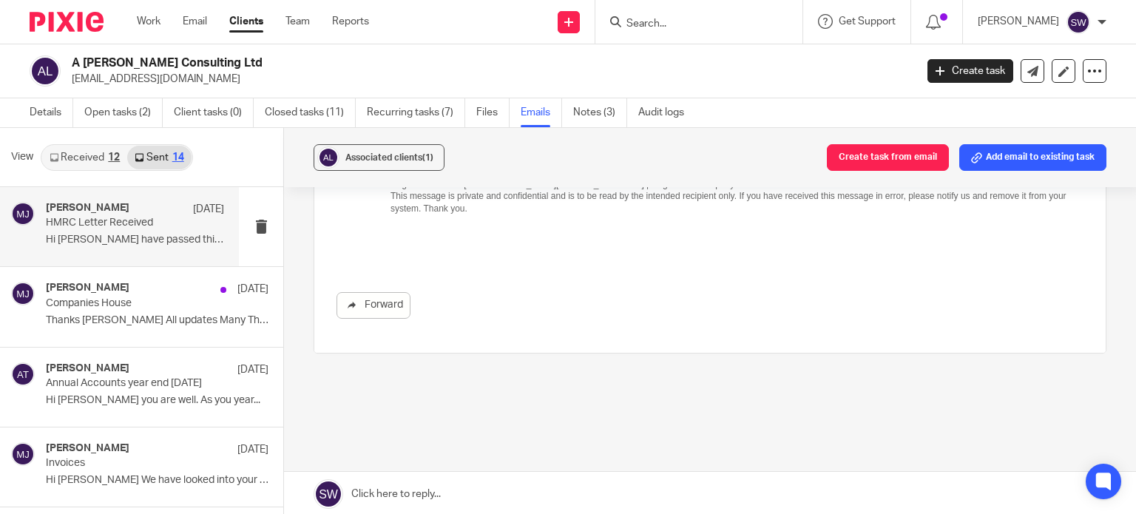
scroll to position [2503, 0]
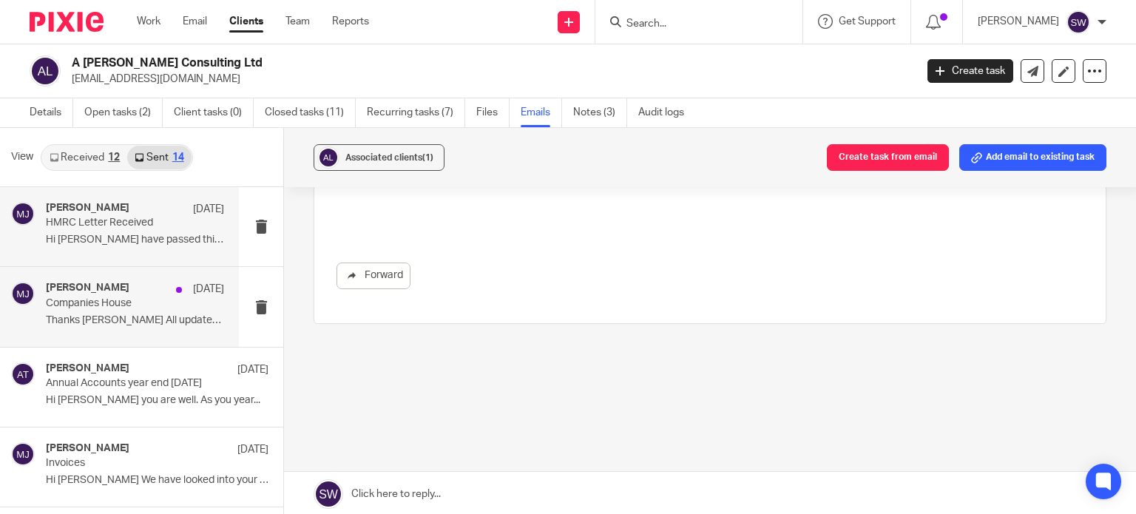
click at [88, 288] on h4 "Melissa Jones" at bounding box center [88, 288] width 84 height 13
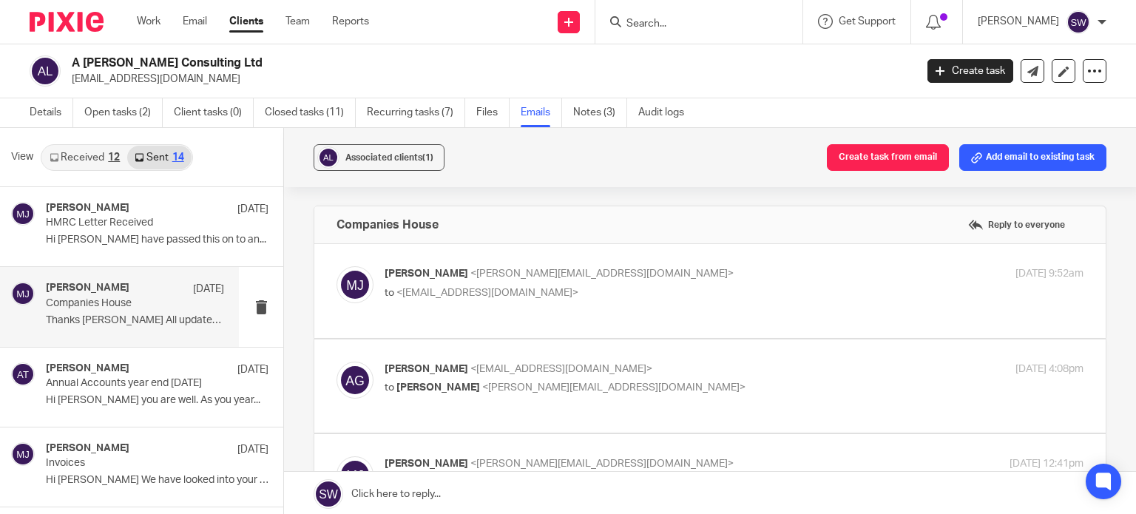
scroll to position [0, 0]
click at [116, 392] on div "Aimee Tamburrini 31 Jul Annual Accounts year end 31 August 2025 Hi Anna Hope yo…" at bounding box center [135, 388] width 178 height 50
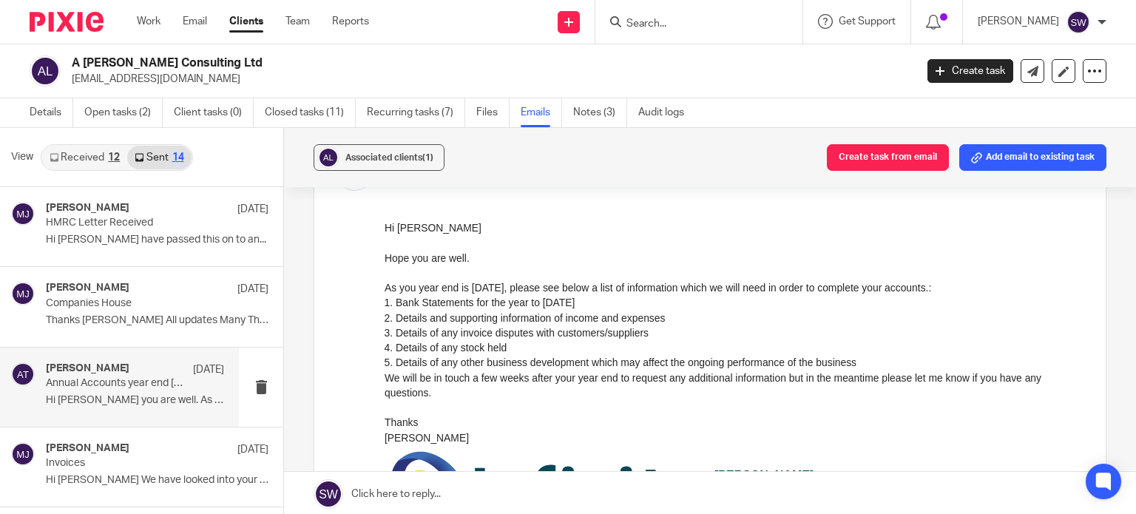
scroll to position [148, 0]
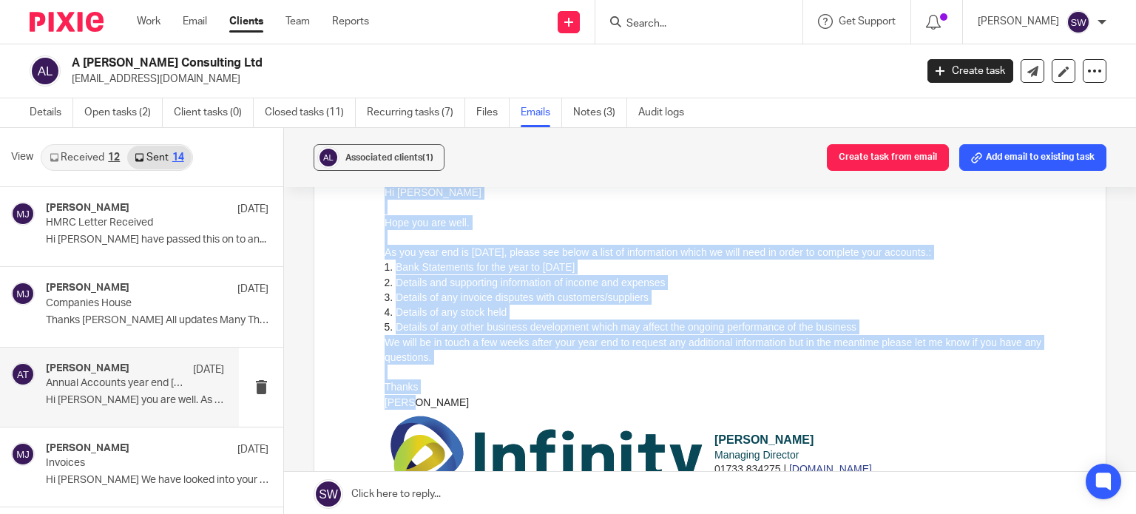
drag, startPoint x: 419, startPoint y: 403, endPoint x: 385, endPoint y: 194, distance: 212.1
click at [385, 194] on div "Hi Anna Hope you are well. As you year end is 31 August, please see below a lis…" at bounding box center [734, 297] width 699 height 225
copy div "Hi Anna Hope you are well. As you year end is 31 August, please see below a lis…"
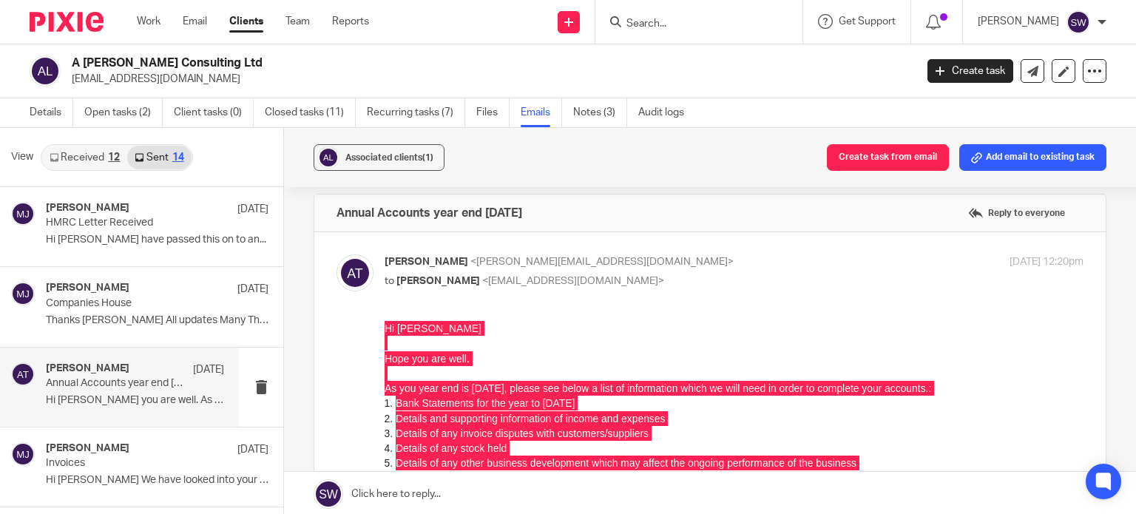
scroll to position [0, 0]
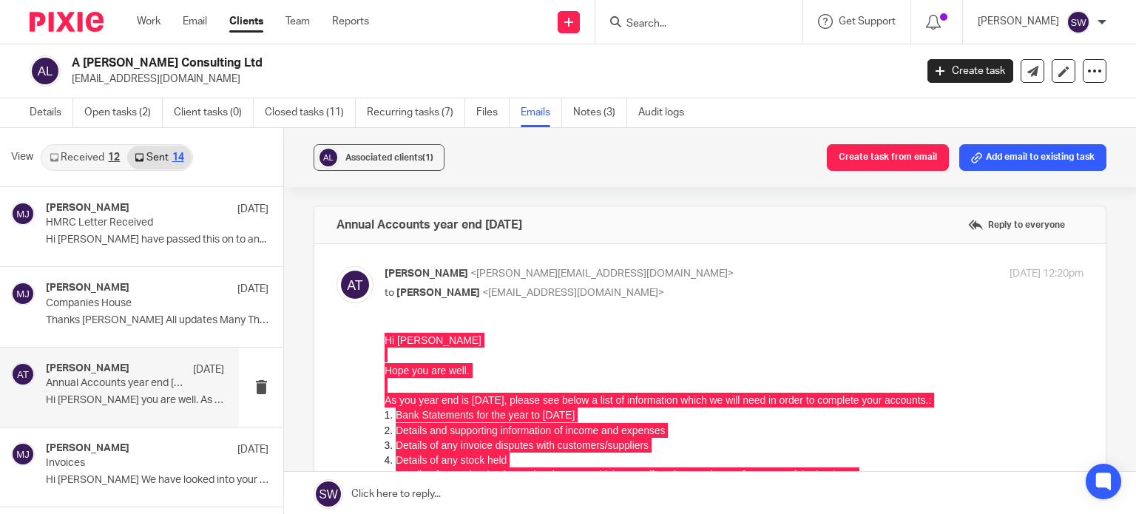
click at [121, 102] on link "Open tasks (2)" at bounding box center [123, 112] width 78 height 29
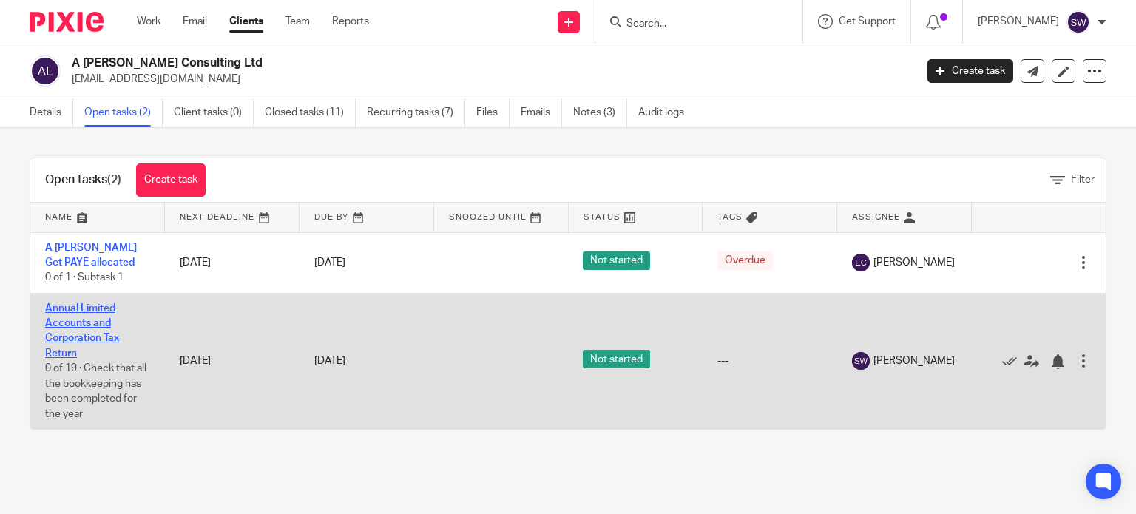
click at [90, 313] on link "Annual Limited Accounts and Corporation Tax Return" at bounding box center [82, 330] width 74 height 55
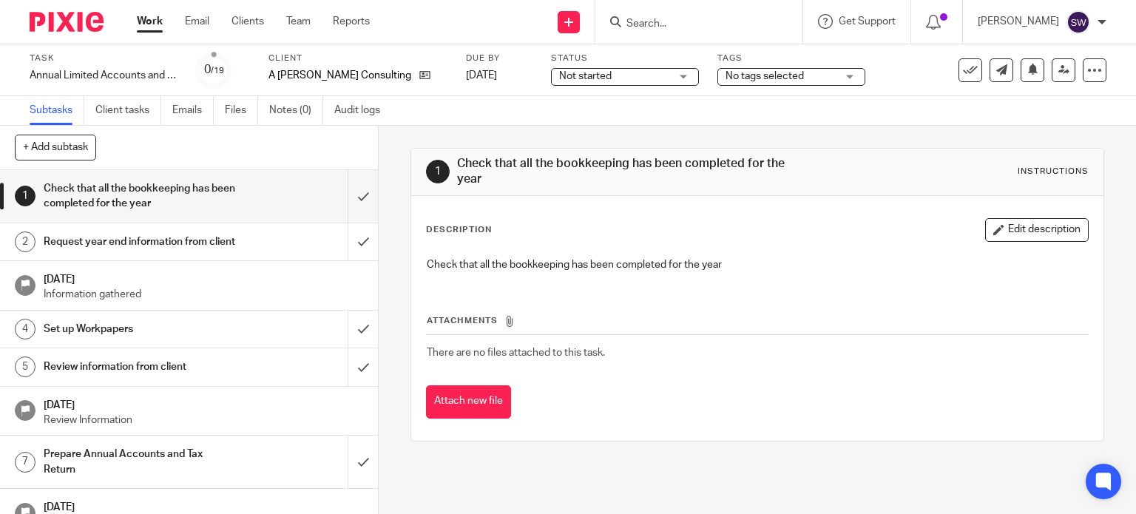
click at [734, 75] on span "No tags selected" at bounding box center [765, 76] width 78 height 10
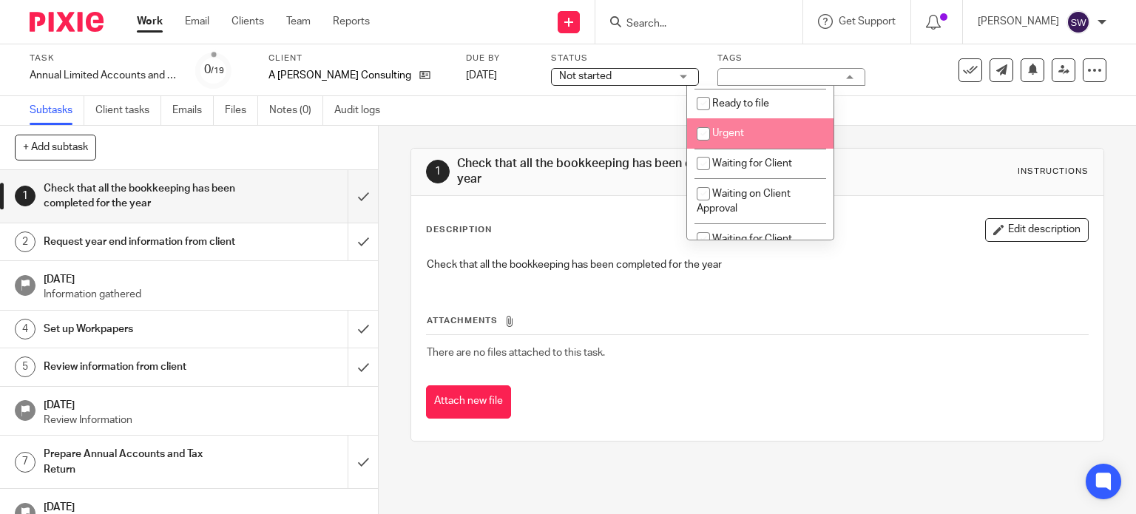
scroll to position [471, 0]
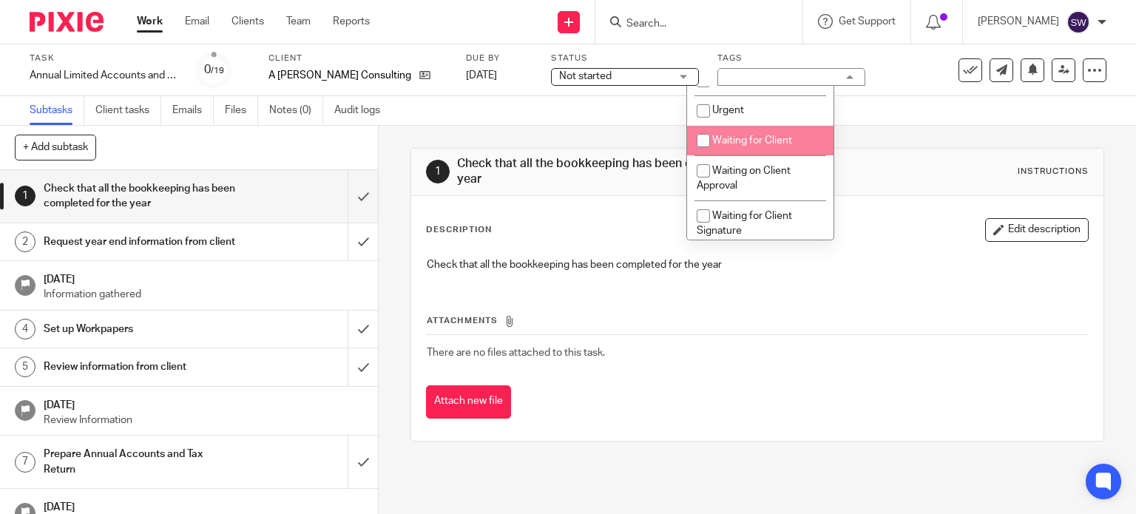
click at [758, 140] on li "Waiting for Client" at bounding box center [760, 141] width 146 height 30
checkbox input "true"
click at [579, 95] on div "Task Annual Limited Accounts and Corporation Tax Return Save Annual Limited Acc…" at bounding box center [568, 70] width 1136 height 52
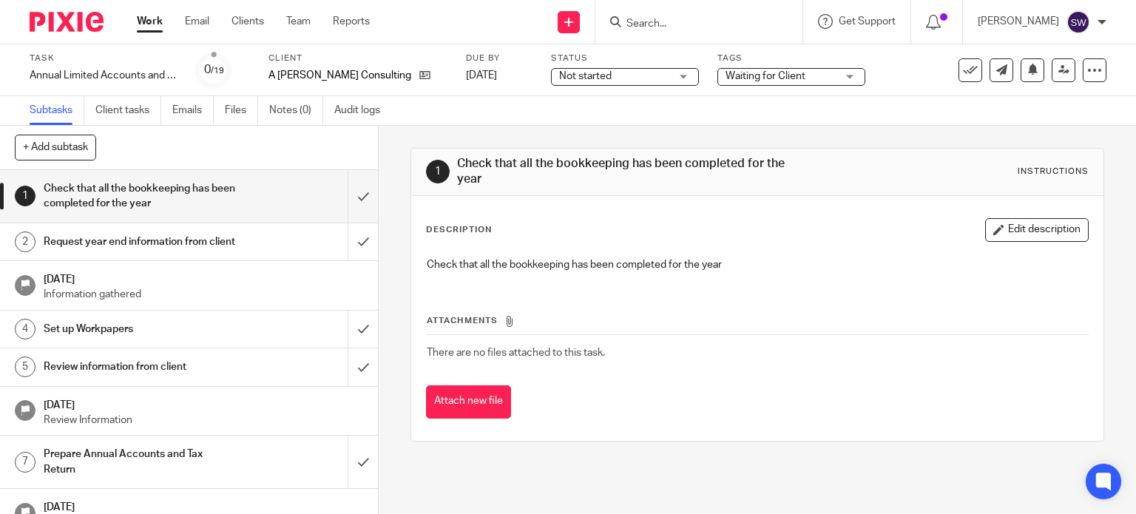
click at [142, 24] on link "Work" at bounding box center [150, 21] width 26 height 15
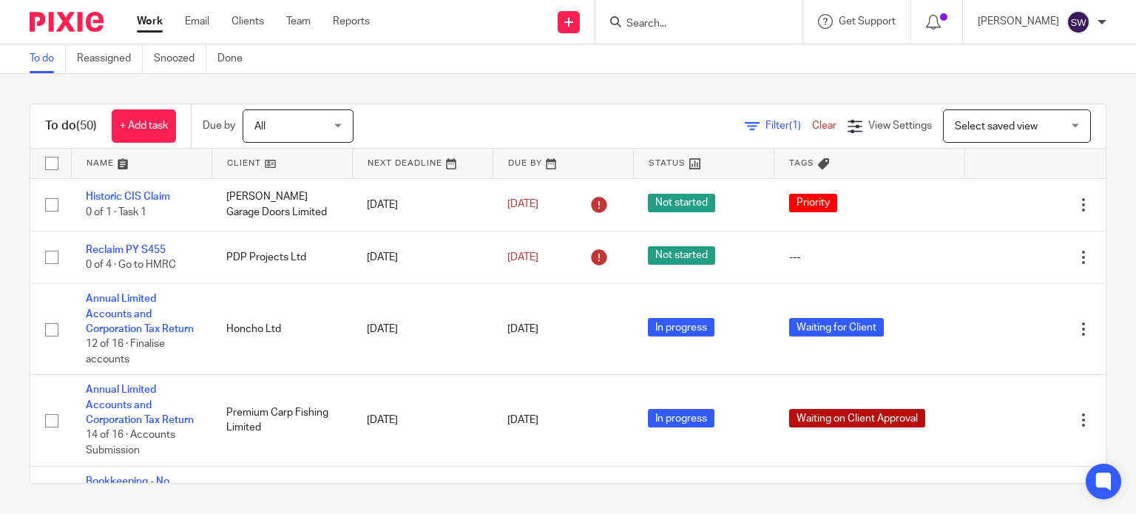
click at [703, 14] on form at bounding box center [704, 22] width 158 height 18
click at [675, 16] on form at bounding box center [704, 22] width 158 height 18
click at [671, 22] on input "Search" at bounding box center [691, 24] width 133 height 13
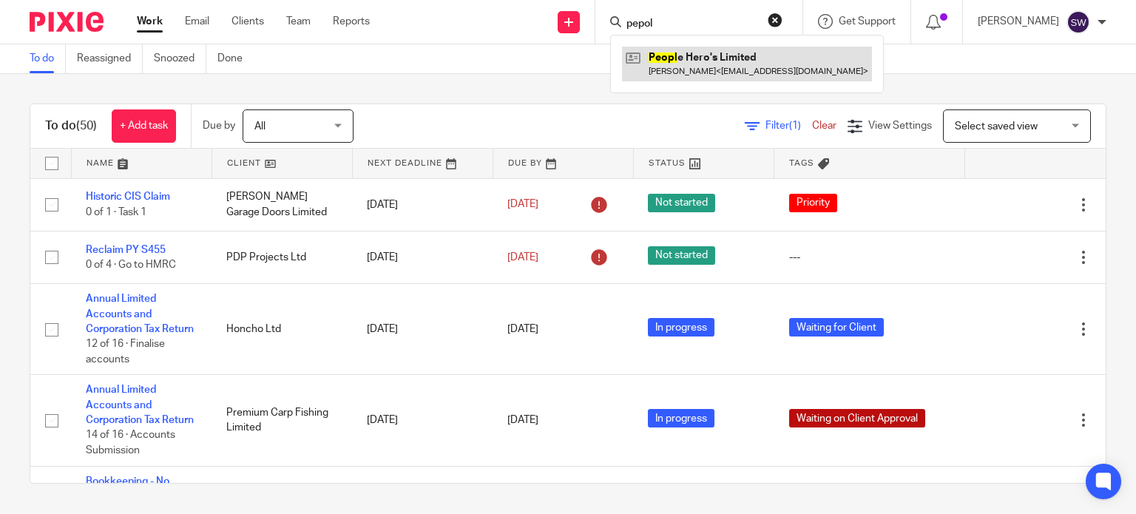
type input "pepol"
click at [688, 61] on link at bounding box center [747, 64] width 250 height 34
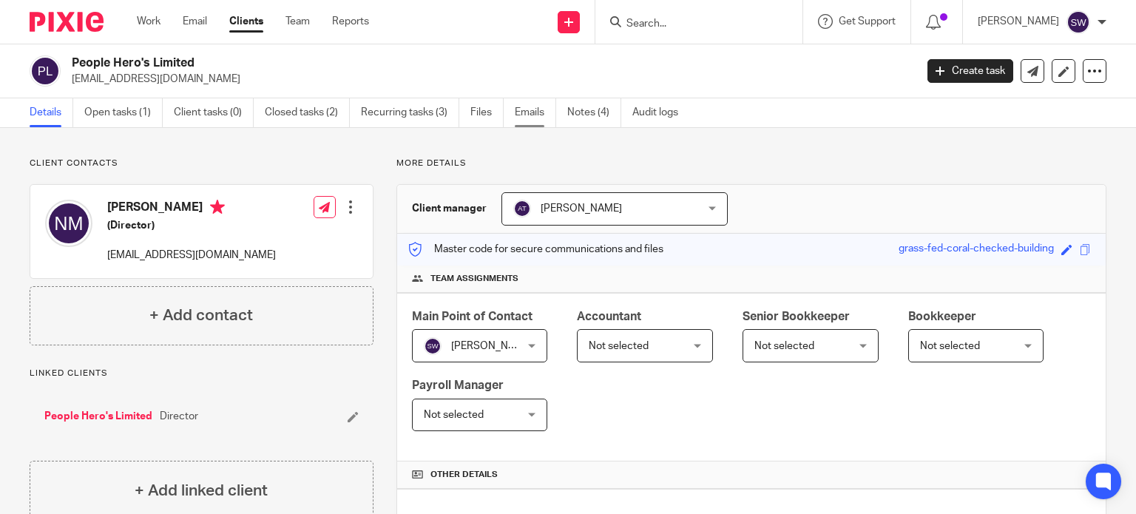
click at [536, 120] on link "Emails" at bounding box center [535, 112] width 41 height 29
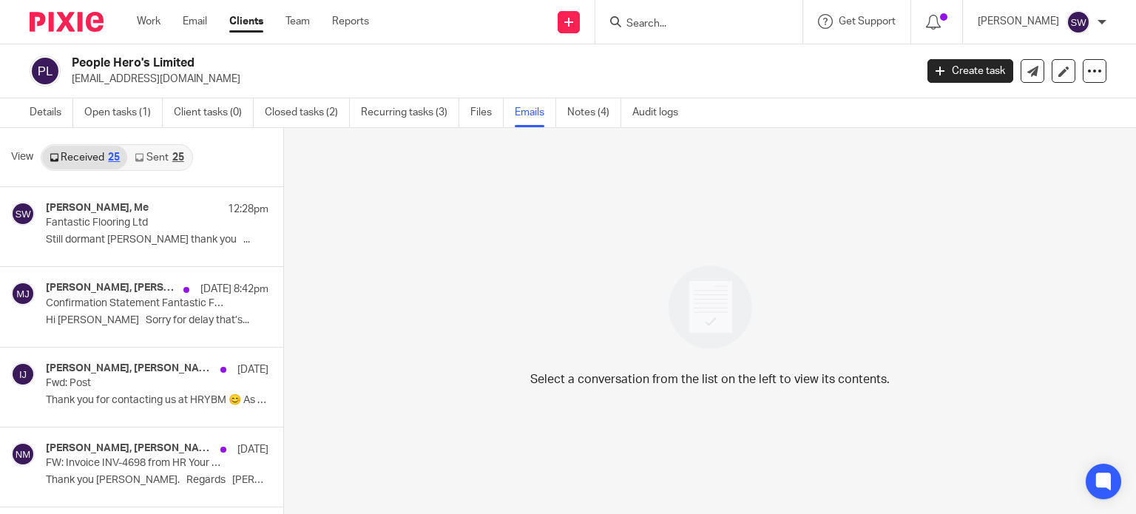
click at [150, 155] on link "Sent 25" at bounding box center [159, 158] width 64 height 24
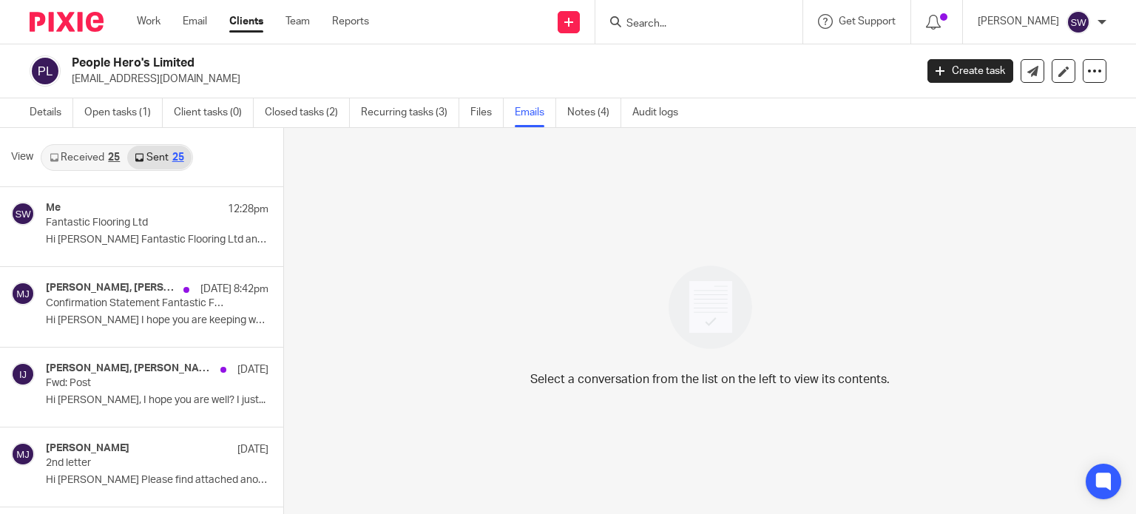
click at [662, 21] on input "Search" at bounding box center [691, 24] width 133 height 13
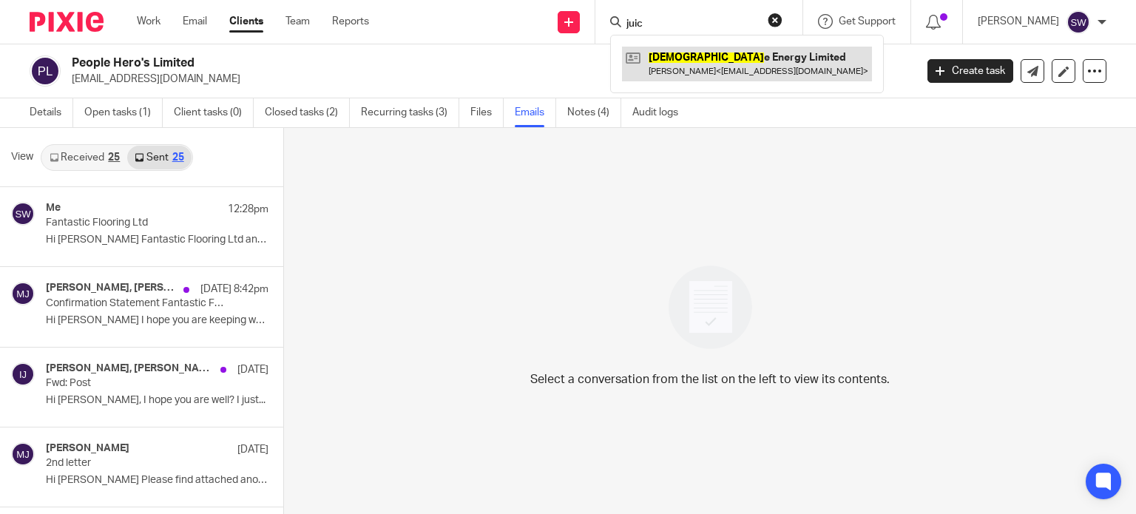
type input "juic"
click at [705, 64] on link at bounding box center [747, 64] width 250 height 34
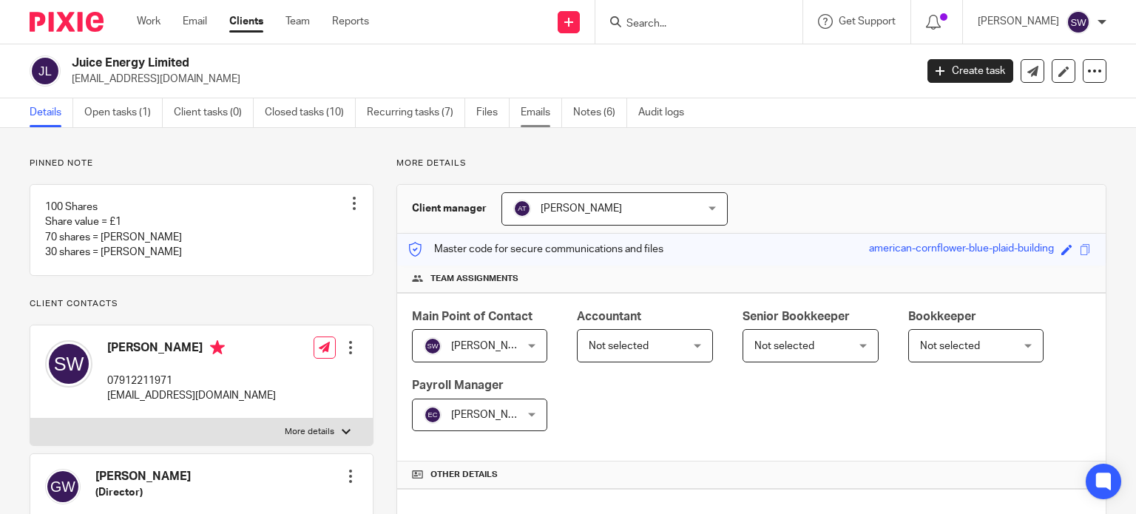
click at [545, 111] on link "Emails" at bounding box center [541, 112] width 41 height 29
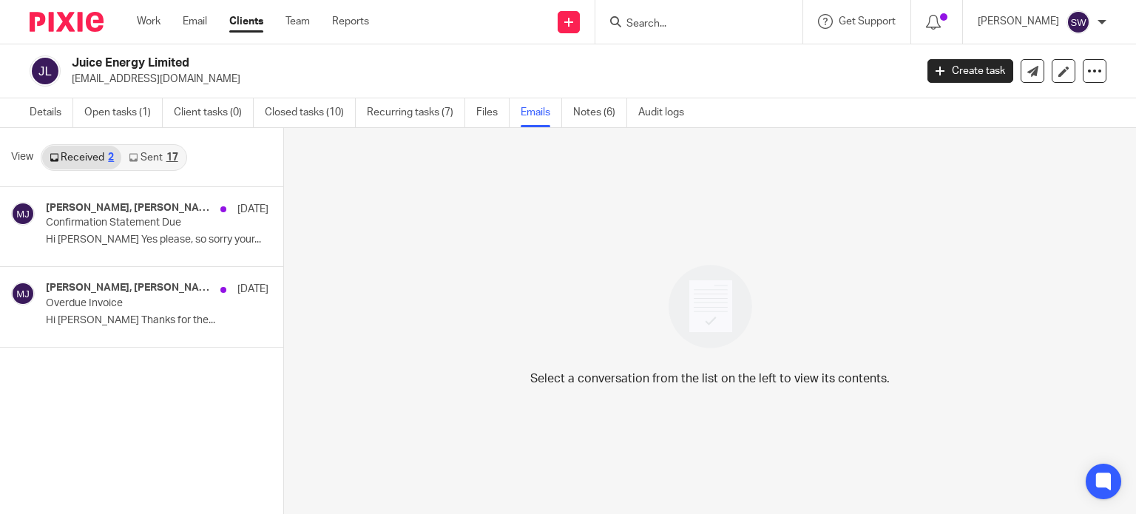
click at [151, 153] on link "Sent 17" at bounding box center [153, 158] width 64 height 24
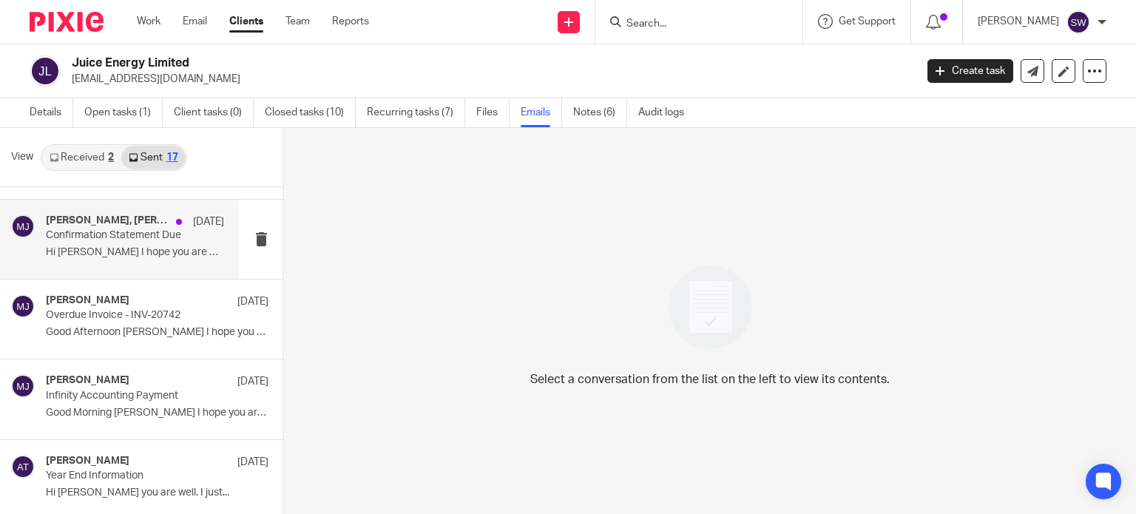
scroll to position [222, 0]
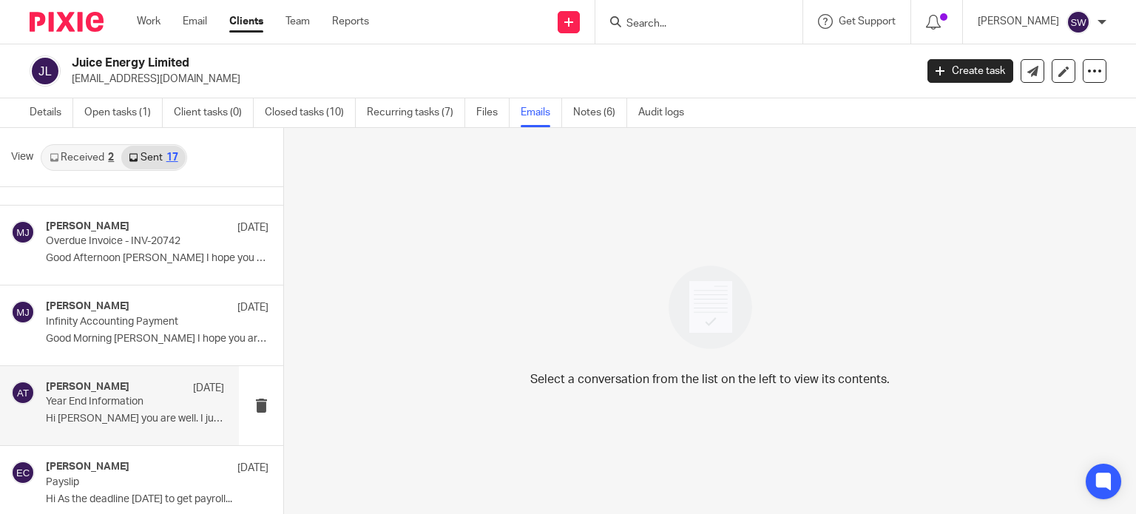
click at [95, 397] on p "Year End Information" at bounding box center [117, 402] width 143 height 13
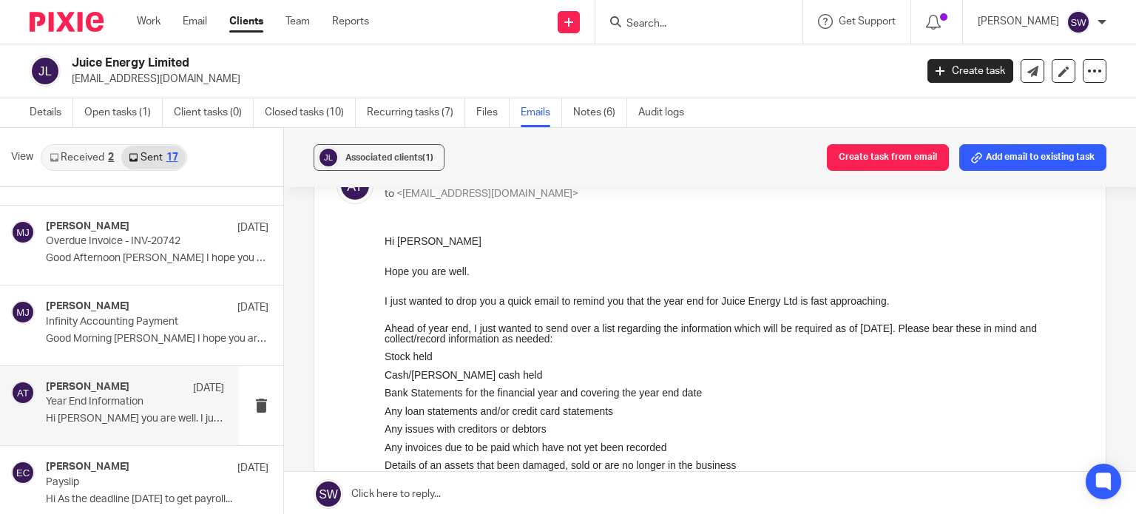
scroll to position [74, 0]
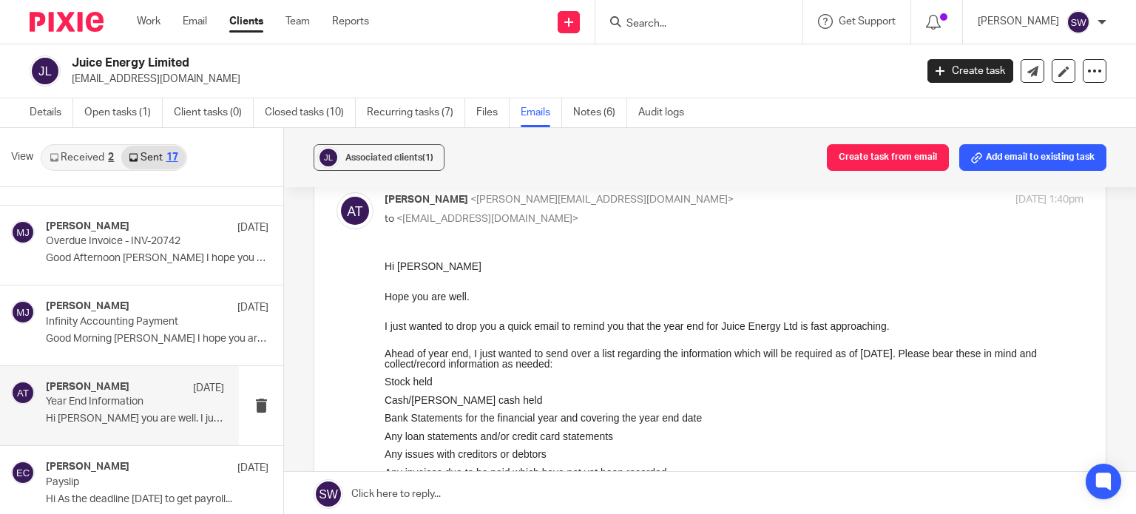
click at [467, 364] on p "Ahead of year end, I just wanted to send over a list regarding the information …" at bounding box center [734, 359] width 699 height 21
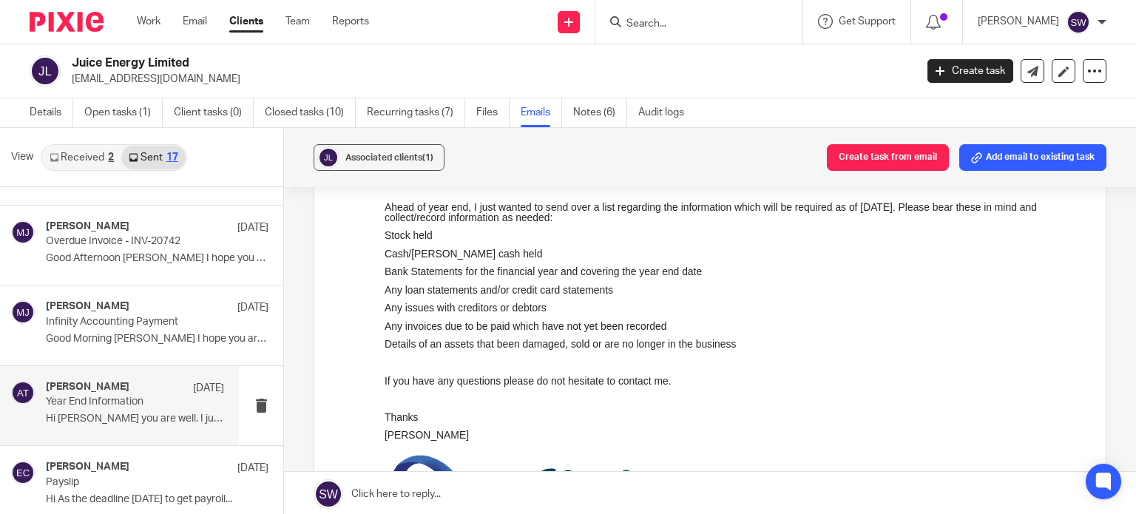
scroll to position [222, 0]
click at [425, 419] on p "Thanks" at bounding box center [734, 416] width 699 height 10
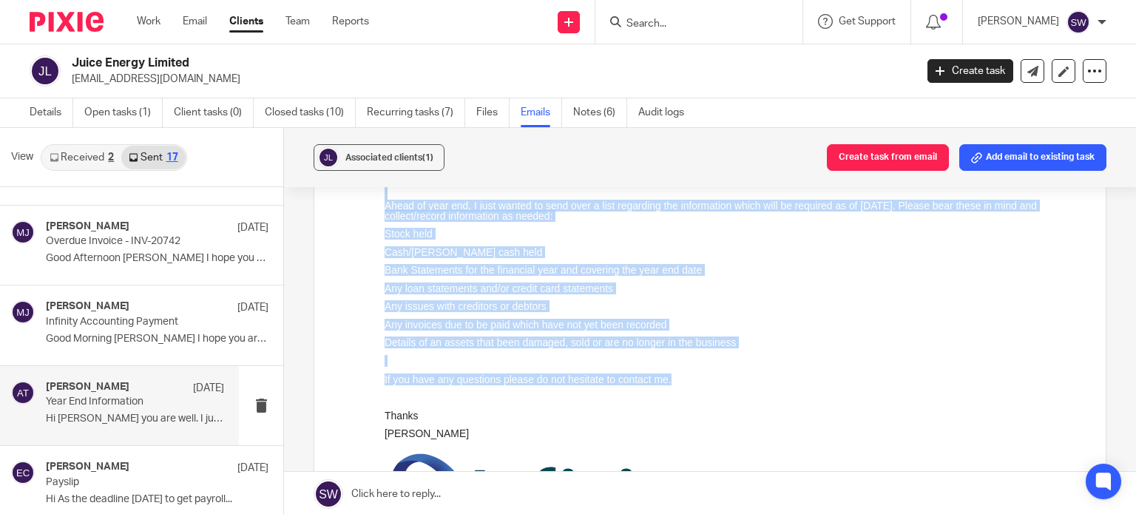
drag, startPoint x: 684, startPoint y: 384, endPoint x: 438, endPoint y: 170, distance: 325.7
click at [438, 170] on div "Hi Simon Hope you are well. I just wanted to drop you a quick email to remind y…" at bounding box center [734, 275] width 699 height 329
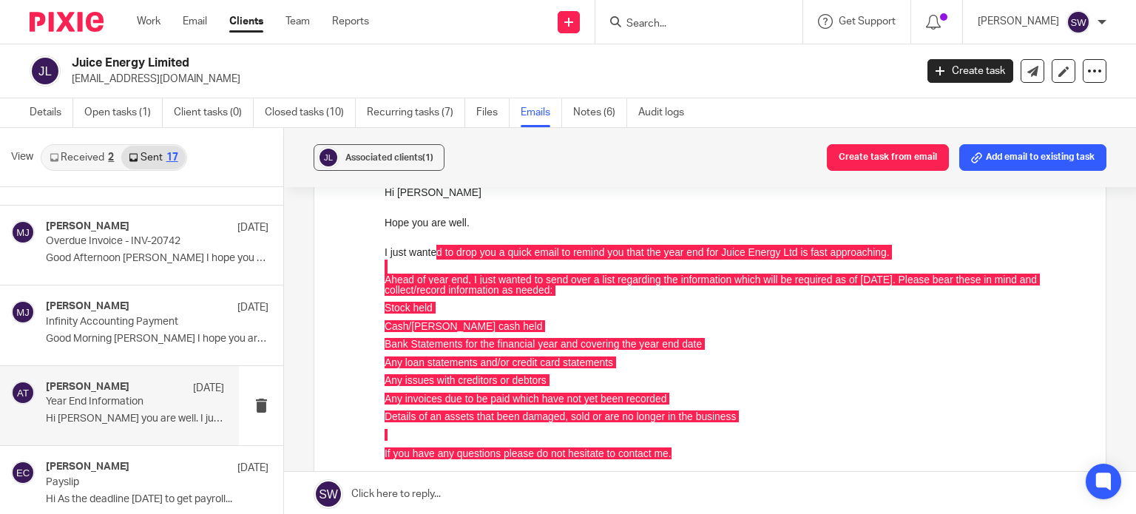
click at [586, 473] on link at bounding box center [710, 494] width 852 height 44
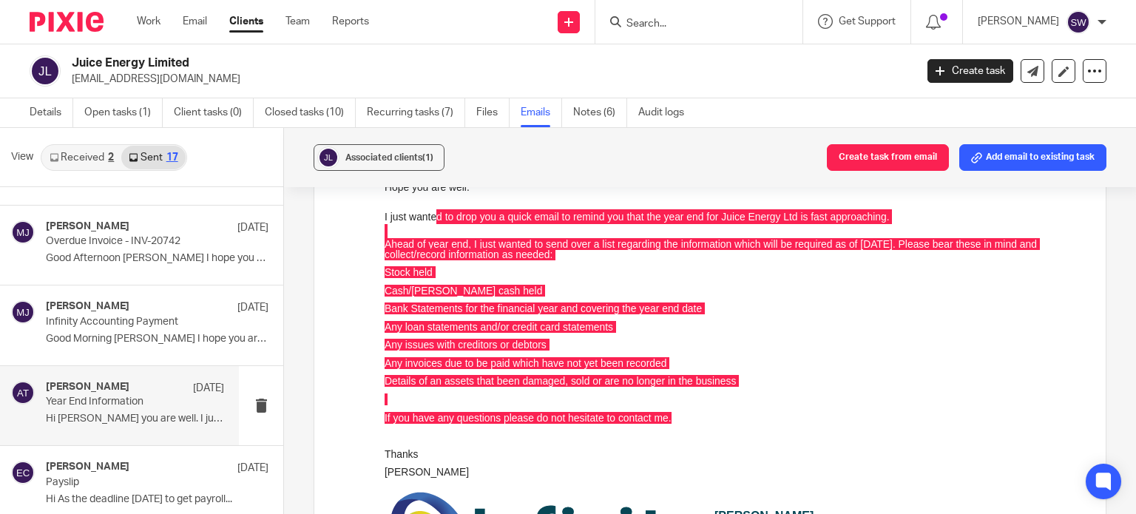
scroll to position [110, 0]
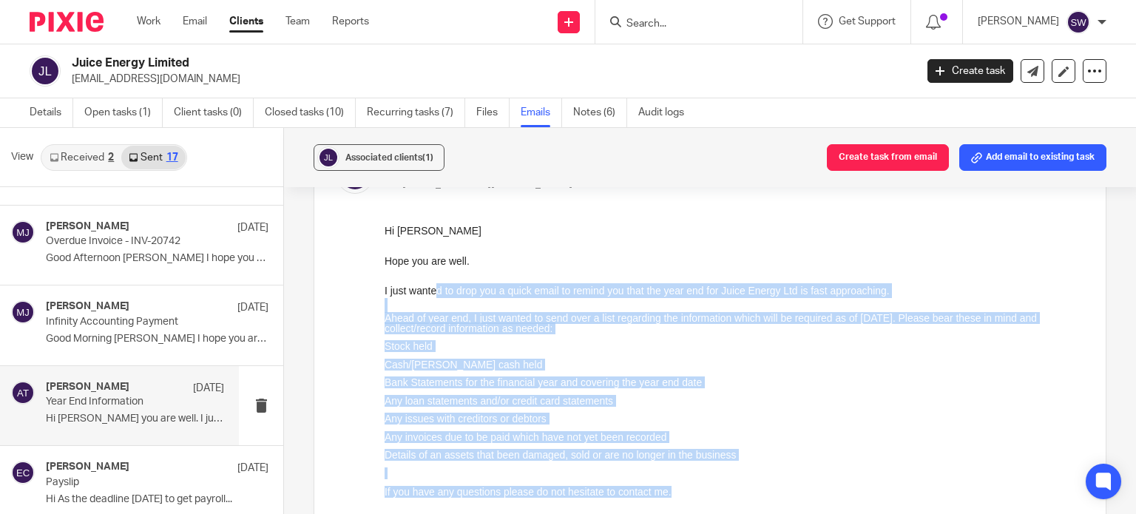
click at [695, 479] on p at bounding box center [734, 474] width 699 height 10
drag, startPoint x: 679, startPoint y: 493, endPoint x: 404, endPoint y: 240, distance: 373.9
click at [385, 234] on html "Hi Simon Hope you are well. I just wanted to drop you a quick email to remind y…" at bounding box center [734, 469] width 699 height 493
copy div "Hi Simon Hope you are well. I just wanted to drop you a quick email to remind y…"
click at [852, 412] on ul "Stock held Cash/Petty cash held Bank Statements for the financial year and cove…" at bounding box center [734, 401] width 699 height 119
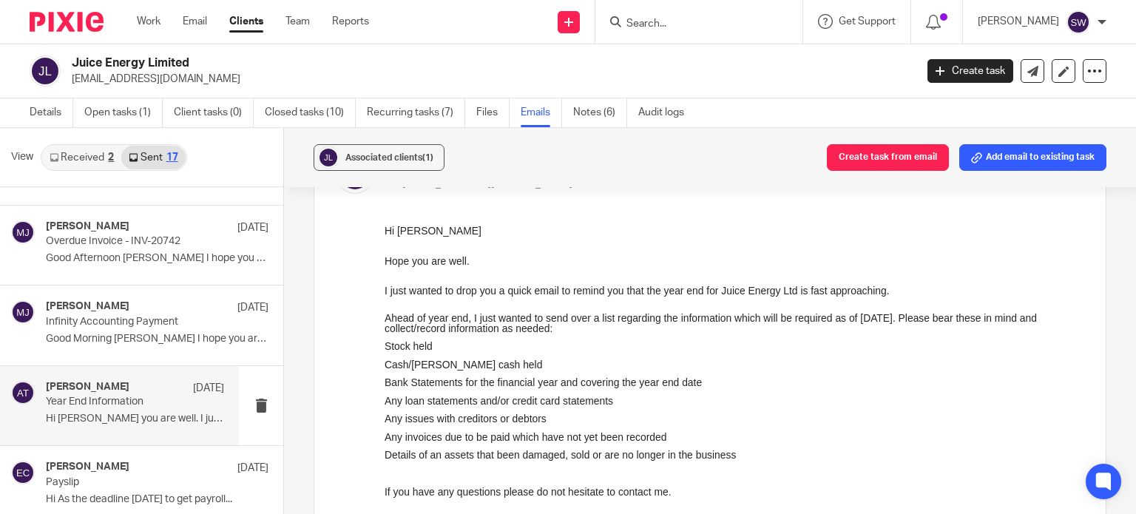
click at [666, 23] on input "Search" at bounding box center [691, 24] width 133 height 13
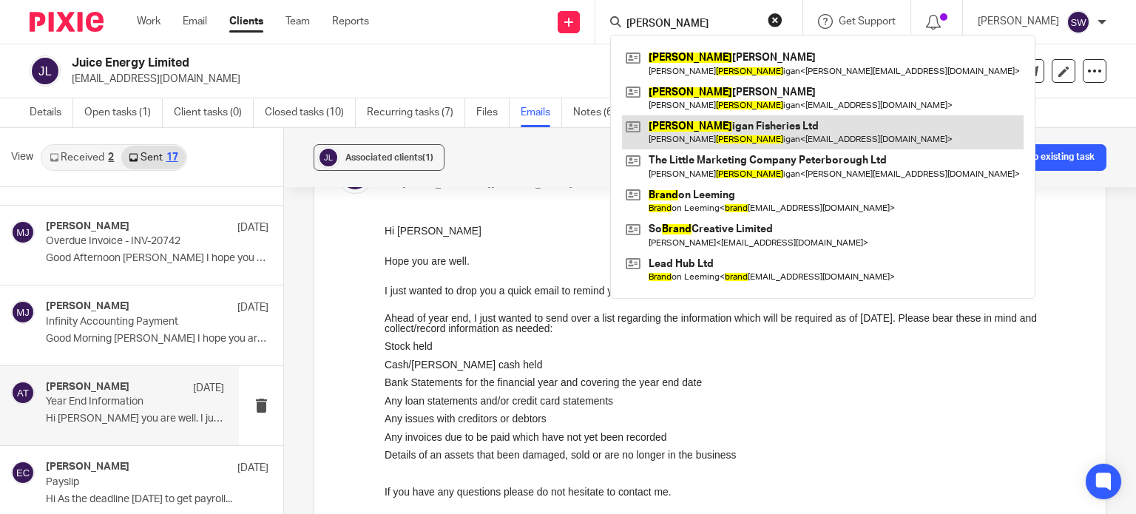
type input "brann"
click at [748, 129] on link at bounding box center [823, 132] width 402 height 34
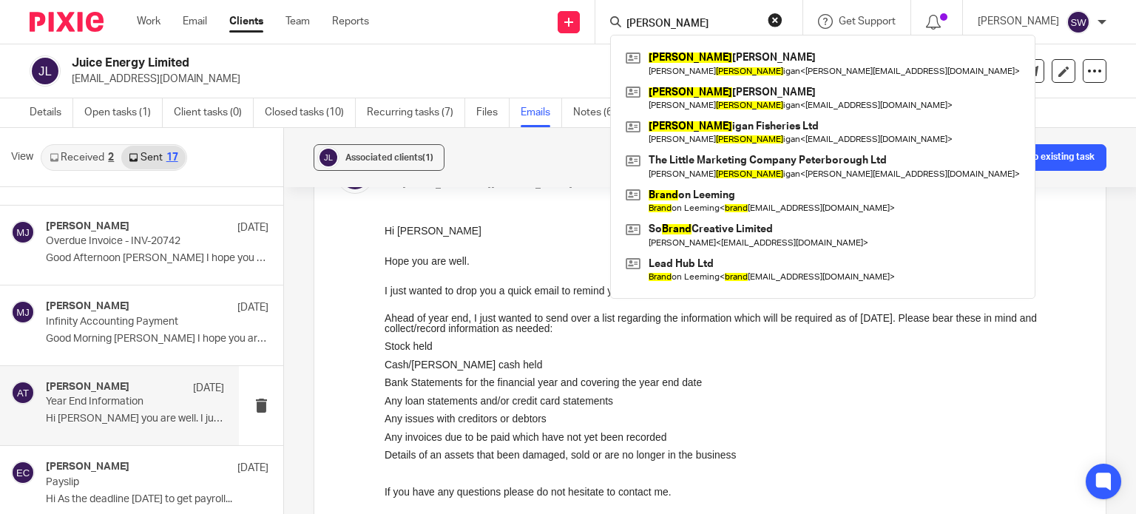
click at [518, 232] on div "Hi Simon" at bounding box center [734, 230] width 699 height 15
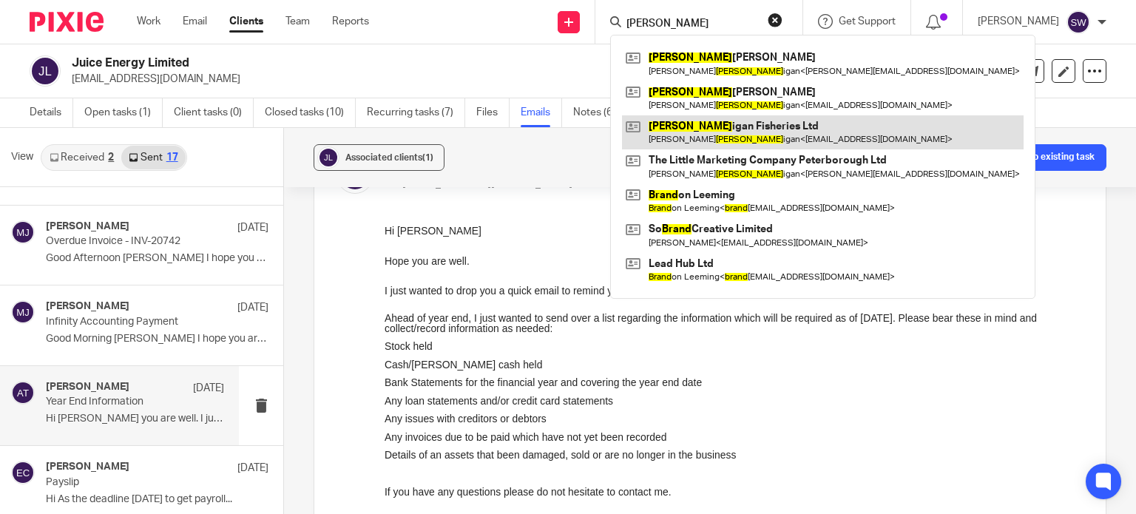
click at [704, 130] on link at bounding box center [823, 132] width 402 height 34
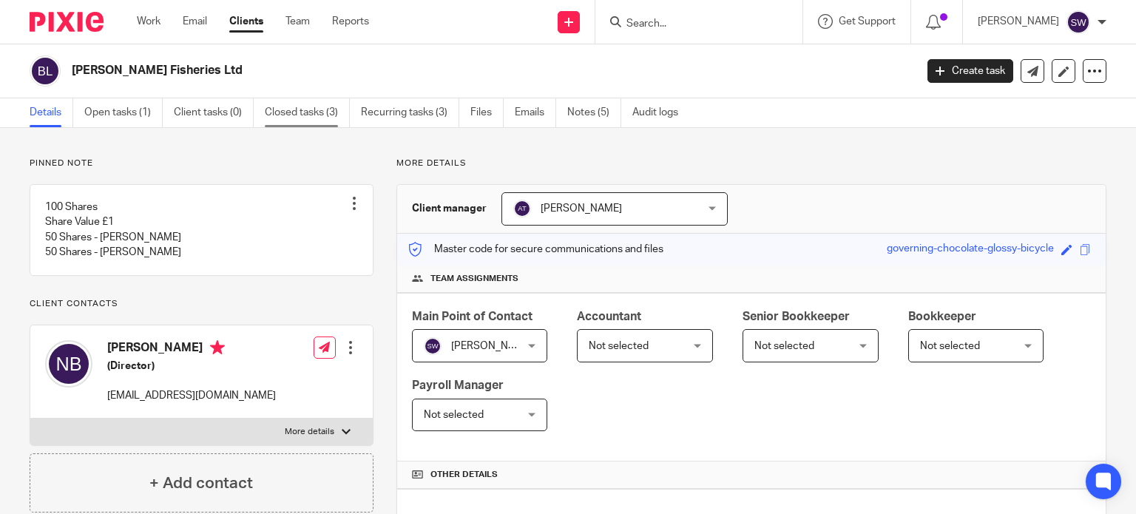
click at [333, 113] on link "Closed tasks (3)" at bounding box center [307, 112] width 85 height 29
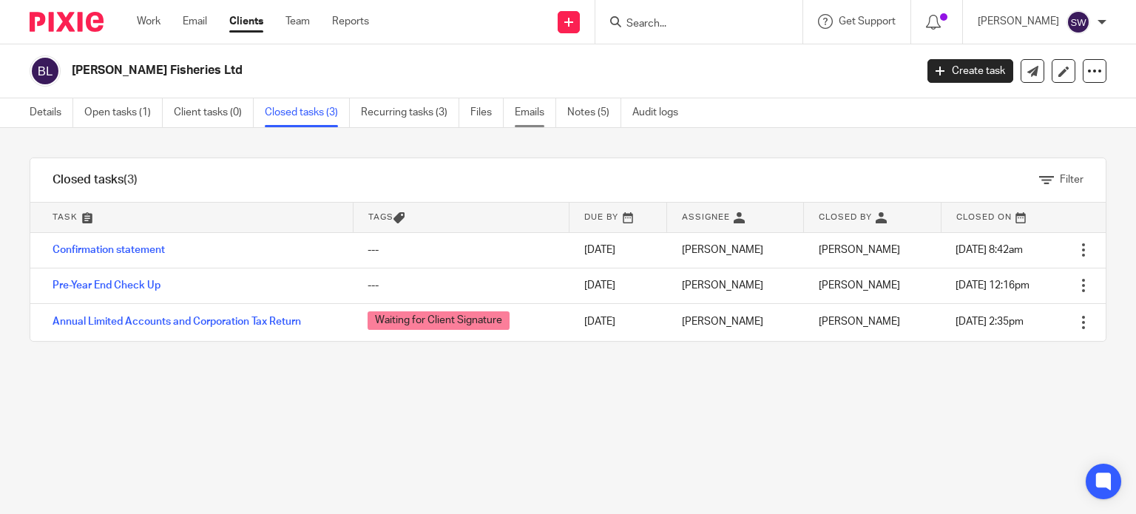
click at [522, 111] on link "Emails" at bounding box center [535, 112] width 41 height 29
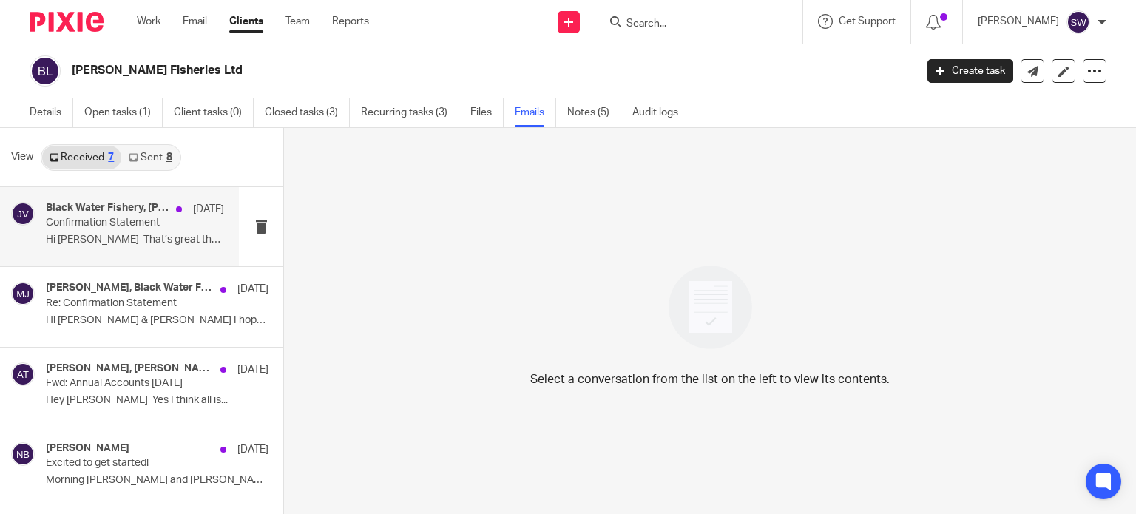
click at [95, 230] on div "Black Water Fishery, [PERSON_NAME], [PERSON_NAME] [DATE] Confirmation Statement…" at bounding box center [135, 227] width 178 height 50
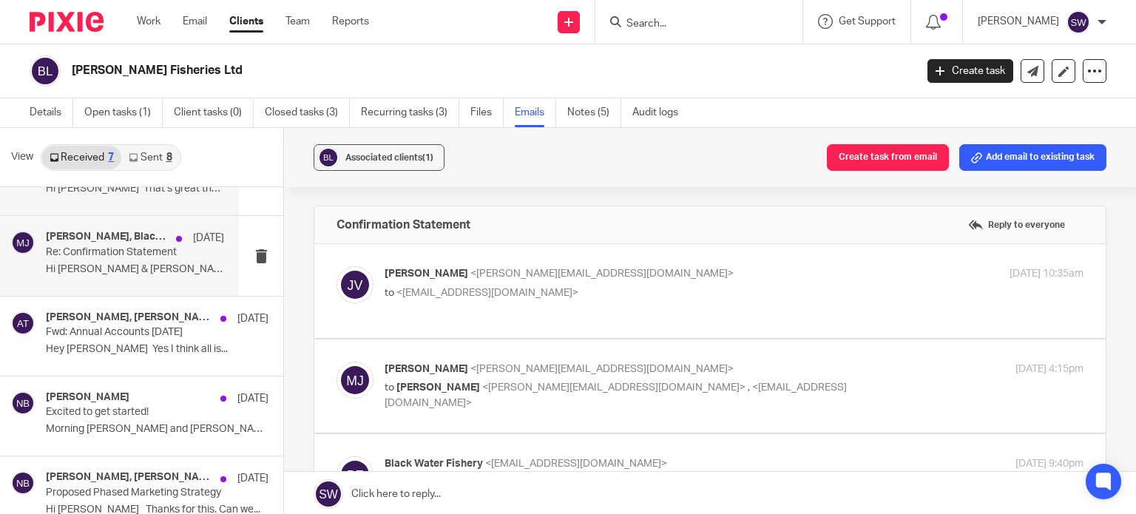
scroll to position [74, 0]
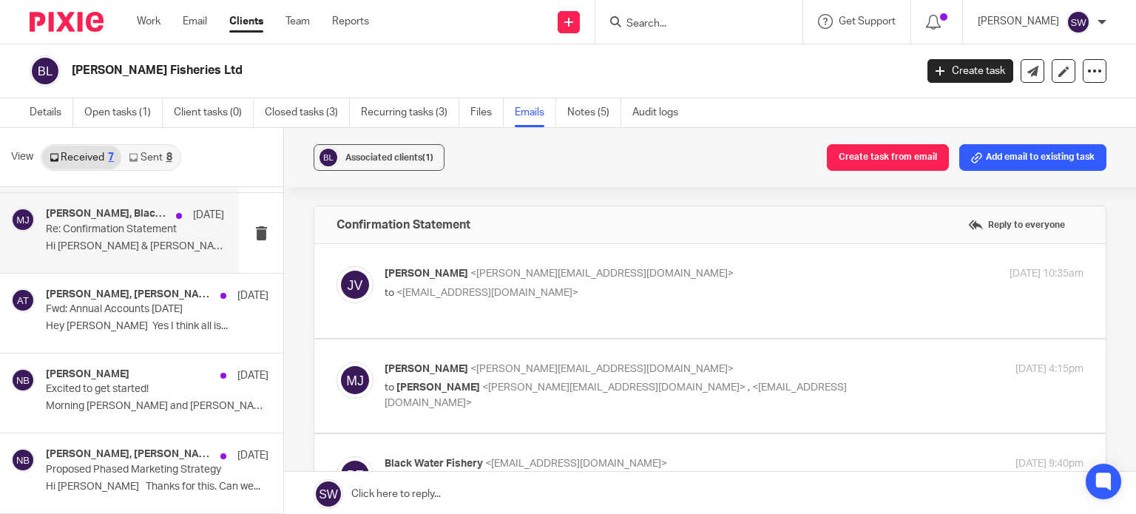
click at [116, 327] on p "Hey Aimee Yes I think all is..." at bounding box center [157, 326] width 223 height 13
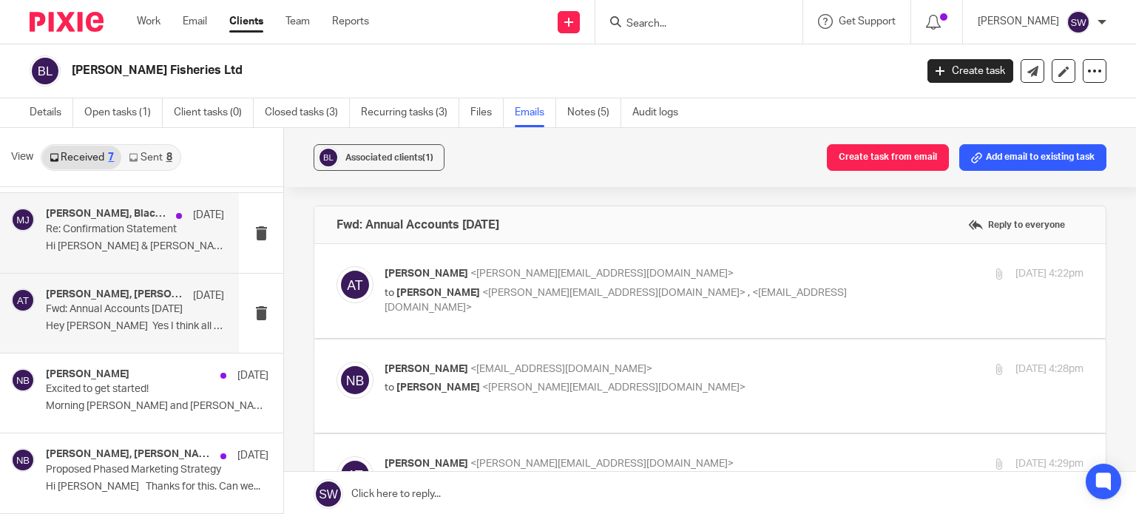
scroll to position [0, 0]
click at [768, 286] on p "to Natalie Brannigan <natalie@thelittlemarketingcompany.com> , <blackwaterfishe…" at bounding box center [618, 301] width 466 height 30
checkbox input "true"
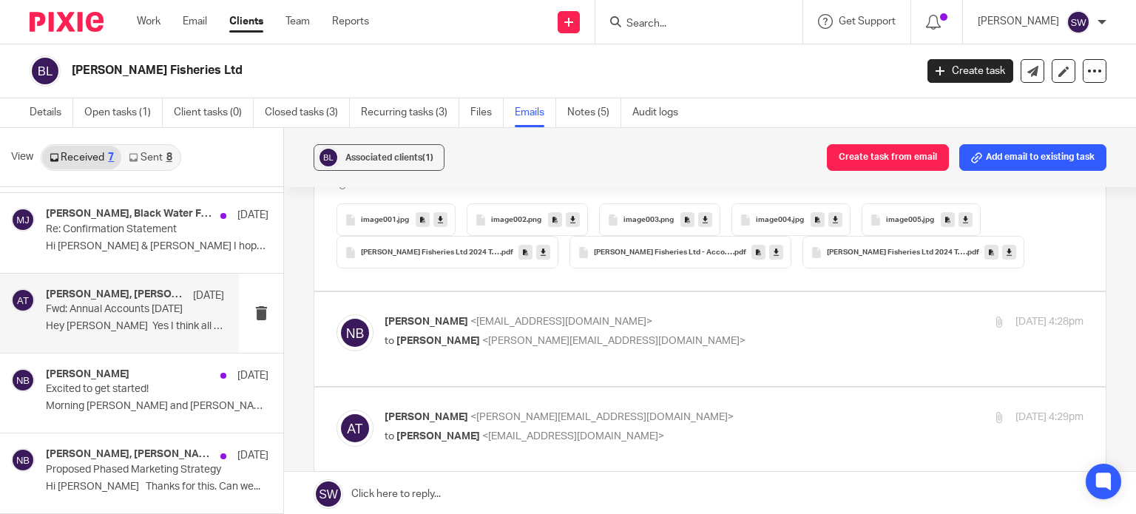
scroll to position [666, 0]
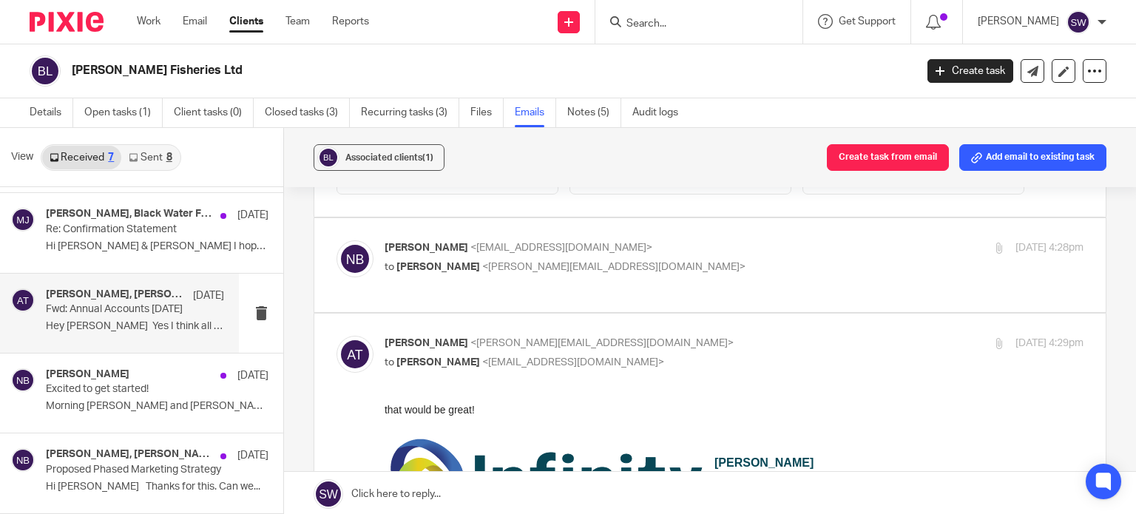
click at [698, 262] on p "to Aimee Tamburrini <aimee@infinity-accounting.co.uk>" at bounding box center [618, 268] width 466 height 16
checkbox input "true"
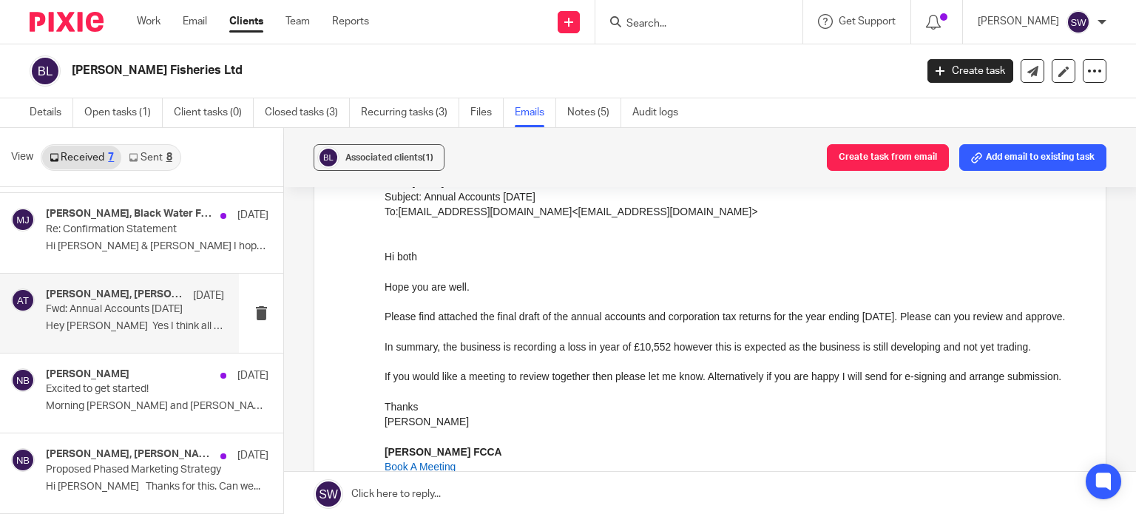
scroll to position [1332, 0]
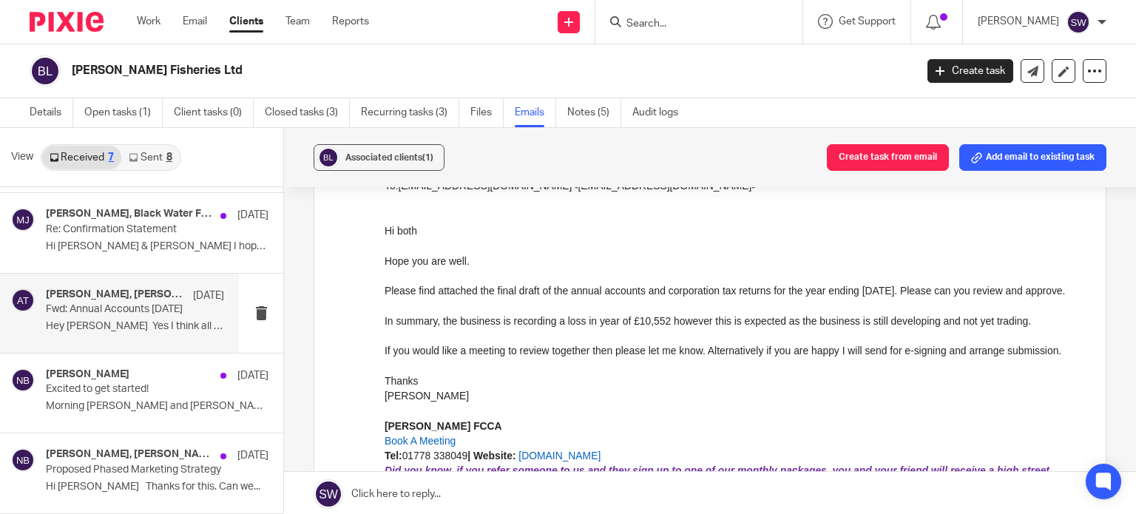
click at [672, 419] on p at bounding box center [734, 411] width 699 height 15
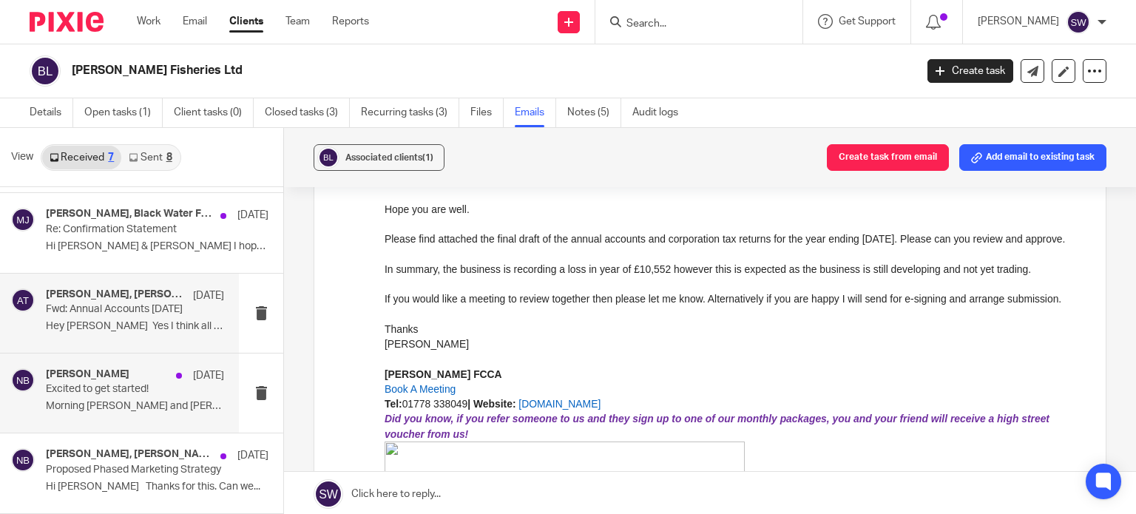
scroll to position [1406, 0]
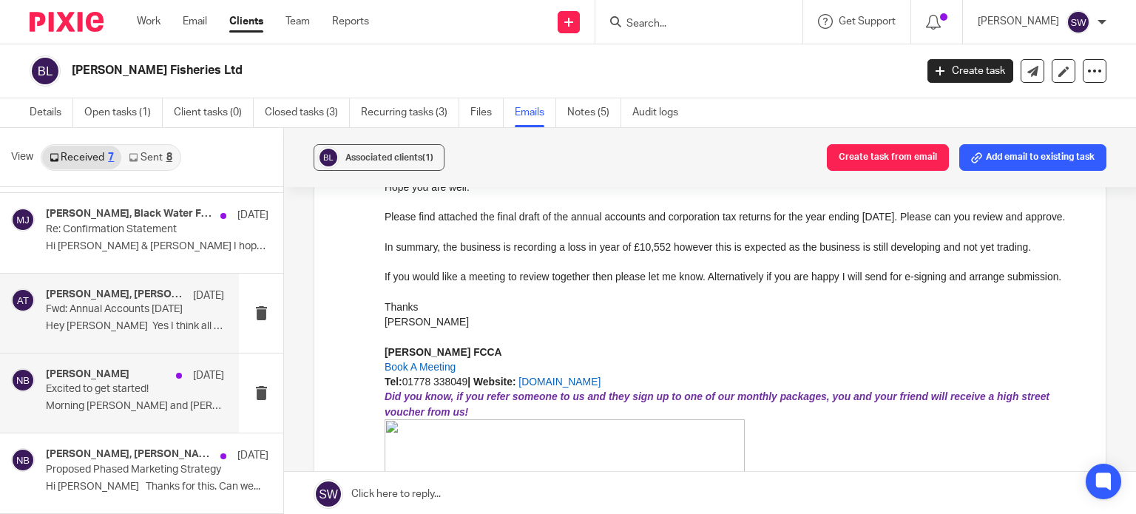
click at [110, 399] on div "Natalie Brannigan 25 Mar Excited to get started! Morning Aimee and Karl, I’m th…" at bounding box center [135, 393] width 178 height 50
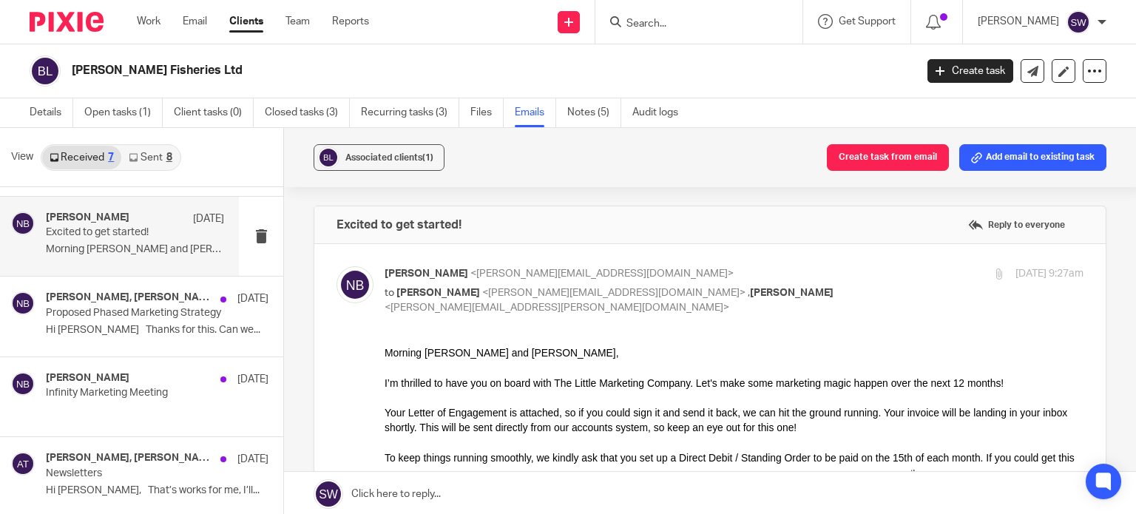
scroll to position [2, 0]
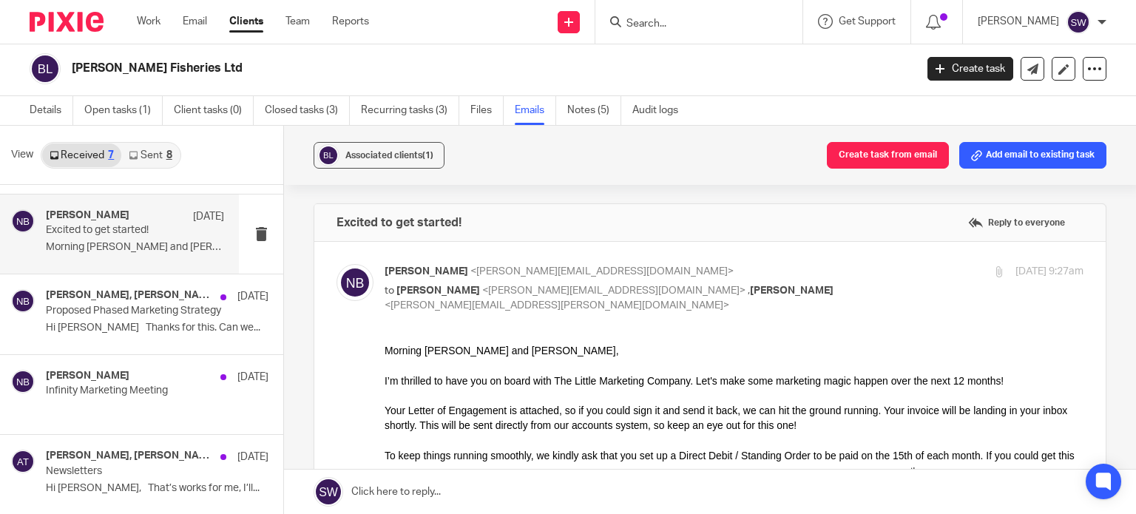
click at [148, 153] on link "Sent 8" at bounding box center [150, 156] width 58 height 24
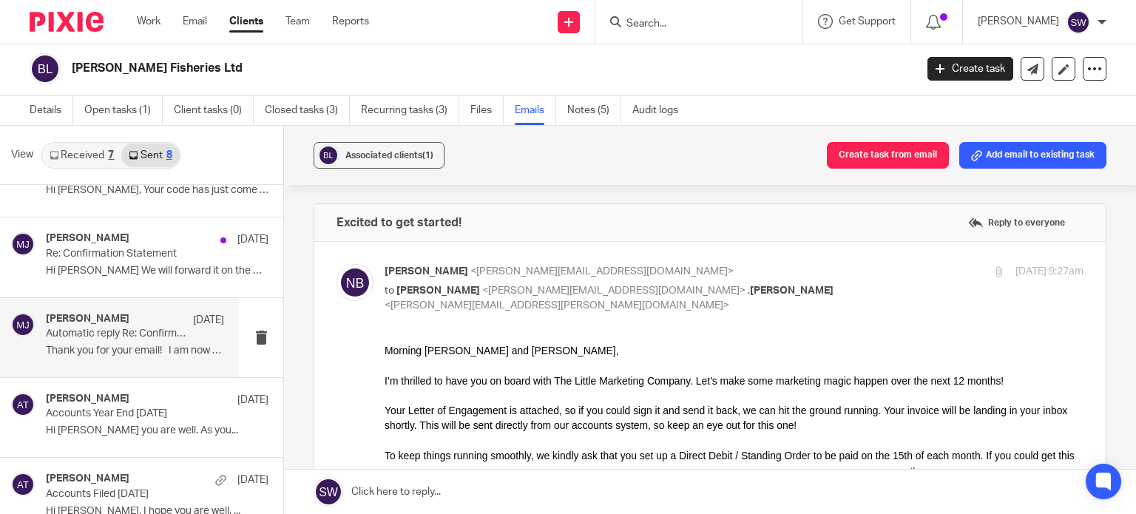
scroll to position [74, 0]
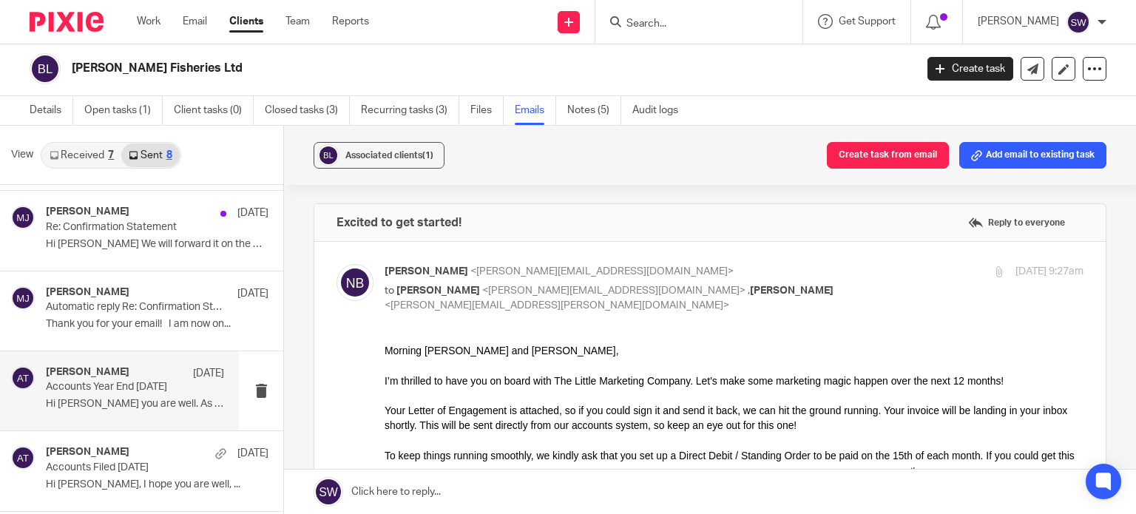
click at [147, 388] on p "Accounts Year End 31 August 2025" at bounding box center [117, 387] width 143 height 13
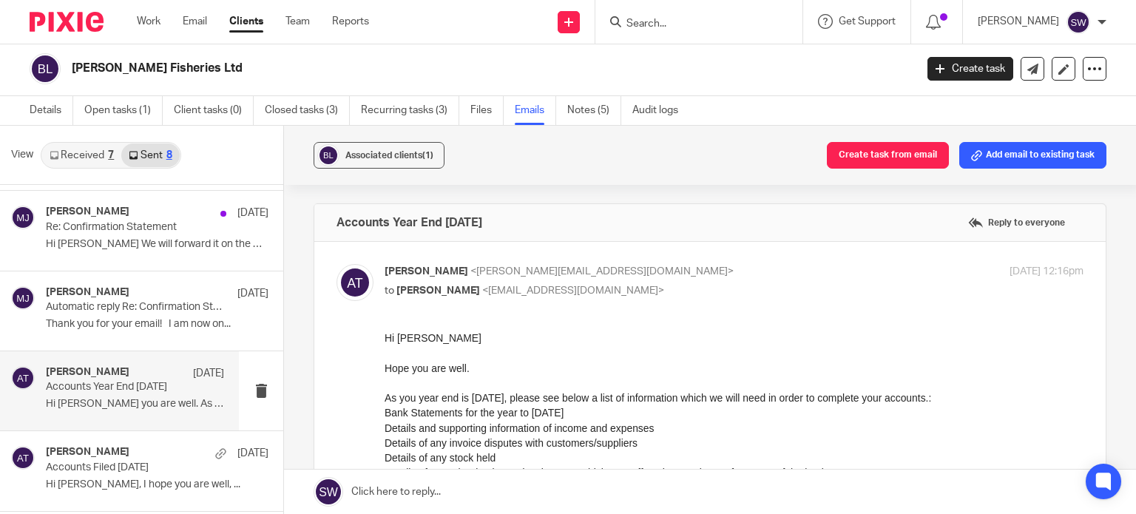
scroll to position [0, 0]
click at [120, 470] on p "Accounts Filed 31.08.2024" at bounding box center [117, 468] width 143 height 13
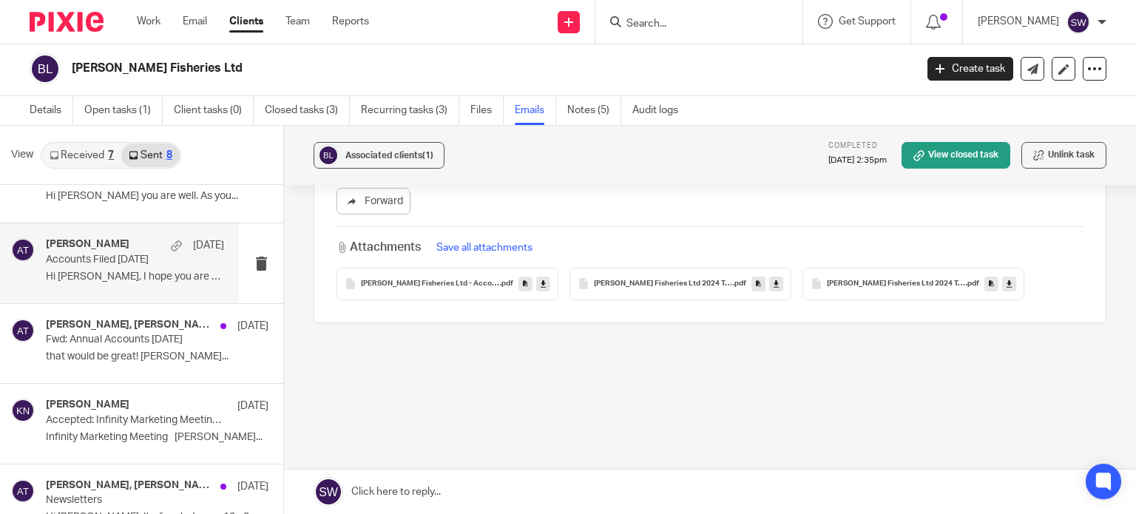
scroll to position [296, 0]
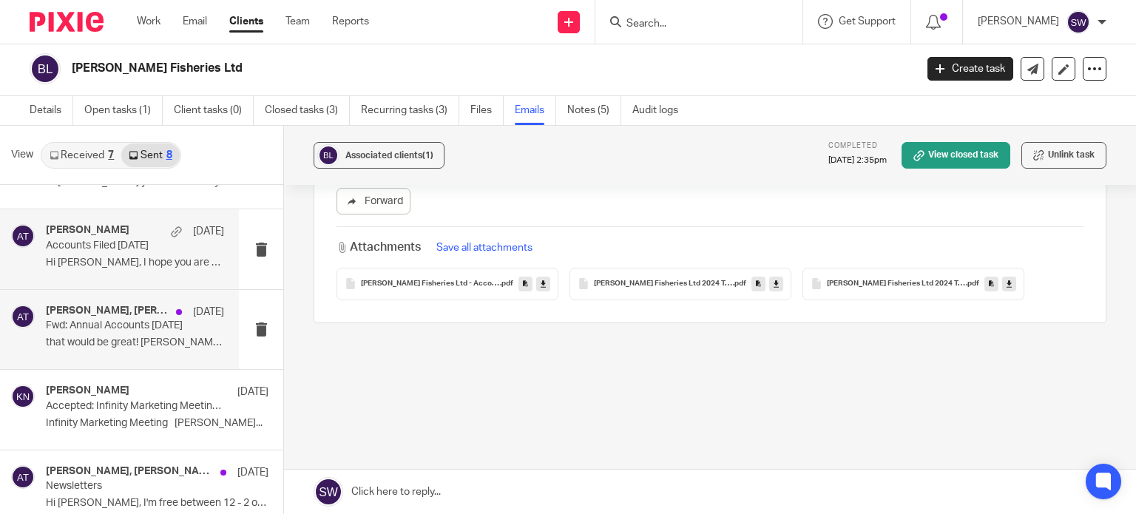
click at [68, 322] on p "Fwd: Annual Accounts 31 August 2024" at bounding box center [117, 326] width 143 height 13
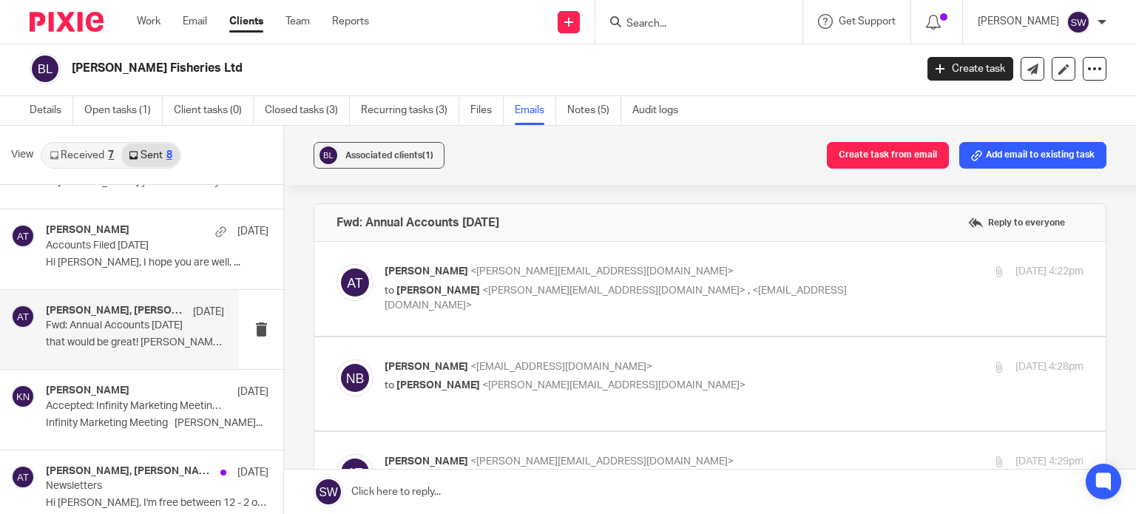
scroll to position [0, 0]
click at [714, 268] on p "Aimee Tamburrini <aimee@infinity-accounting.co.uk>" at bounding box center [618, 272] width 466 height 16
checkbox input "true"
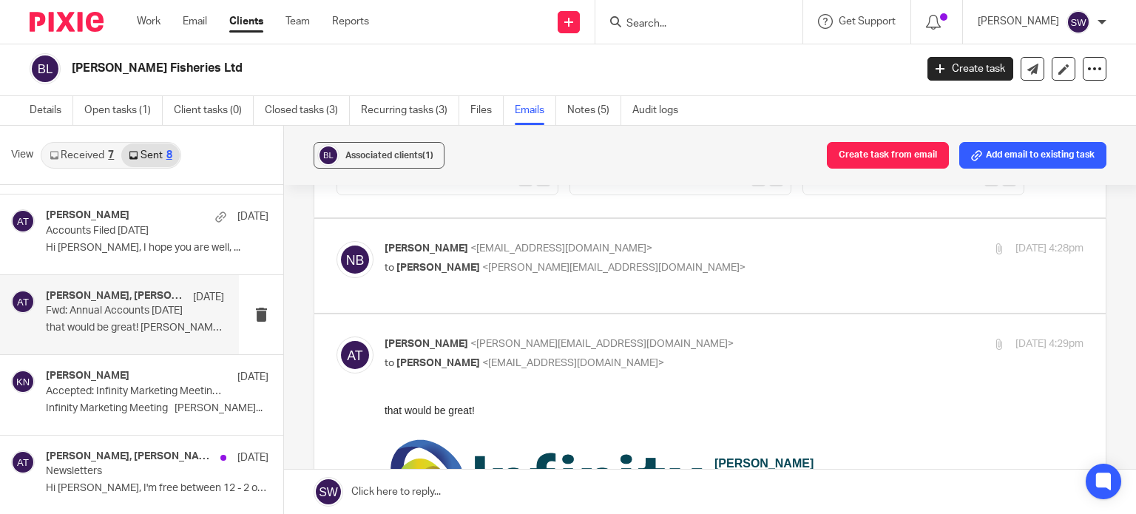
scroll to position [666, 0]
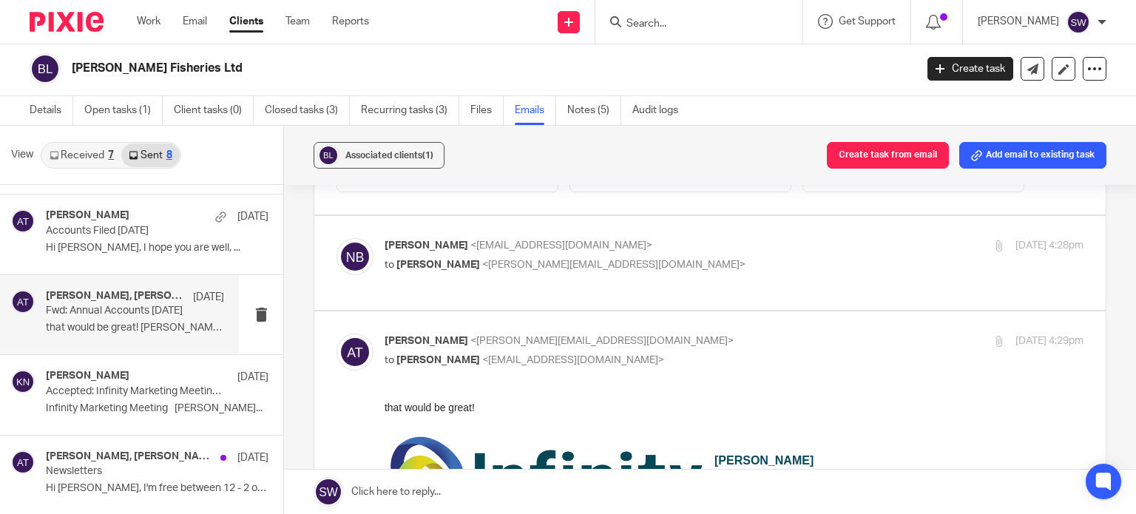
click at [703, 250] on p "Natalie Brannigan <blackwaterfishery@hotmail.com>" at bounding box center [618, 246] width 466 height 16
checkbox input "true"
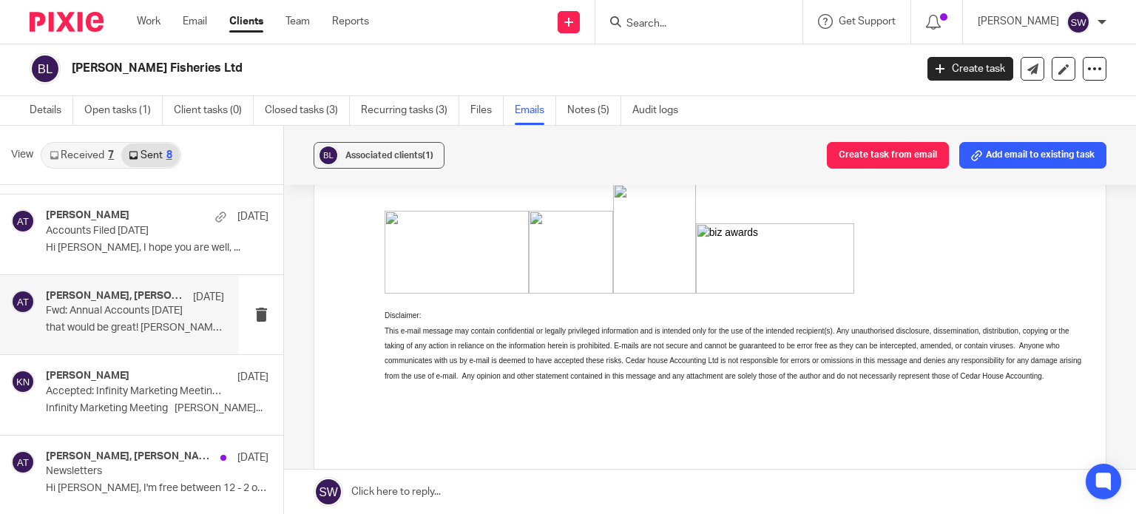
scroll to position [1776, 0]
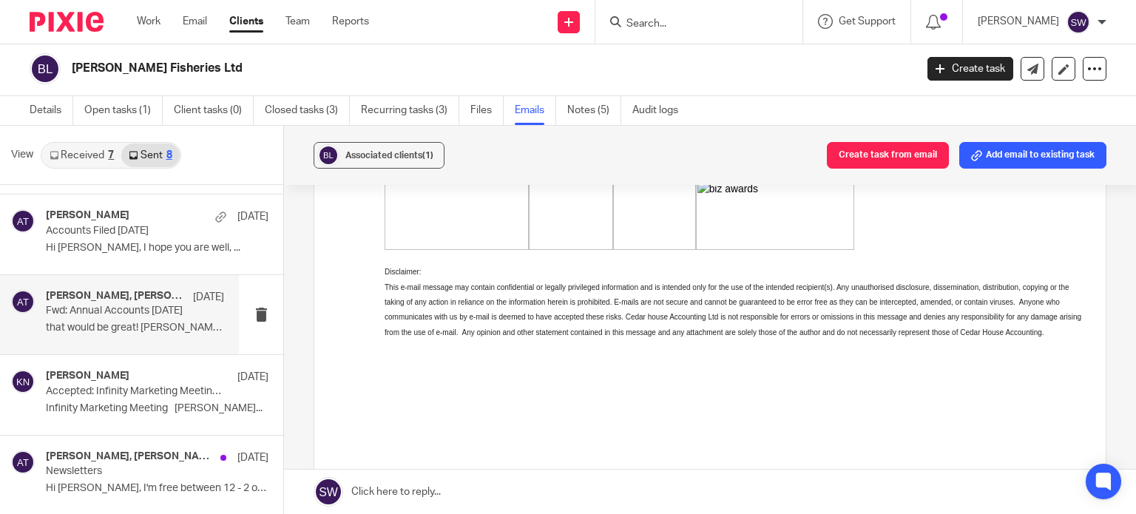
click at [112, 305] on p "Fwd: Annual Accounts 31 August 2024" at bounding box center [117, 311] width 143 height 13
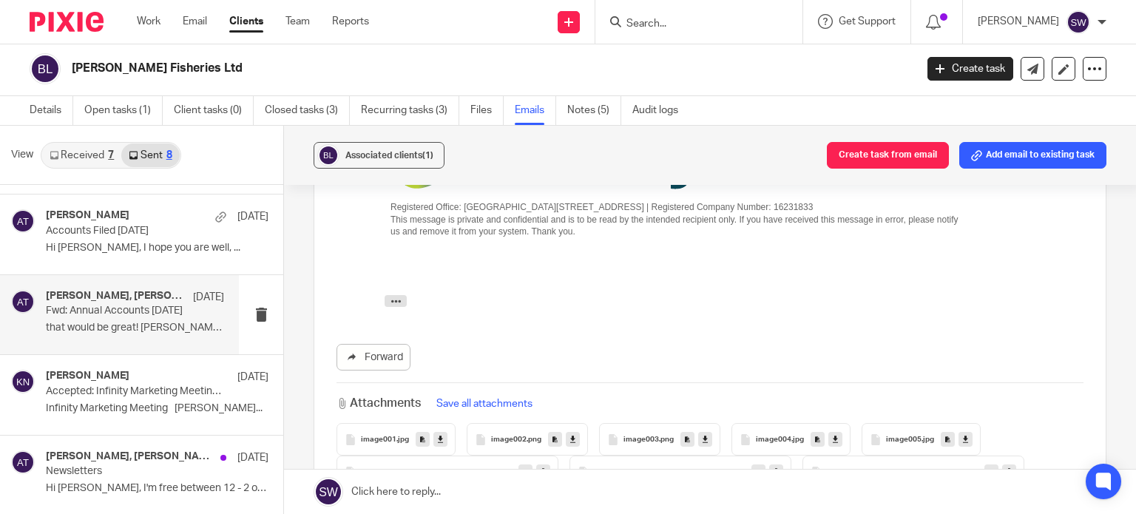
scroll to position [444, 0]
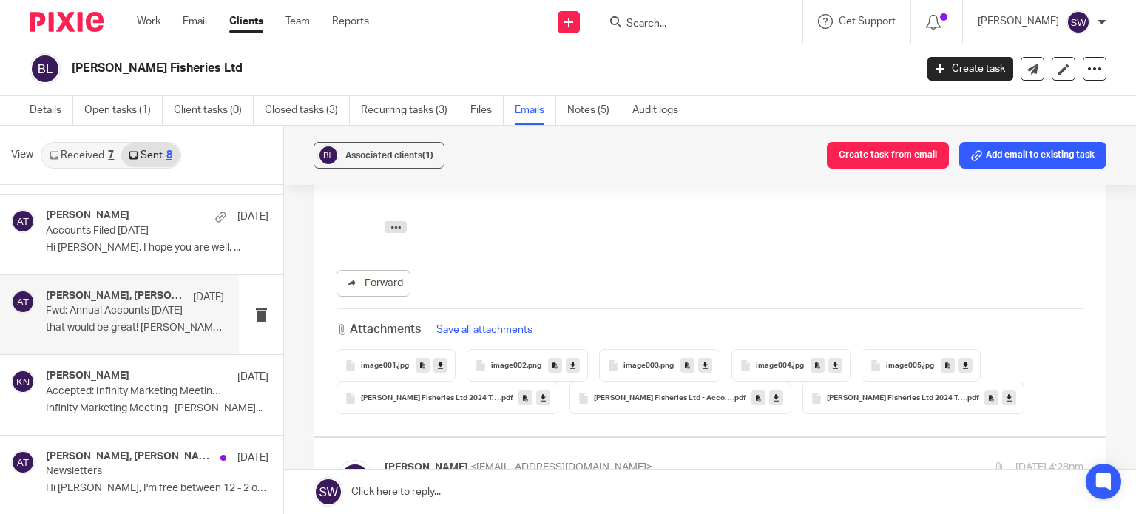
click at [777, 394] on link at bounding box center [776, 398] width 14 height 15
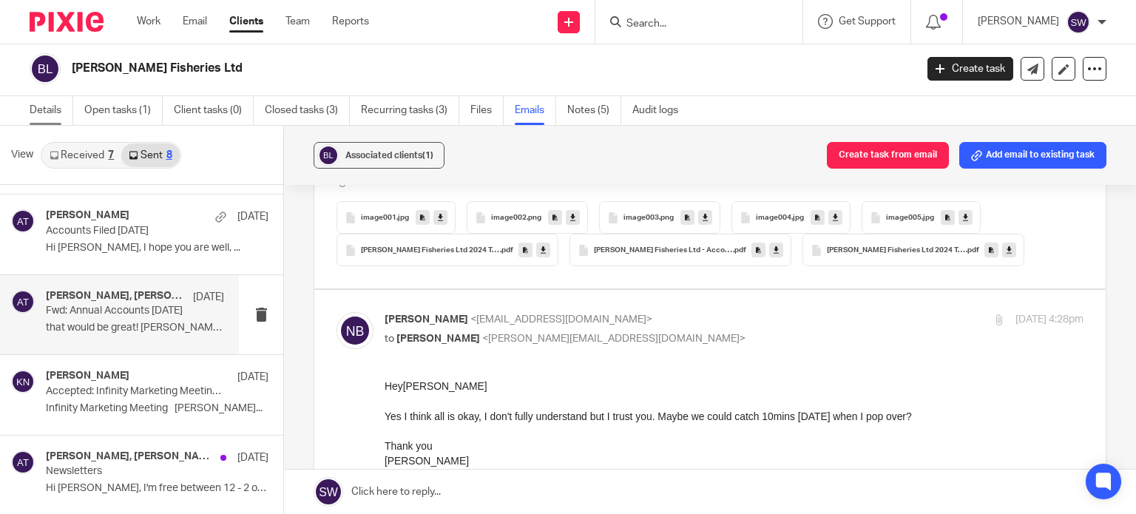
click at [36, 110] on link "Details" at bounding box center [52, 110] width 44 height 29
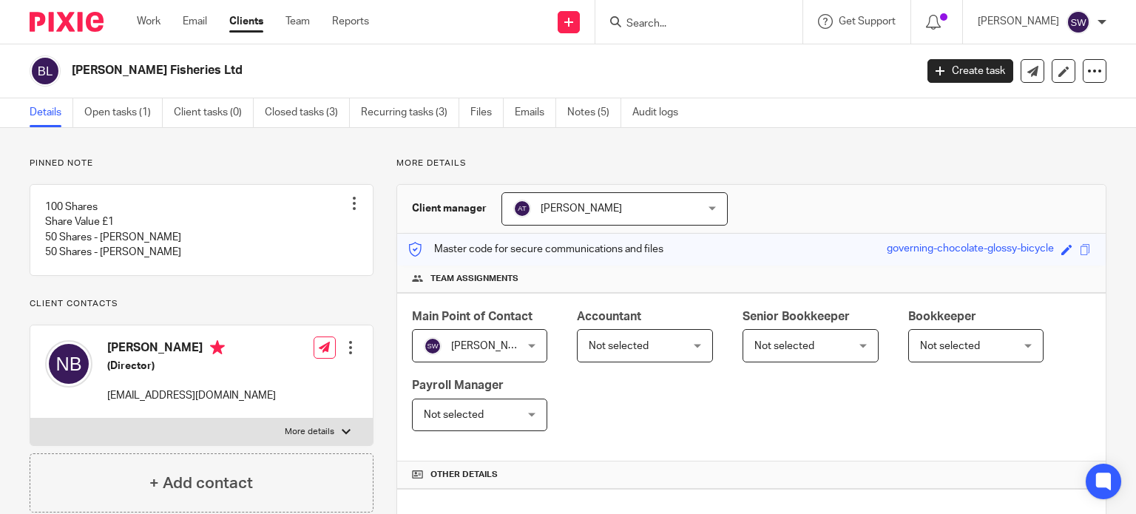
click at [717, 10] on div at bounding box center [699, 22] width 207 height 44
click at [675, 26] on input "Search" at bounding box center [691, 24] width 133 height 13
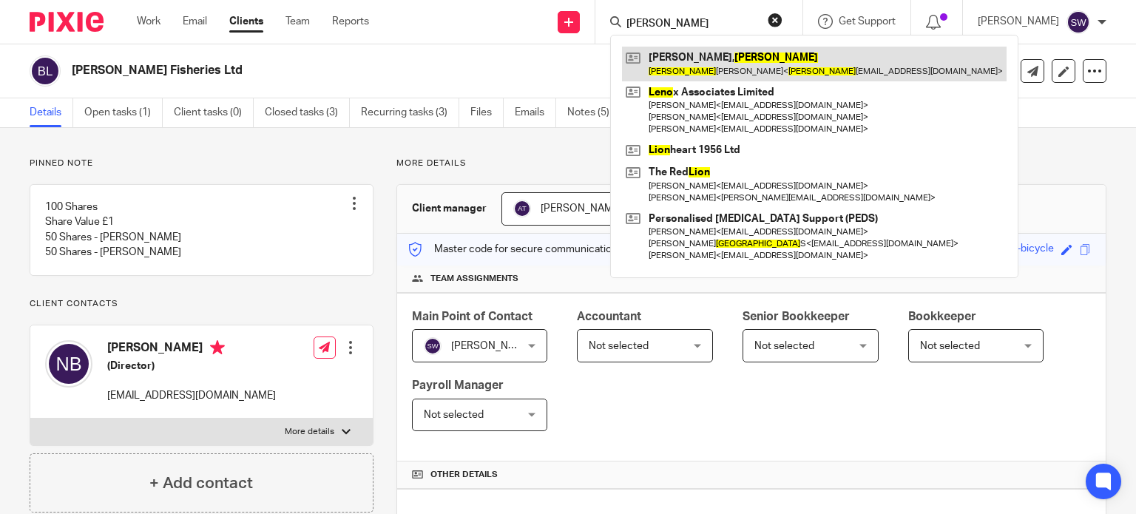
type input "[PERSON_NAME]"
click at [704, 47] on link at bounding box center [814, 64] width 385 height 34
click at [704, 55] on link at bounding box center [814, 64] width 385 height 34
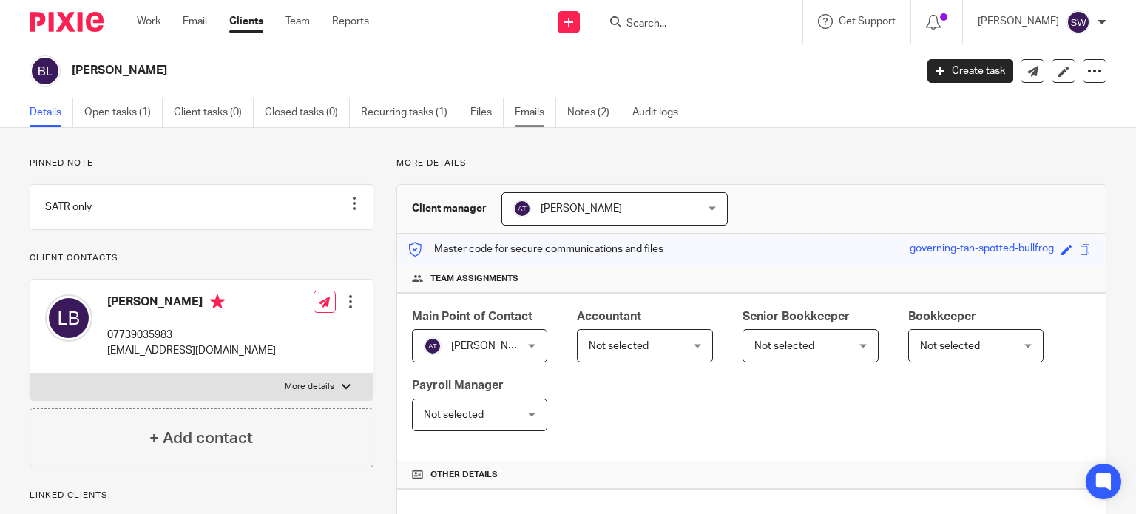
click at [535, 111] on link "Emails" at bounding box center [535, 112] width 41 height 29
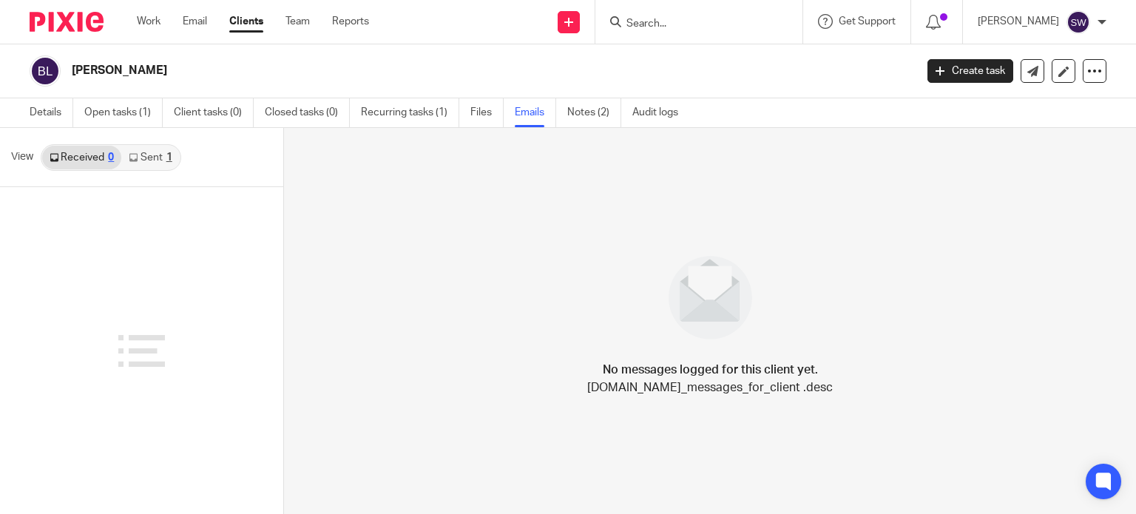
click at [147, 160] on link "Sent 1" at bounding box center [150, 158] width 58 height 24
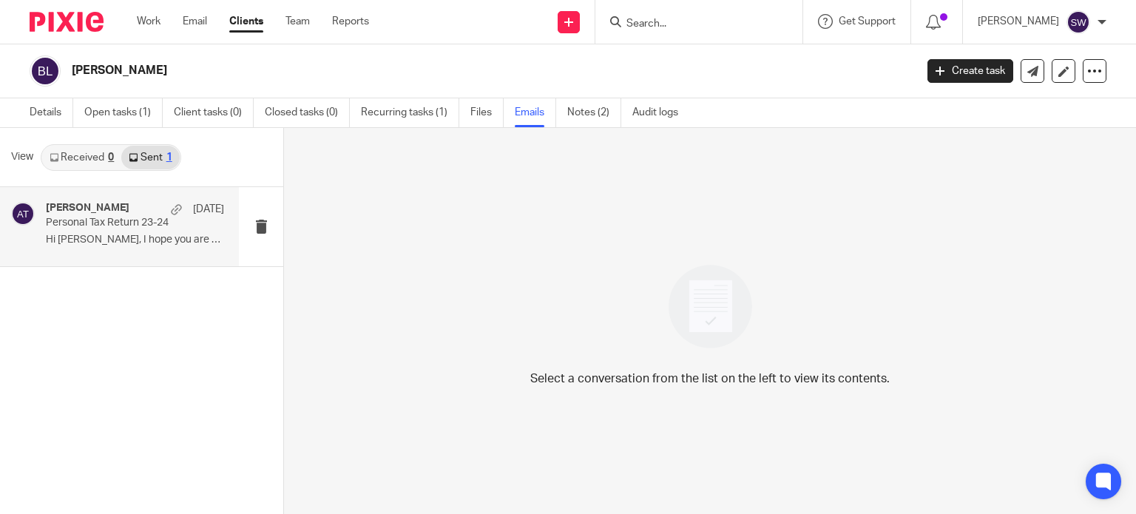
click at [99, 220] on p "Personal Tax Return 23-24" at bounding box center [117, 223] width 143 height 13
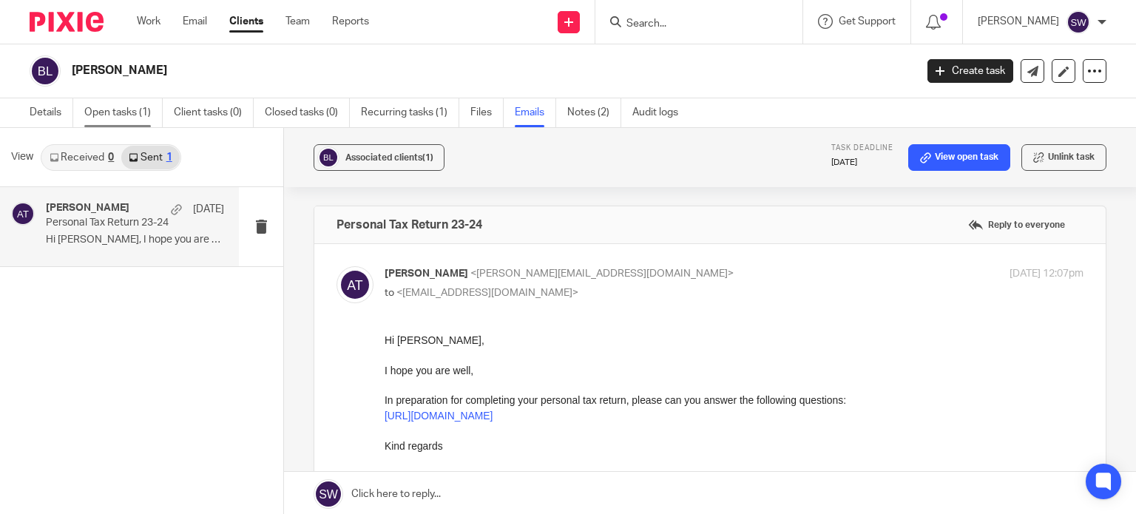
click at [132, 117] on link "Open tasks (1)" at bounding box center [123, 112] width 78 height 29
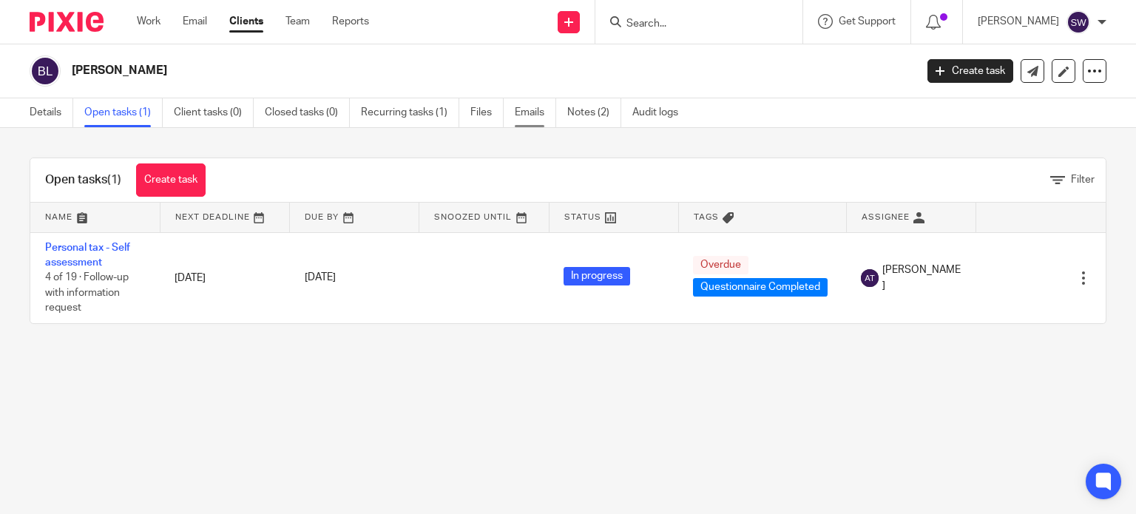
click at [528, 119] on link "Emails" at bounding box center [535, 112] width 41 height 29
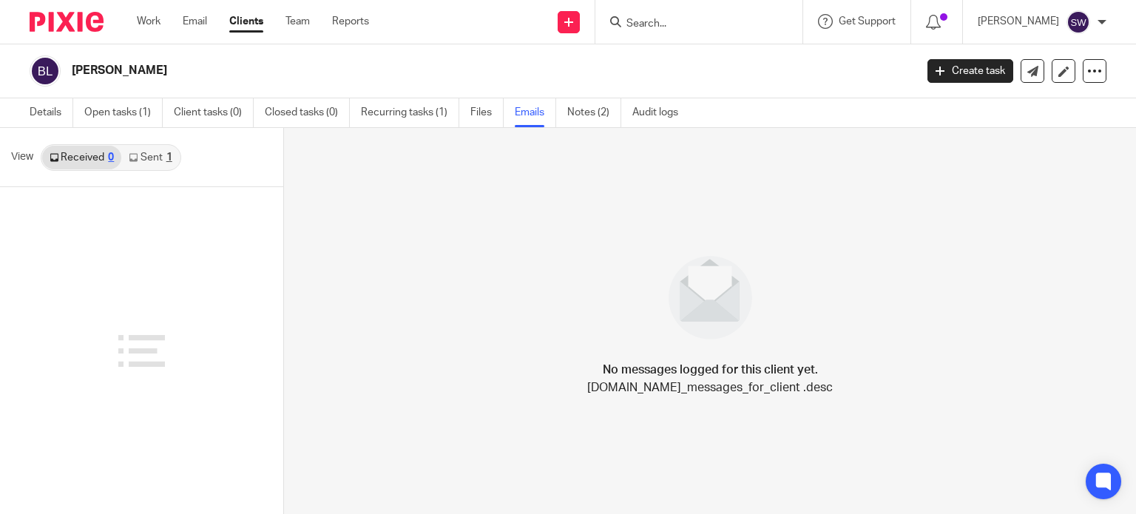
click at [143, 152] on link "Sent 1" at bounding box center [150, 158] width 58 height 24
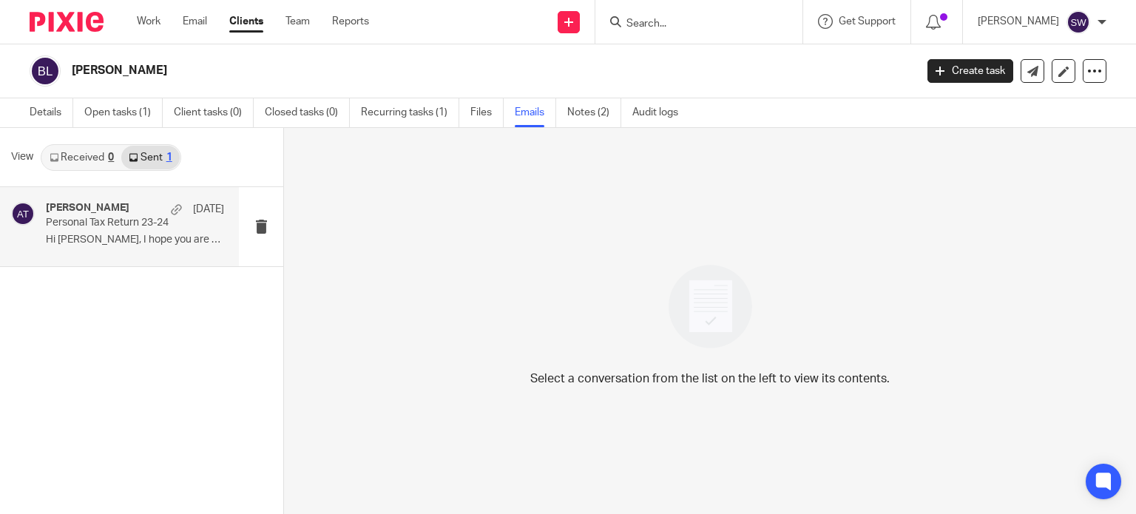
click at [129, 202] on h4 "[PERSON_NAME]" at bounding box center [88, 208] width 84 height 13
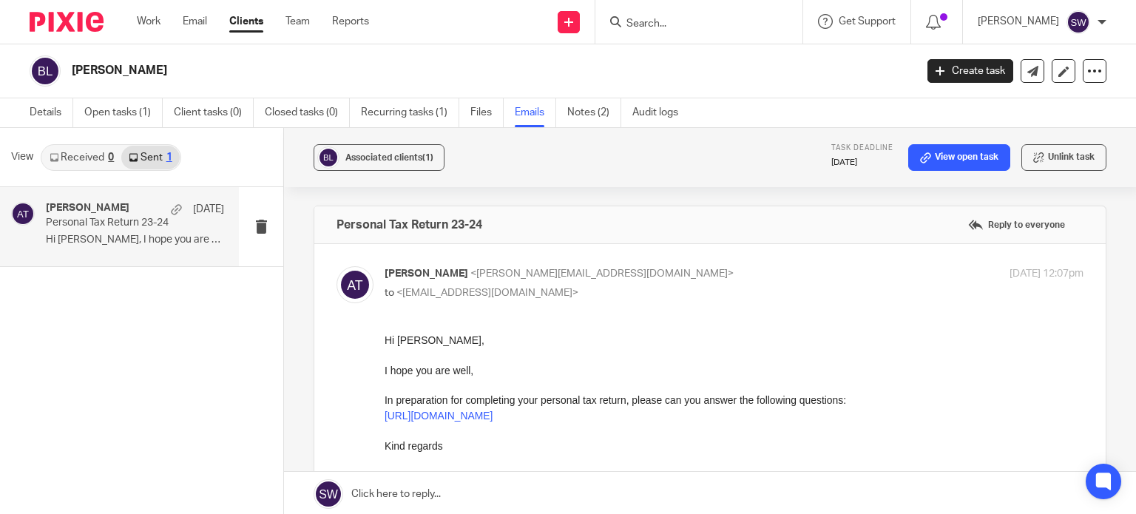
click at [667, 23] on input "Search" at bounding box center [691, 24] width 133 height 13
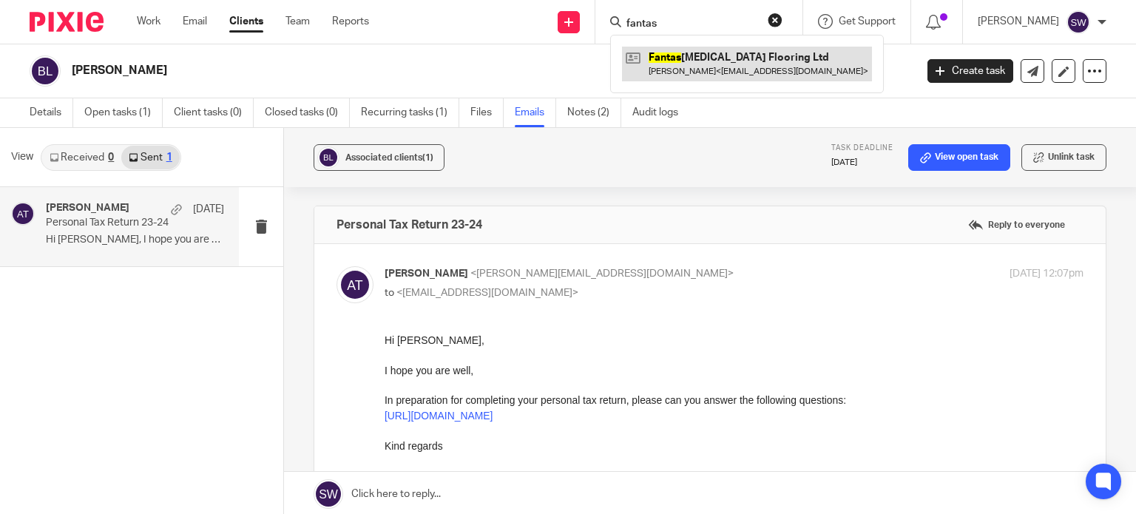
type input "fantas"
click at [732, 66] on link at bounding box center [747, 64] width 250 height 34
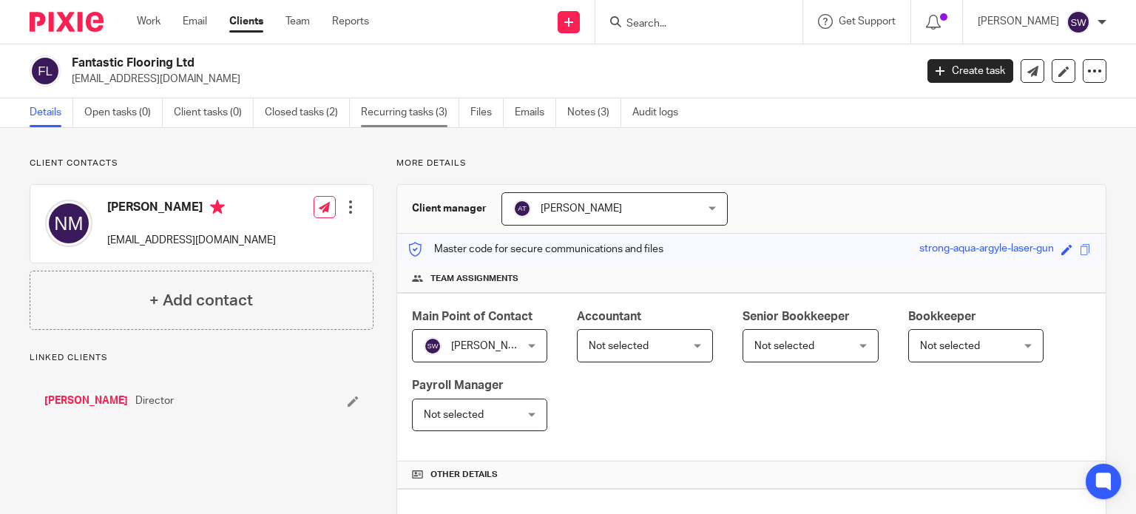
click at [399, 109] on link "Recurring tasks (3)" at bounding box center [410, 112] width 98 height 29
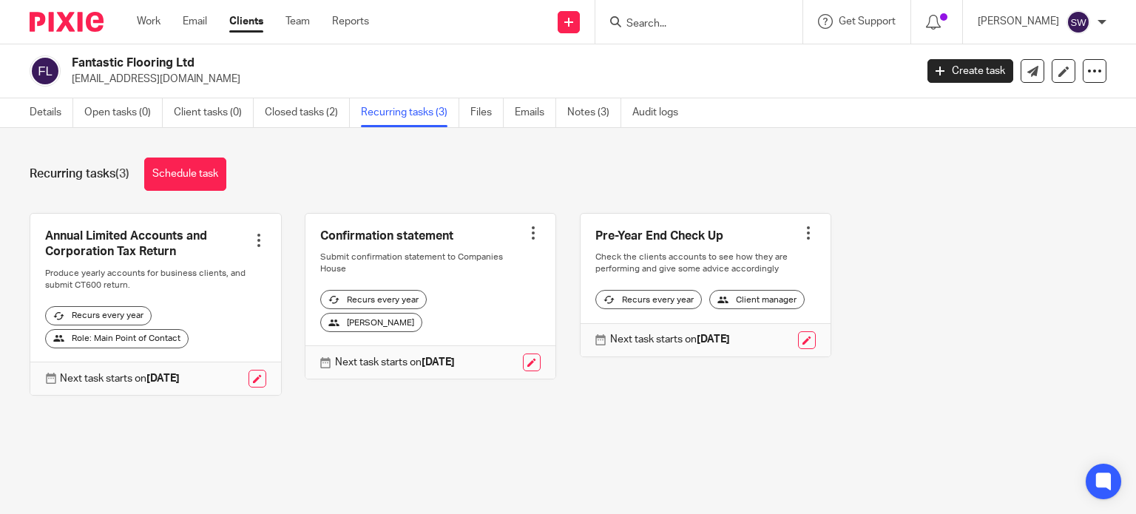
click at [670, 26] on input "Search" at bounding box center [691, 24] width 133 height 13
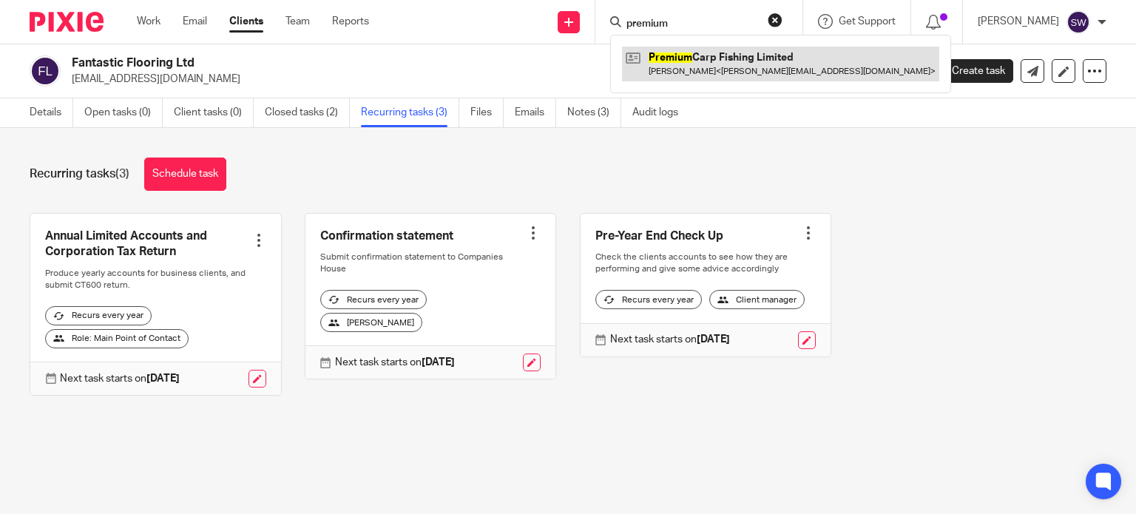
type input "premium"
click at [716, 80] on link at bounding box center [780, 64] width 317 height 34
click at [713, 53] on link at bounding box center [780, 64] width 317 height 34
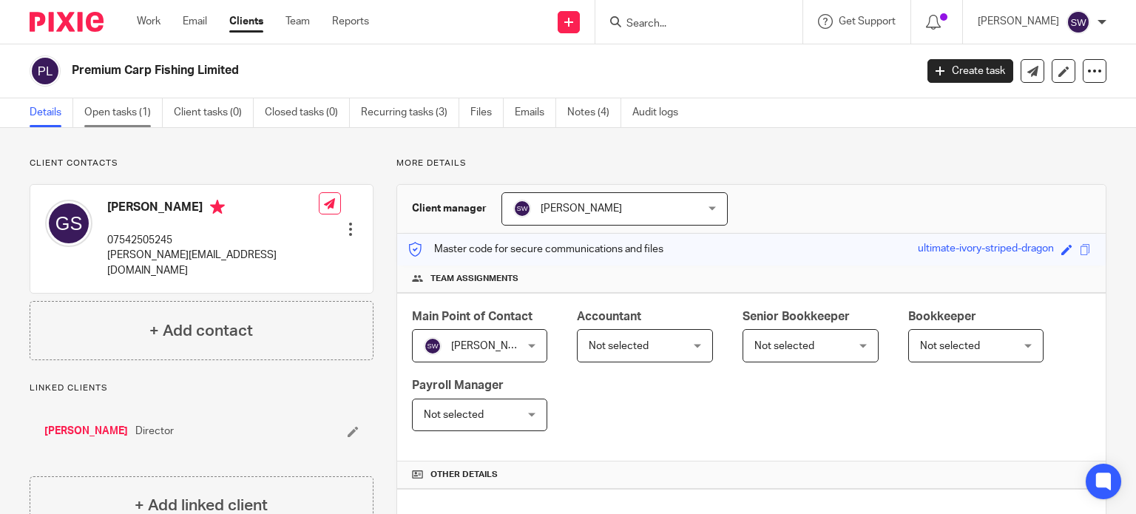
click at [109, 114] on link "Open tasks (1)" at bounding box center [123, 112] width 78 height 29
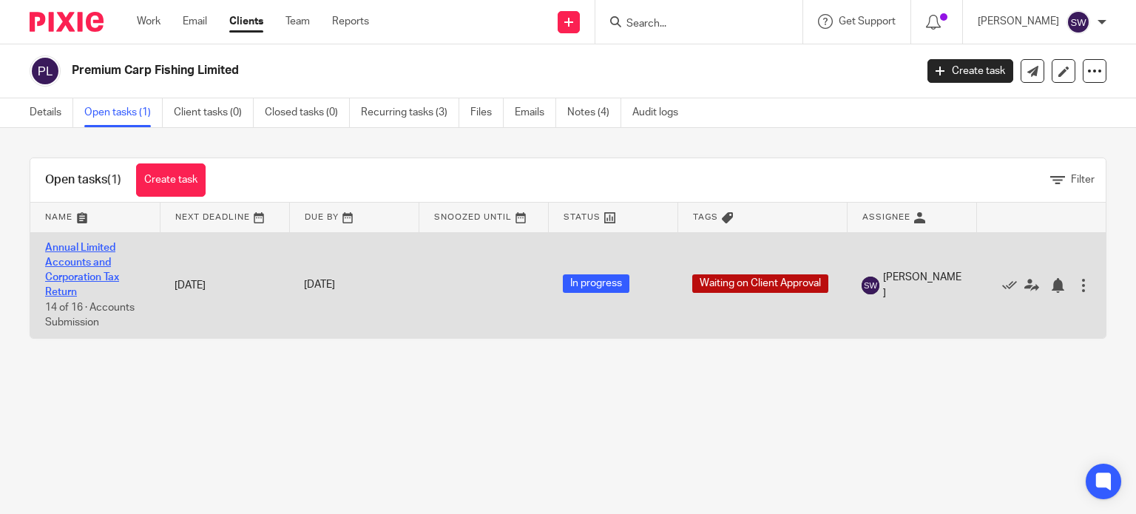
click at [65, 251] on link "Annual Limited Accounts and Corporation Tax Return" at bounding box center [82, 270] width 74 height 55
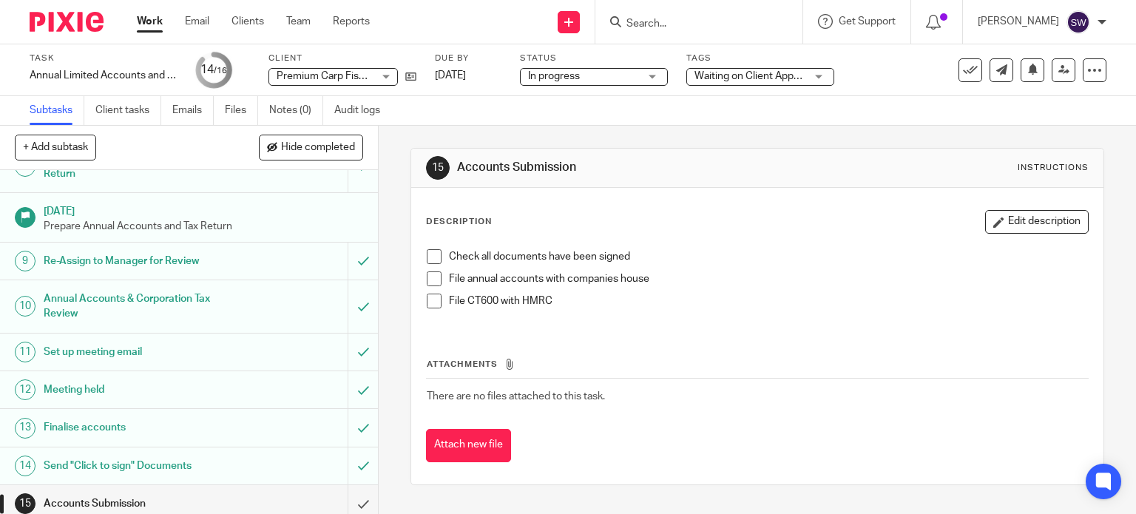
scroll to position [355, 0]
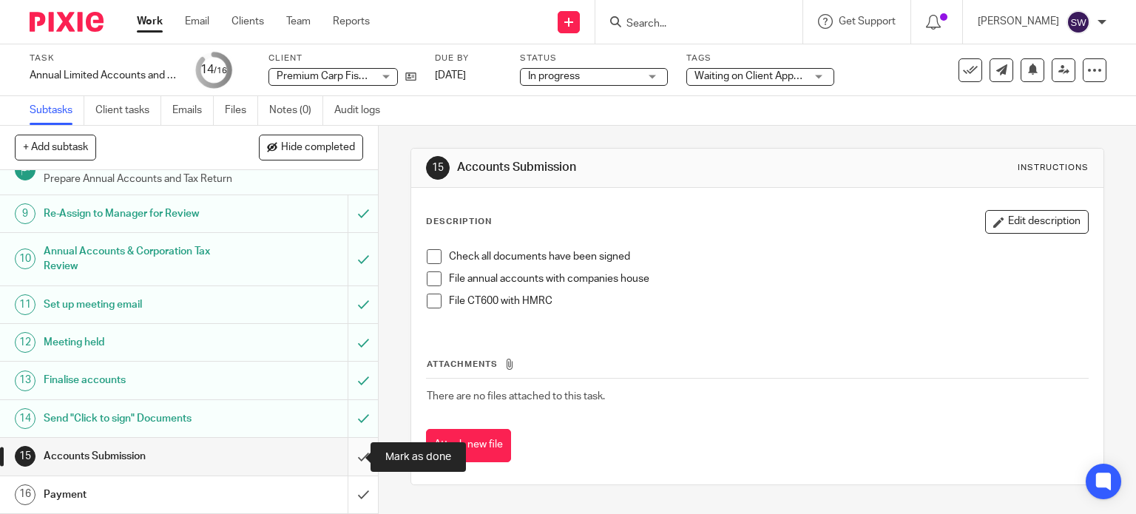
click at [346, 457] on input "submit" at bounding box center [189, 456] width 378 height 37
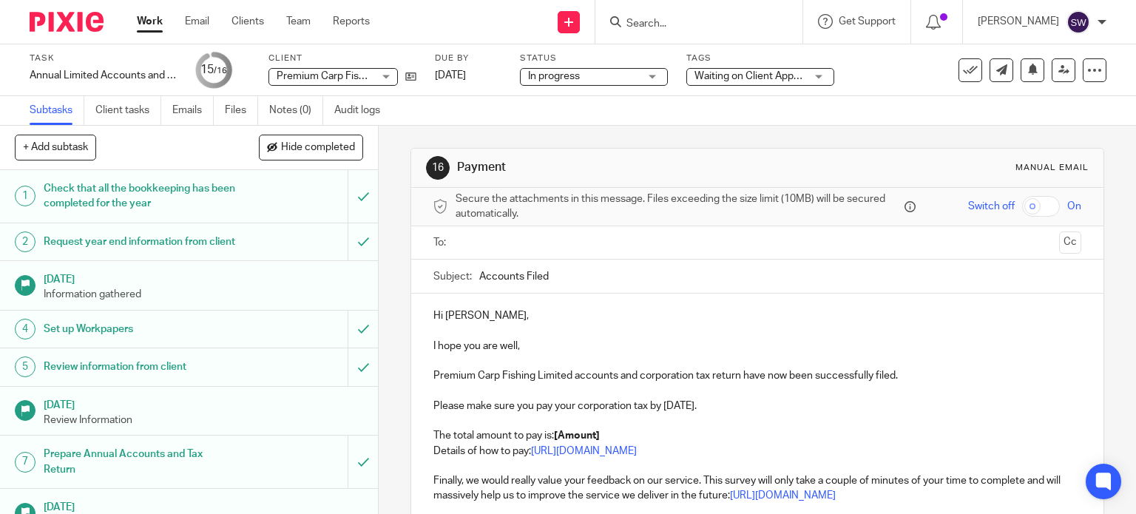
click at [498, 239] on input "text" at bounding box center [757, 243] width 593 height 17
type input "[PERSON_NAME]"
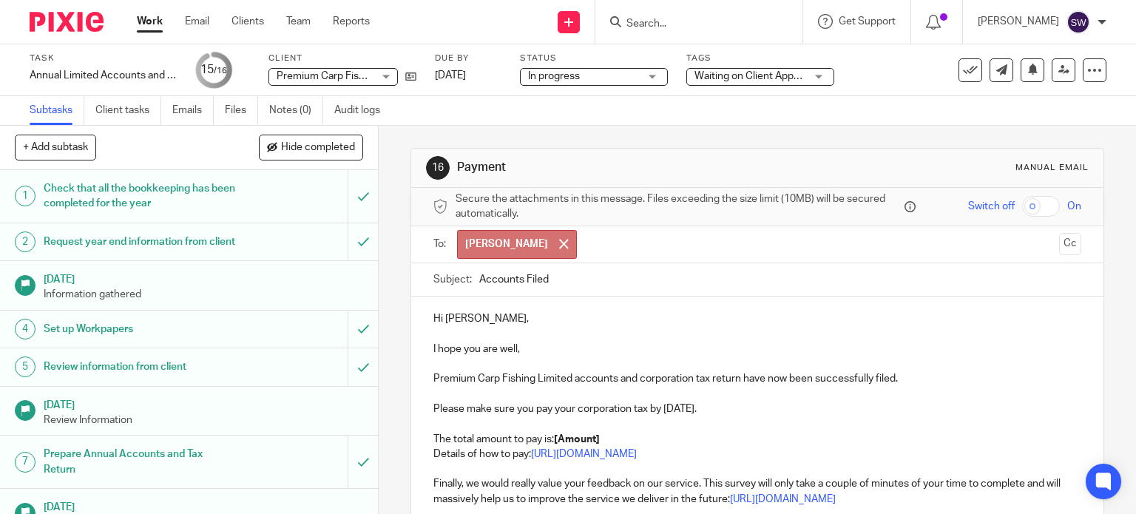
click at [493, 404] on p "Please make sure you pay your corporation tax by 30 Sep 2025." at bounding box center [758, 409] width 649 height 15
click at [735, 411] on p "Please make sure you pay your corporation tax by [DATE]." at bounding box center [758, 409] width 649 height 15
drag, startPoint x: 731, startPoint y: 408, endPoint x: 429, endPoint y: 413, distance: 301.9
click at [434, 413] on p "Please make sure you pay your corporation tax by [DATE]." at bounding box center [758, 409] width 649 height 15
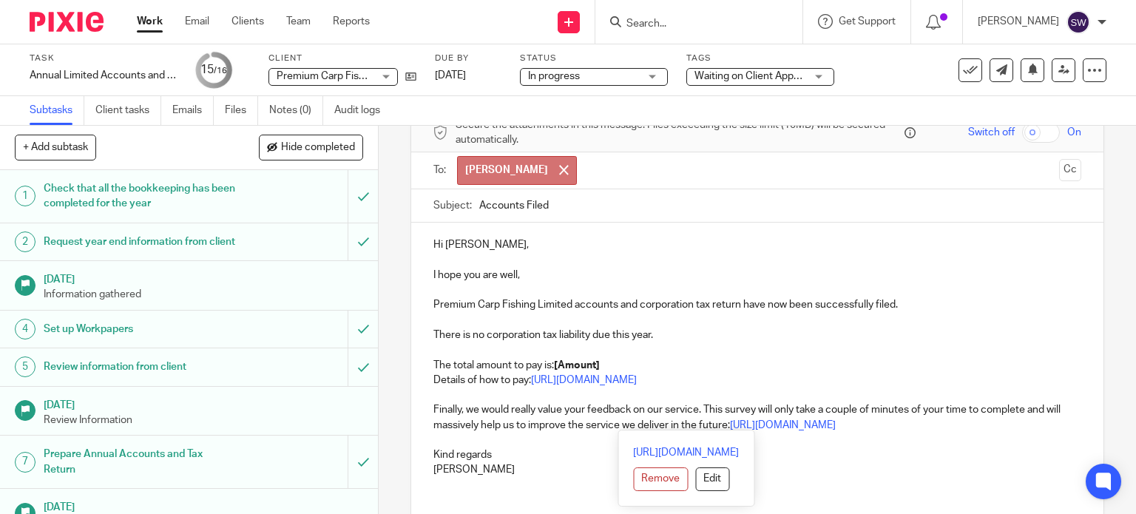
drag, startPoint x: 879, startPoint y: 420, endPoint x: 408, endPoint y: 362, distance: 474.2
click at [411, 362] on div "Hi Gary, I hope you are well, Premium Carp Fishing Limited accounts and corpora…" at bounding box center [757, 356] width 693 height 266
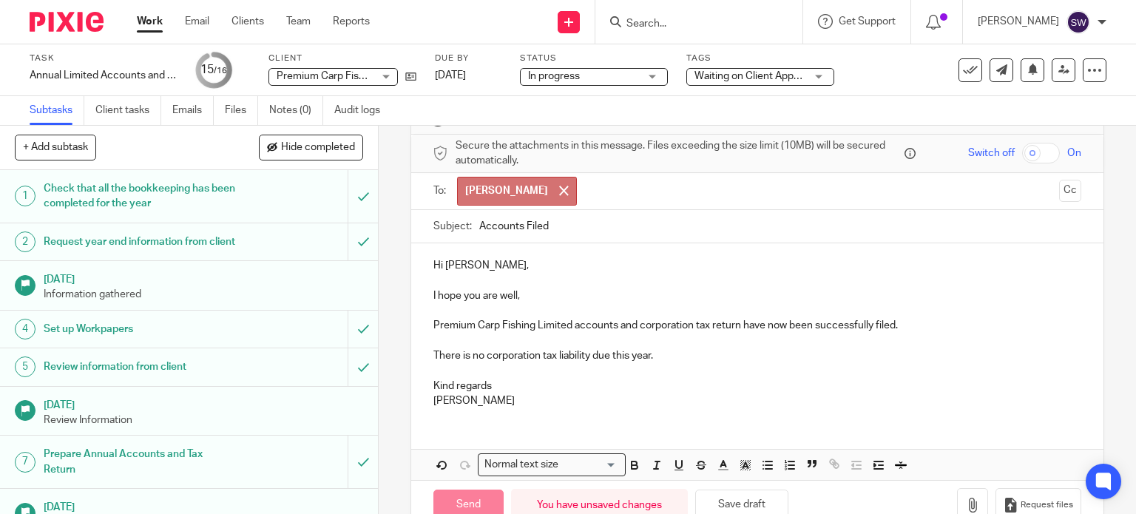
scroll to position [89, 0]
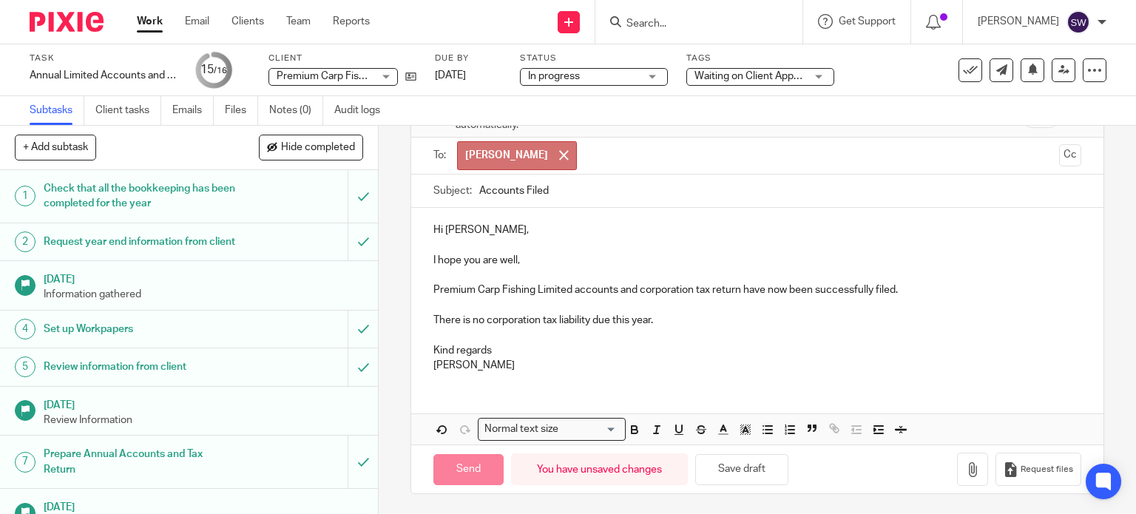
click at [589, 233] on p "Hi Gary," at bounding box center [758, 230] width 649 height 15
click at [559, 153] on span at bounding box center [564, 155] width 10 height 10
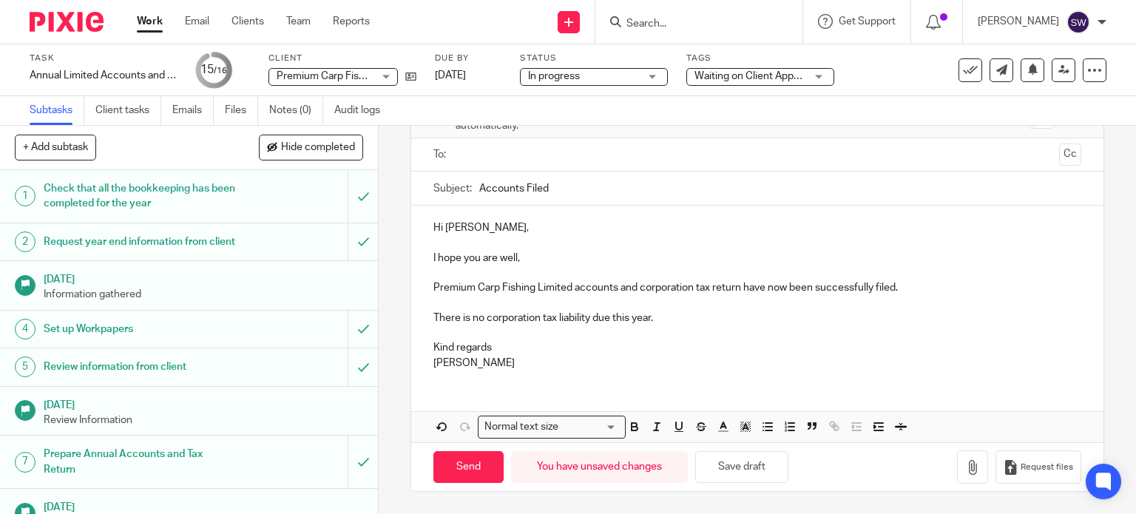
scroll to position [86, 0]
drag, startPoint x: 495, startPoint y: 156, endPoint x: 509, endPoint y: 150, distance: 15.3
click at [495, 155] on input "text" at bounding box center [757, 157] width 593 height 17
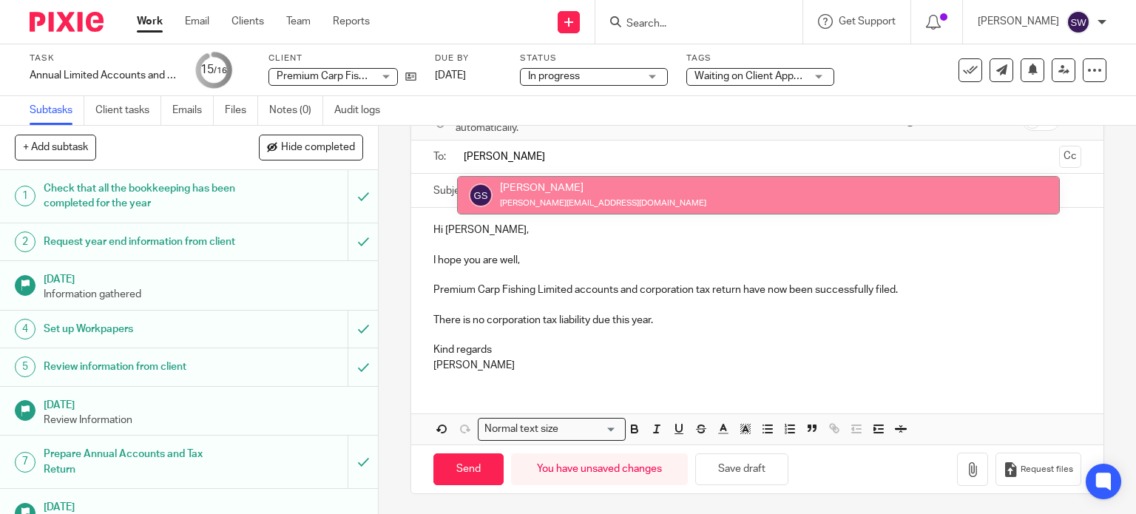
type input "gary"
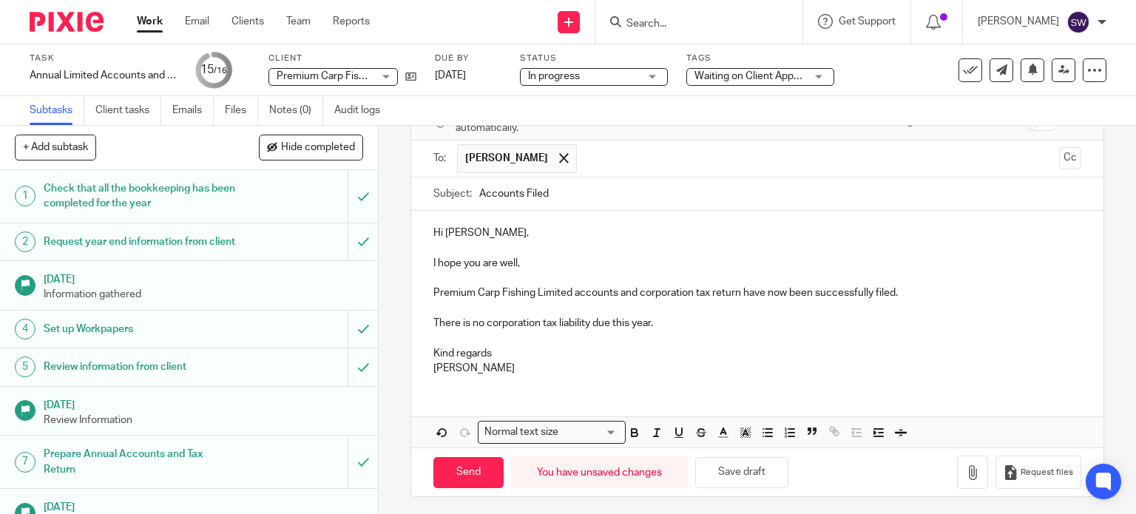
click at [542, 362] on p "Sarah" at bounding box center [758, 368] width 649 height 15
click at [463, 476] on input "Send" at bounding box center [469, 473] width 70 height 32
type input "Sent"
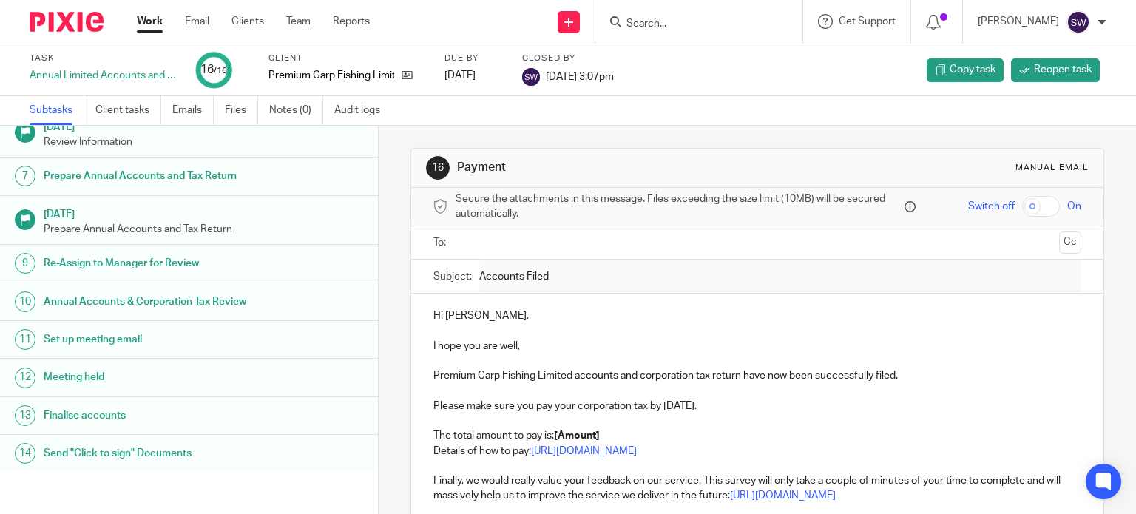
scroll to position [326, 0]
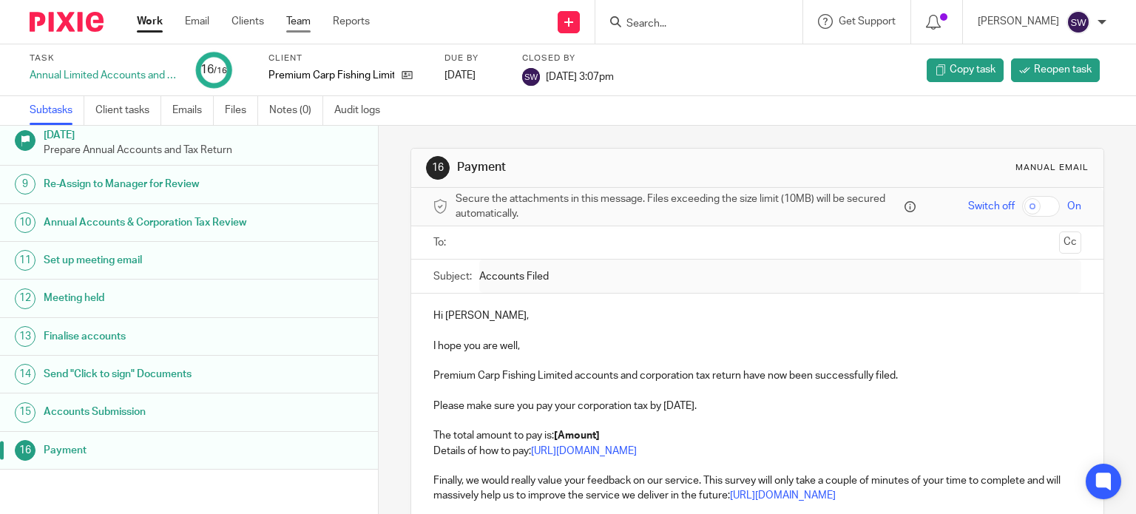
click at [298, 22] on link "Team" at bounding box center [298, 21] width 24 height 15
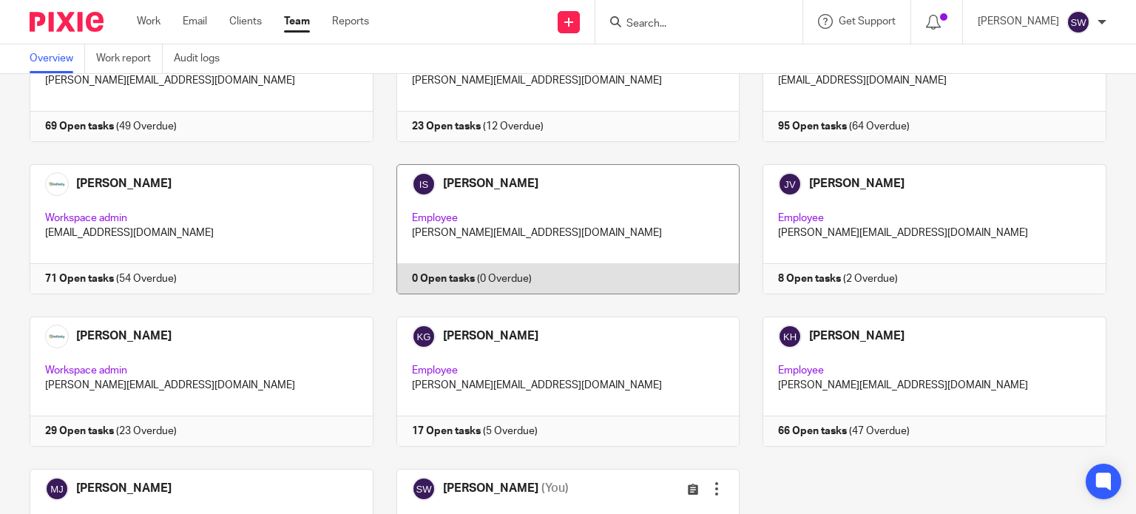
scroll to position [148, 0]
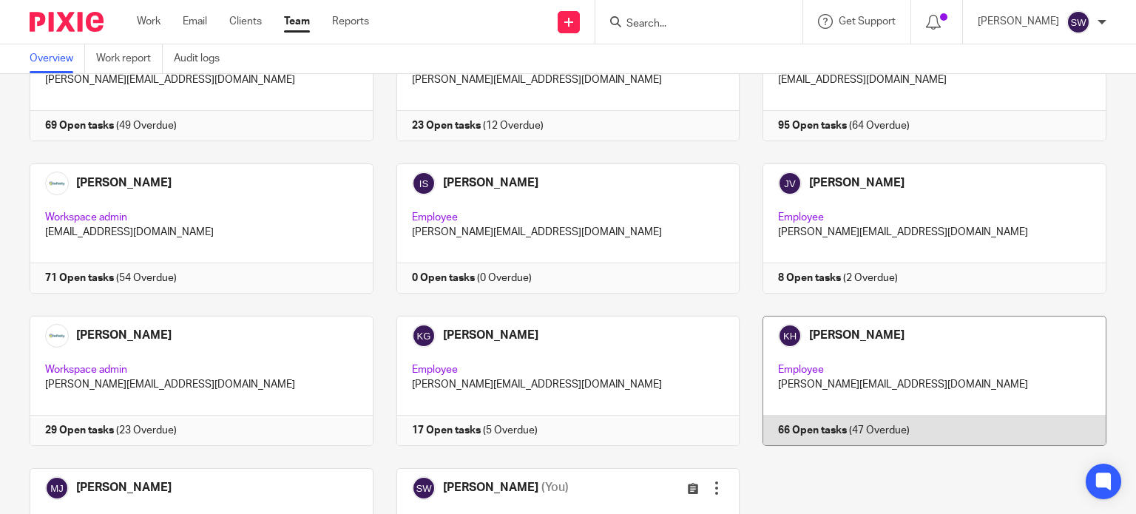
click at [842, 334] on link at bounding box center [923, 381] width 367 height 130
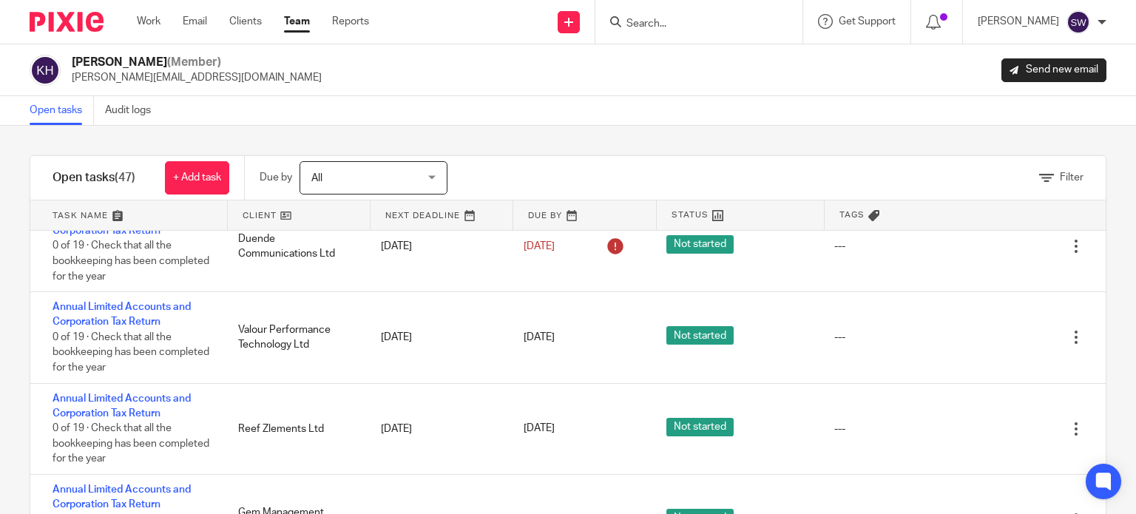
scroll to position [2817, 0]
click at [145, 24] on link "Work" at bounding box center [149, 21] width 24 height 15
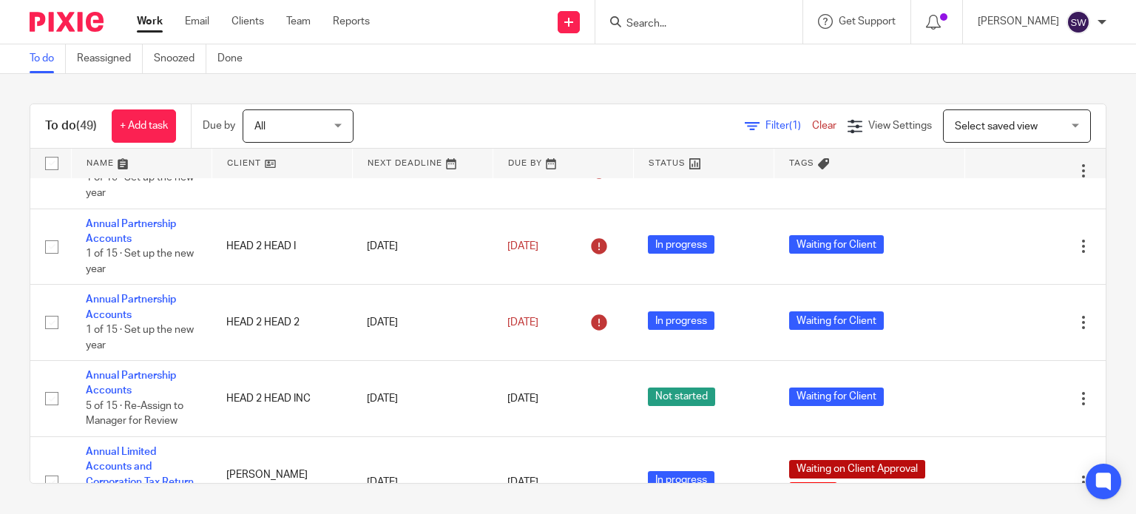
scroll to position [666, 0]
